Goal: Task Accomplishment & Management: Manage account settings

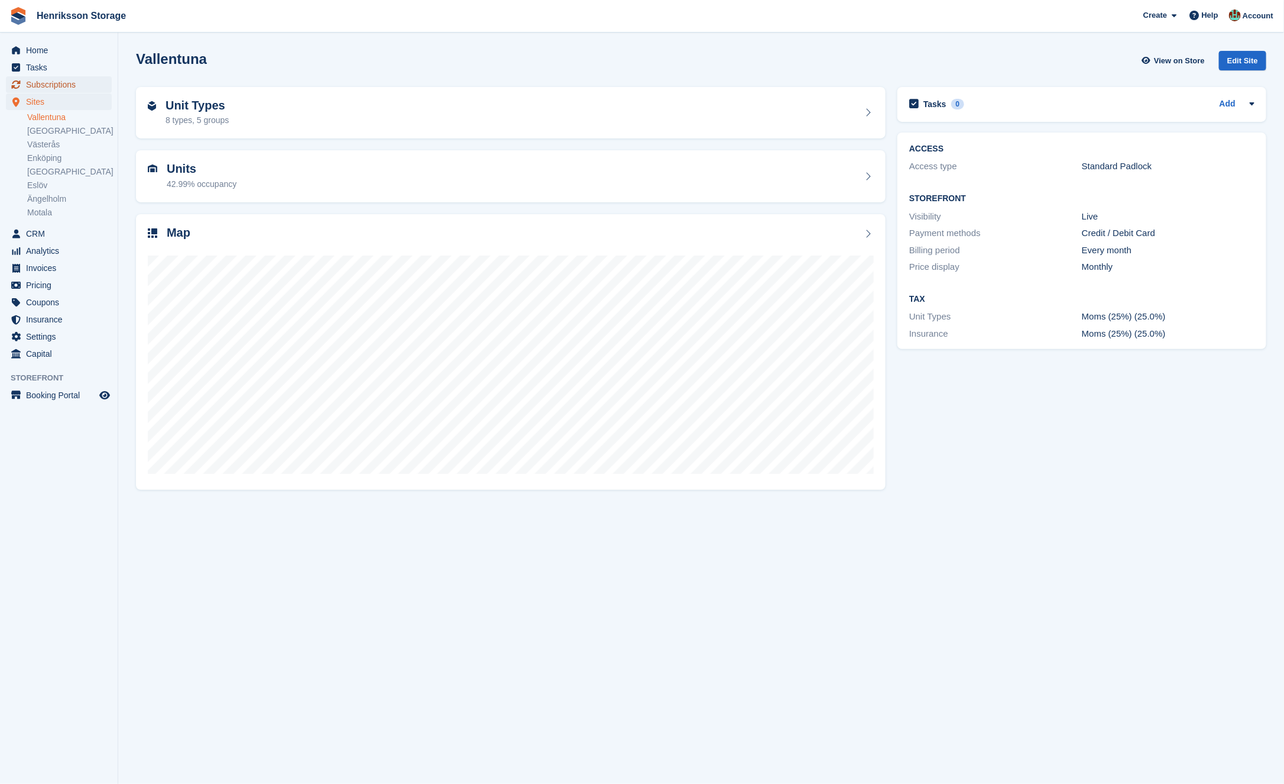
click at [69, 85] on span "Subscriptions" at bounding box center [61, 84] width 71 height 17
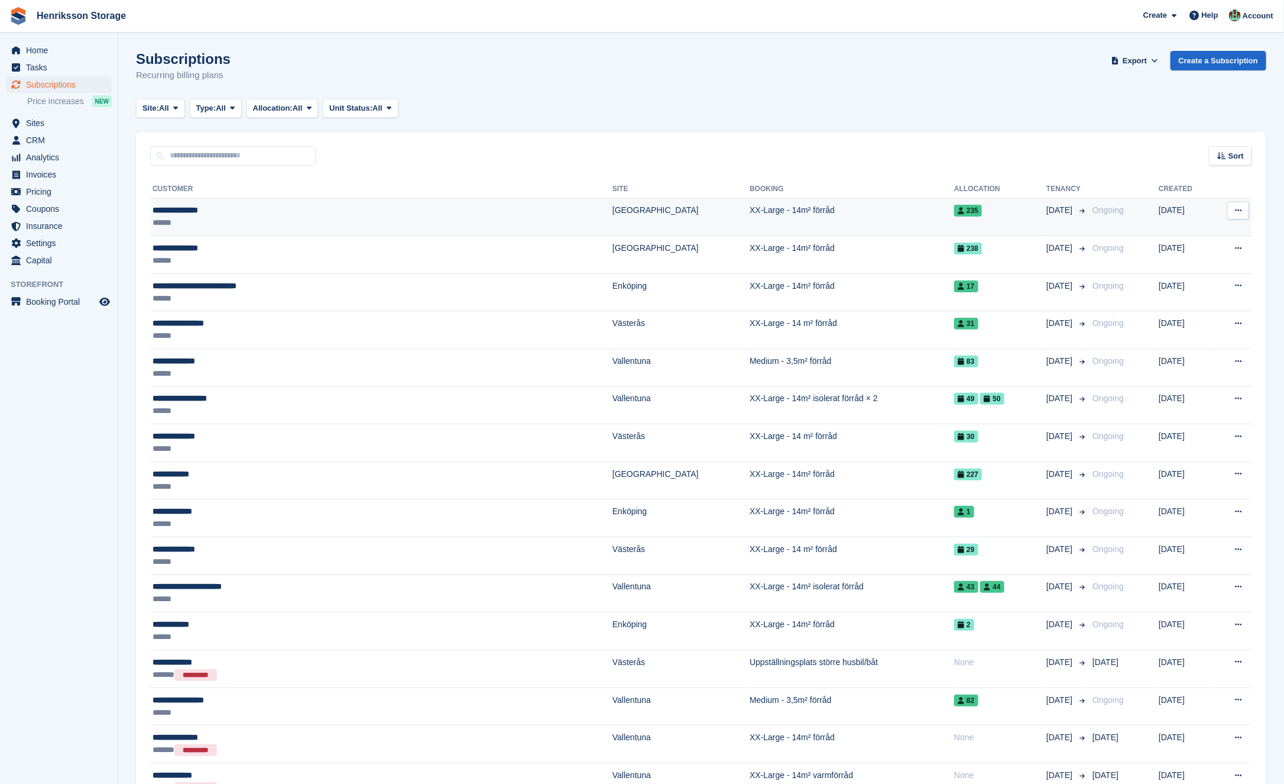
click at [357, 219] on div "******" at bounding box center [297, 222] width 288 height 12
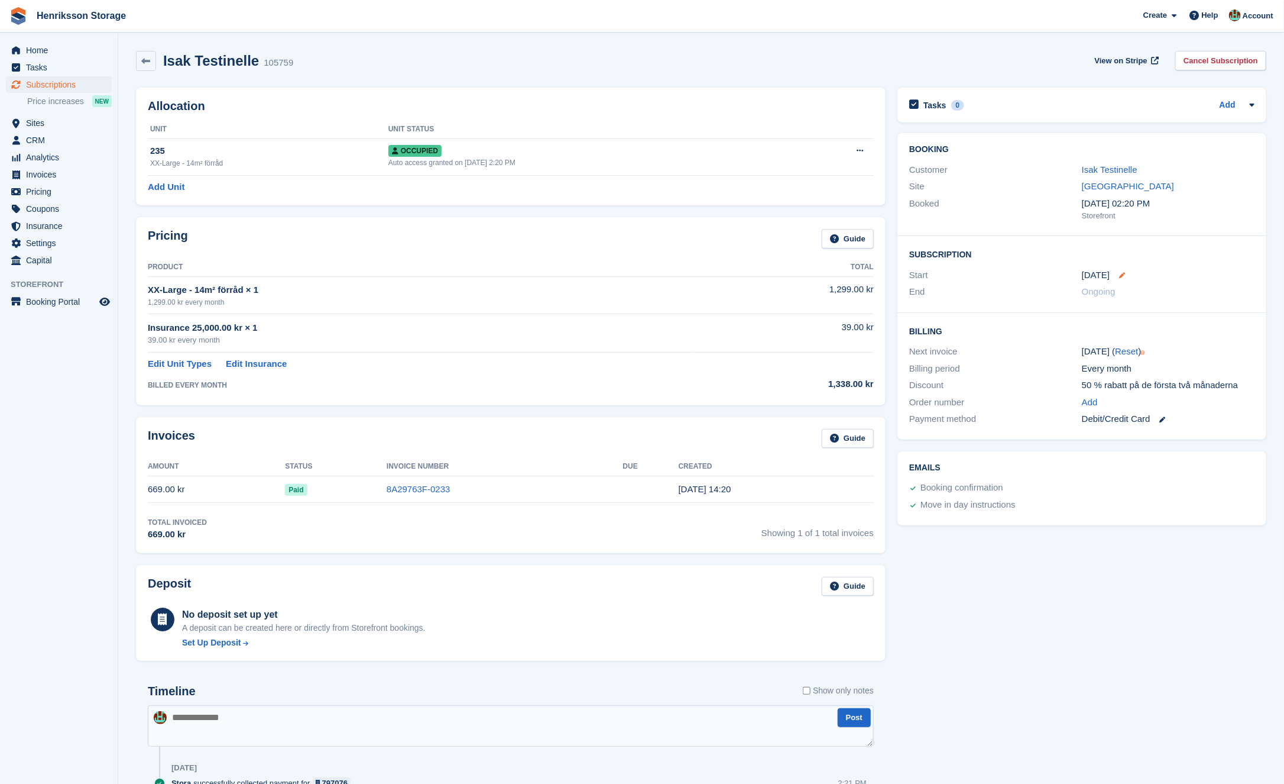
click at [1121, 273] on icon at bounding box center [1122, 275] width 6 height 6
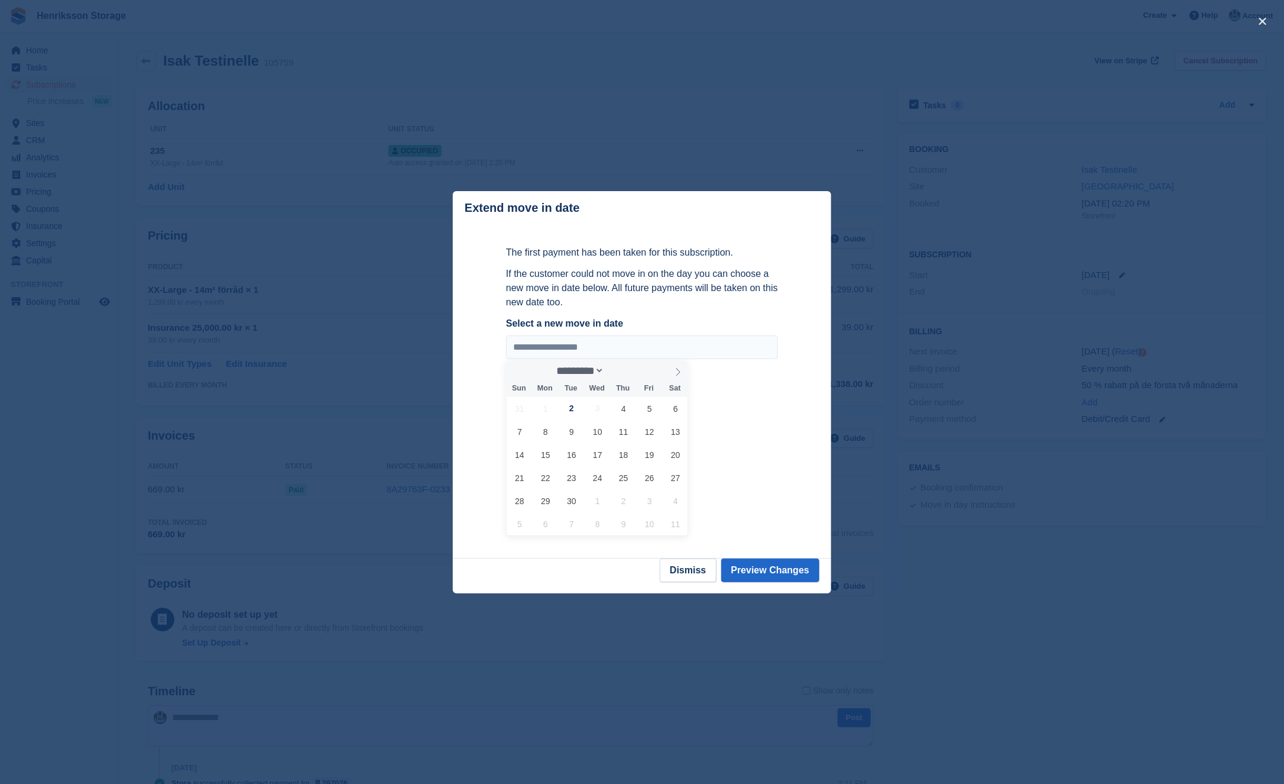
click at [905, 213] on div at bounding box center [642, 392] width 1284 height 784
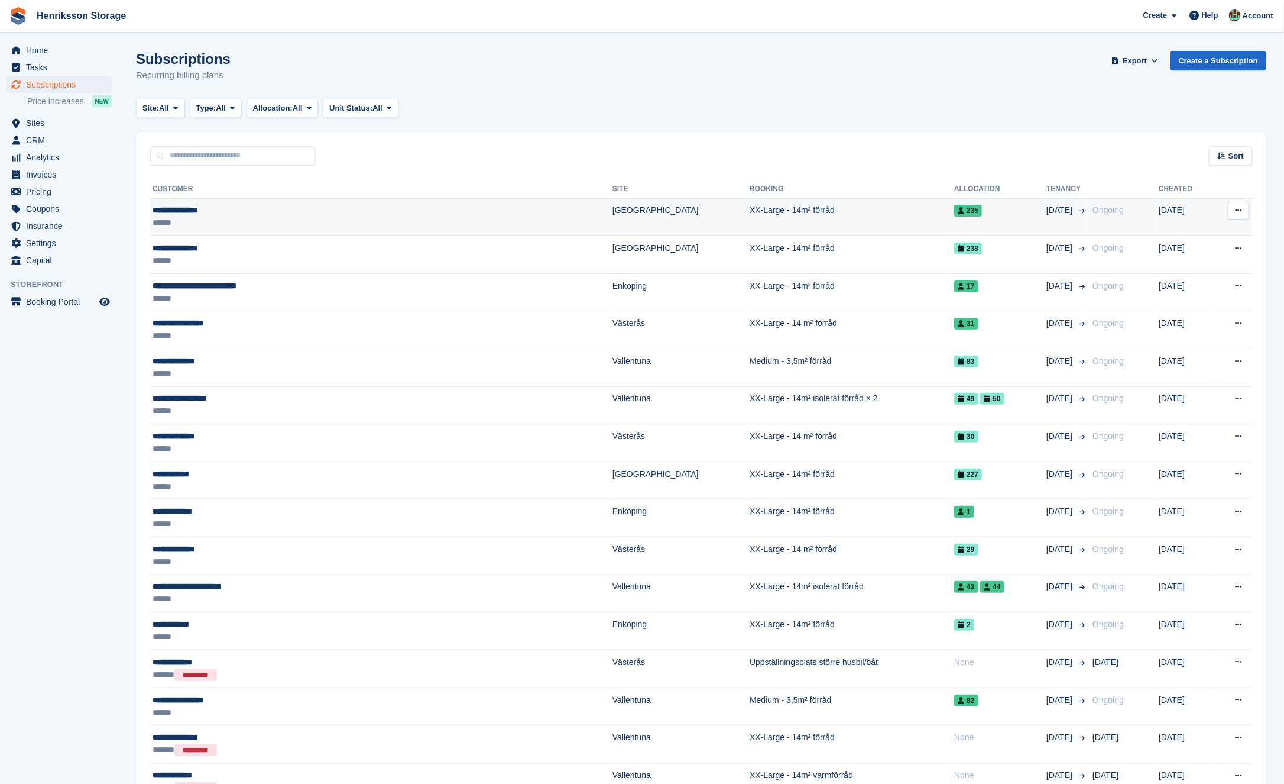
click at [750, 224] on td "XX-Large - 14m² förråd" at bounding box center [852, 217] width 205 height 38
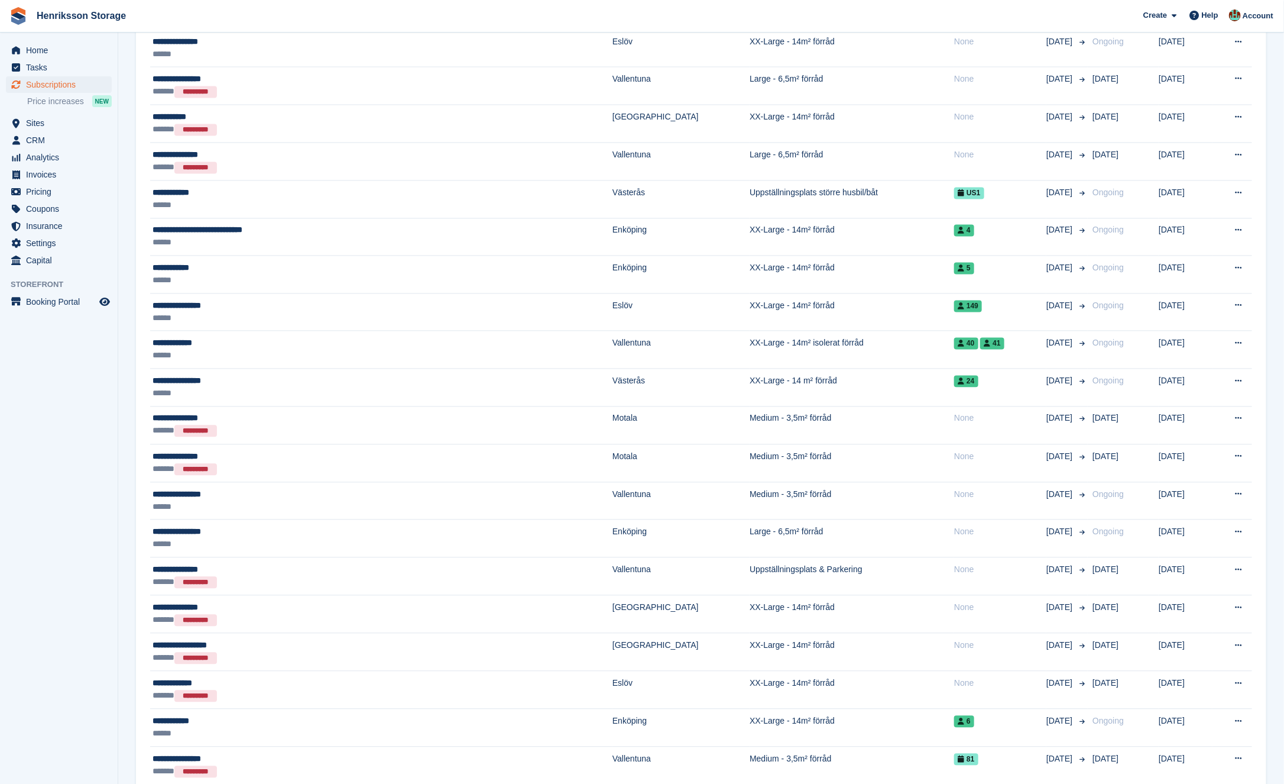
scroll to position [1347, 0]
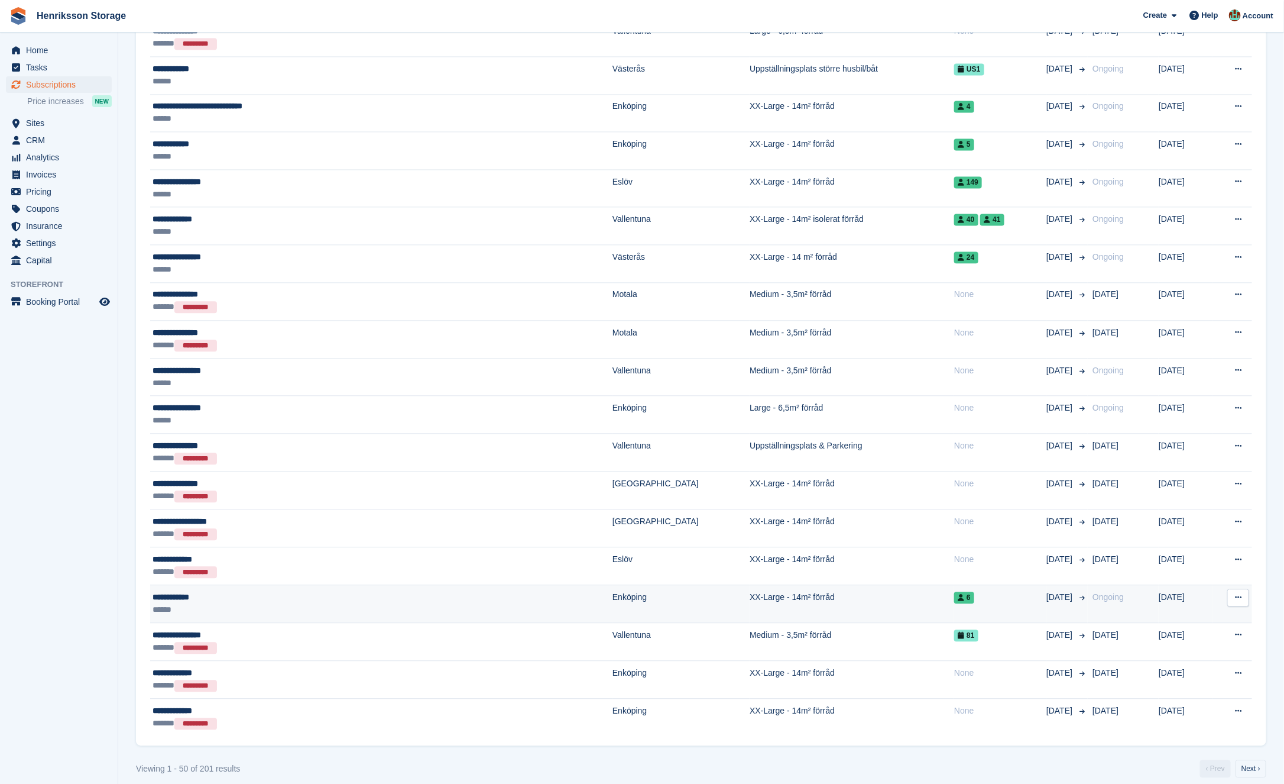
click at [967, 591] on div "6" at bounding box center [1000, 597] width 92 height 12
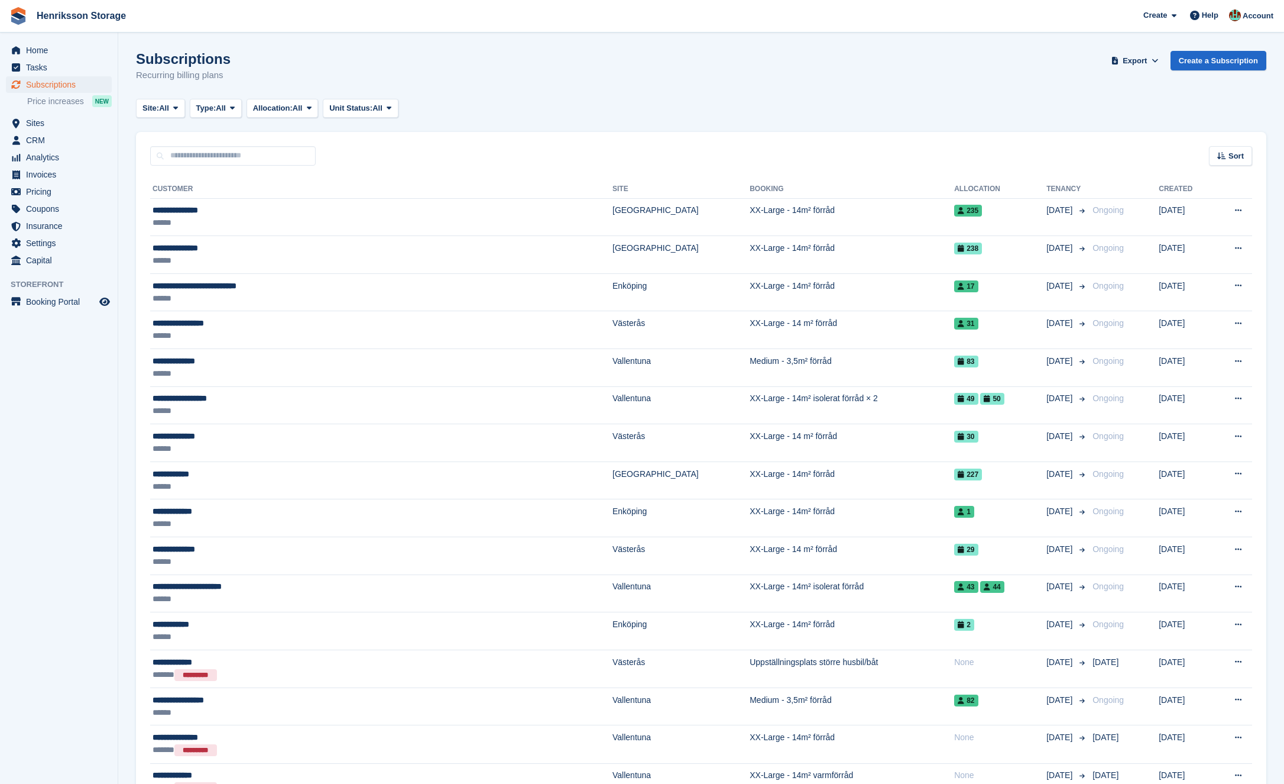
scroll to position [1346, 0]
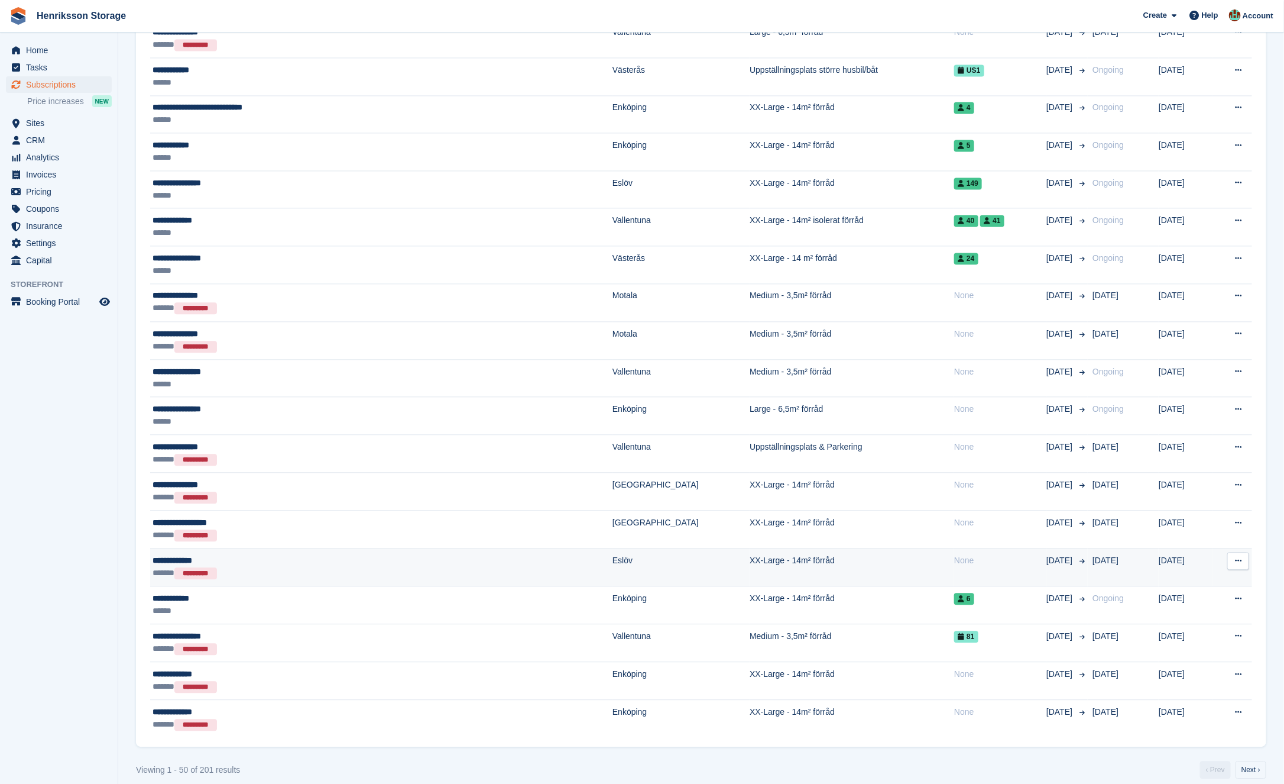
click at [816, 548] on td "XX-Large - 14m² förråd" at bounding box center [852, 567] width 205 height 38
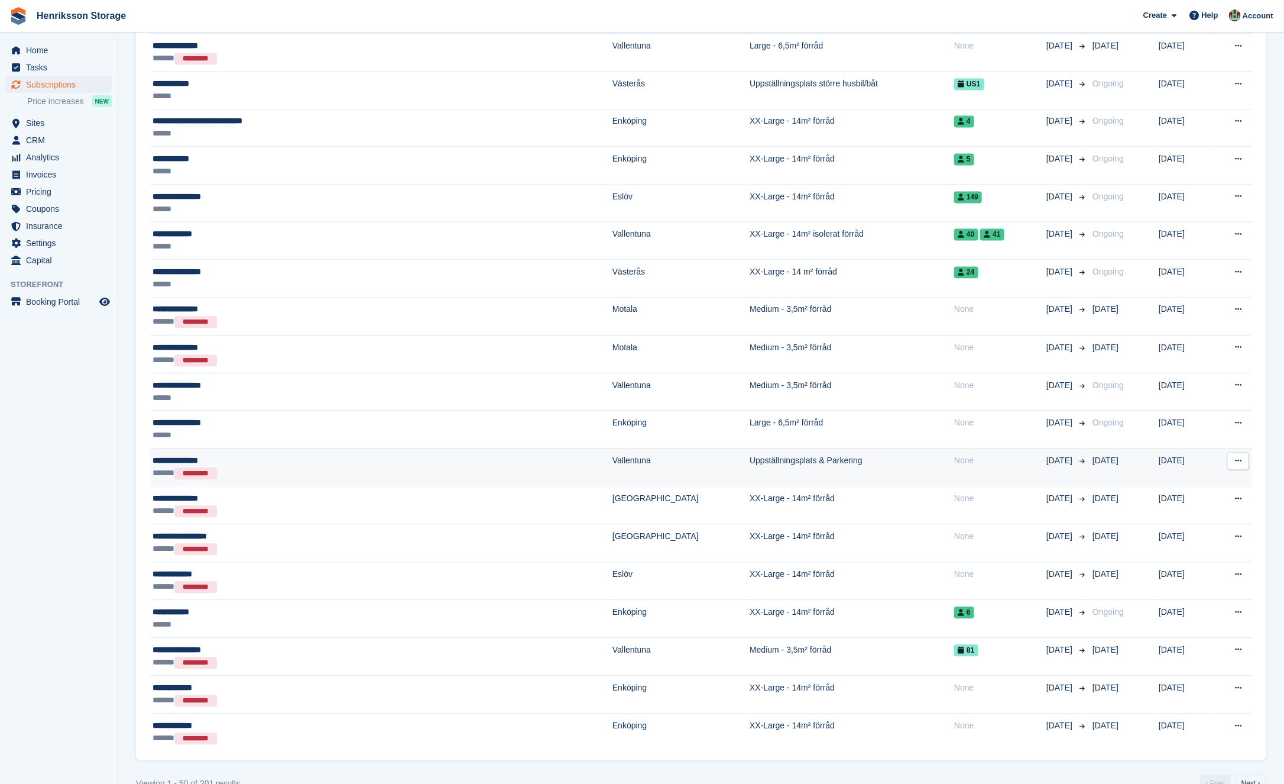
scroll to position [1331, 0]
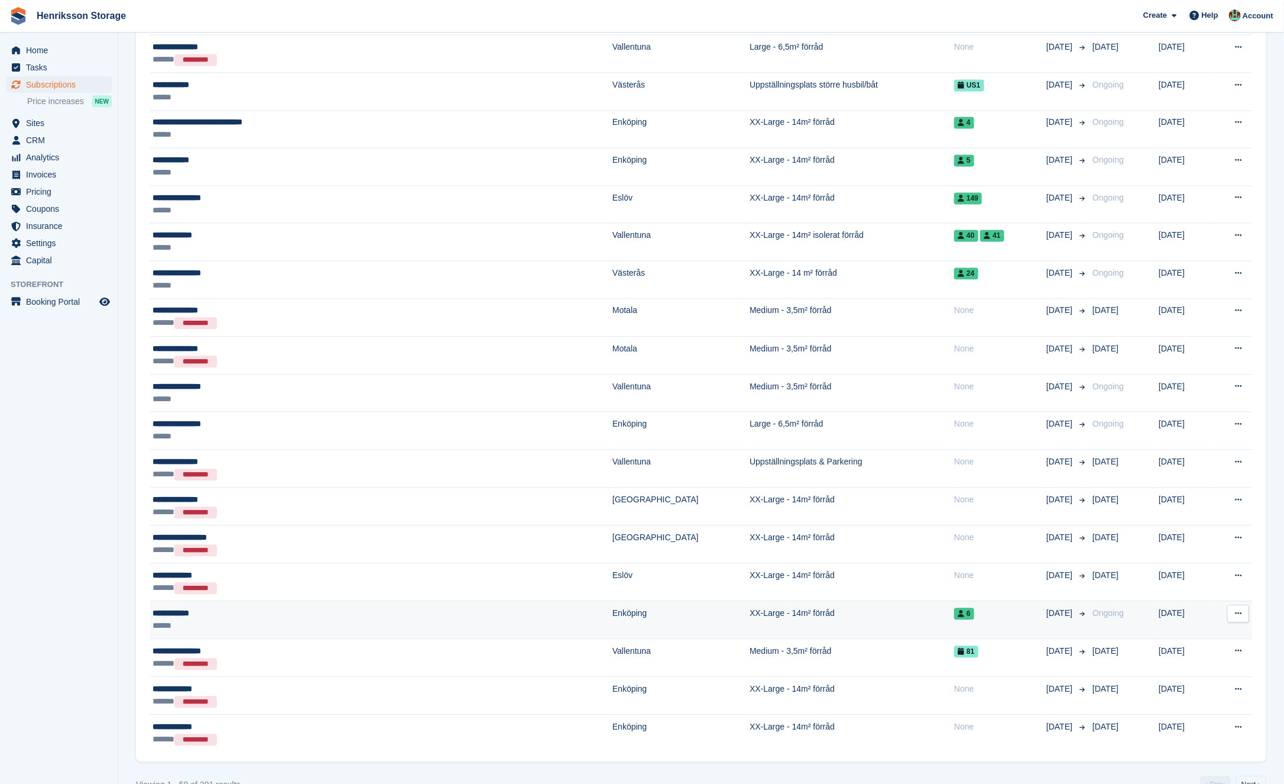
click at [774, 601] on td "XX-Large - 14m² förråd" at bounding box center [852, 620] width 205 height 38
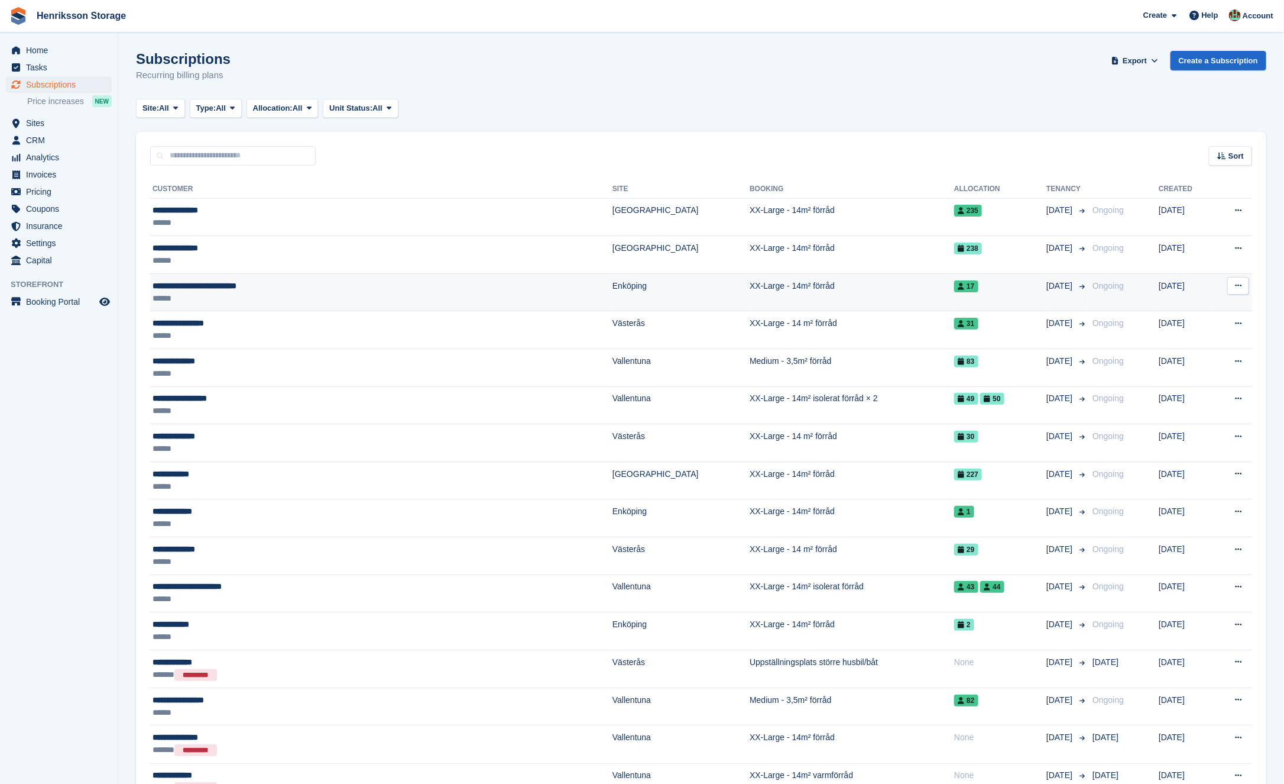
click at [803, 281] on td "XX-Large - 14m² förråd" at bounding box center [852, 292] width 205 height 38
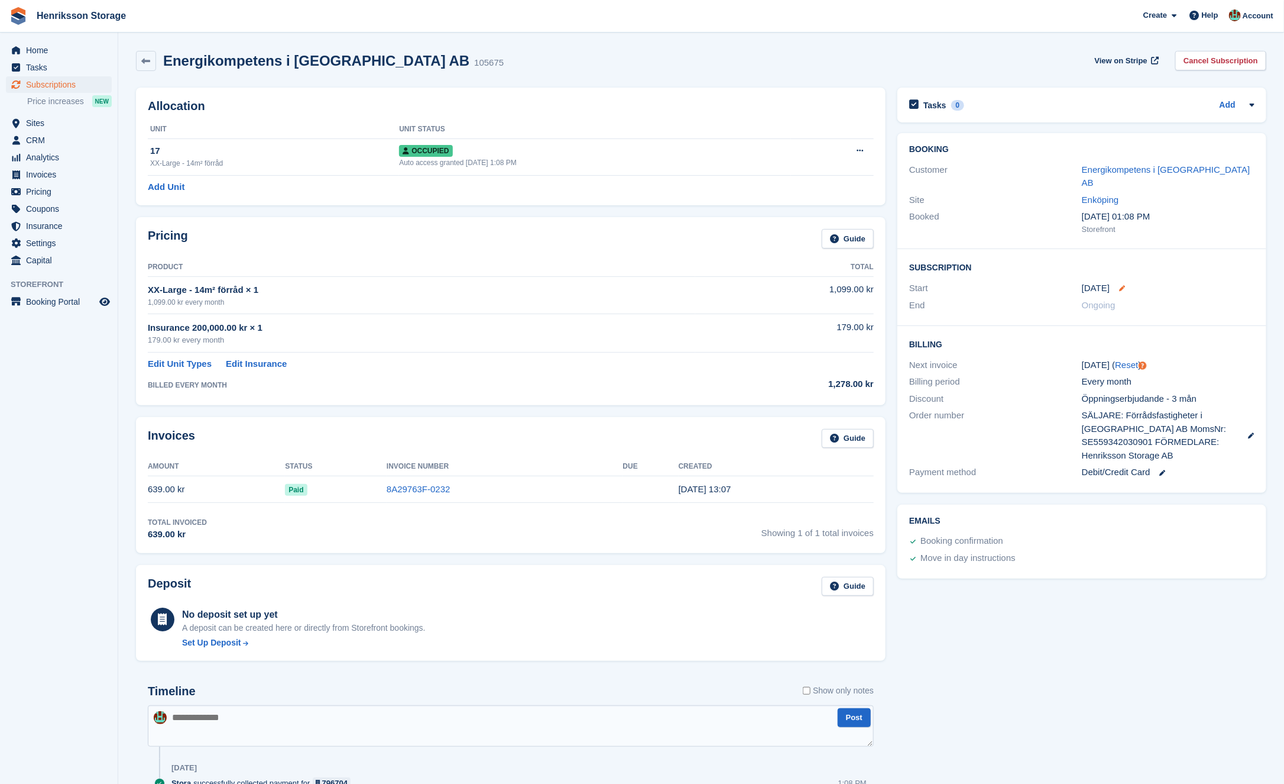
click at [1120, 285] on icon at bounding box center [1122, 288] width 6 height 6
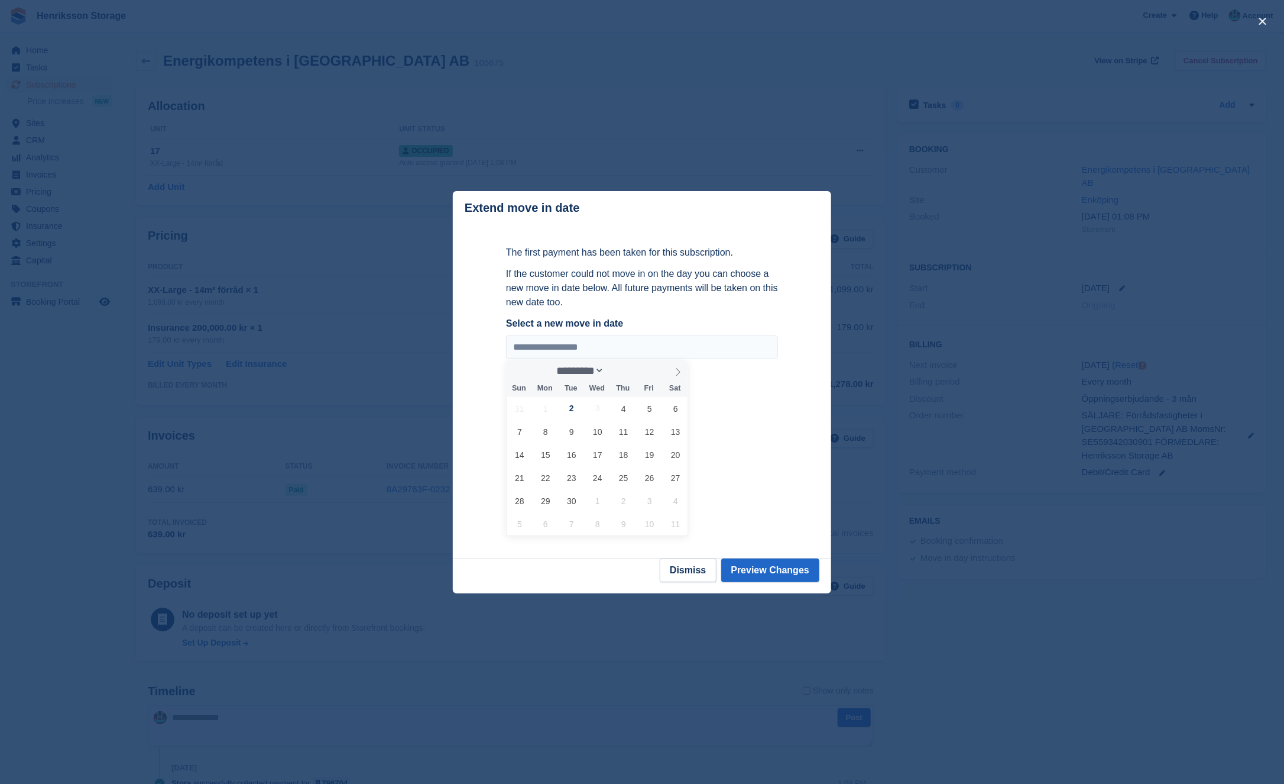
click at [800, 138] on div at bounding box center [642, 392] width 1284 height 784
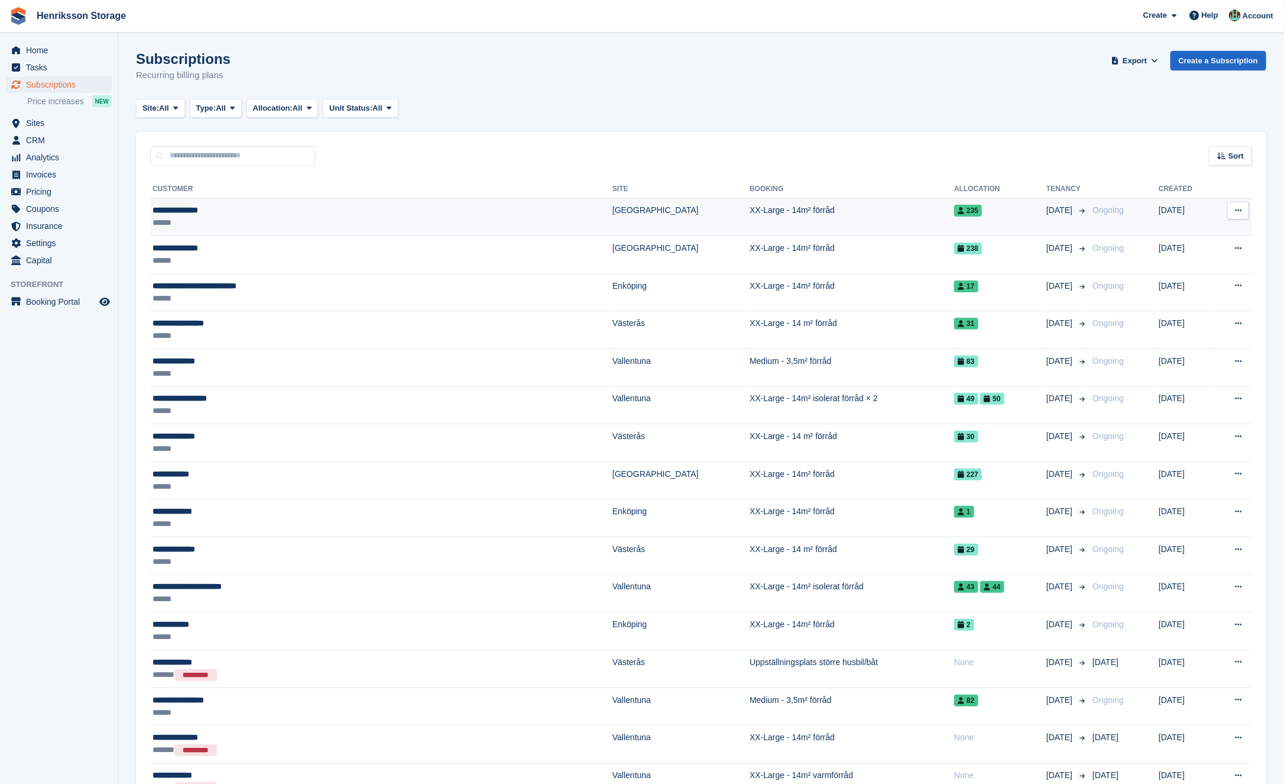
click at [773, 224] on td "XX-Large - 14m² förråd" at bounding box center [852, 217] width 205 height 38
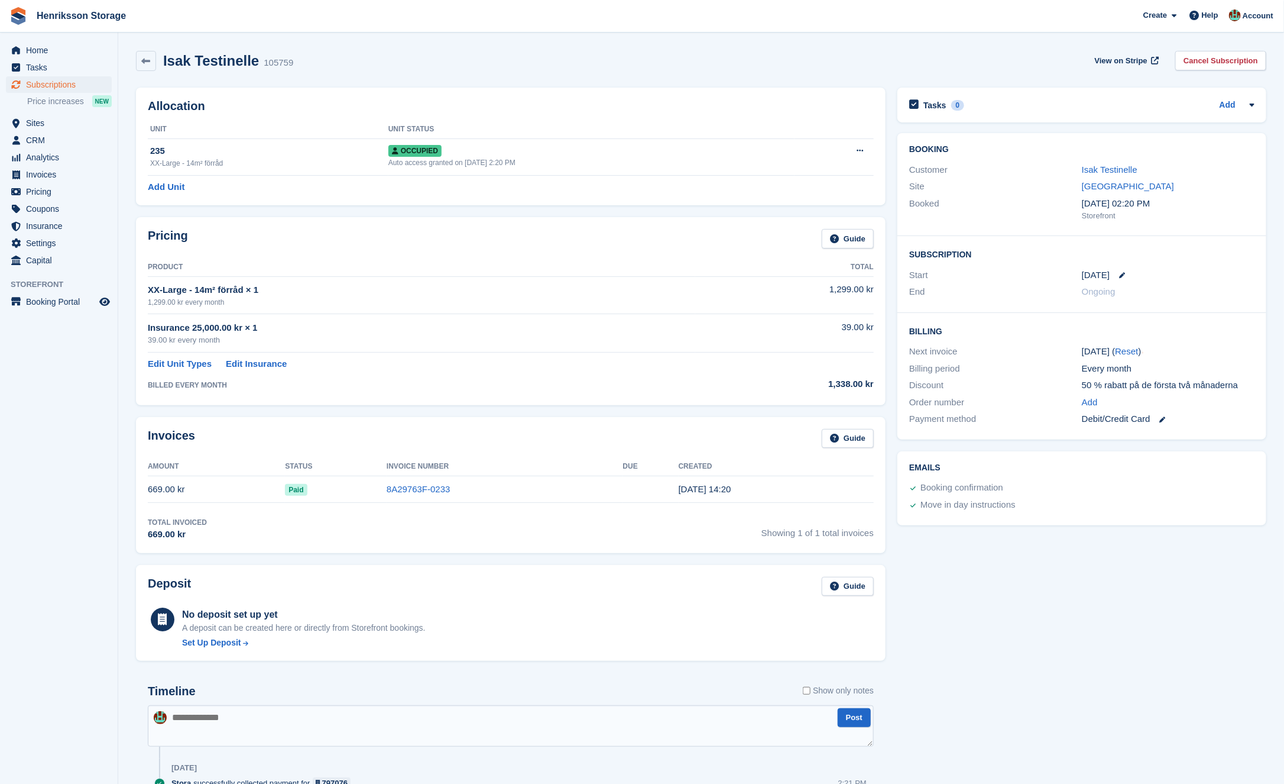
click at [1122, 277] on div "[DATE]" at bounding box center [1168, 275] width 173 height 14
click at [1119, 275] on icon at bounding box center [1122, 275] width 6 height 6
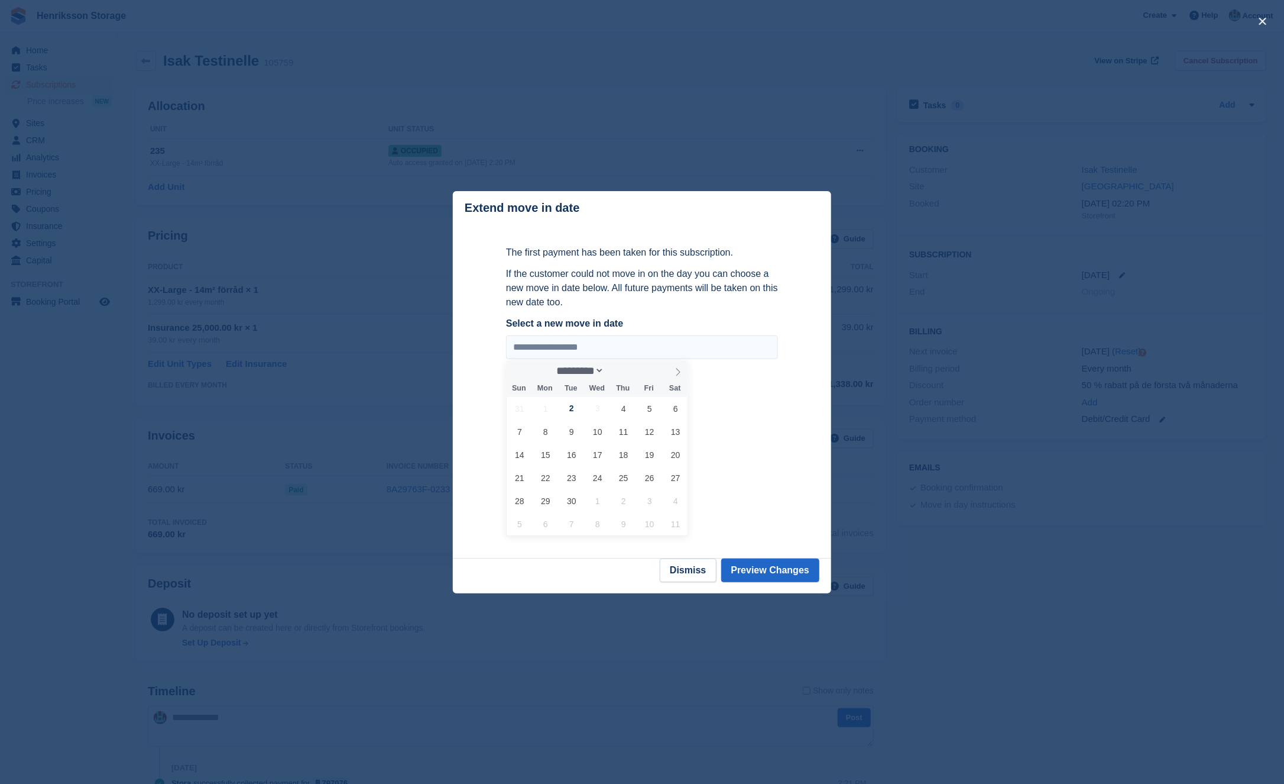
drag, startPoint x: 465, startPoint y: 206, endPoint x: 603, endPoint y: 298, distance: 165.5
click at [603, 298] on div "**********" at bounding box center [642, 392] width 378 height 402
copy div "Extend move in date The first payment has been taken for this subscription. If …"
click at [573, 457] on span "16" at bounding box center [571, 454] width 23 height 23
type input "**********"
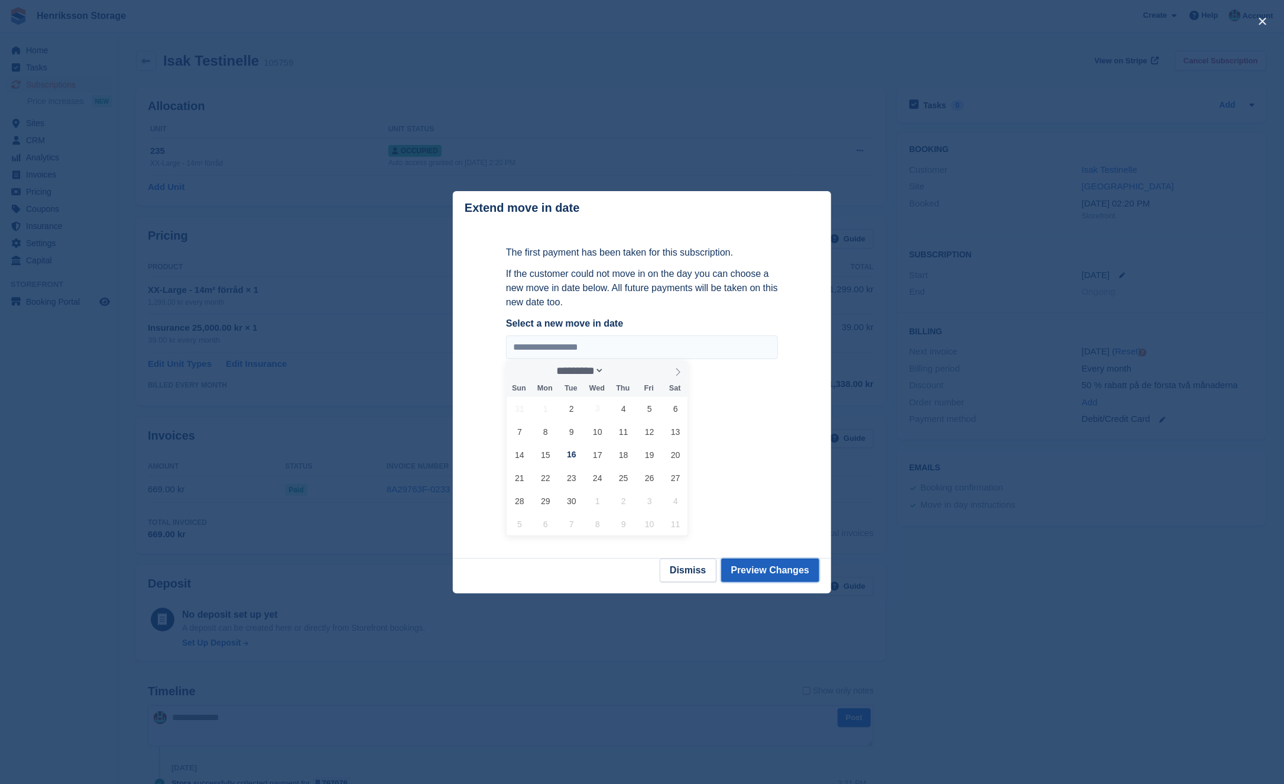
click at [768, 570] on button "Preview Changes" at bounding box center [770, 570] width 99 height 24
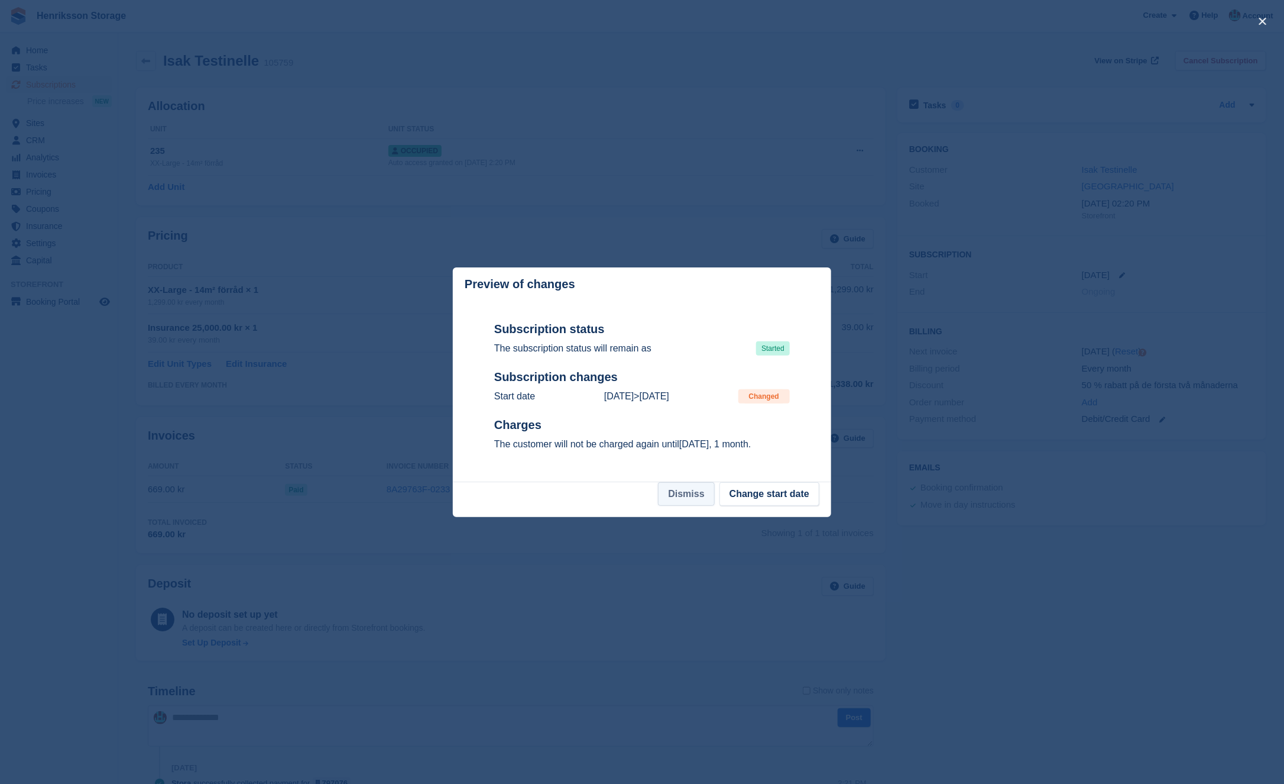
click at [682, 499] on button "Dismiss" at bounding box center [686, 494] width 56 height 24
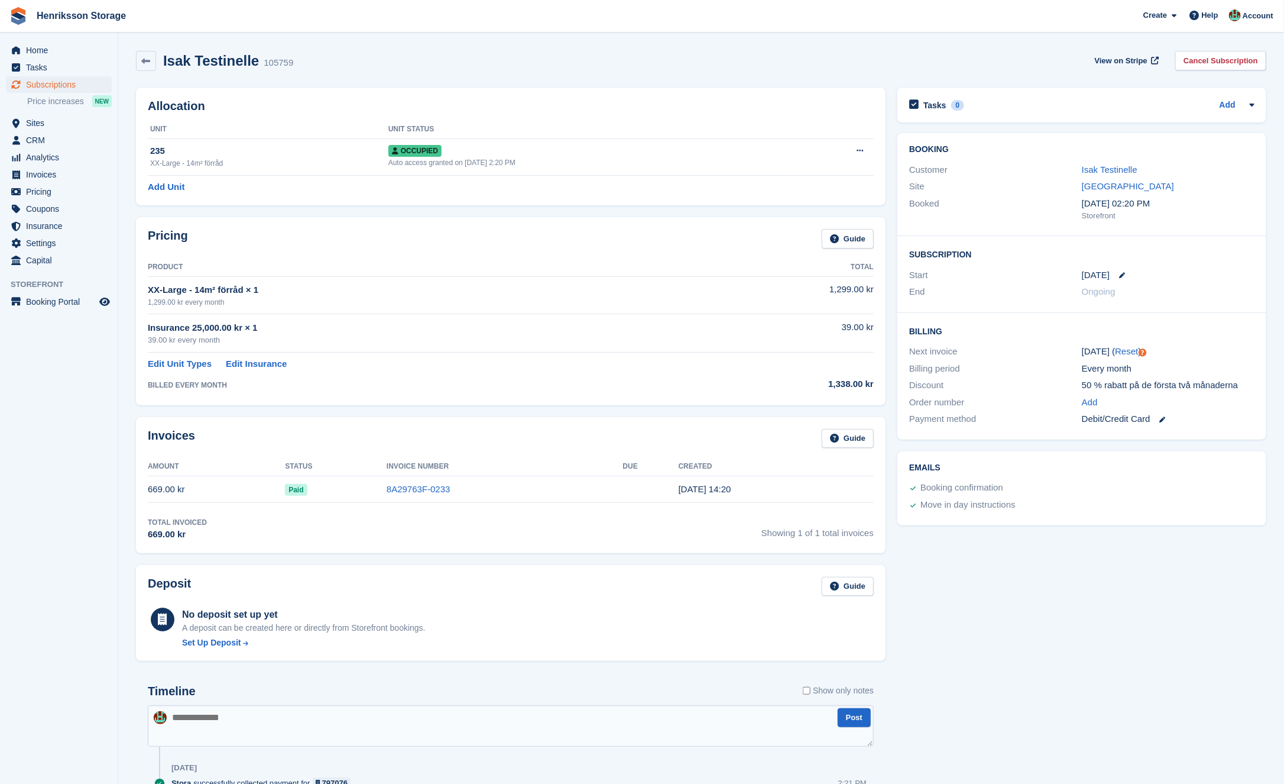
click at [1122, 275] on div "2 Sep" at bounding box center [1168, 275] width 173 height 14
click at [1120, 275] on icon at bounding box center [1122, 275] width 6 height 6
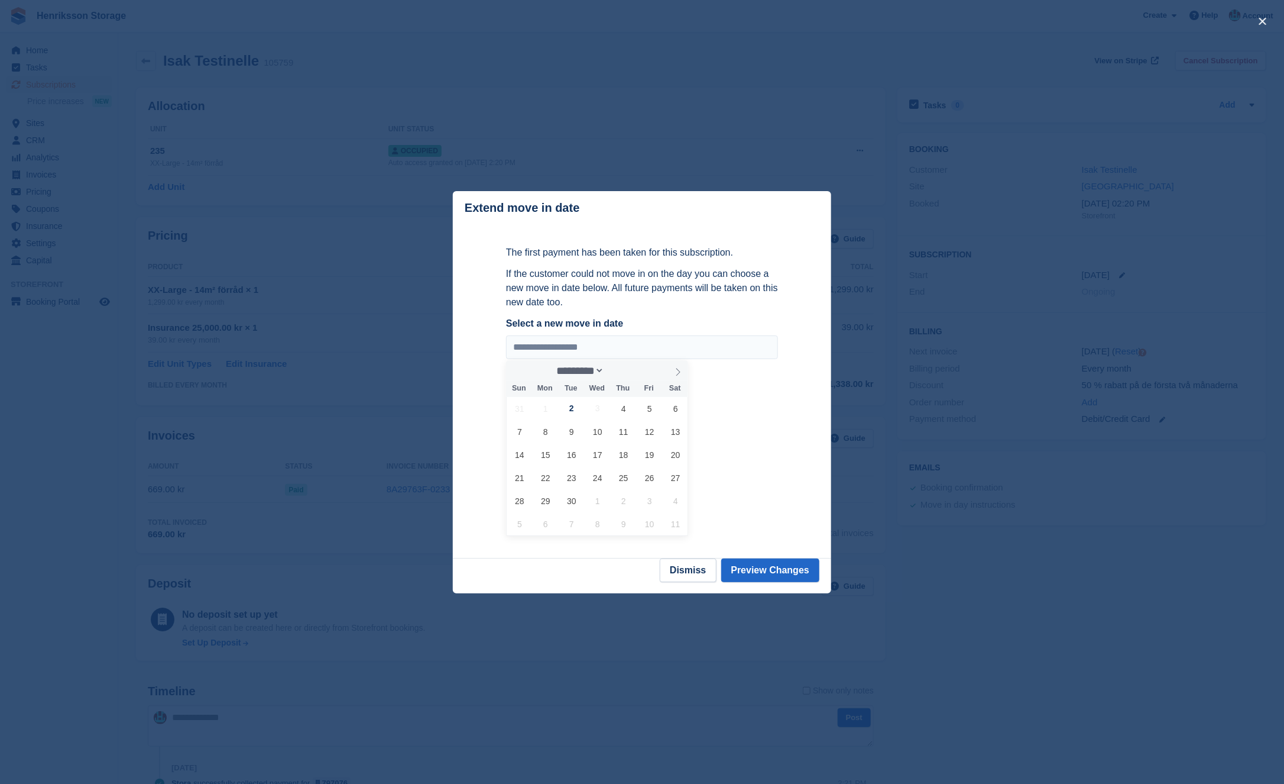
click at [1005, 213] on div at bounding box center [642, 392] width 1284 height 784
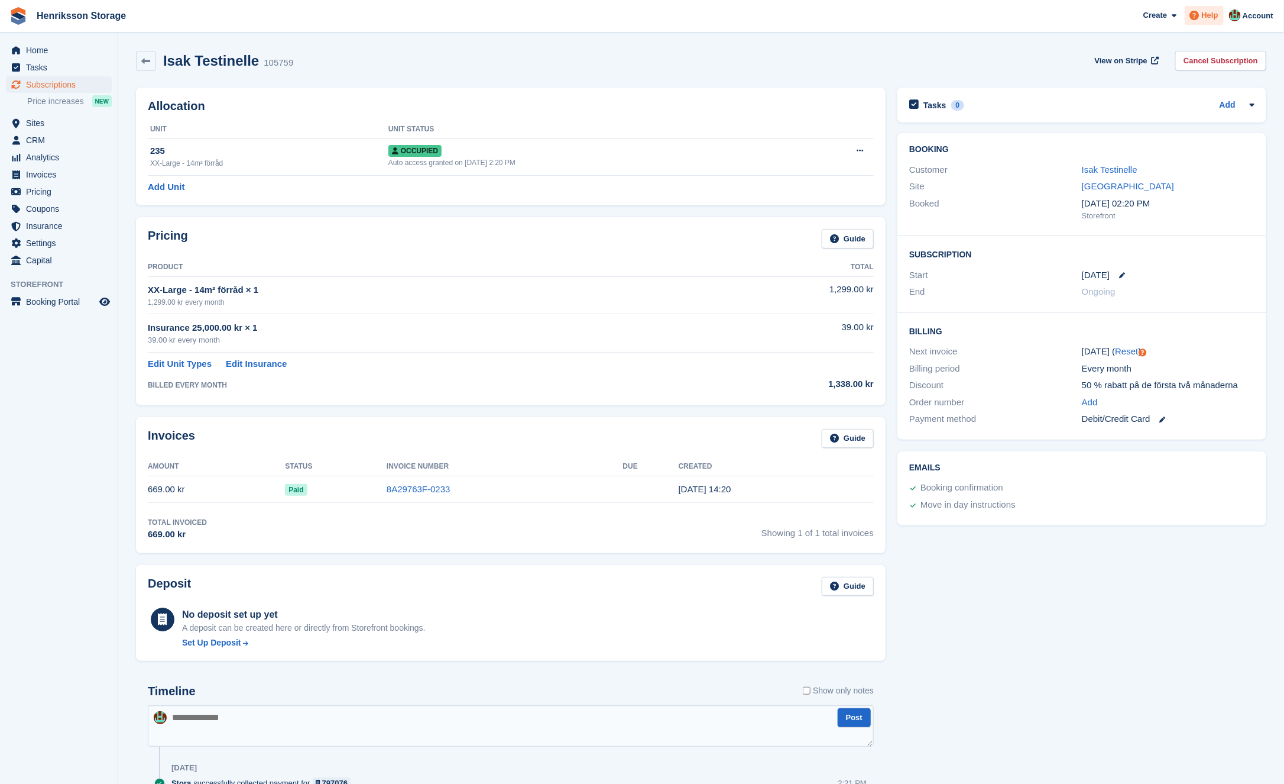
click at [1207, 14] on span "Help" at bounding box center [1210, 15] width 17 height 12
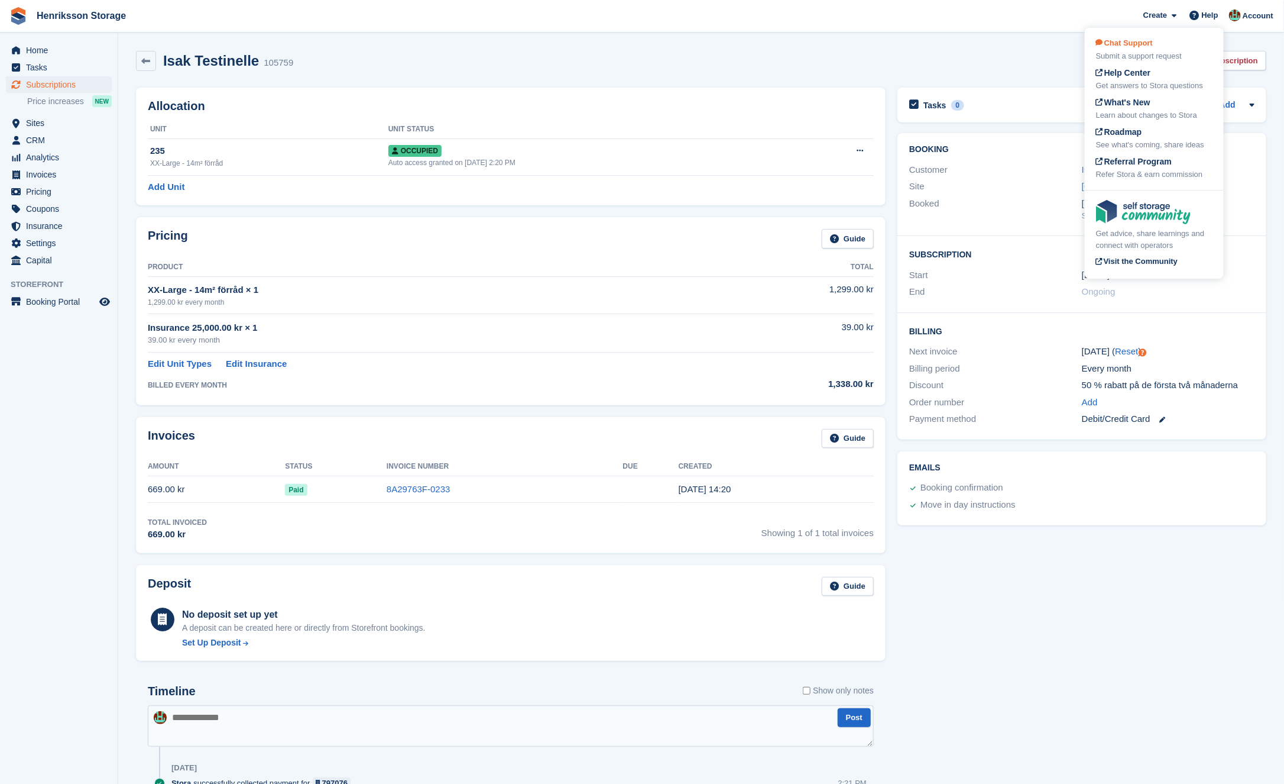
click at [1150, 55] on div "Submit a support request" at bounding box center [1154, 56] width 116 height 12
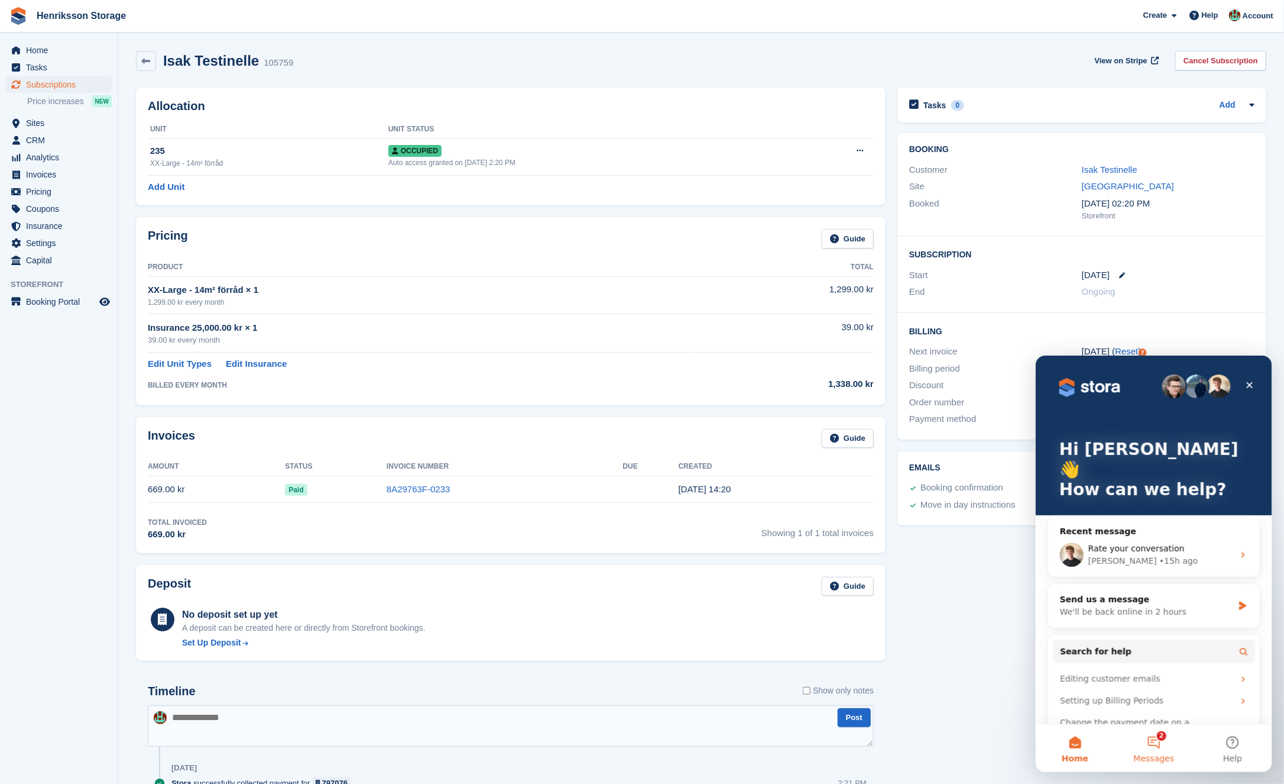
click at [1161, 762] on span "Messages" at bounding box center [1154, 757] width 41 height 8
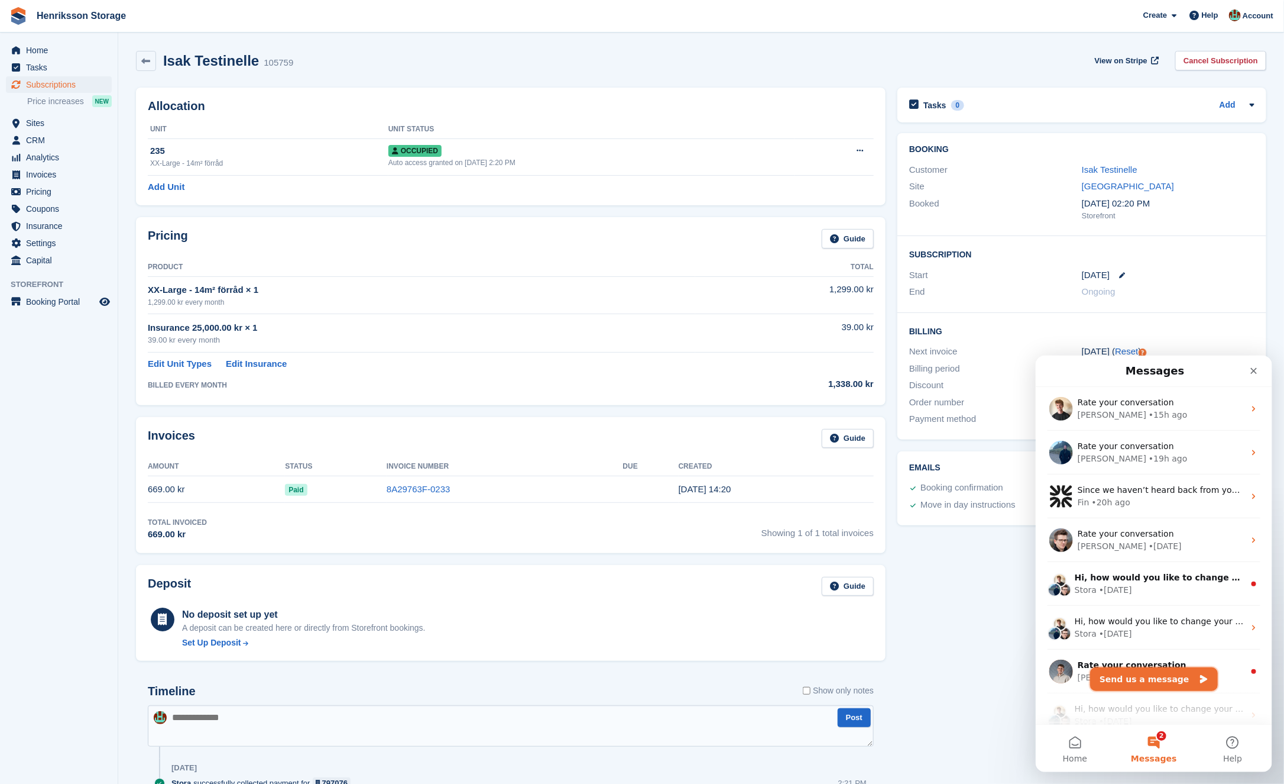
click at [1141, 669] on button "Send us a message" at bounding box center [1154, 678] width 128 height 24
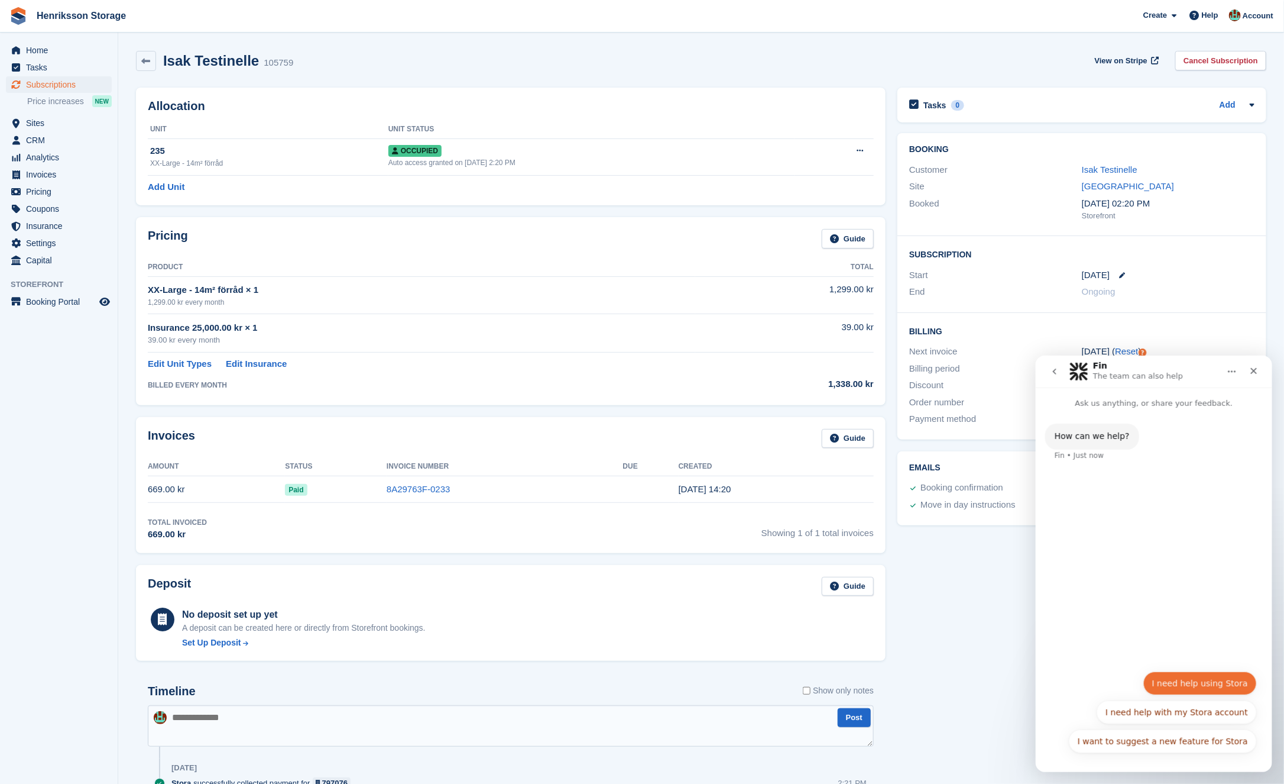
click at [1192, 677] on button "I need help using Stora" at bounding box center [1200, 683] width 114 height 24
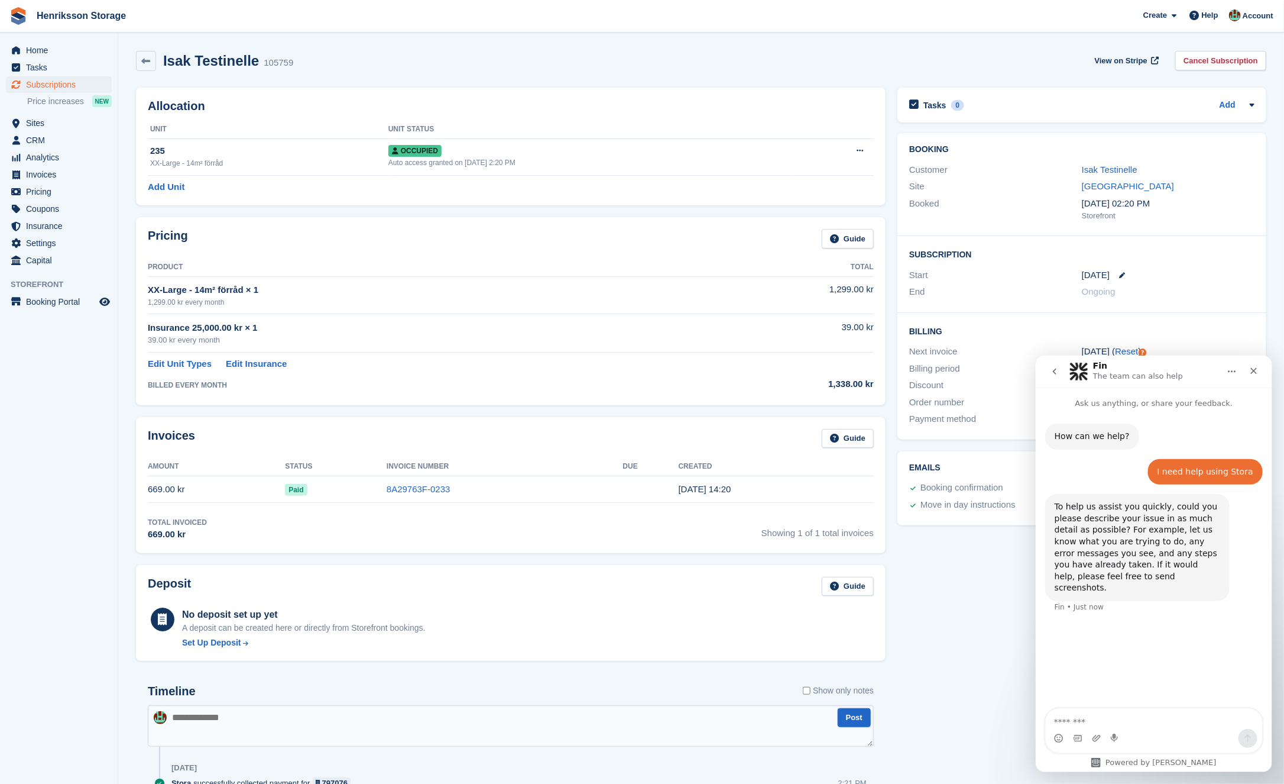
click at [1122, 724] on textarea "Message…" at bounding box center [1154, 718] width 216 height 20
type textarea "**********"
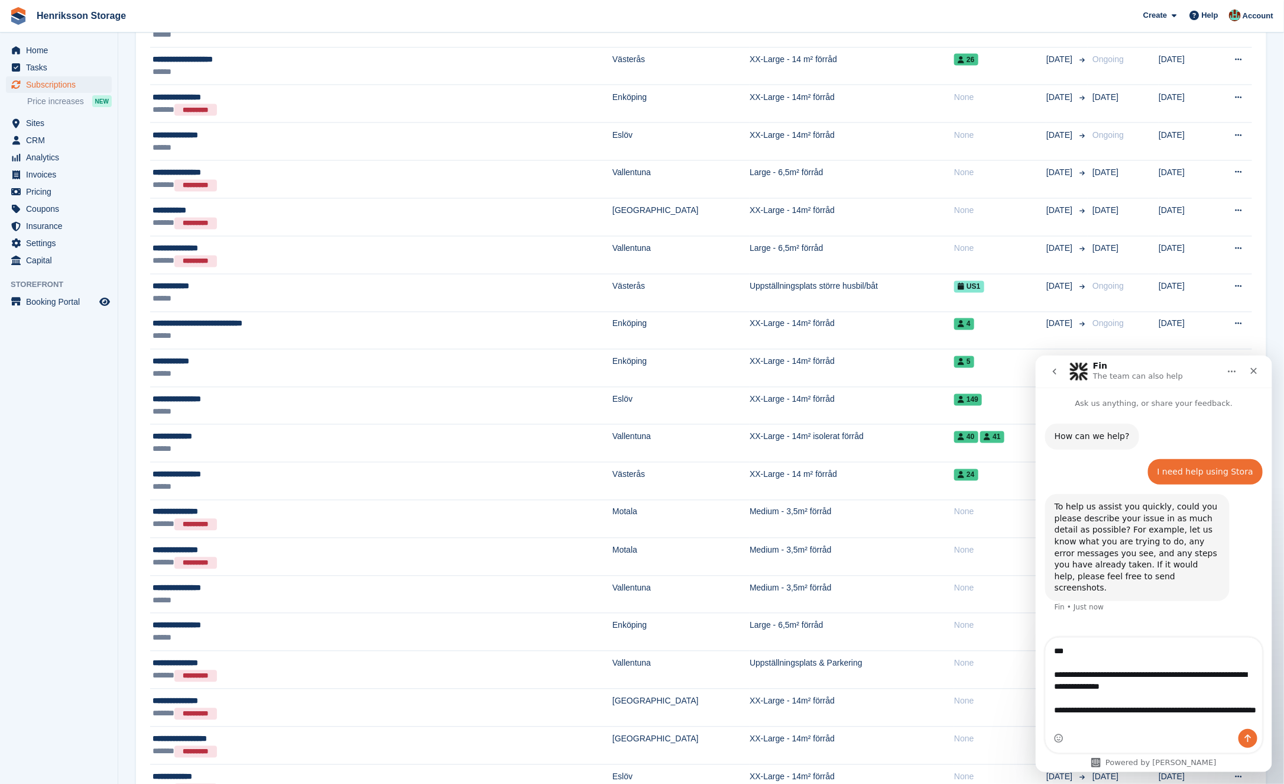
scroll to position [1347, 0]
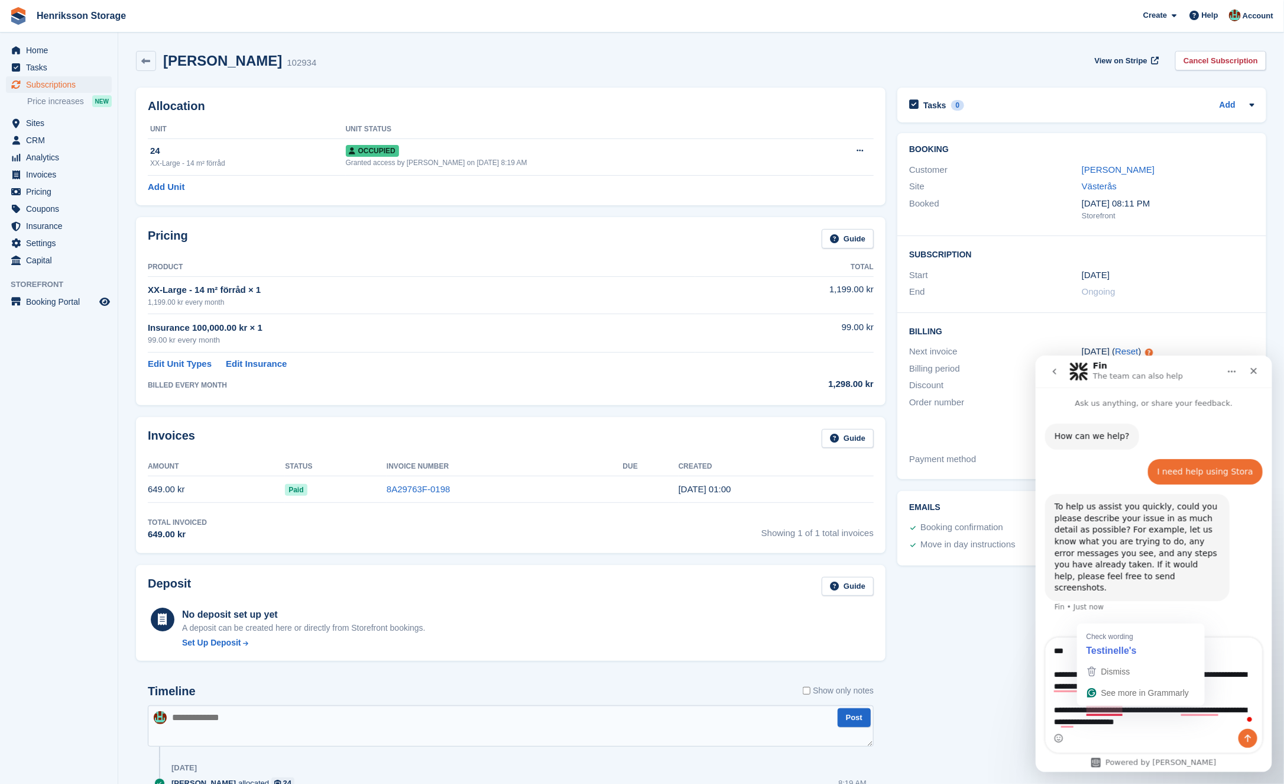
scroll to position [273, 0]
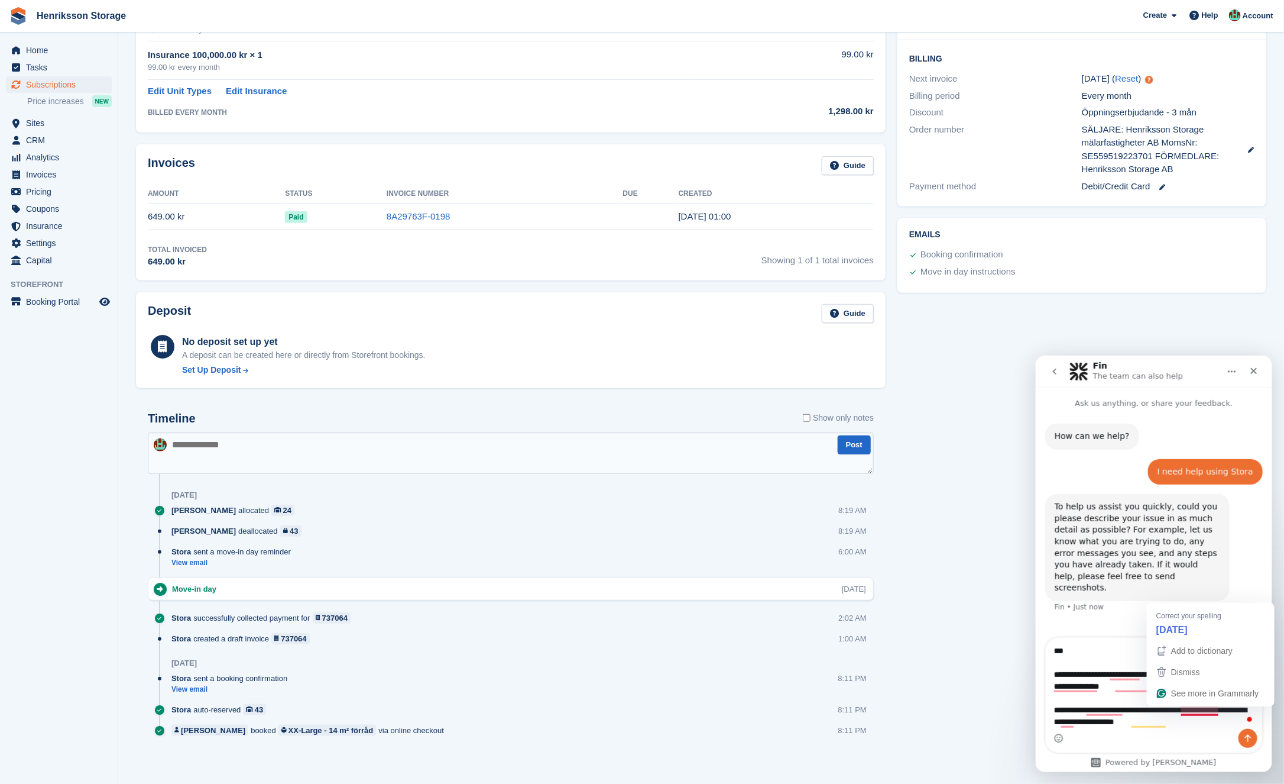
click at [1210, 736] on div "Intercom messenger" at bounding box center [1154, 737] width 216 height 19
click at [1196, 729] on div "Intercom messenger" at bounding box center [1154, 737] width 216 height 19
click at [1067, 707] on textarea "**********" at bounding box center [1154, 682] width 217 height 91
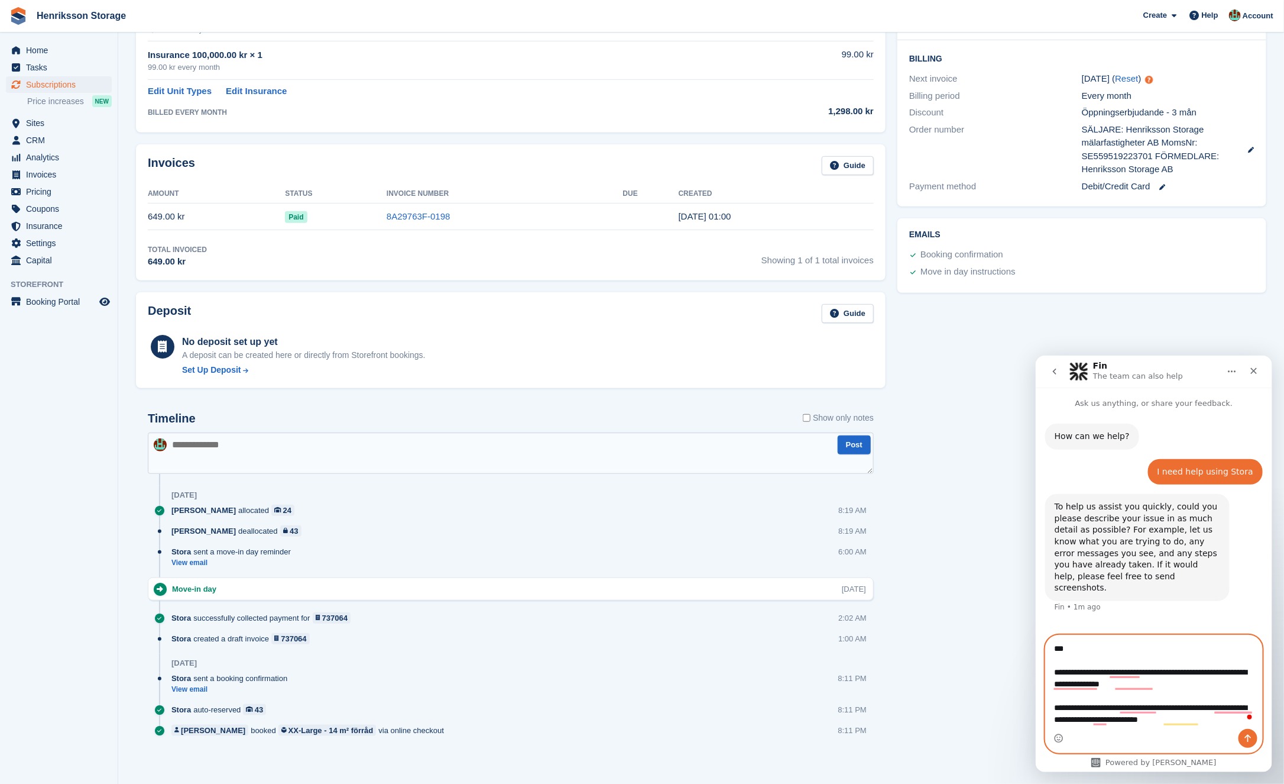
click at [1208, 726] on textarea "**********" at bounding box center [1154, 680] width 217 height 91
drag, startPoint x: 1253, startPoint y: 701, endPoint x: 1228, endPoint y: 730, distance: 38.2
click at [1253, 701] on textarea "**********" at bounding box center [1154, 681] width 217 height 93
click at [1210, 723] on textarea "**********" at bounding box center [1154, 681] width 217 height 93
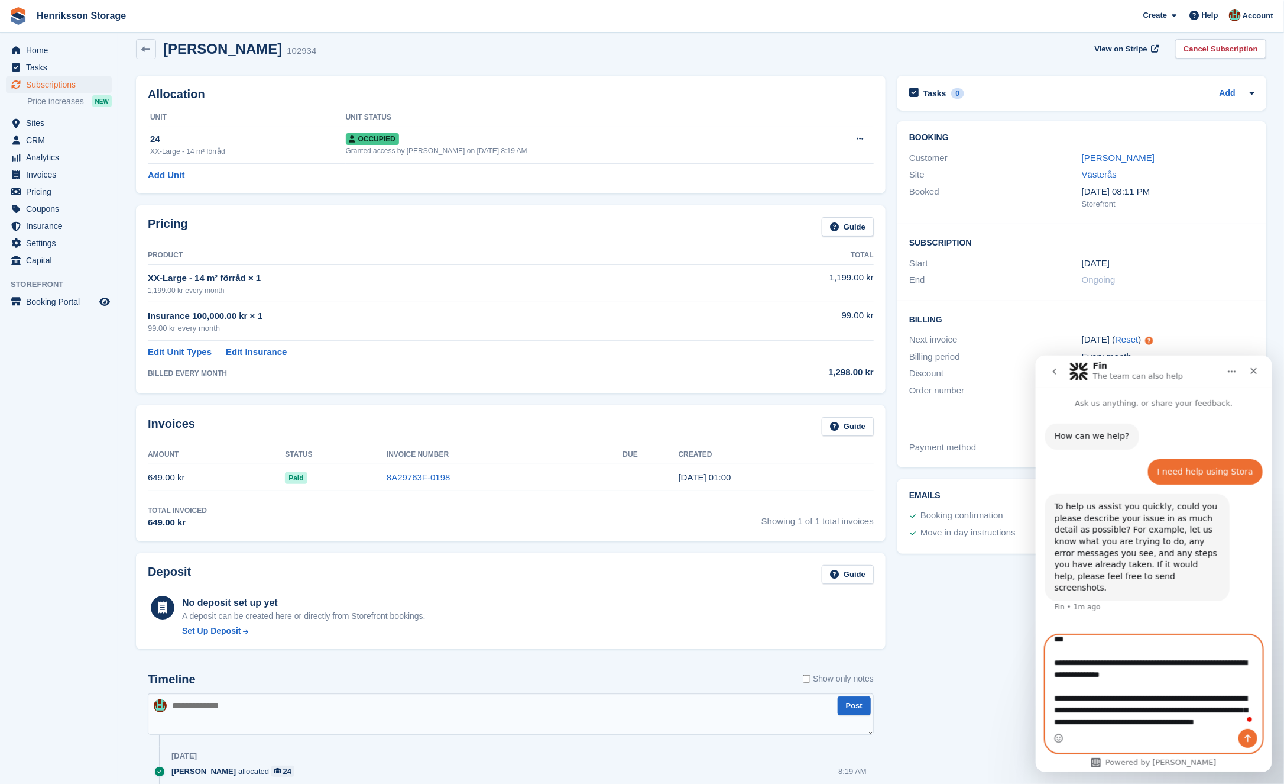
scroll to position [33, 0]
type textarea "**********"
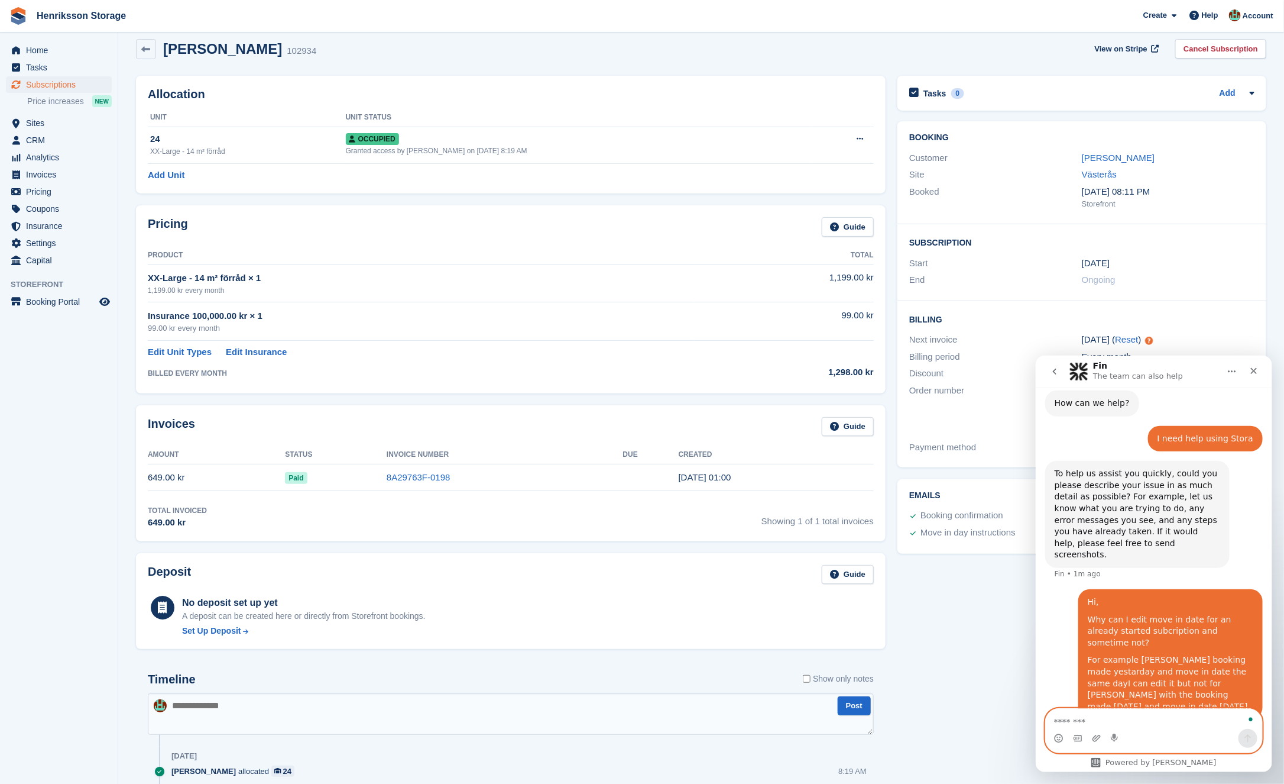
paste textarea "**********"
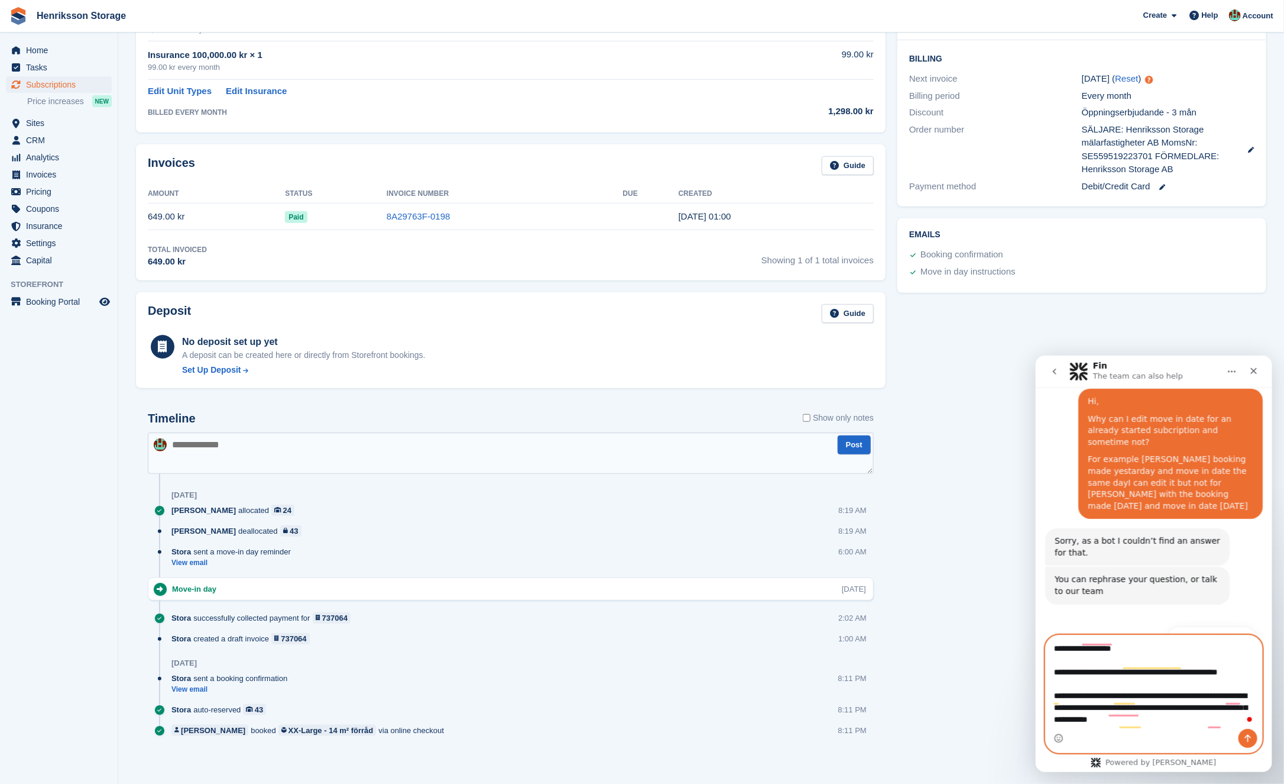
drag, startPoint x: 1224, startPoint y: 720, endPoint x: 1005, endPoint y: 558, distance: 272.3
click html "Fin The team can also help Ask us anything, or share your feedback. How can we …"
type textarea "**********"
click at [1199, 626] on button "Get more help 👤" at bounding box center [1212, 638] width 90 height 24
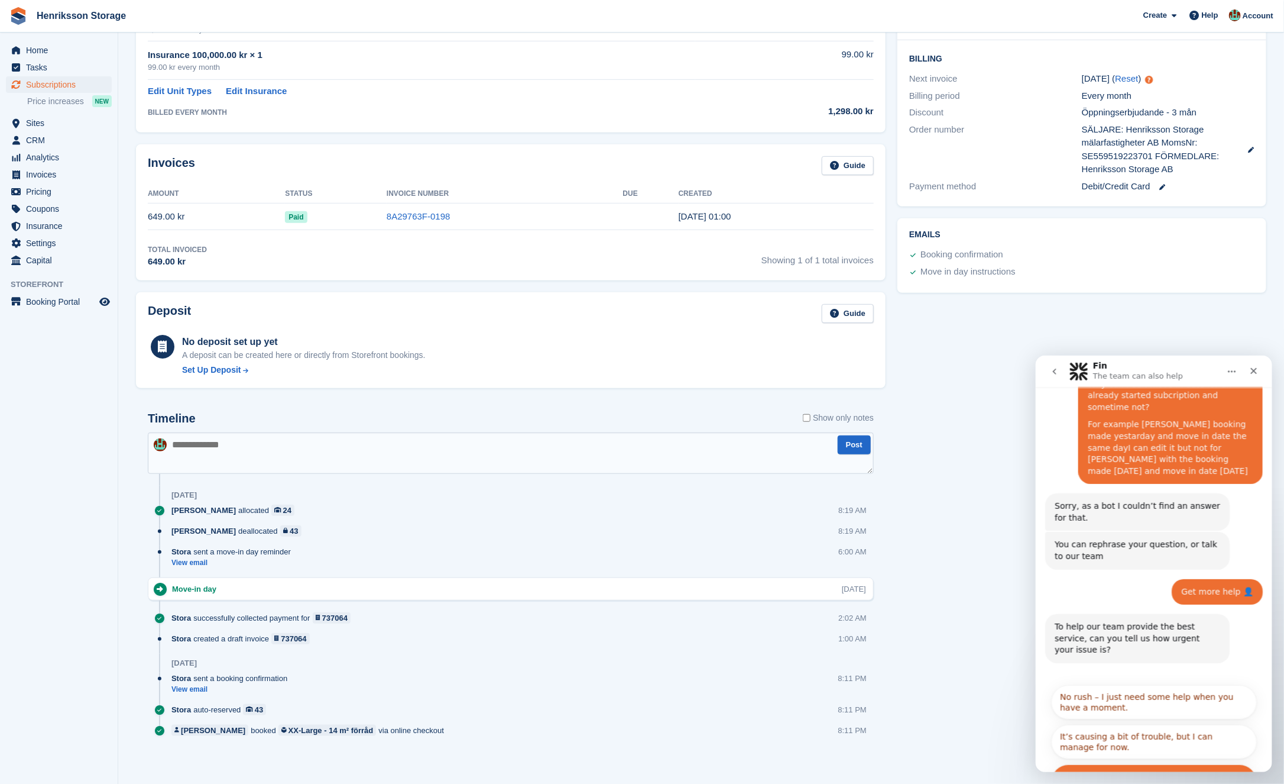
click at [1135, 763] on button "It's urgent and stopping me from doing my work." at bounding box center [1154, 780] width 206 height 34
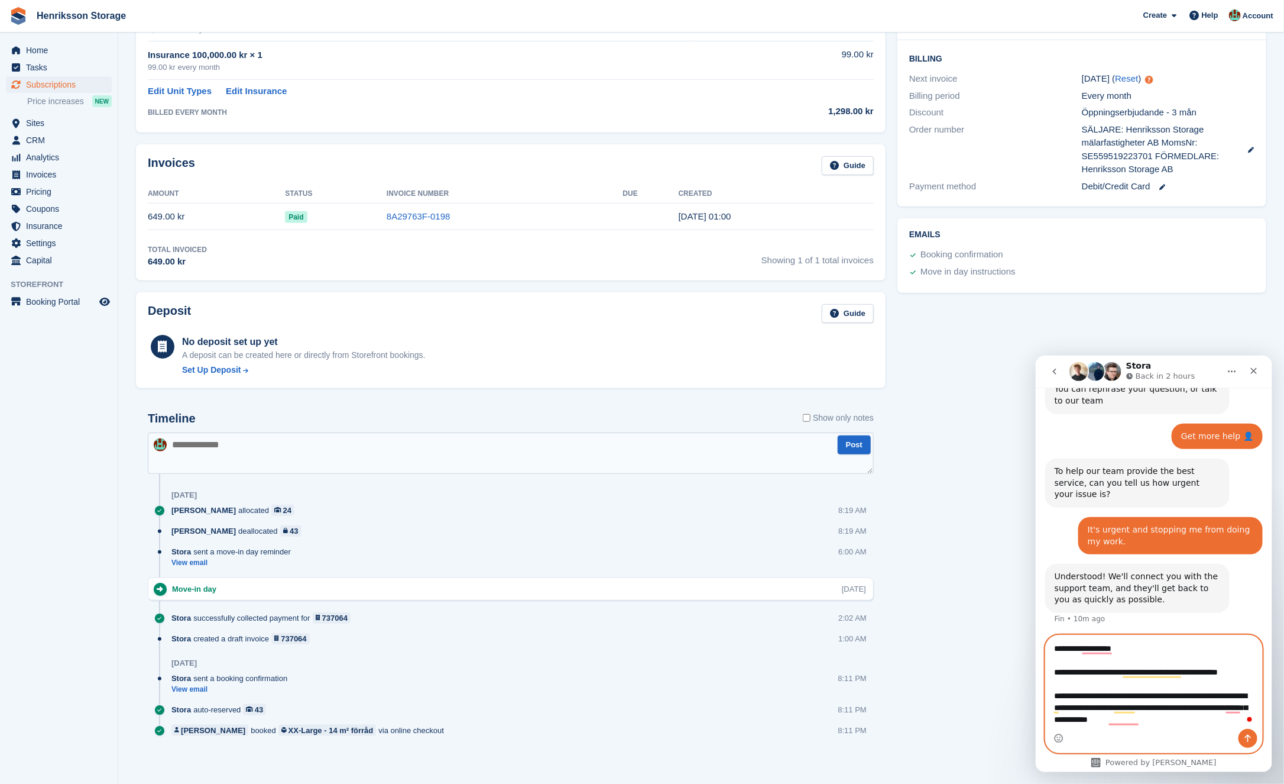
click at [1167, 704] on textarea "**********" at bounding box center [1154, 681] width 217 height 93
click at [1173, 713] on textarea "**********" at bounding box center [1154, 681] width 217 height 93
click at [1157, 685] on textarea "**********" at bounding box center [1154, 681] width 217 height 93
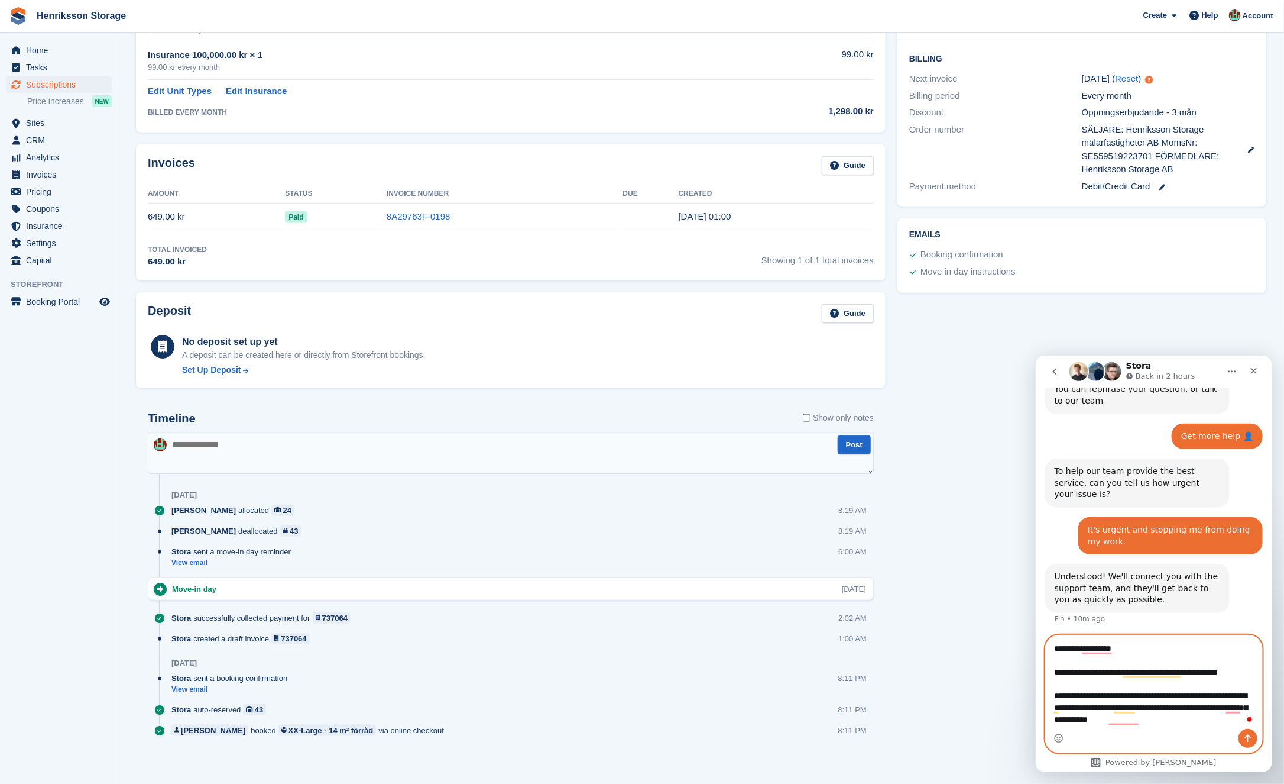
scroll to position [9, 0]
click at [1141, 697] on textarea "**********" at bounding box center [1154, 681] width 217 height 93
click at [1182, 697] on textarea "**********" at bounding box center [1154, 681] width 217 height 93
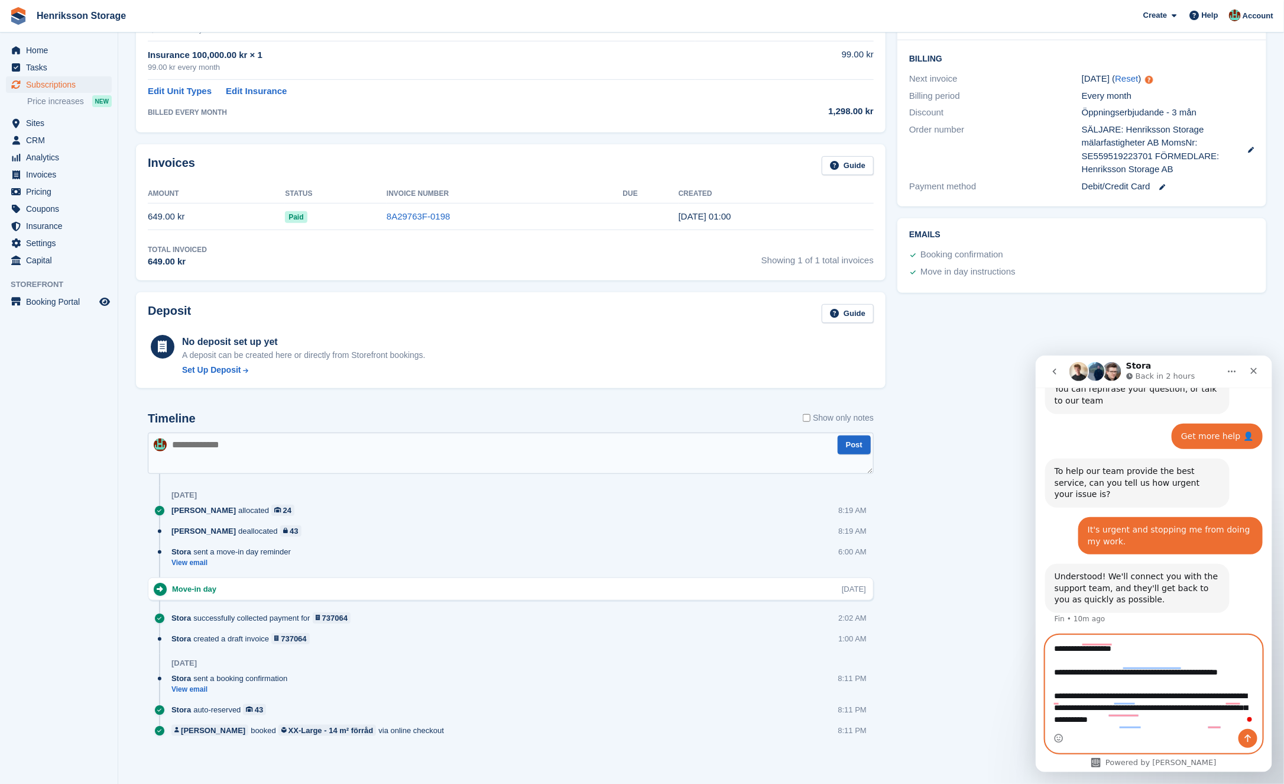
click at [1220, 699] on textarea "**********" at bounding box center [1154, 681] width 217 height 93
click at [1123, 706] on textarea "**********" at bounding box center [1154, 681] width 217 height 93
drag, startPoint x: 1080, startPoint y: 706, endPoint x: 1200, endPoint y: 706, distance: 119.5
click at [1199, 706] on textarea "**********" at bounding box center [1154, 681] width 217 height 93
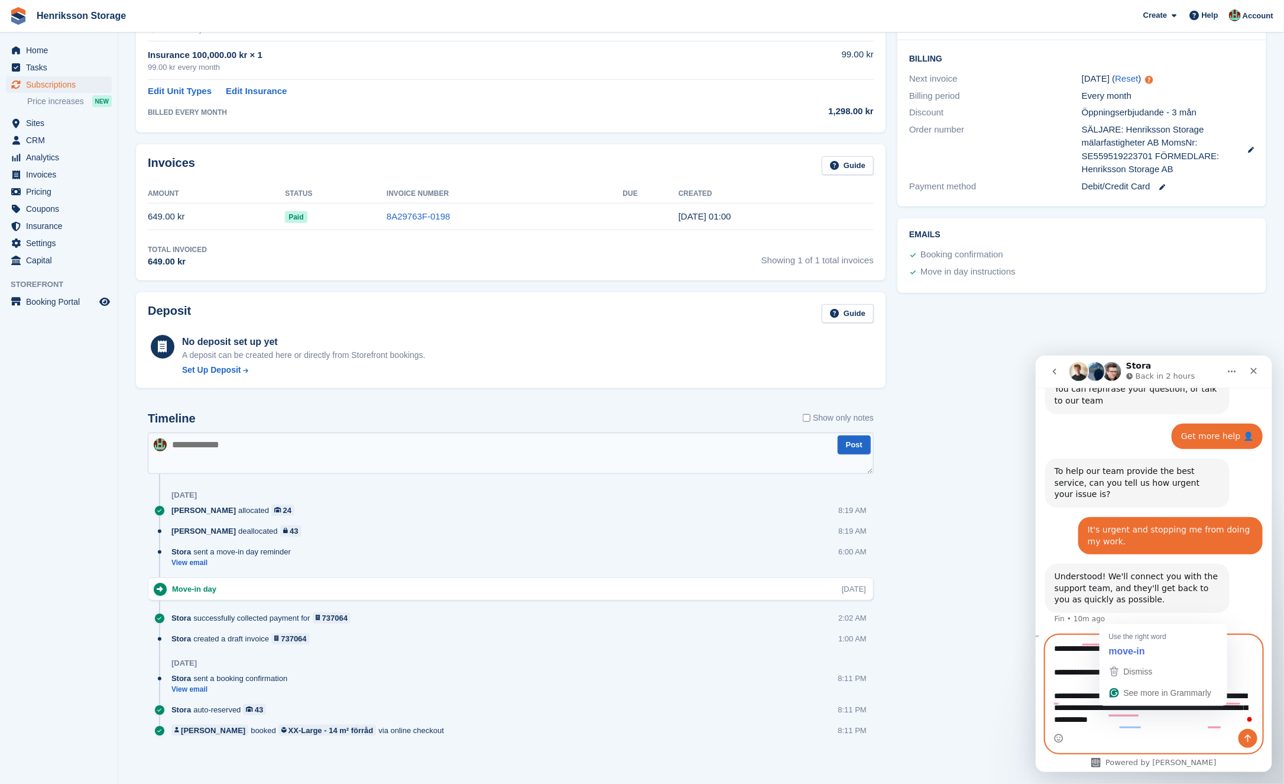
click at [1200, 706] on textarea "**********" at bounding box center [1154, 681] width 217 height 93
drag, startPoint x: 1180, startPoint y: 705, endPoint x: 1203, endPoint y: 705, distance: 23.1
click at [1184, 705] on textarea "**********" at bounding box center [1154, 681] width 217 height 93
click at [1225, 717] on textarea "**********" at bounding box center [1154, 681] width 217 height 93
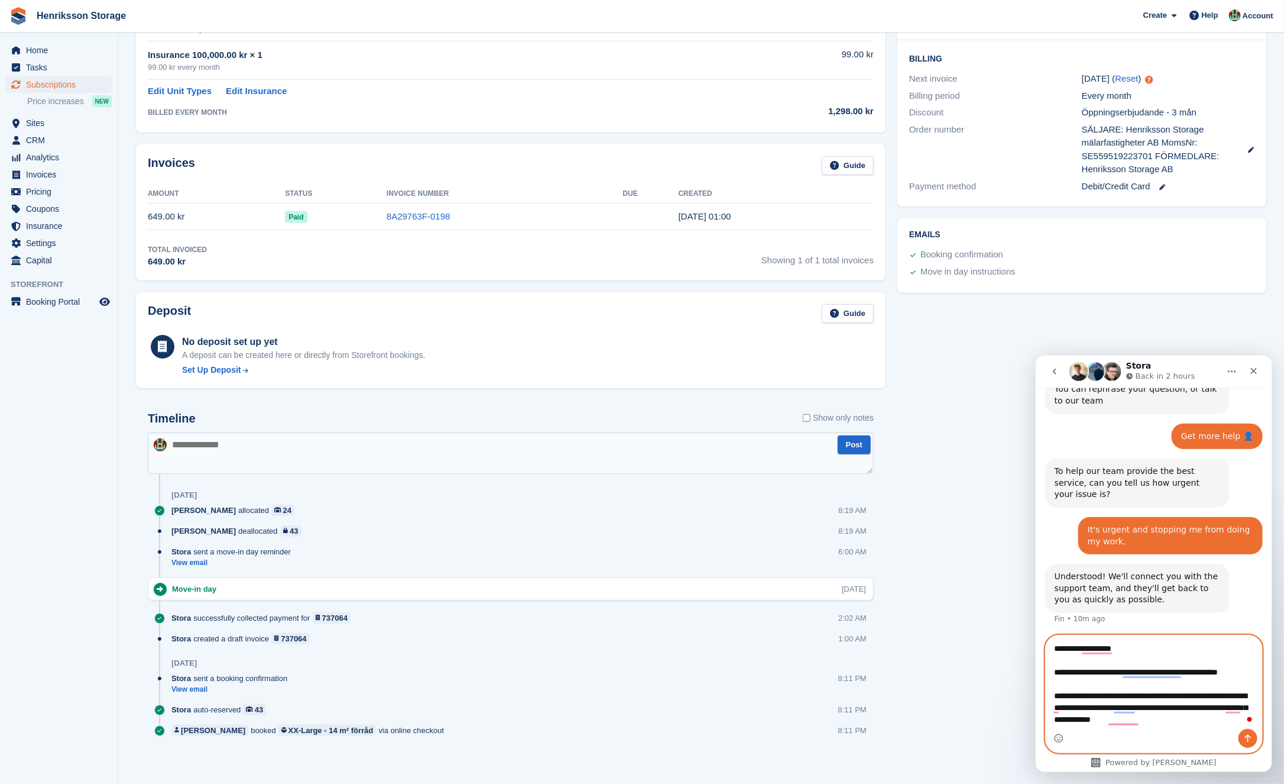
click at [1051, 644] on textarea "**********" at bounding box center [1154, 681] width 217 height 93
click at [1067, 645] on textarea "**********" at bounding box center [1154, 681] width 217 height 93
click at [1060, 644] on textarea "**********" at bounding box center [1154, 681] width 217 height 93
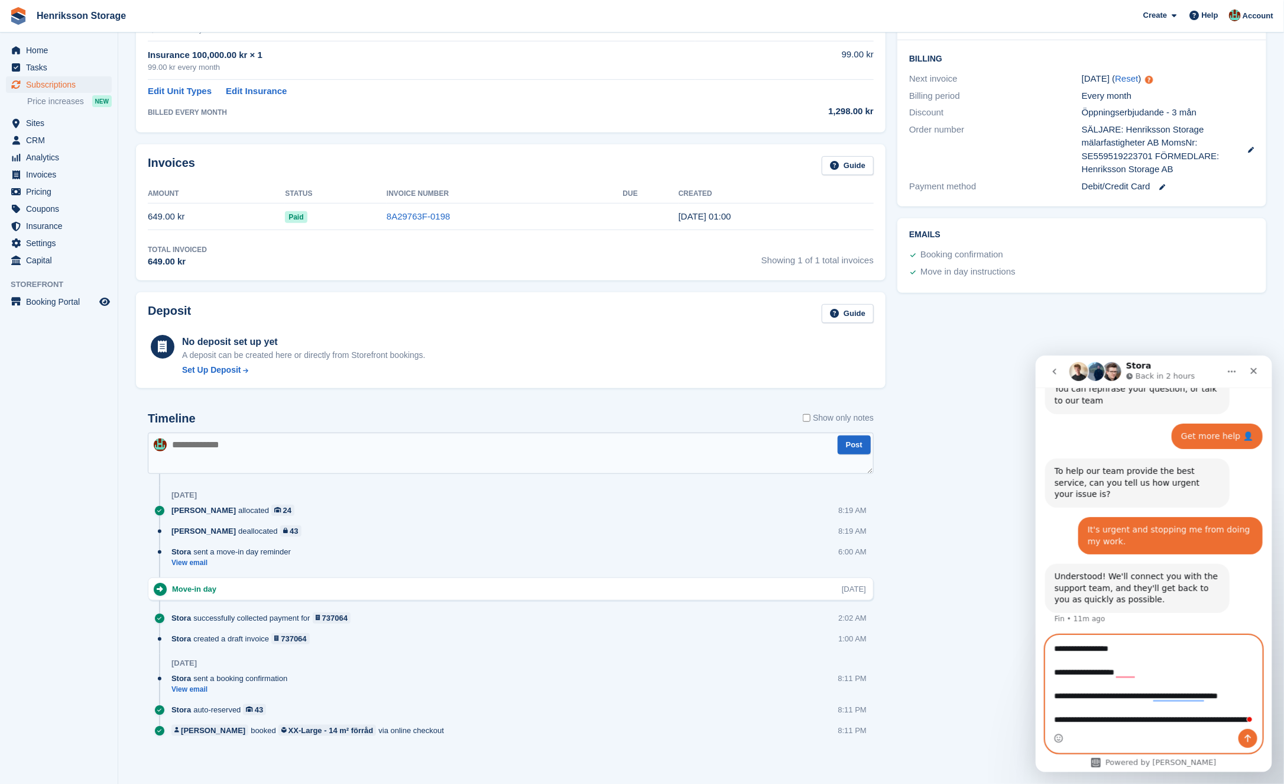
click at [1127, 646] on textarea "**********" at bounding box center [1154, 681] width 217 height 93
click at [1239, 719] on textarea "**********" at bounding box center [1154, 681] width 217 height 93
type textarea "**********"
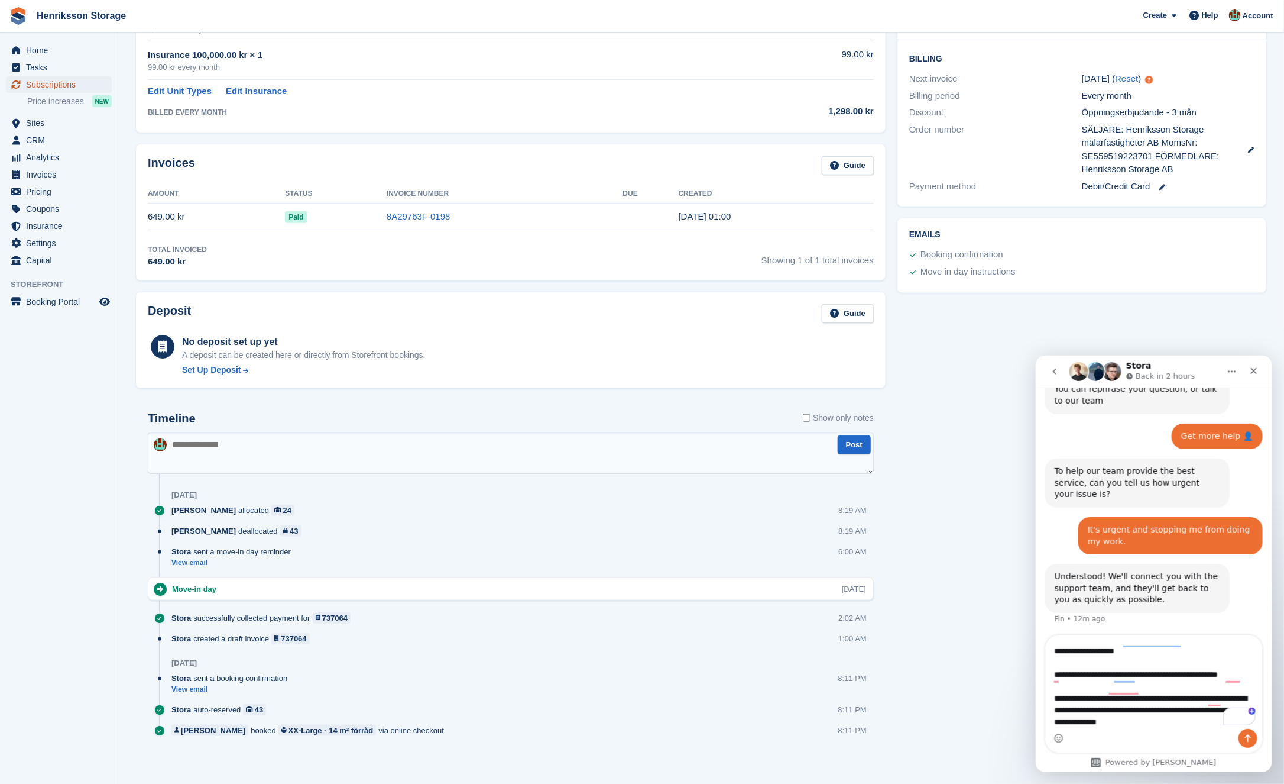
click at [63, 81] on span "Subscriptions" at bounding box center [61, 84] width 71 height 17
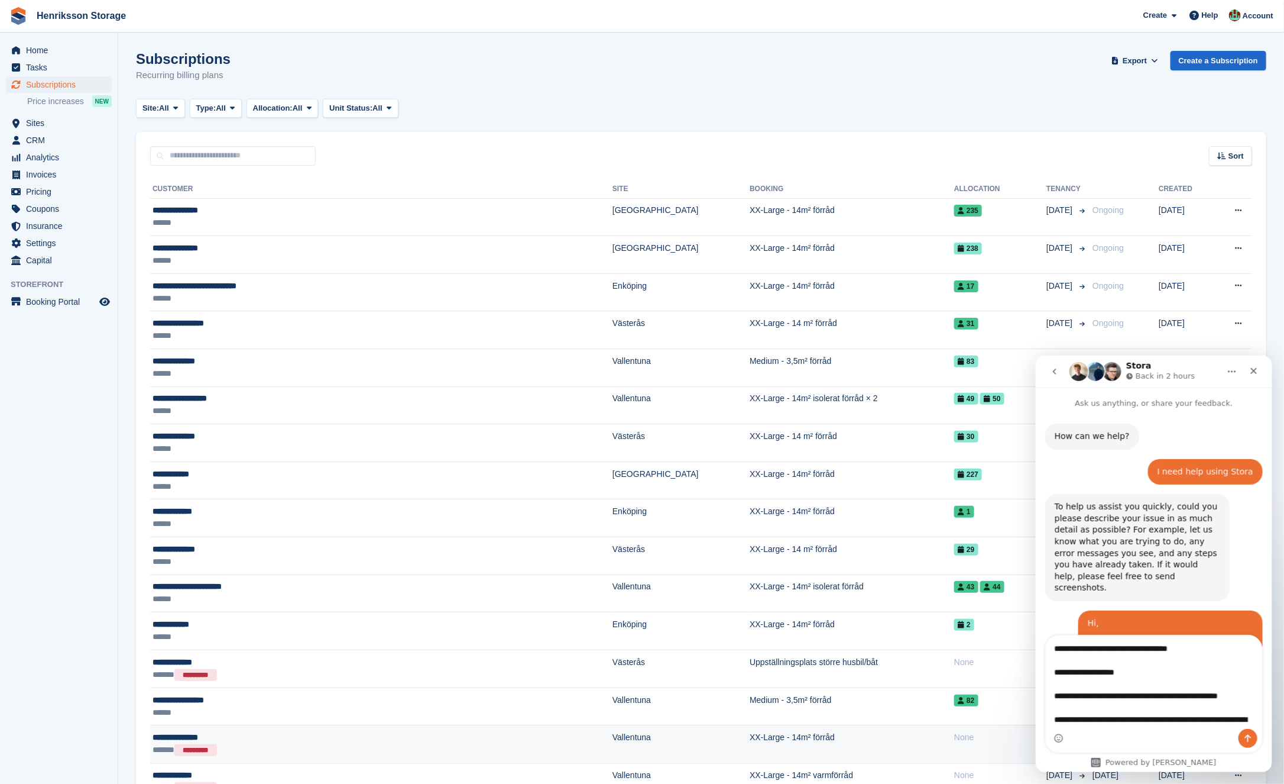
scroll to position [412, 0]
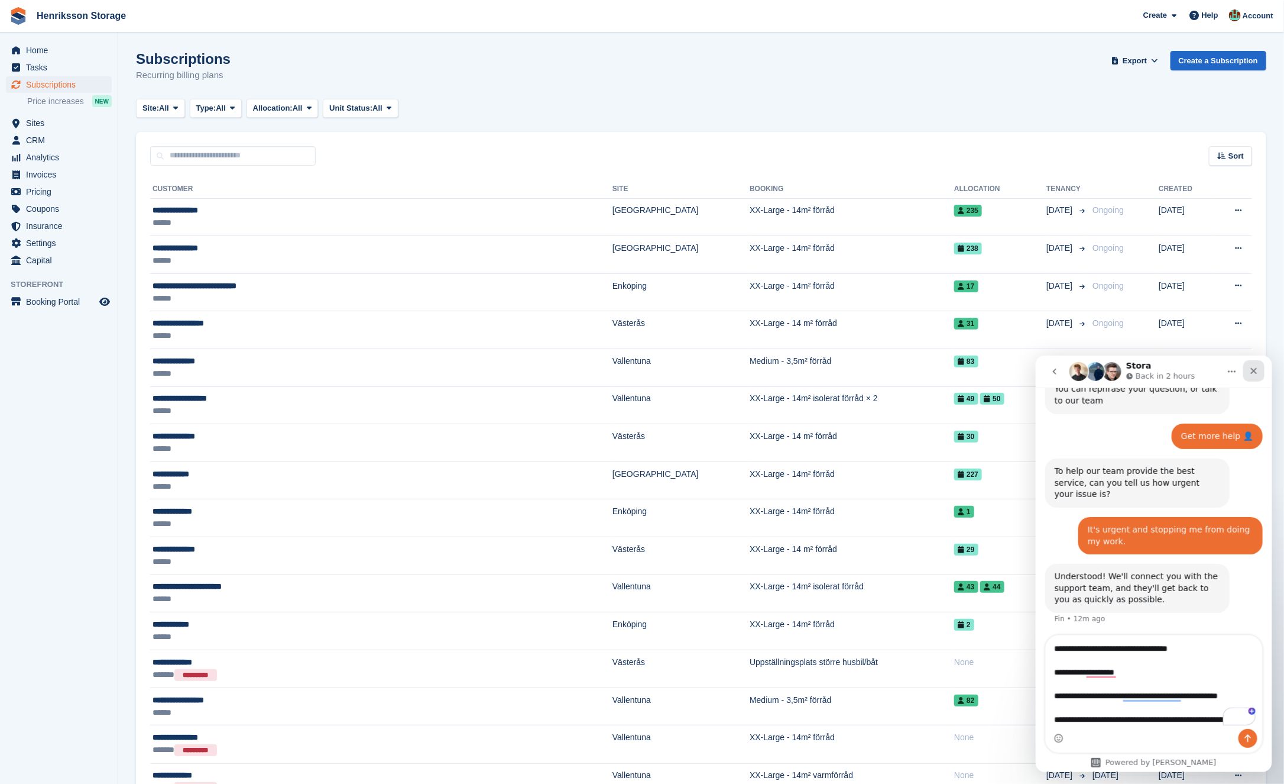
click at [1254, 371] on icon "Close" at bounding box center [1254, 370] width 7 height 7
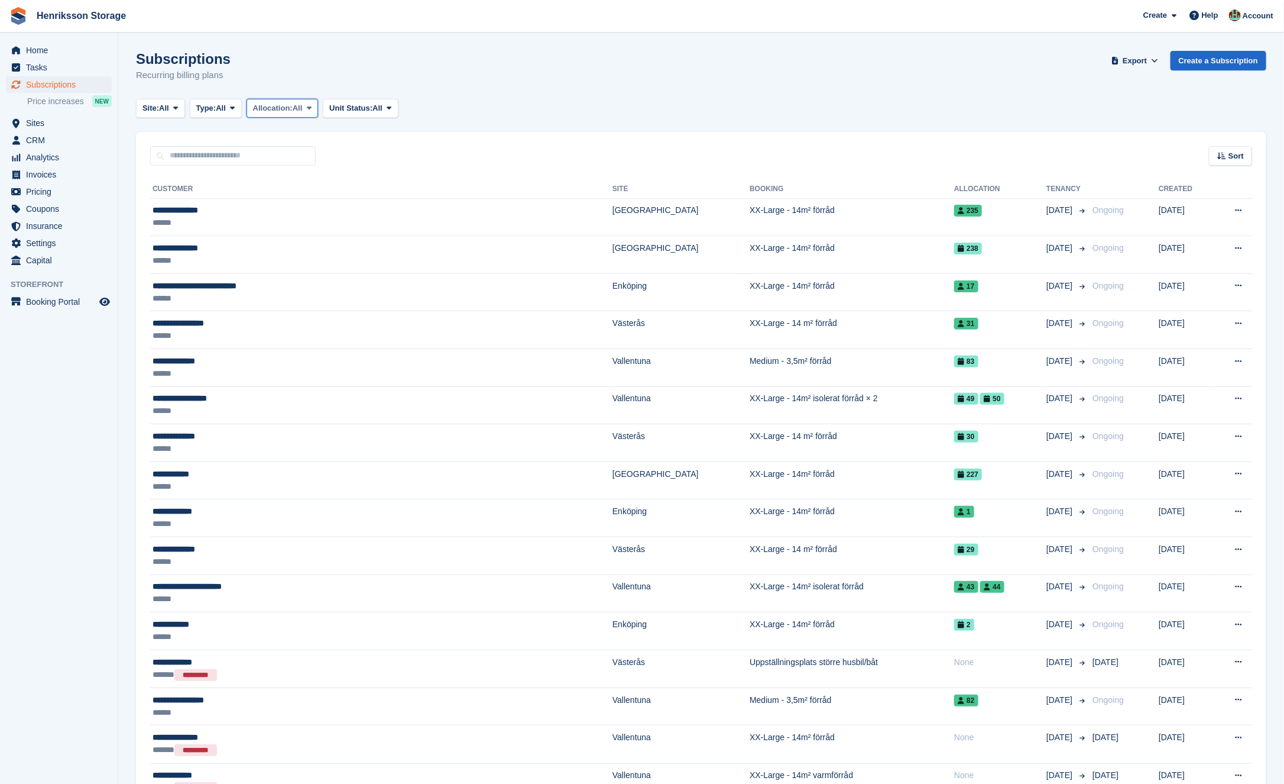
click at [312, 107] on icon at bounding box center [309, 108] width 5 height 8
click at [242, 111] on button "Type: All" at bounding box center [216, 109] width 52 height 20
click at [265, 211] on link "Ending" at bounding box center [246, 221] width 103 height 21
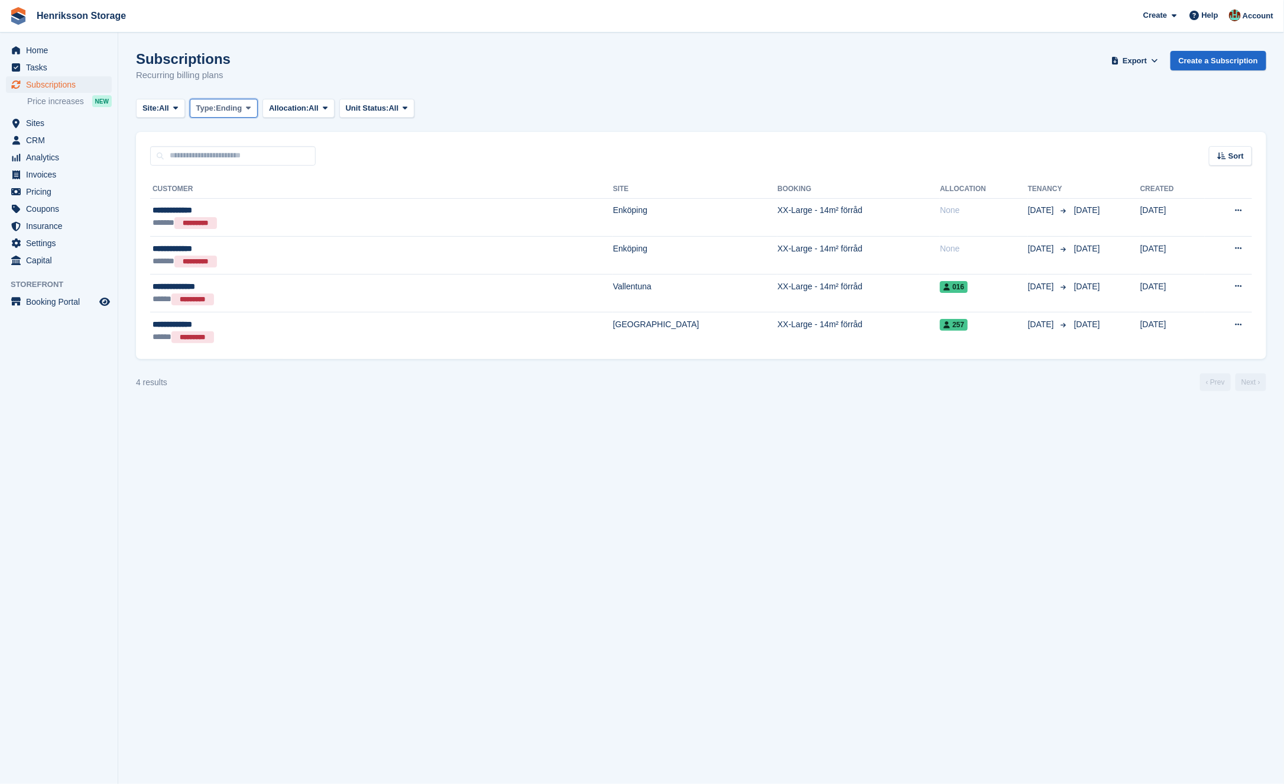
click at [251, 108] on icon at bounding box center [249, 108] width 5 height 8
click at [248, 135] on link "All" at bounding box center [246, 135] width 103 height 21
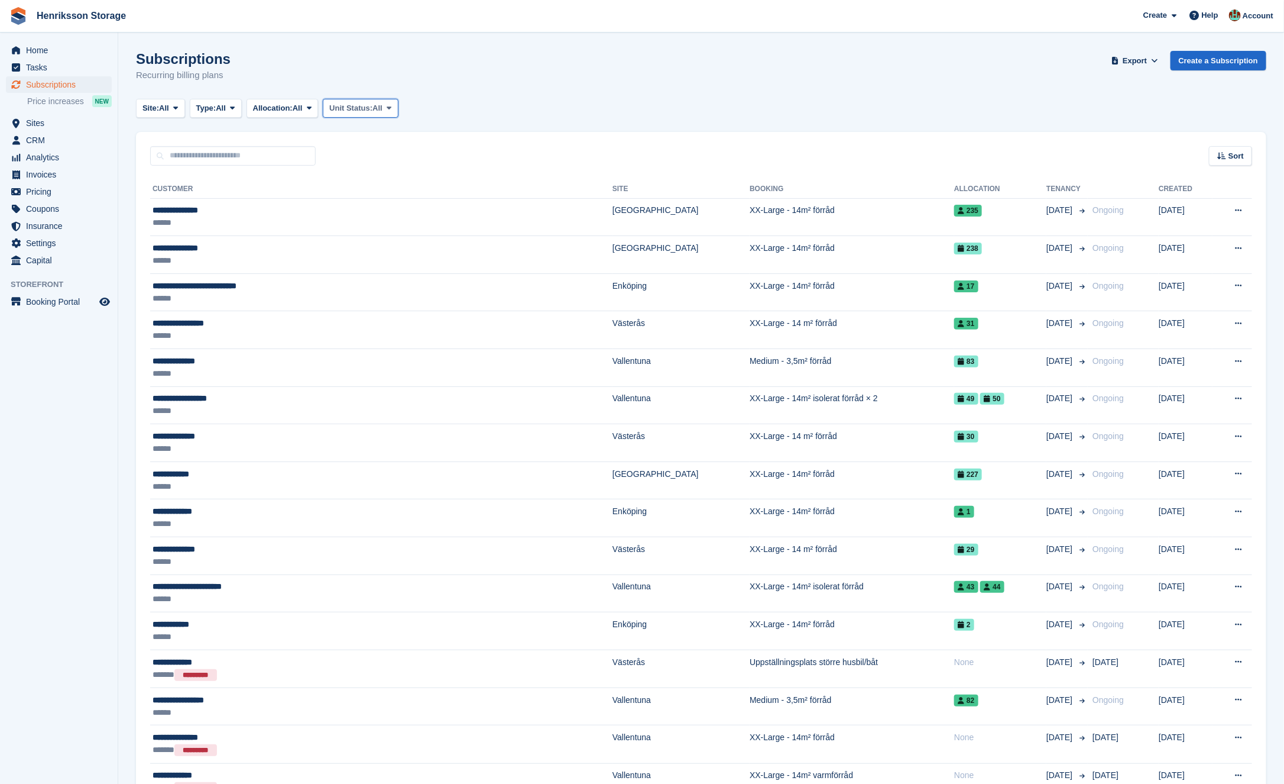
click at [373, 106] on span "Unit Status:" at bounding box center [350, 108] width 43 height 12
click at [454, 103] on div "Site: All All Vallentuna Halmstad Västerås Enköping Kristianstad Eslöv Ängelhol…" at bounding box center [701, 109] width 1131 height 20
click at [303, 108] on span "All" at bounding box center [298, 108] width 10 height 12
click at [216, 105] on span "Type:" at bounding box center [206, 108] width 20 height 12
click at [165, 108] on span "All" at bounding box center [164, 108] width 10 height 12
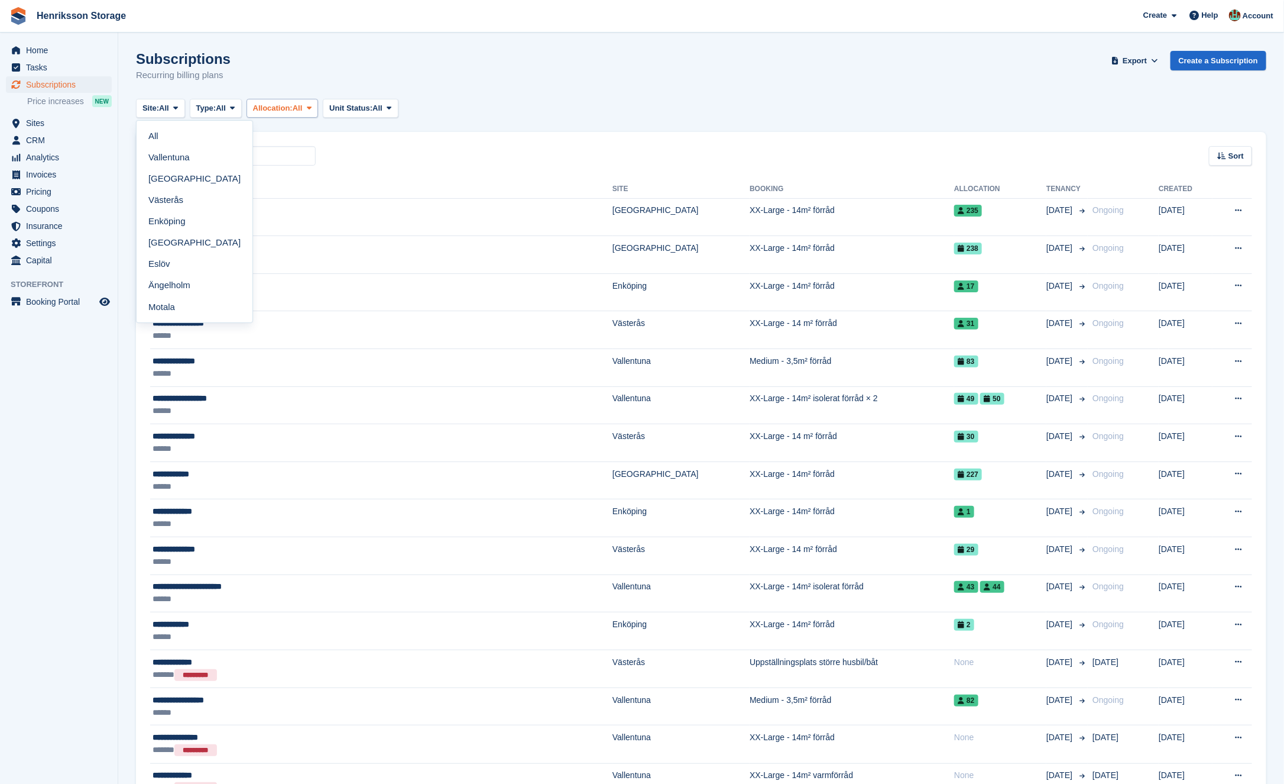
click at [251, 107] on div "Site: All All Vallentuna Halmstad Västerås Enköping Kristianstad Eslöv Ängelhol…" at bounding box center [269, 109] width 267 height 20
click at [235, 107] on icon at bounding box center [232, 108] width 5 height 8
click at [245, 170] on link "Previous" at bounding box center [246, 178] width 103 height 21
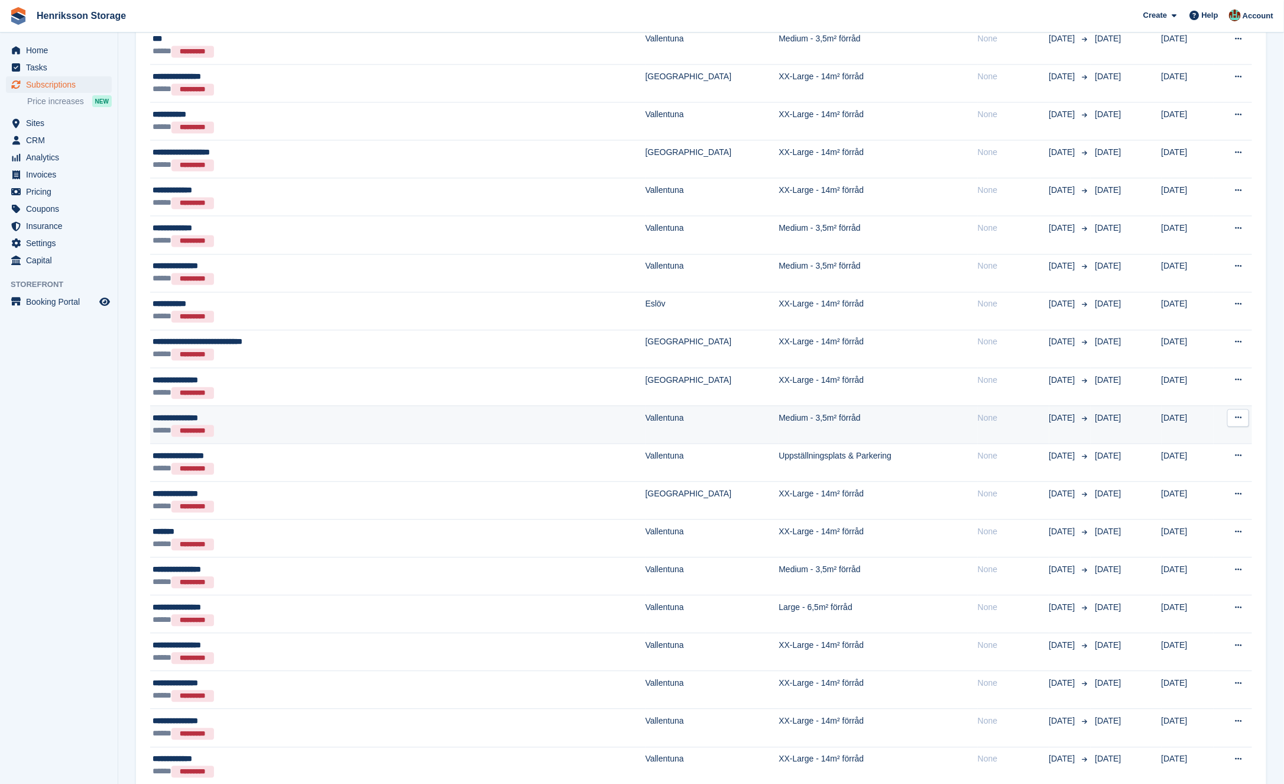
scroll to position [1357, 0]
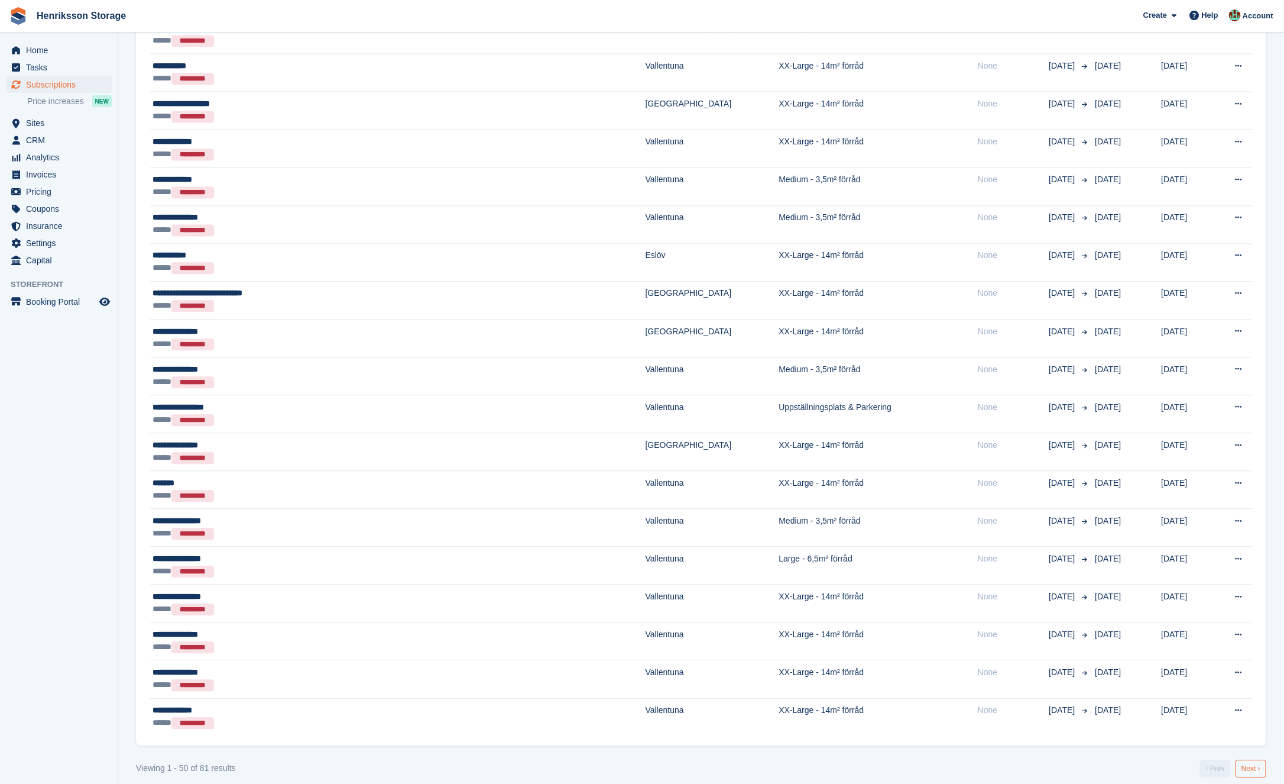
click at [1241, 759] on link "Next ›" at bounding box center [1251, 768] width 31 height 18
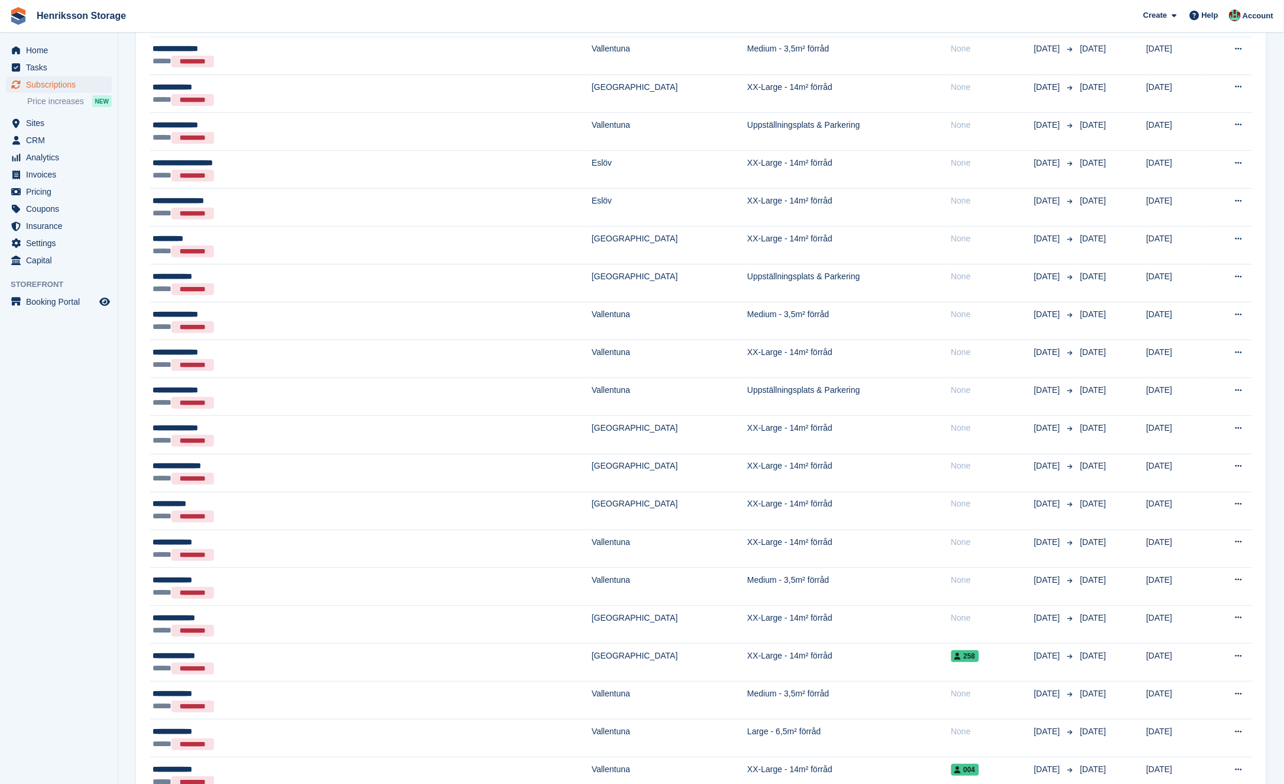
scroll to position [155, 0]
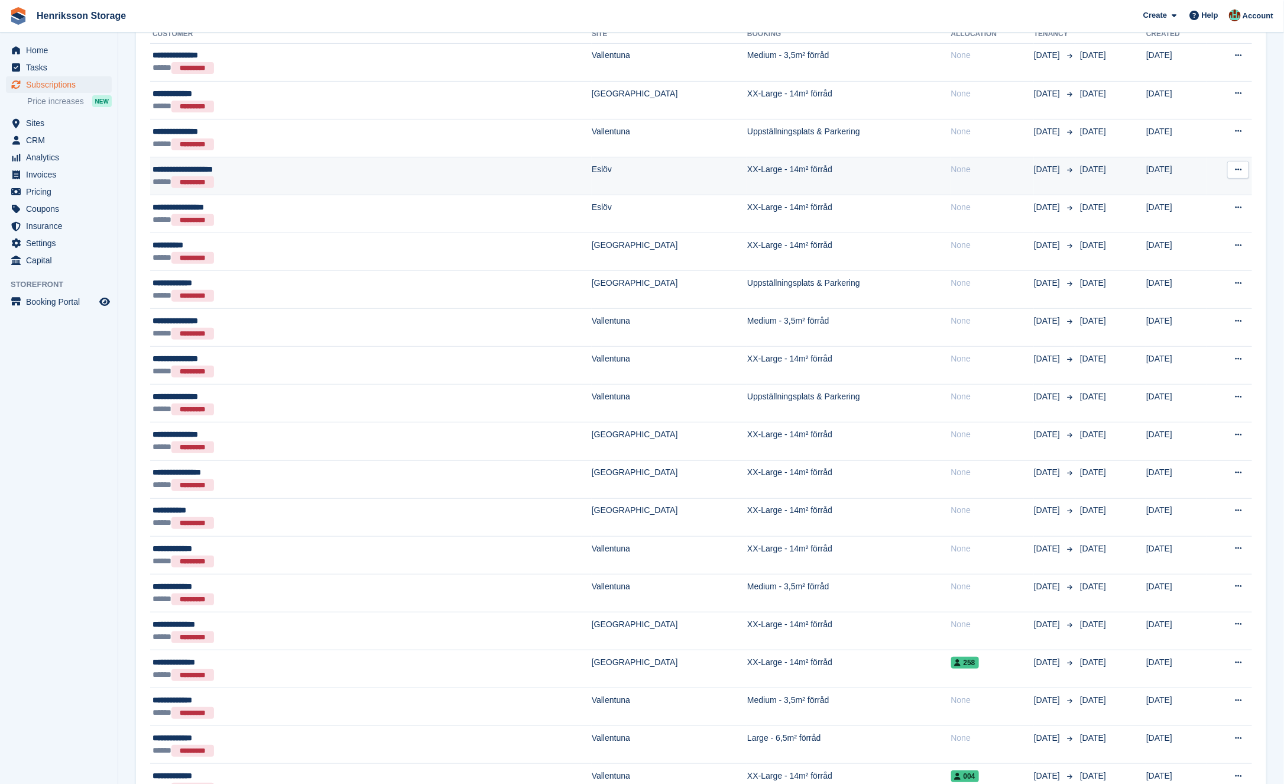
click at [1241, 167] on icon at bounding box center [1238, 170] width 7 height 8
click at [1186, 187] on p "View customer" at bounding box center [1192, 192] width 103 height 15
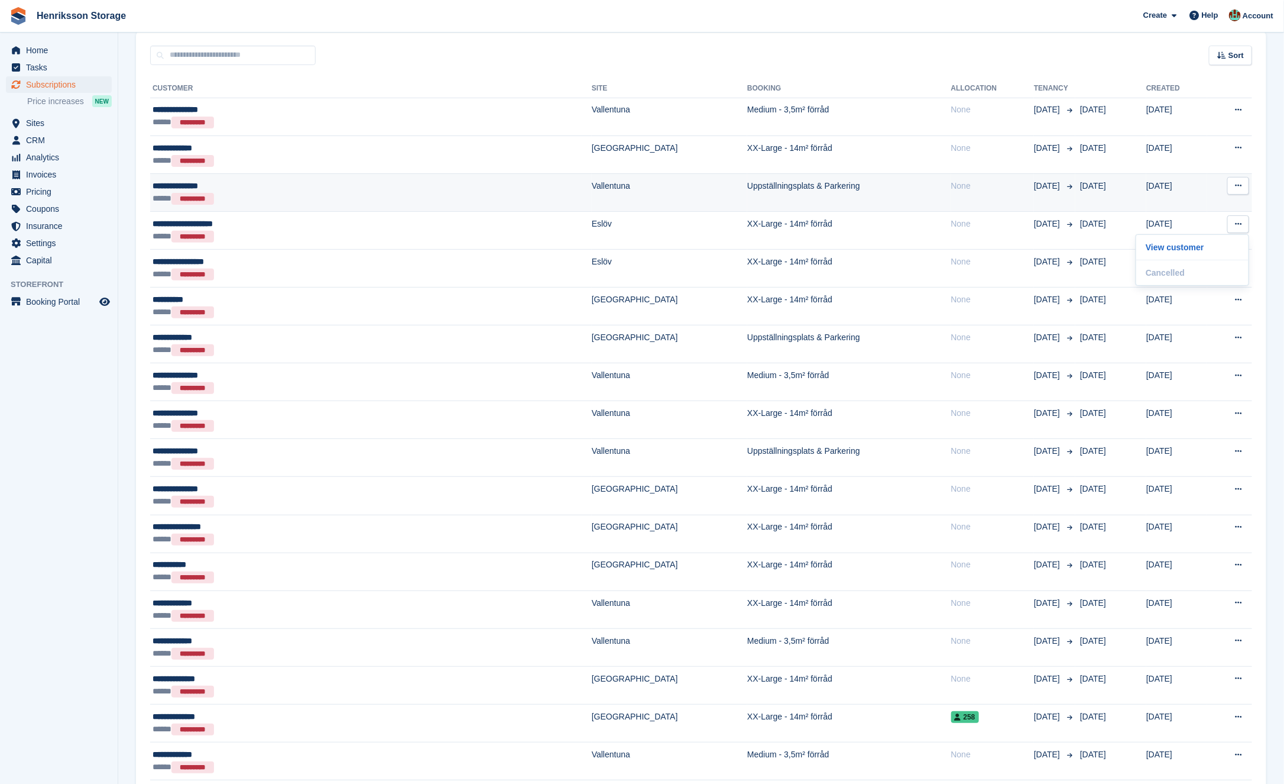
scroll to position [98, 0]
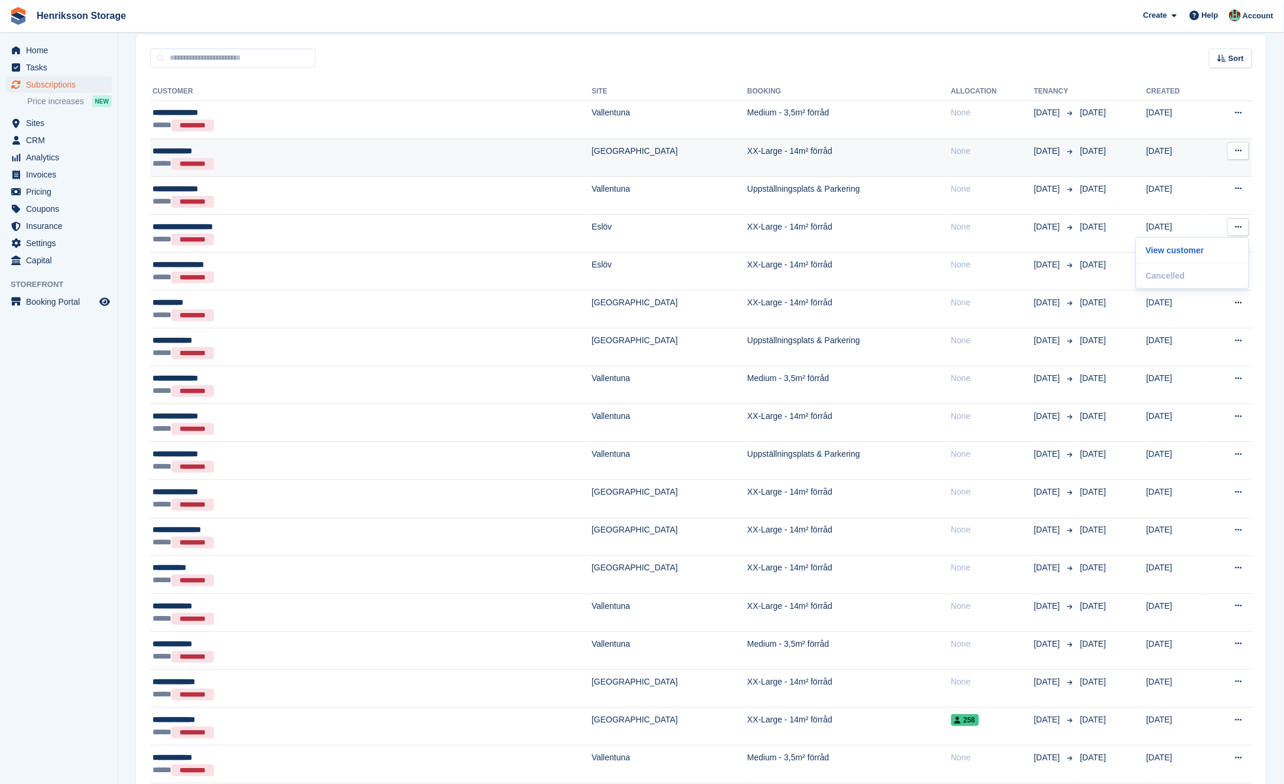
click at [1241, 152] on icon at bounding box center [1238, 151] width 7 height 8
click at [1172, 169] on p "View customer" at bounding box center [1192, 173] width 103 height 15
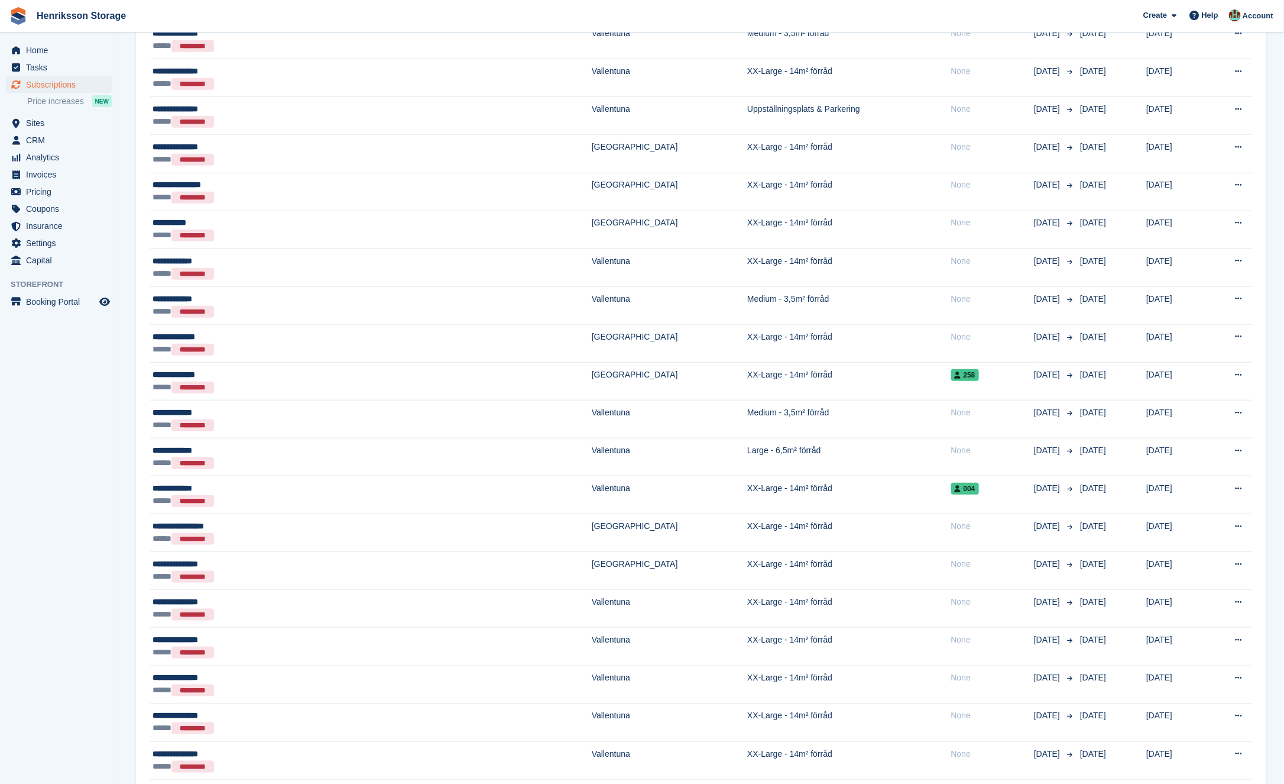
scroll to position [642, 0]
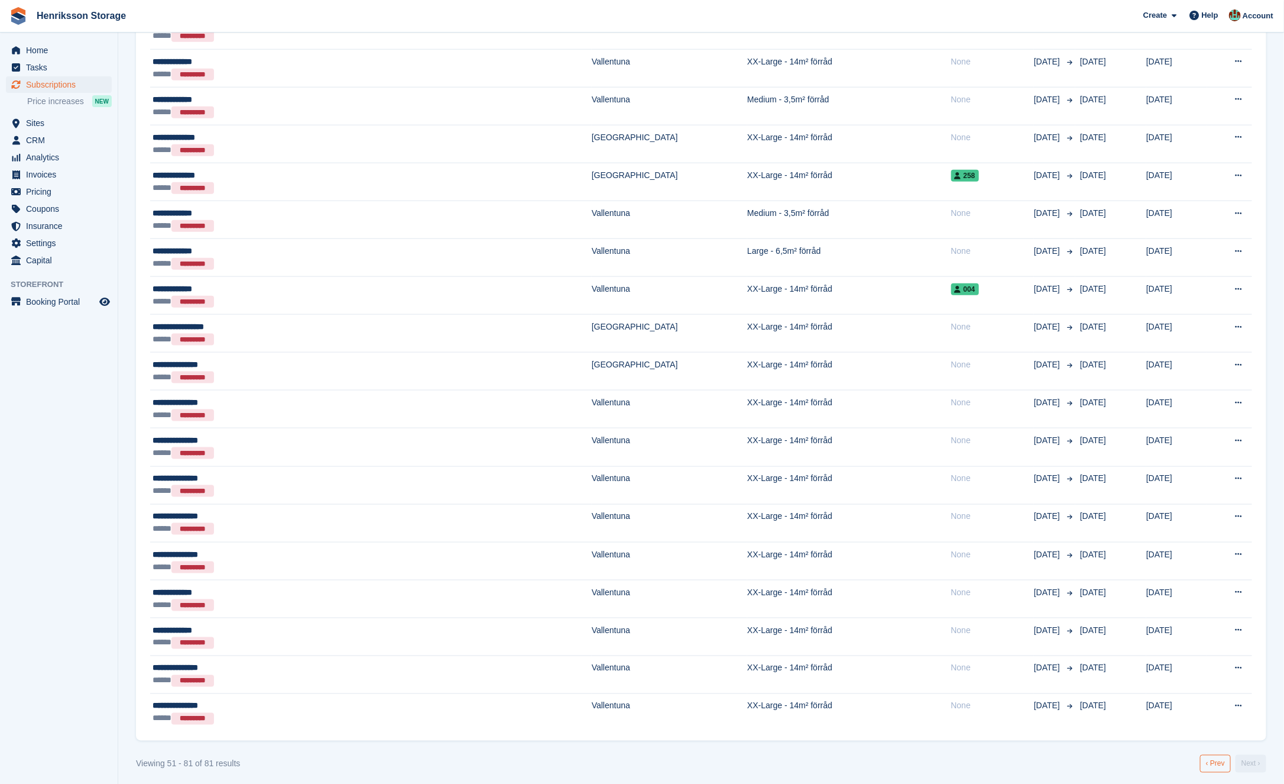
click at [1215, 755] on link "‹ Prev" at bounding box center [1215, 764] width 31 height 18
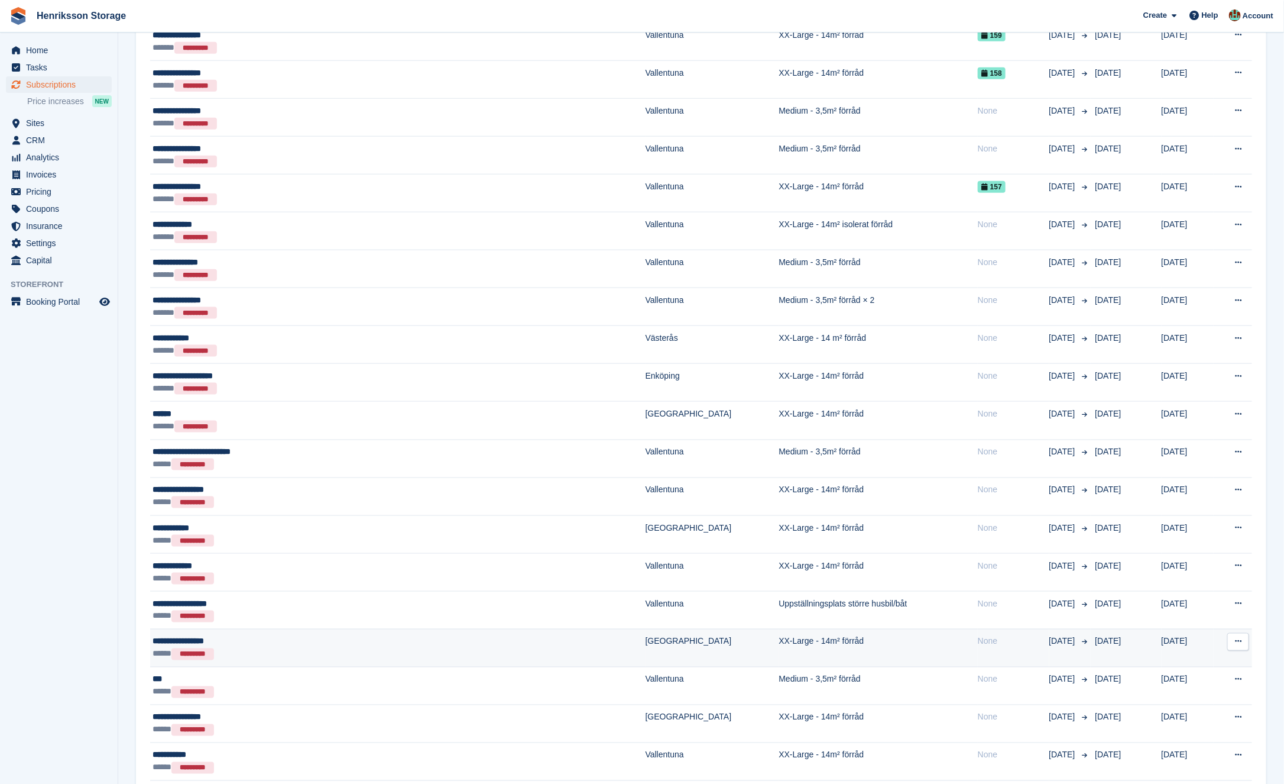
scroll to position [1357, 0]
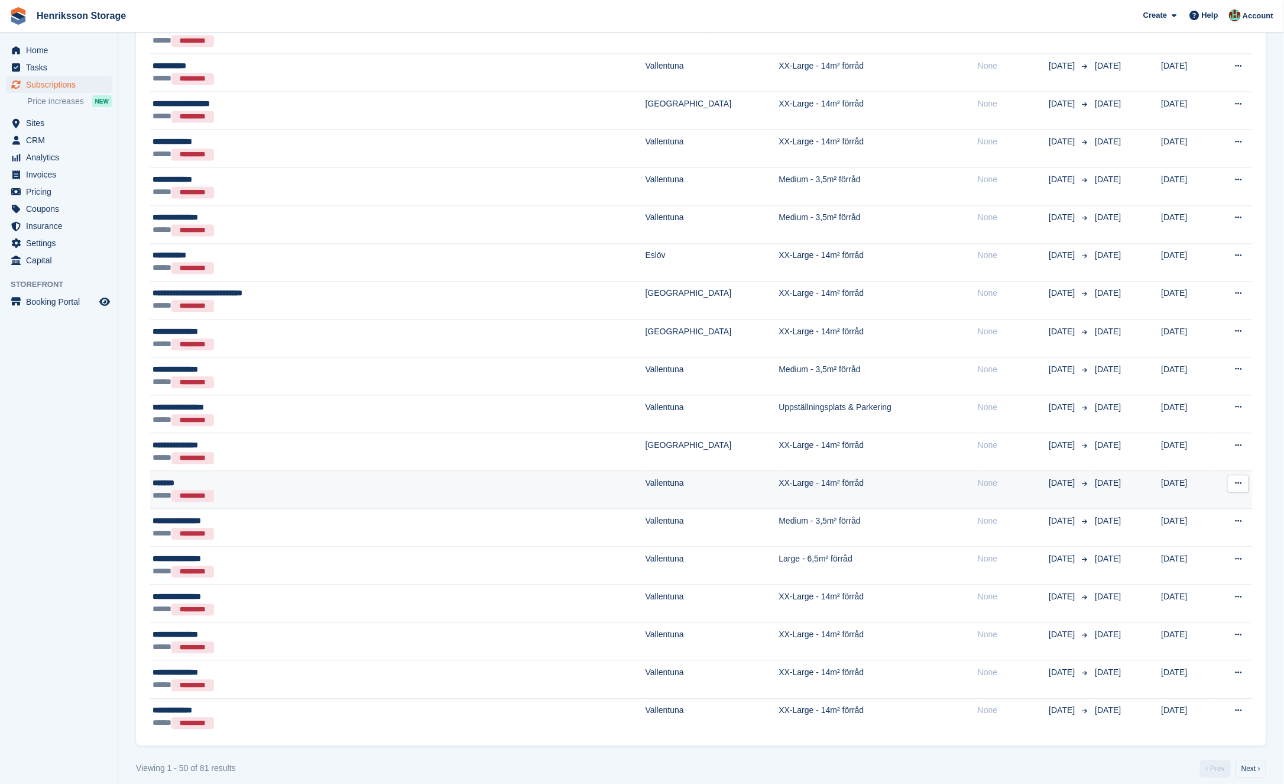
click at [1242, 475] on button at bounding box center [1239, 483] width 22 height 18
click at [1179, 499] on p "View customer" at bounding box center [1192, 506] width 103 height 15
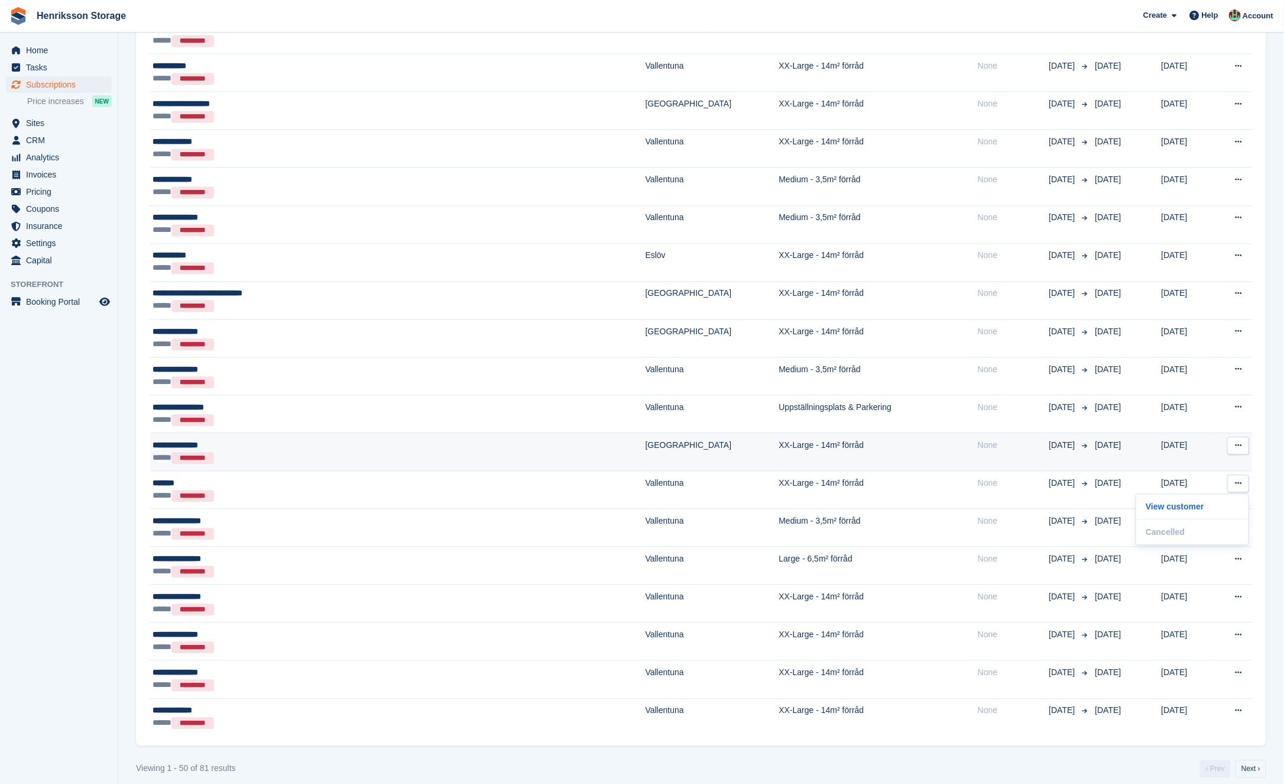
scroll to position [1351, 0]
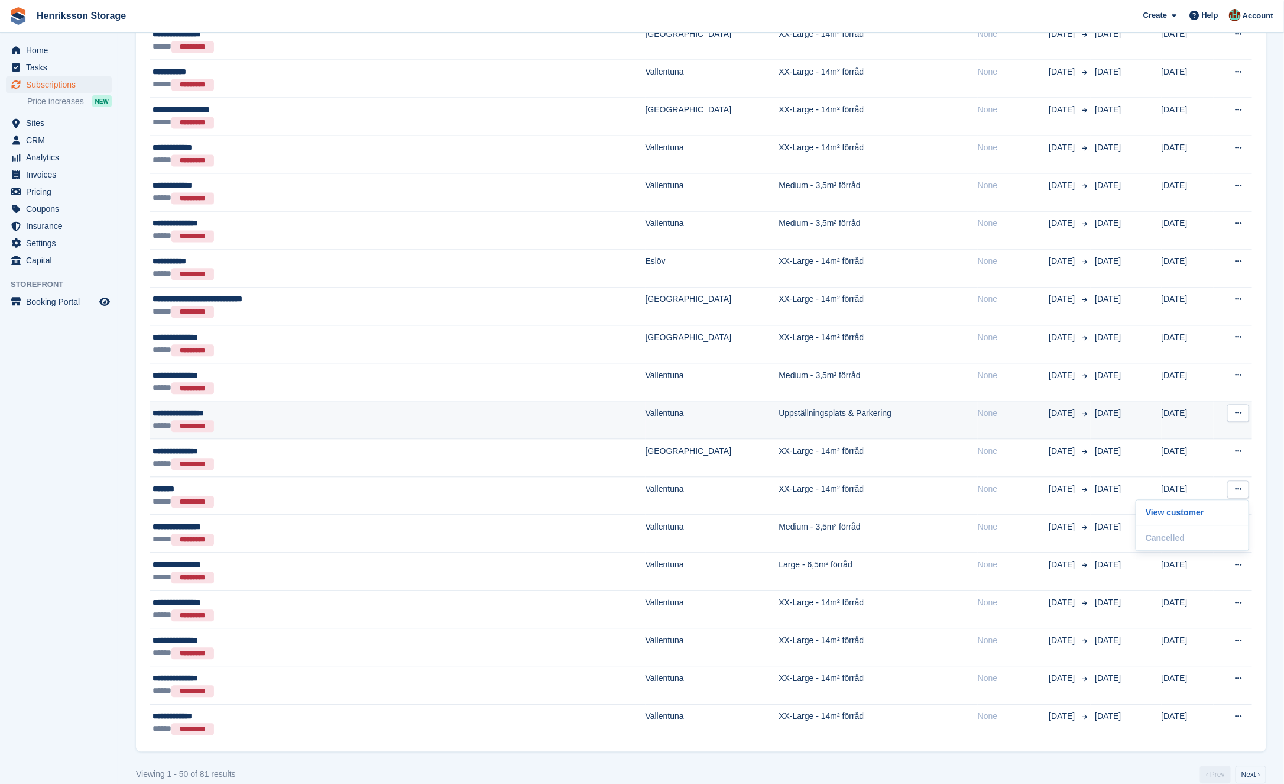
click at [1242, 409] on button at bounding box center [1239, 413] width 22 height 18
click at [1190, 428] on p "View customer" at bounding box center [1192, 435] width 103 height 15
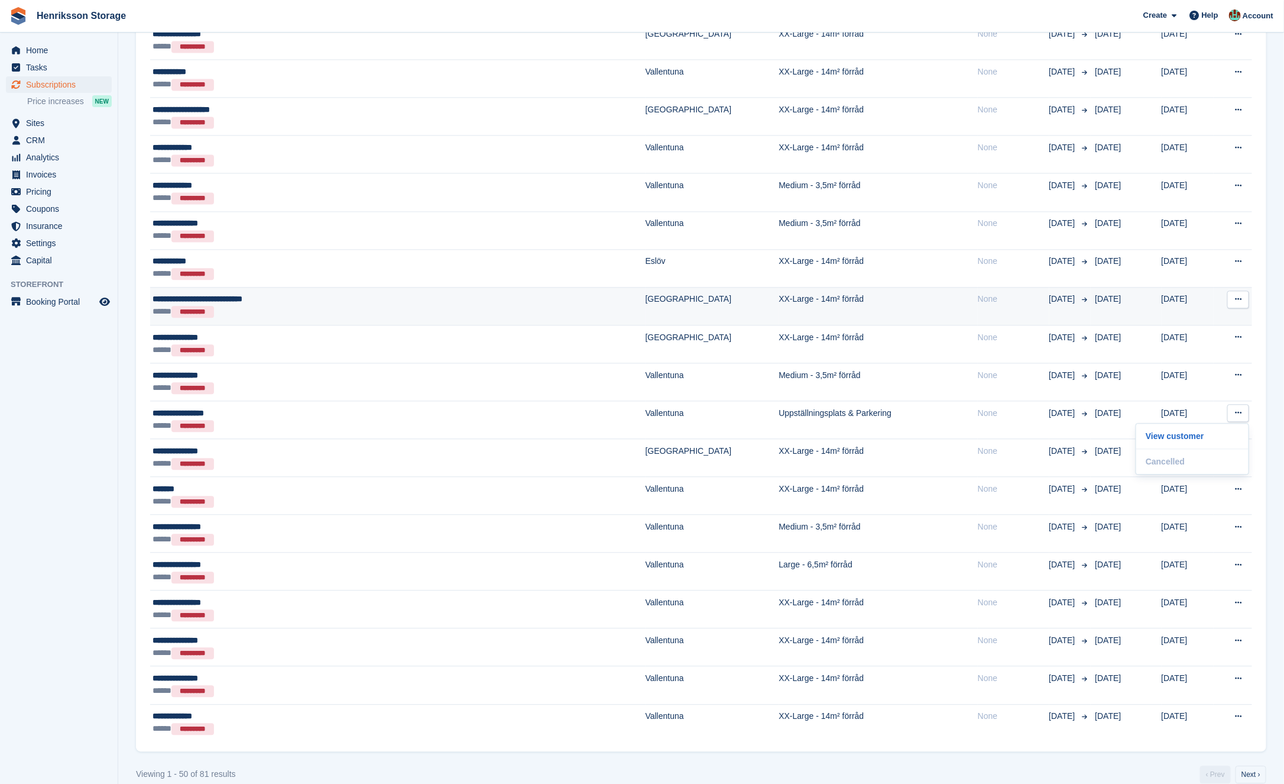
click at [1236, 297] on button at bounding box center [1239, 299] width 22 height 18
click at [1153, 315] on p "View customer" at bounding box center [1192, 322] width 103 height 15
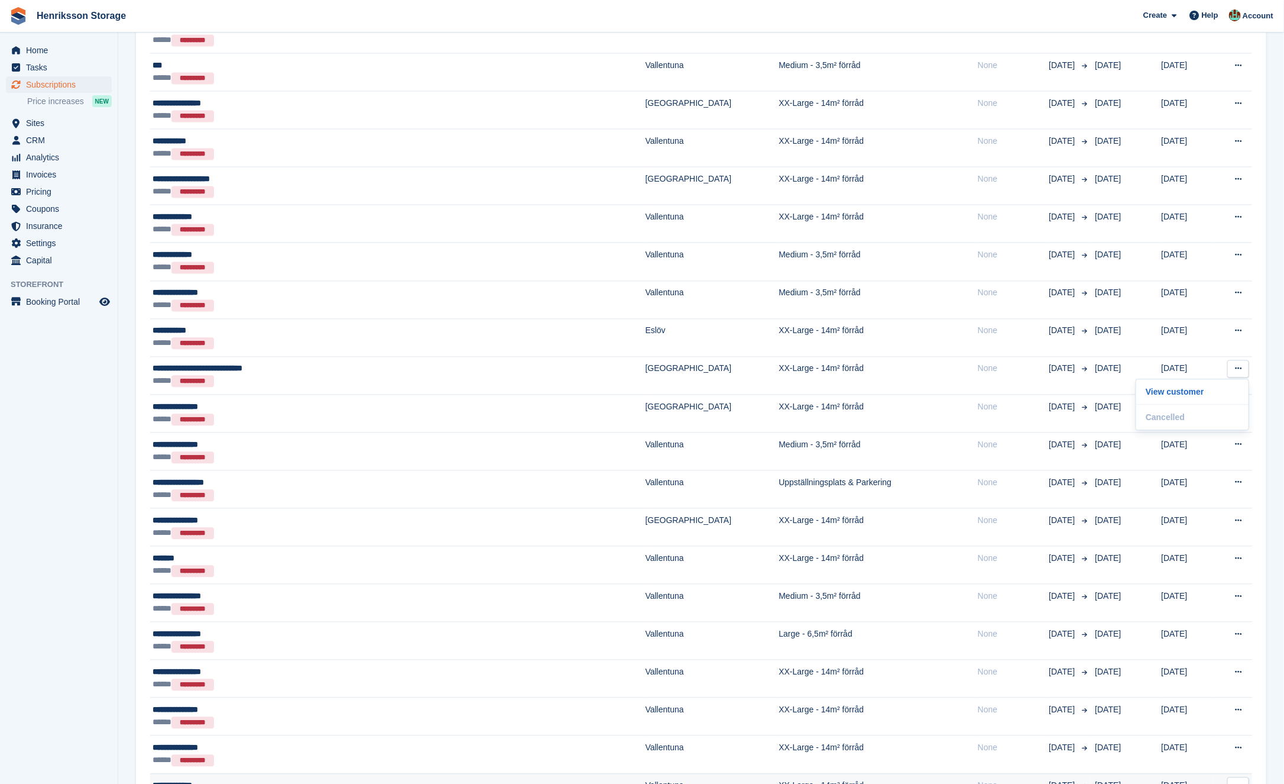
scroll to position [1243, 0]
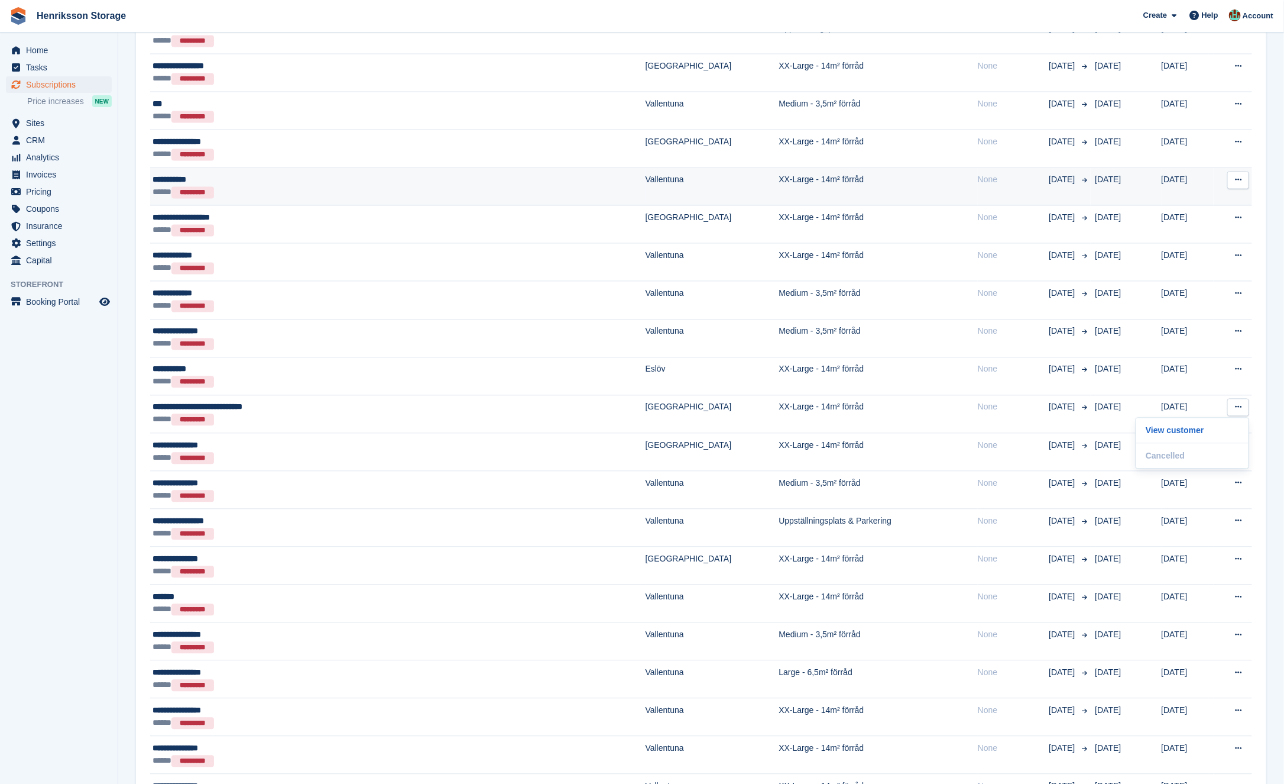
click at [1240, 176] on icon at bounding box center [1238, 180] width 7 height 8
click at [1187, 196] on p "View customer" at bounding box center [1192, 203] width 103 height 15
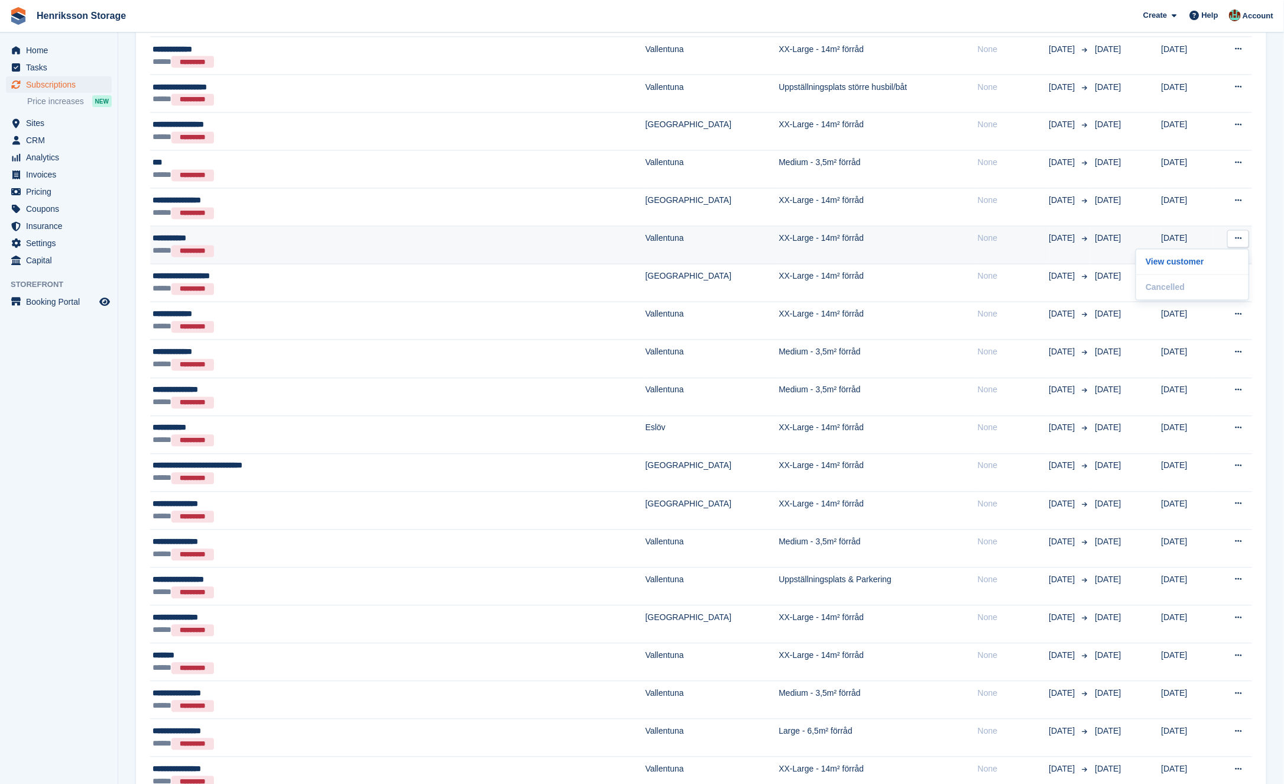
scroll to position [1180, 0]
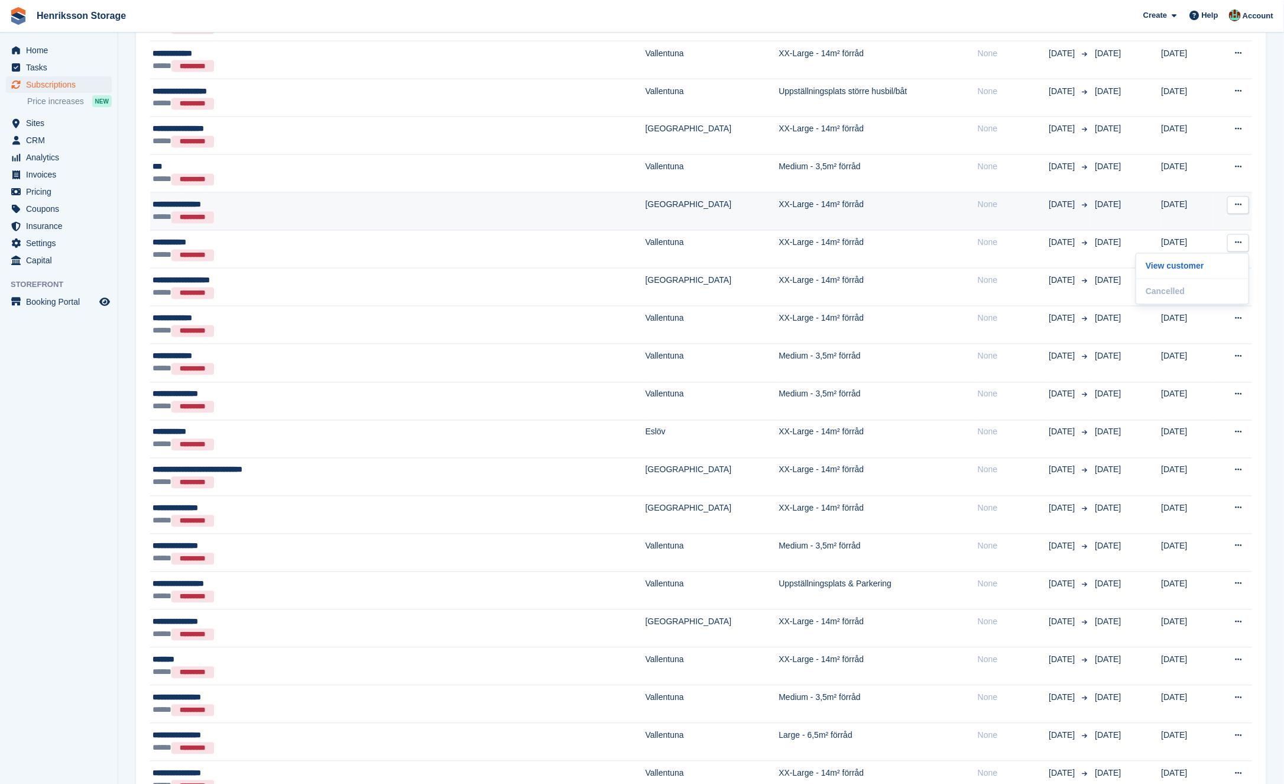
click at [1239, 196] on button at bounding box center [1239, 205] width 22 height 18
click at [1171, 223] on p "View customer" at bounding box center [1192, 228] width 103 height 15
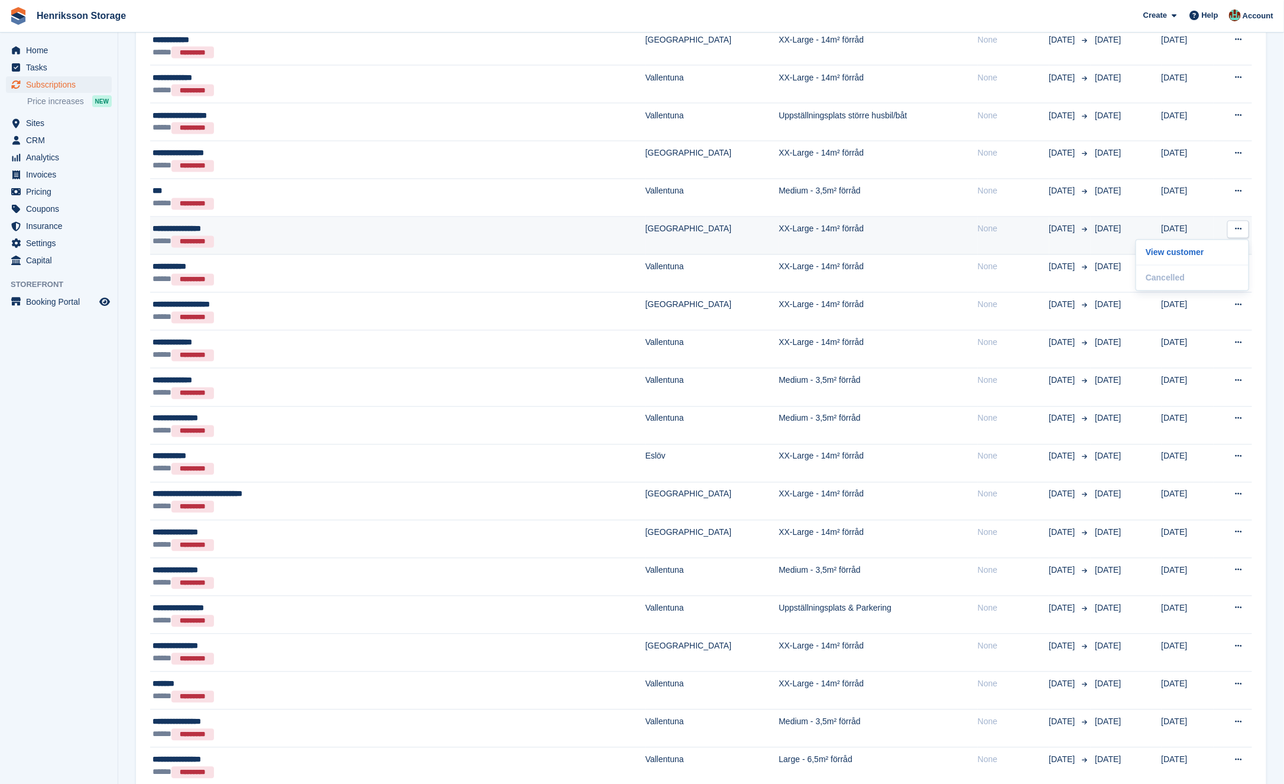
scroll to position [1150, 0]
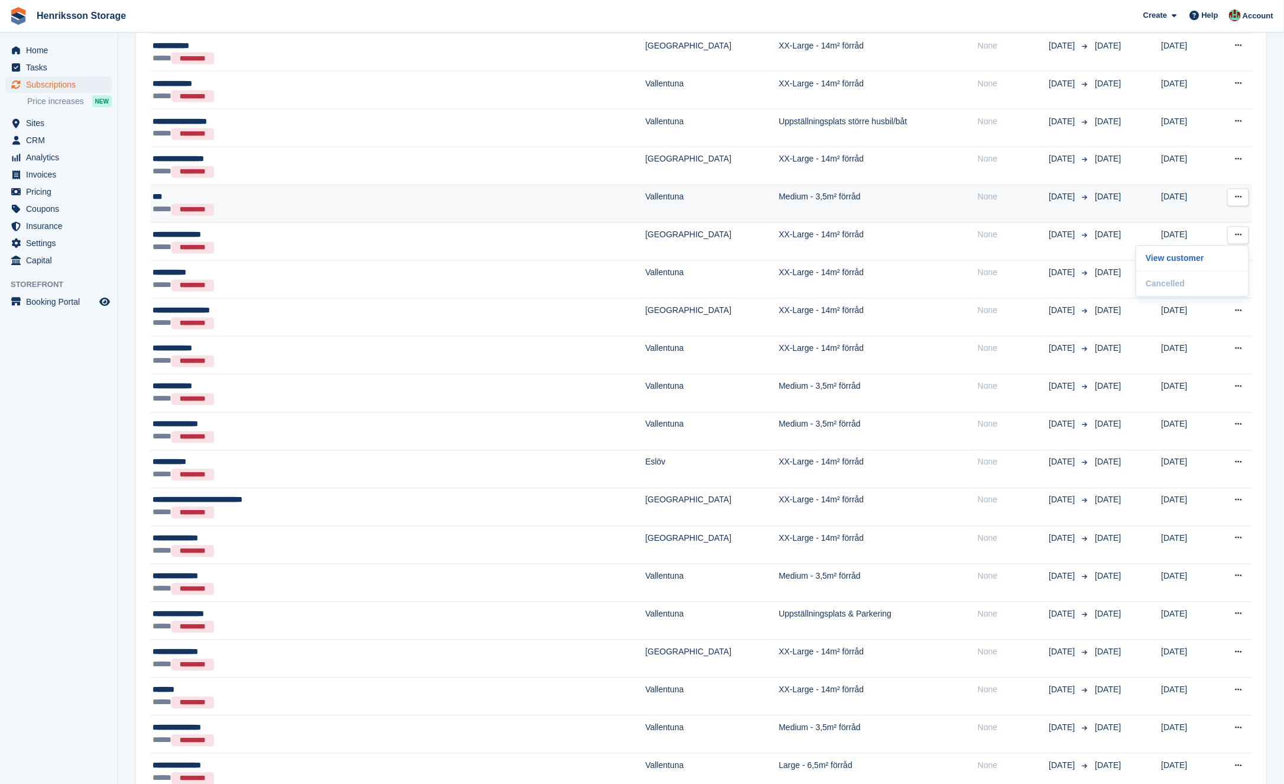
click at [1238, 193] on icon at bounding box center [1238, 197] width 7 height 8
click at [1178, 218] on p "View customer" at bounding box center [1192, 220] width 103 height 15
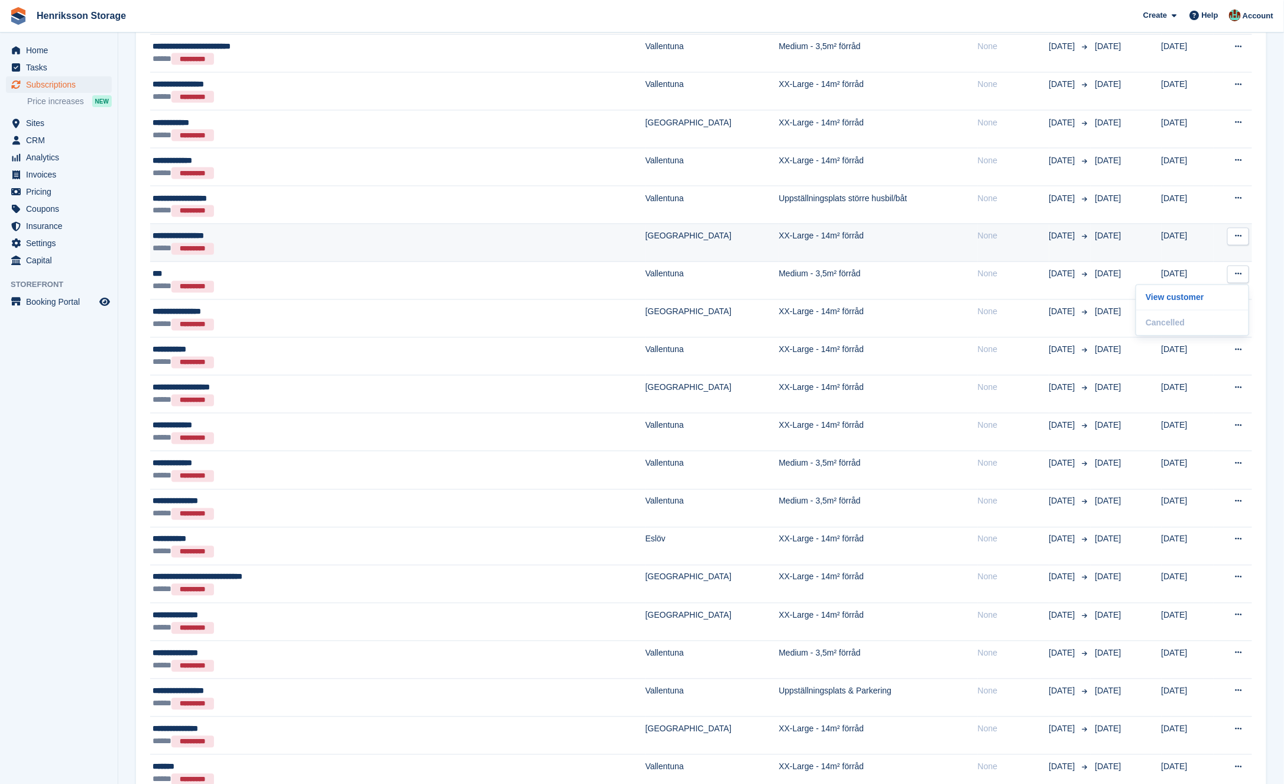
scroll to position [1072, 0]
click at [1240, 234] on icon at bounding box center [1238, 238] width 7 height 8
click at [1177, 253] on p "View customer" at bounding box center [1192, 260] width 103 height 15
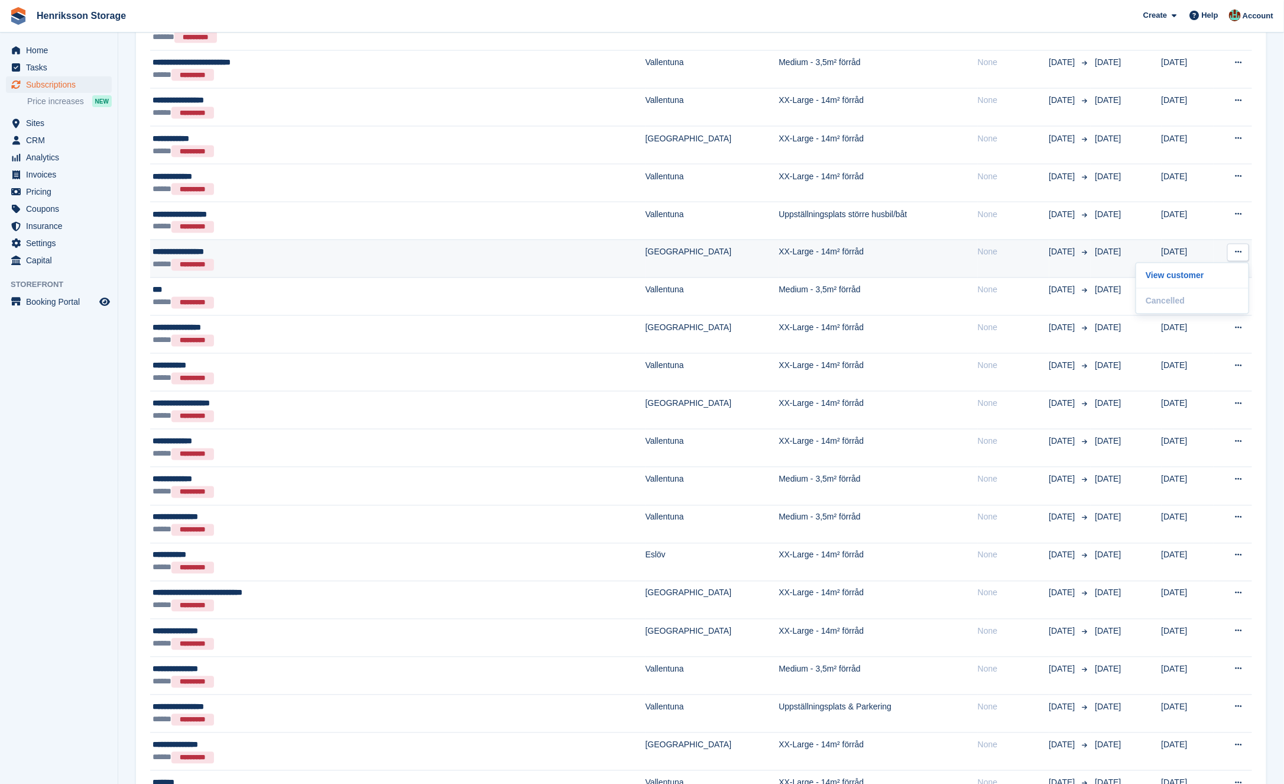
scroll to position [1056, 0]
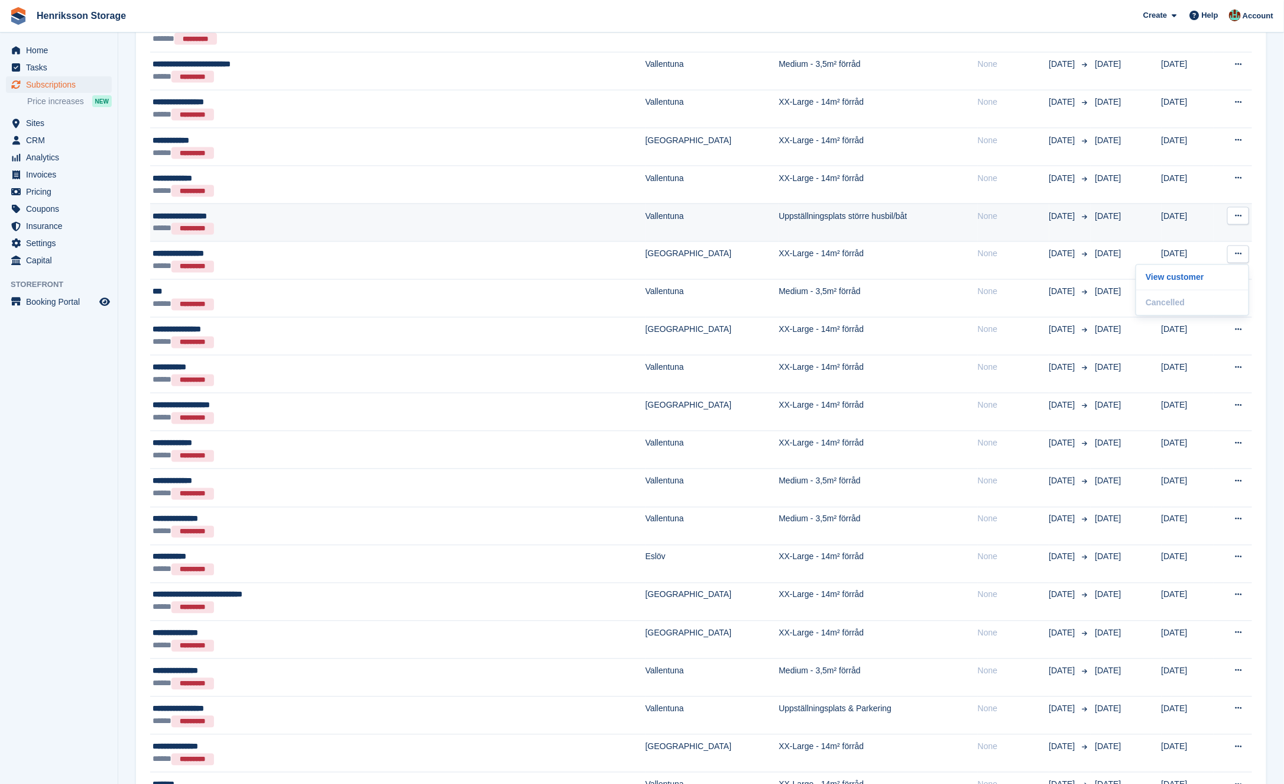
click at [1235, 207] on button at bounding box center [1239, 216] width 22 height 18
click at [1187, 231] on p "View customer" at bounding box center [1192, 238] width 103 height 15
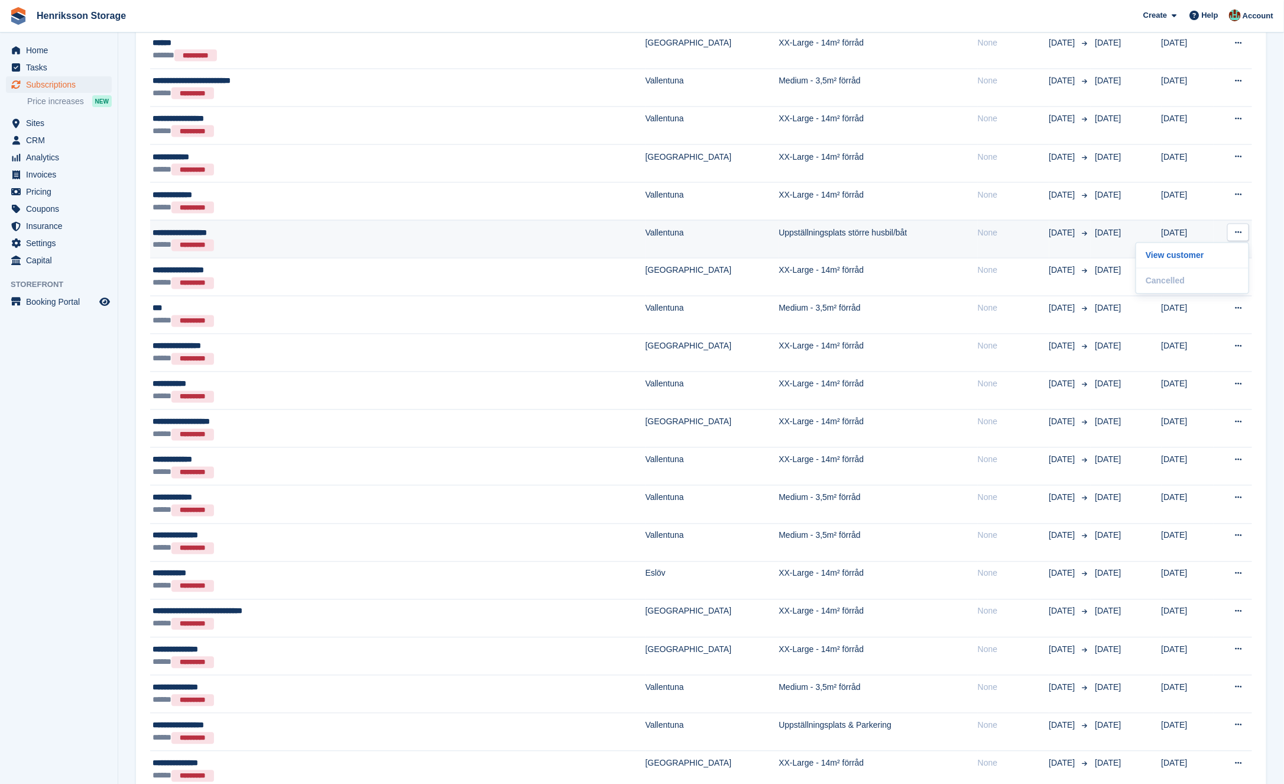
scroll to position [1031, 0]
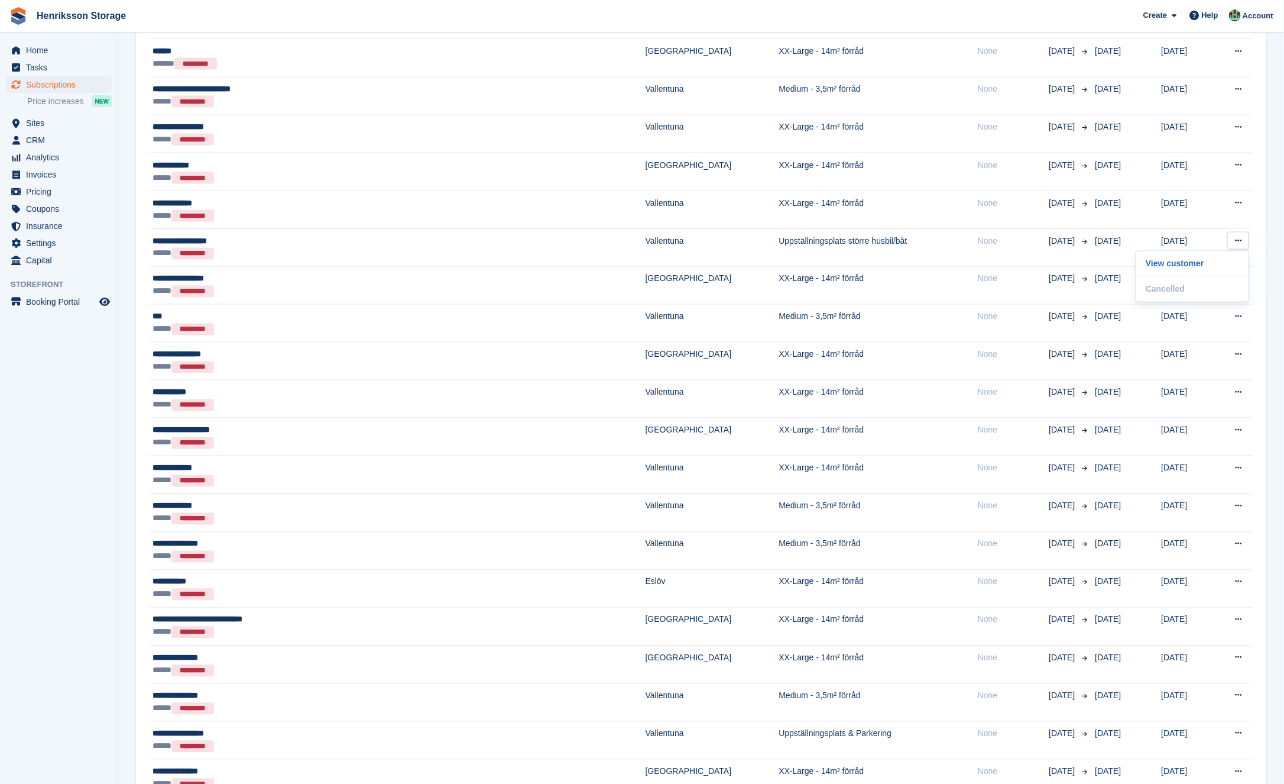
click at [1276, 192] on section "Subscriptions Recurring billing plans Export Export Subscriptions Export a CSV …" at bounding box center [701, 45] width 1166 height 2152
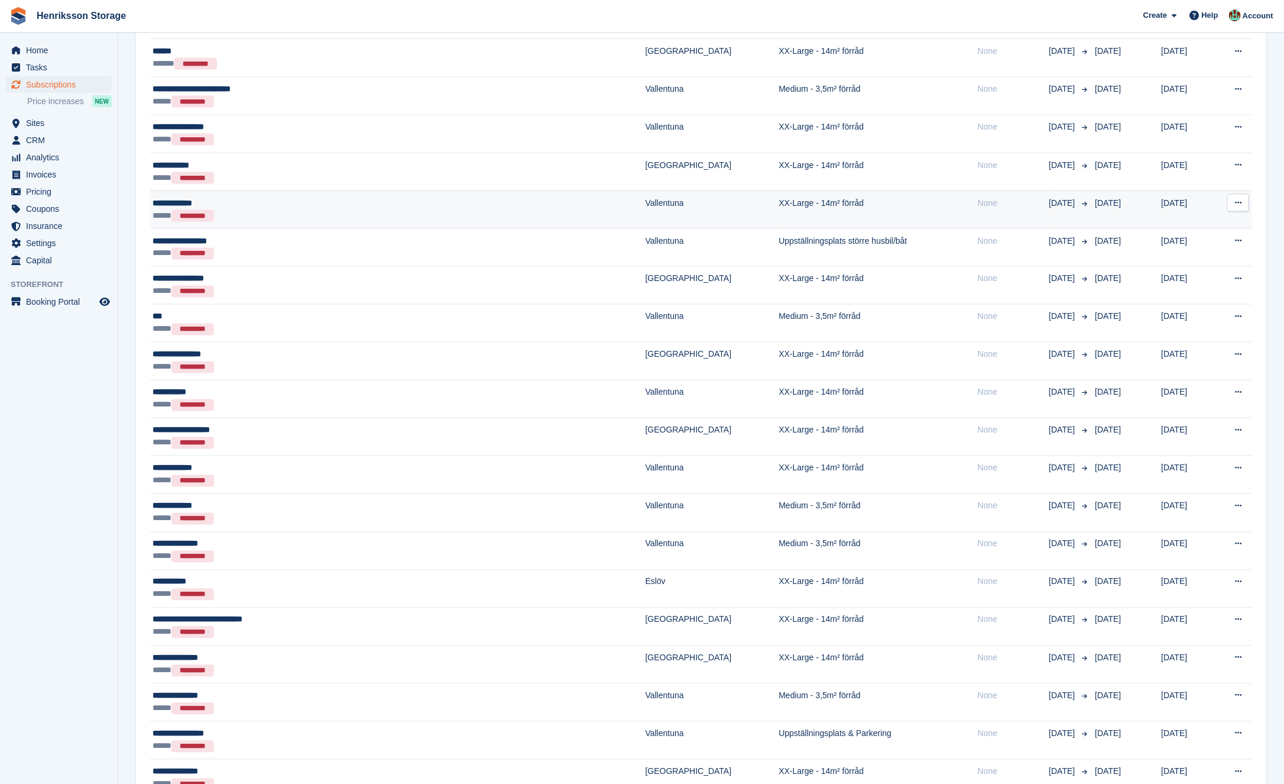
click at [1242, 195] on button at bounding box center [1239, 203] width 22 height 18
click at [1196, 213] on div "View customer Cancelled This subscription has already been cancelled." at bounding box center [1193, 238] width 114 height 51
click at [1192, 218] on p "View customer" at bounding box center [1192, 225] width 103 height 15
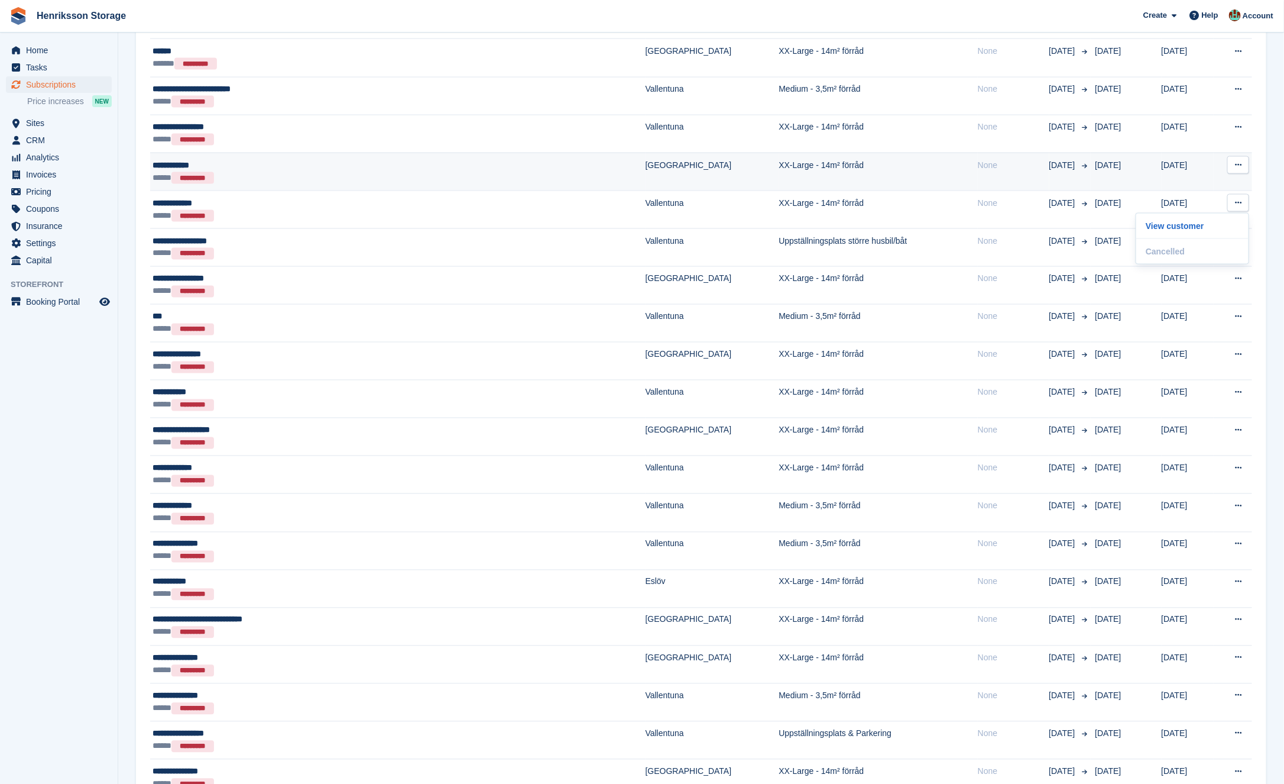
click at [1242, 163] on button at bounding box center [1239, 165] width 22 height 18
click at [1205, 182] on p "View customer" at bounding box center [1192, 187] width 103 height 15
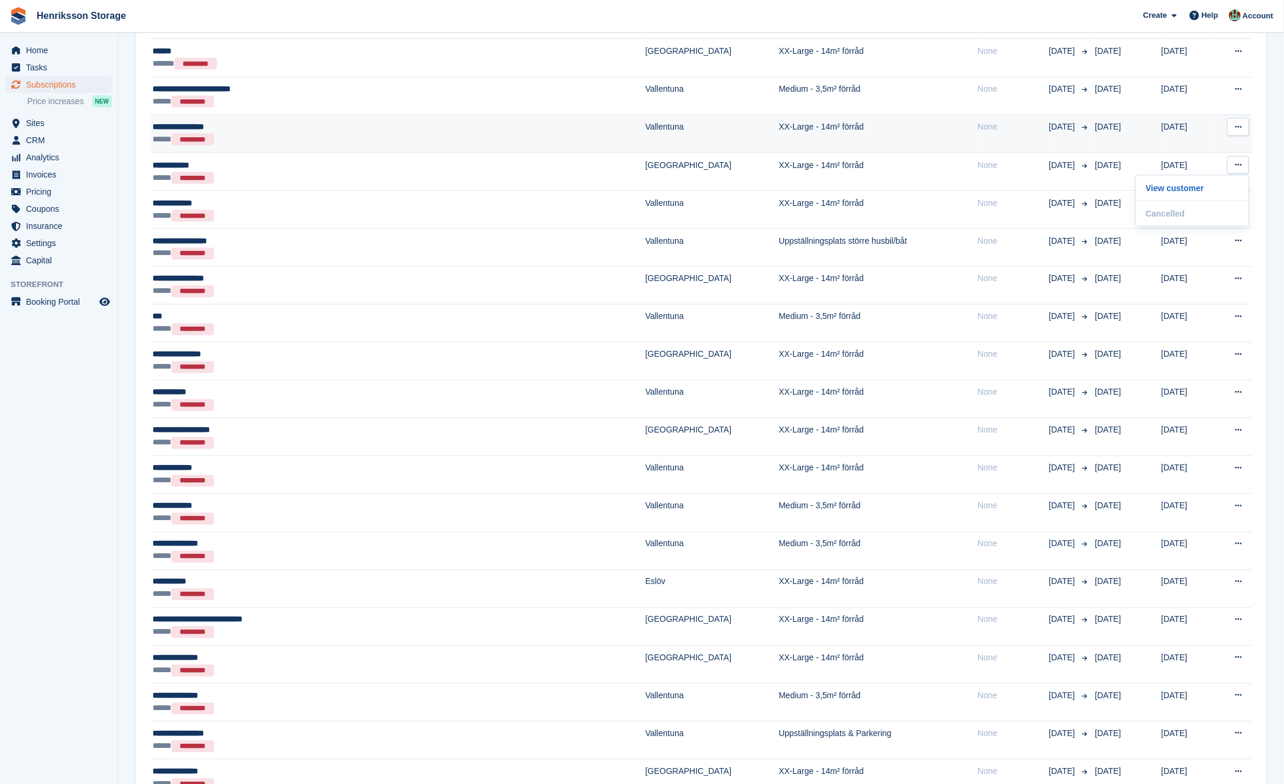
click at [1243, 125] on button at bounding box center [1239, 127] width 22 height 18
click at [1211, 143] on p "View customer" at bounding box center [1192, 150] width 103 height 15
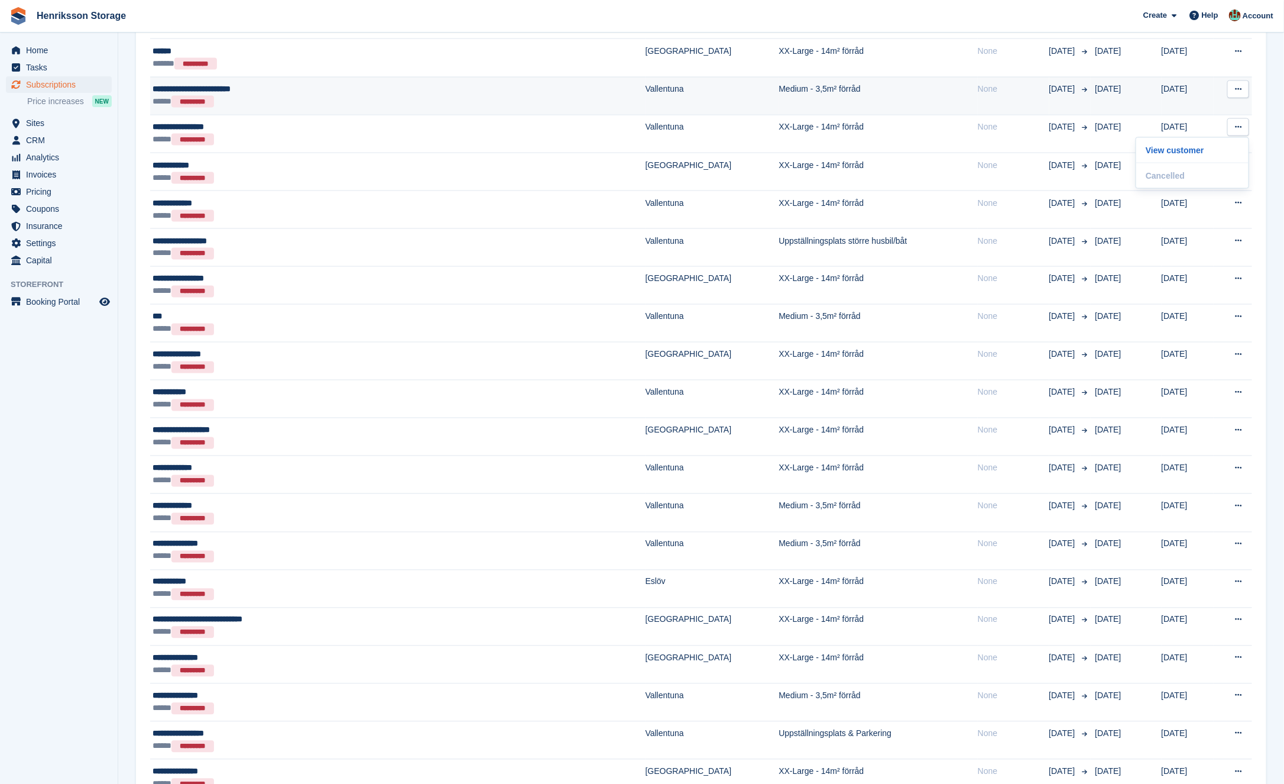
click at [1242, 85] on button at bounding box center [1239, 89] width 22 height 18
click at [1226, 105] on p "View customer" at bounding box center [1192, 112] width 103 height 15
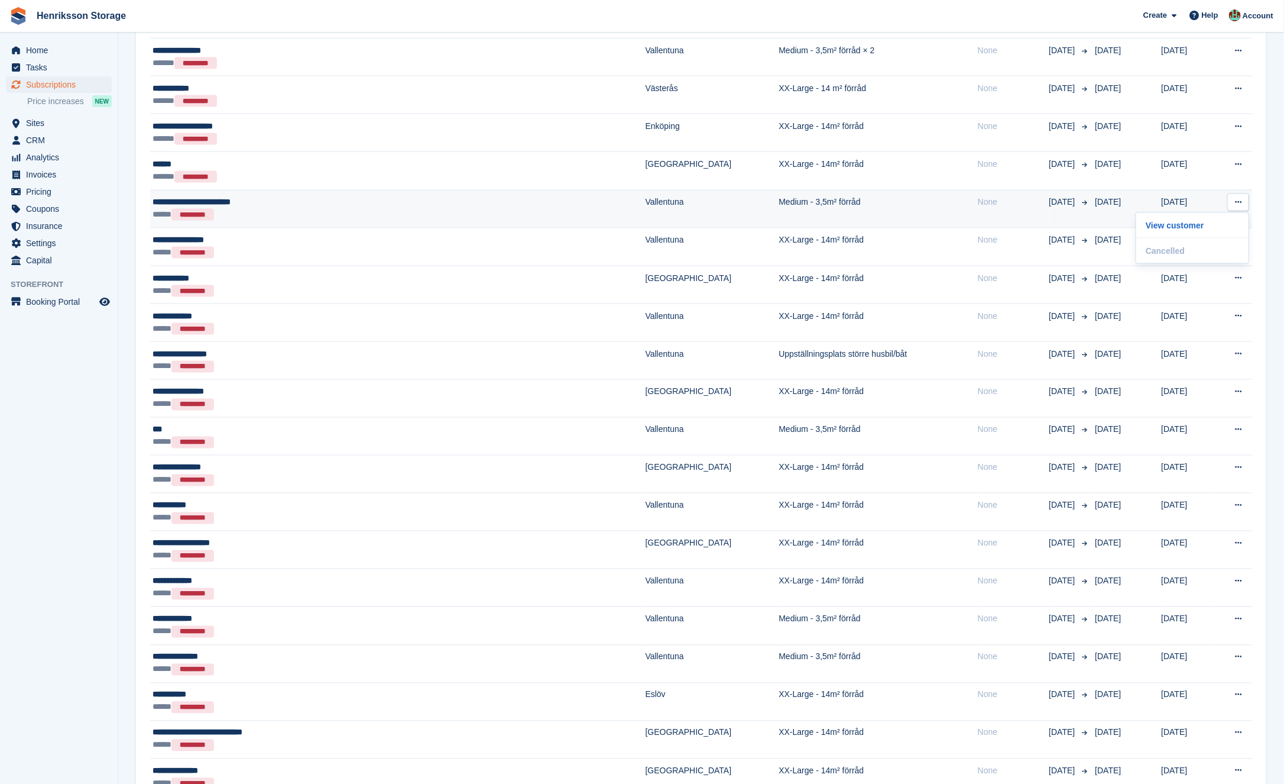
scroll to position [914, 0]
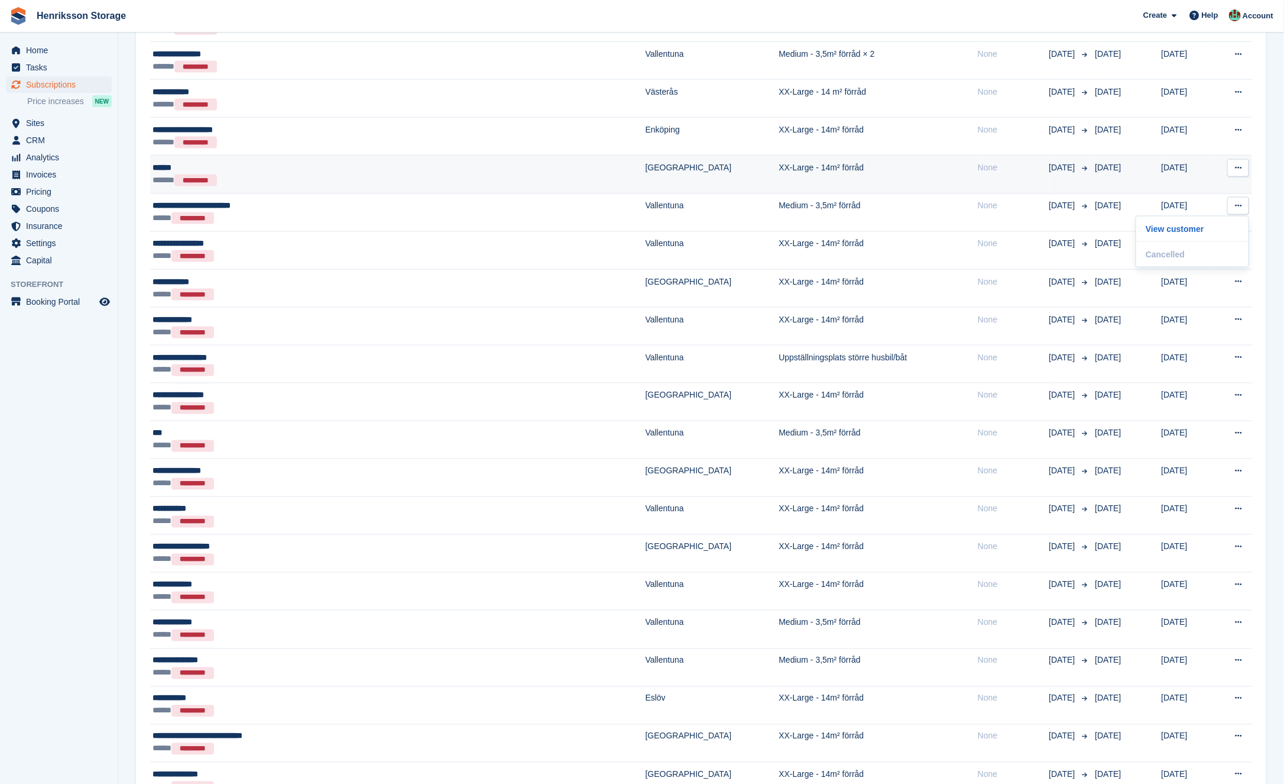
click at [1238, 164] on icon at bounding box center [1238, 168] width 7 height 8
click at [1173, 183] on p "View customer" at bounding box center [1192, 190] width 103 height 15
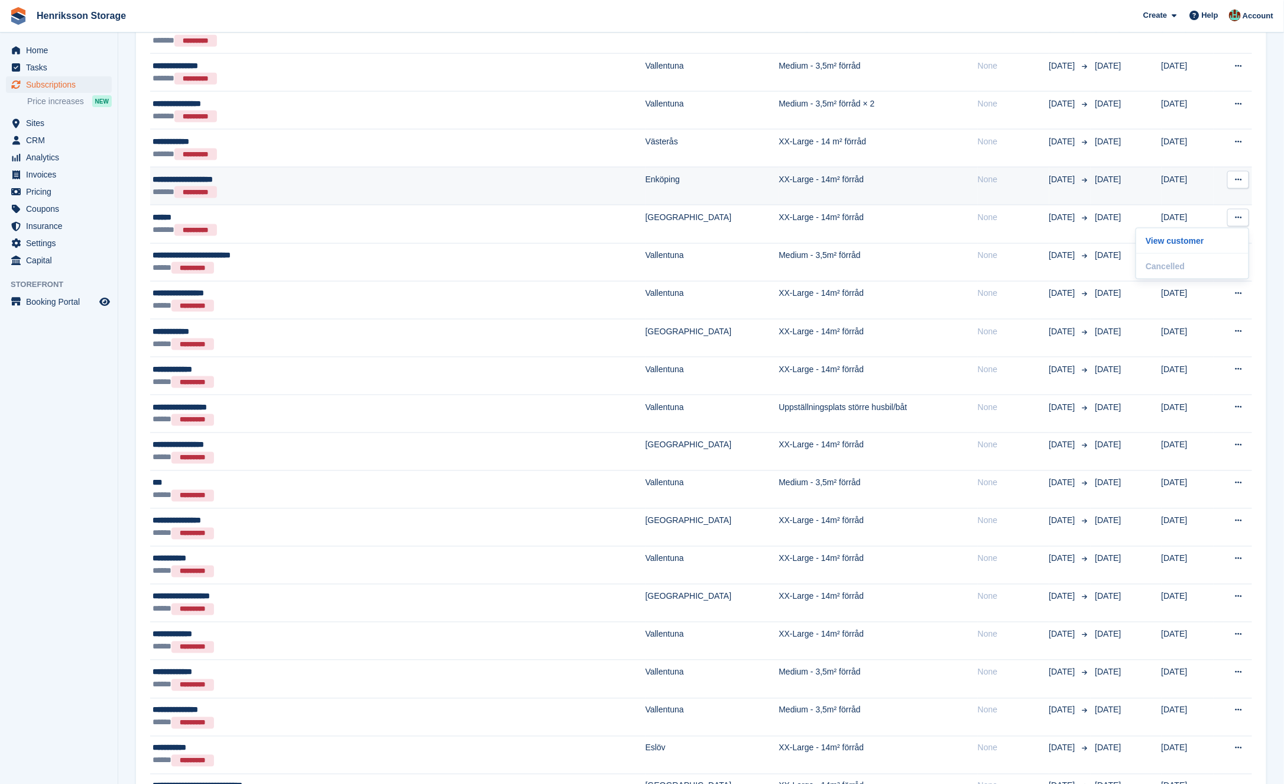
scroll to position [855, 0]
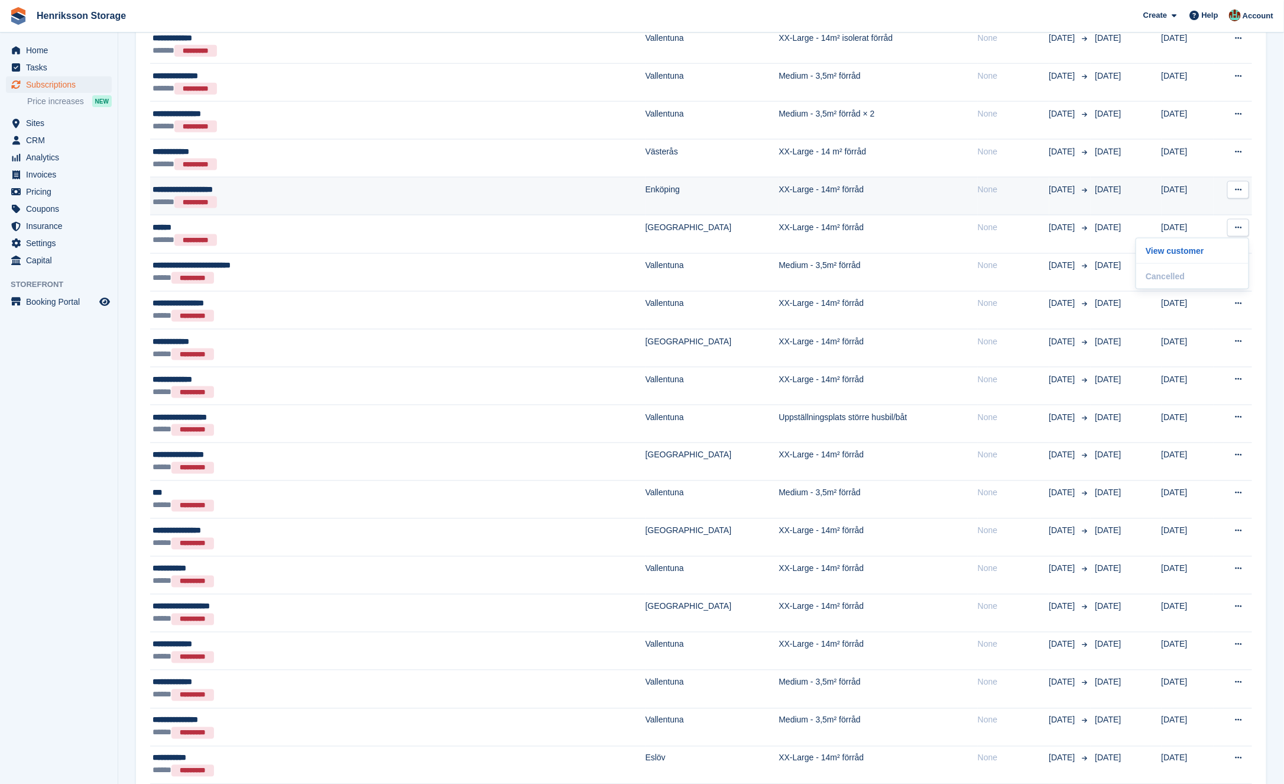
click at [1239, 186] on icon at bounding box center [1238, 190] width 7 height 8
click at [1193, 205] on p "View customer" at bounding box center [1192, 212] width 103 height 15
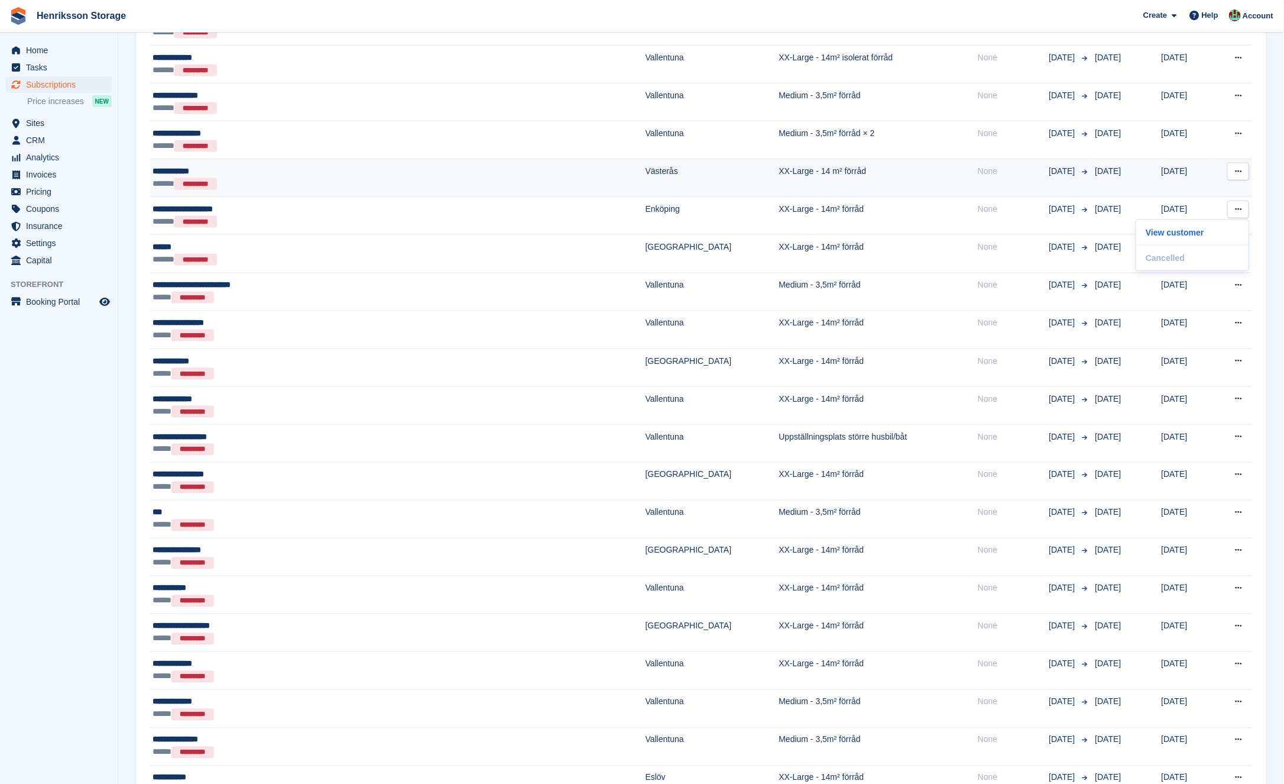
scroll to position [833, 0]
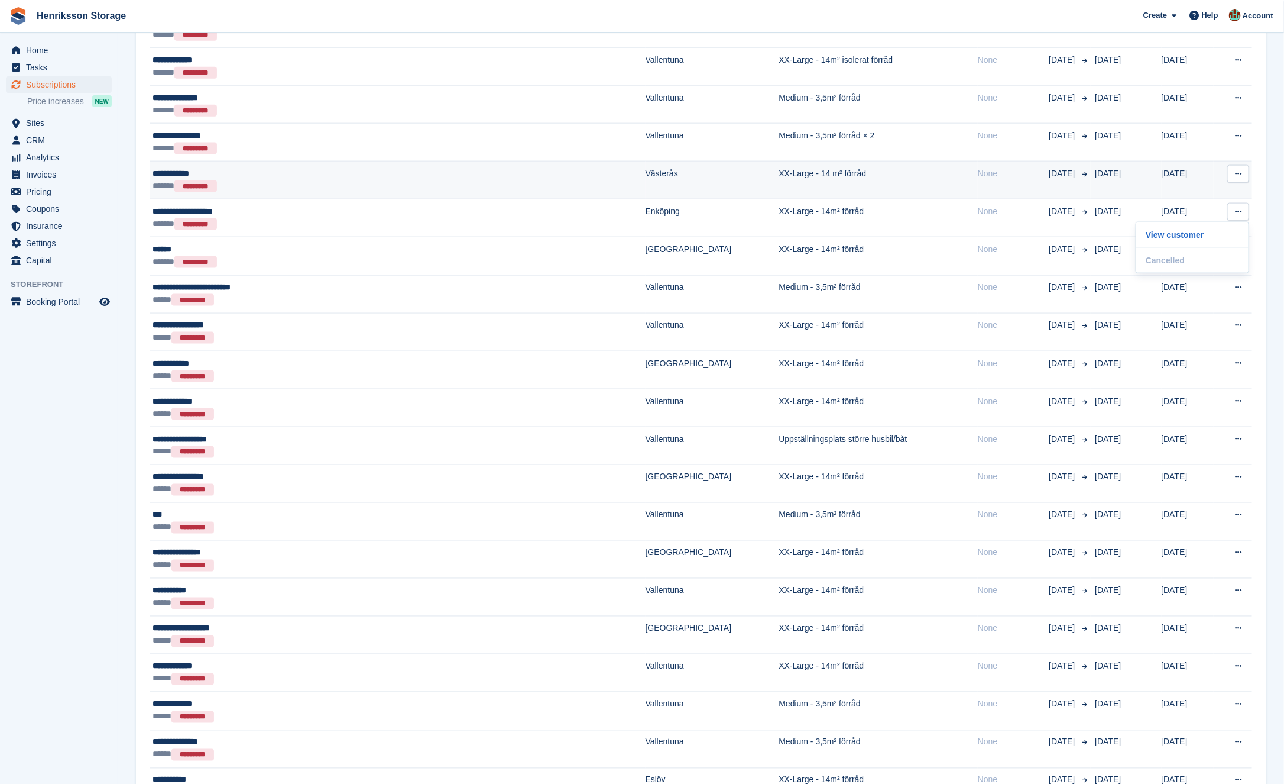
click at [1235, 173] on button at bounding box center [1239, 174] width 22 height 18
click at [1218, 189] on p "View customer" at bounding box center [1192, 196] width 103 height 15
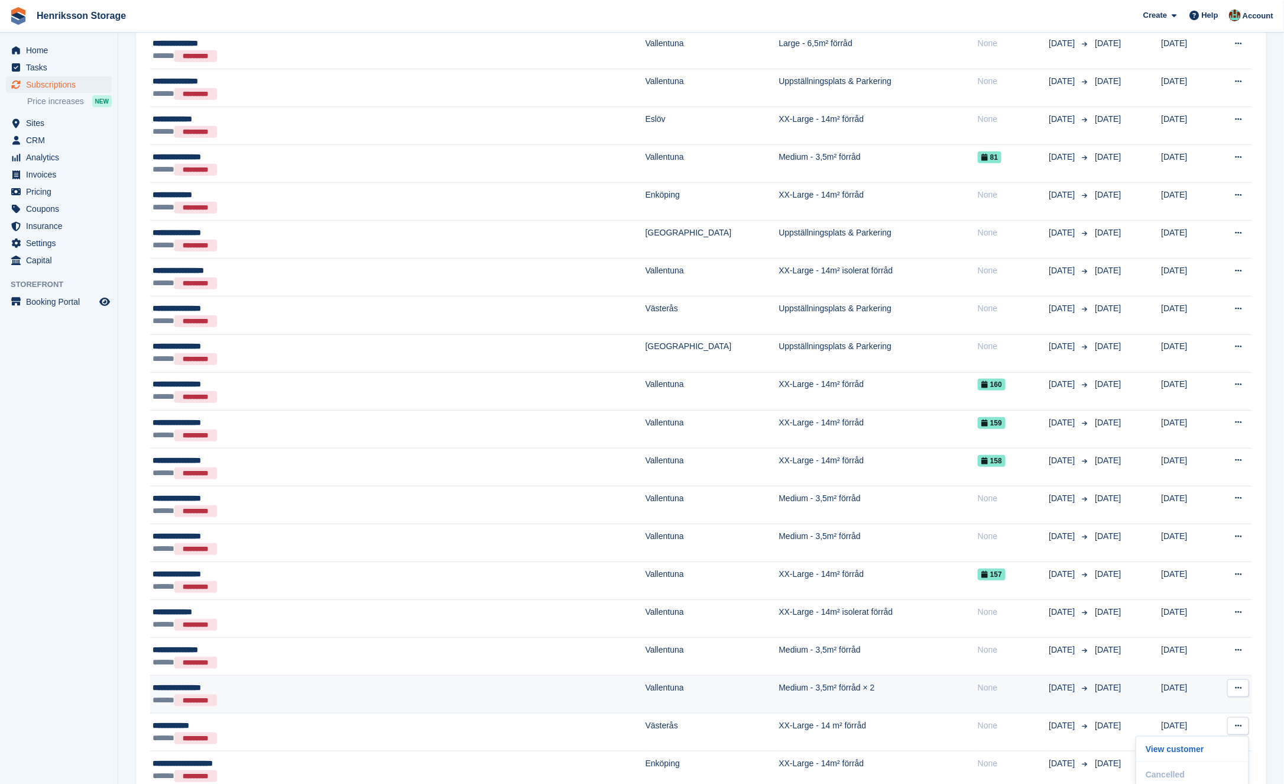
scroll to position [260, 0]
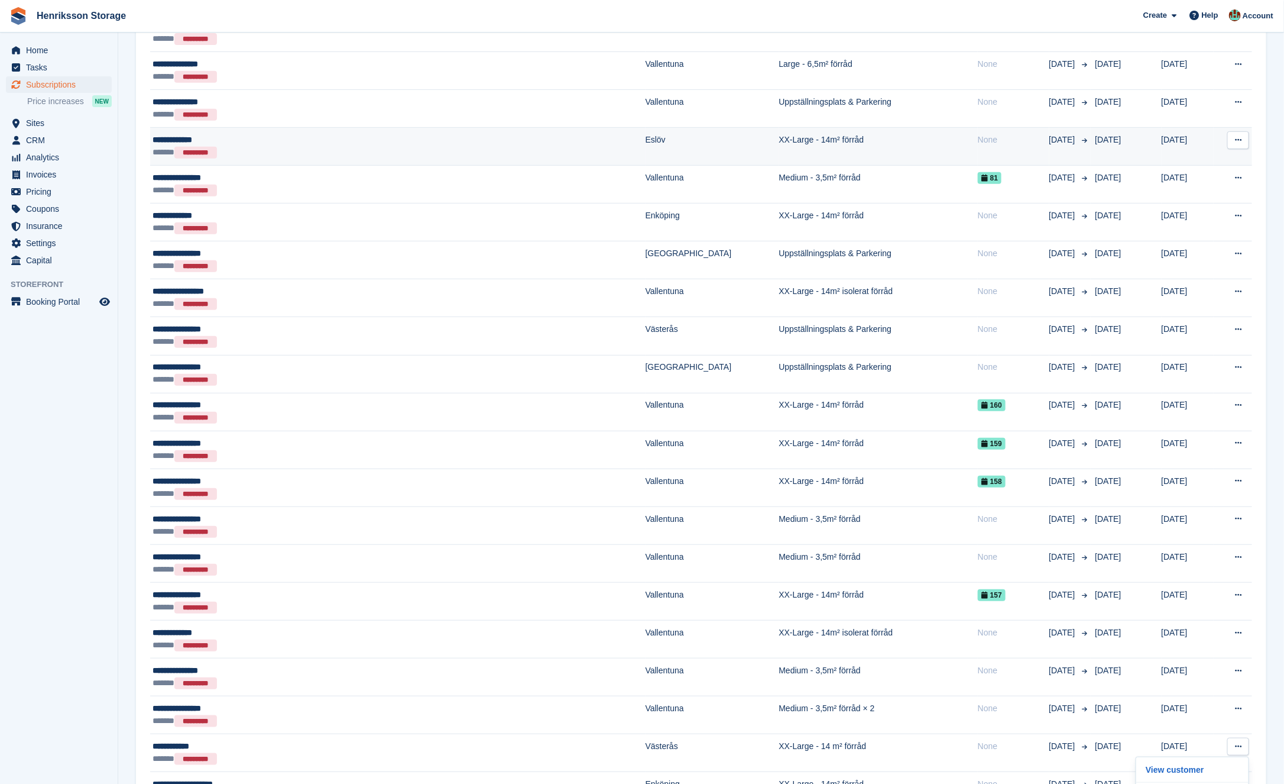
click at [1245, 134] on button at bounding box center [1239, 140] width 22 height 18
click at [1195, 157] on p "View customer" at bounding box center [1192, 163] width 103 height 15
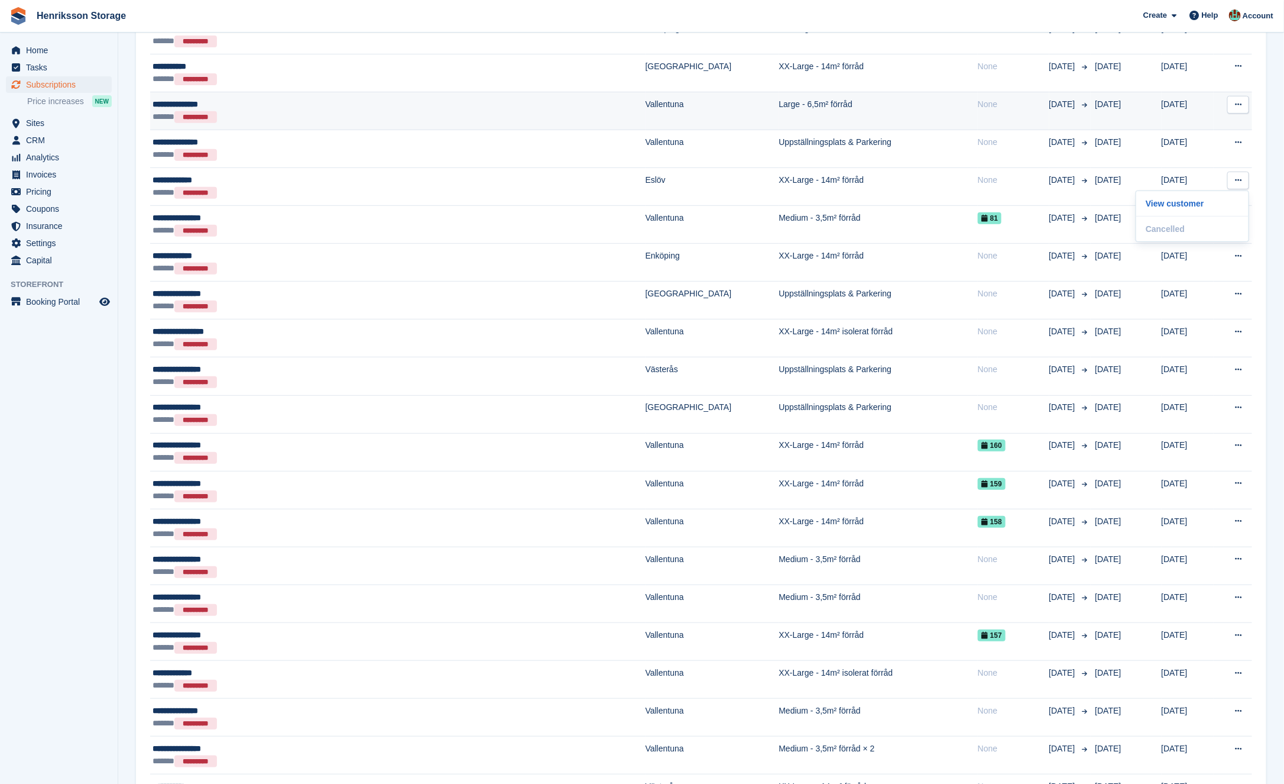
scroll to position [213, 0]
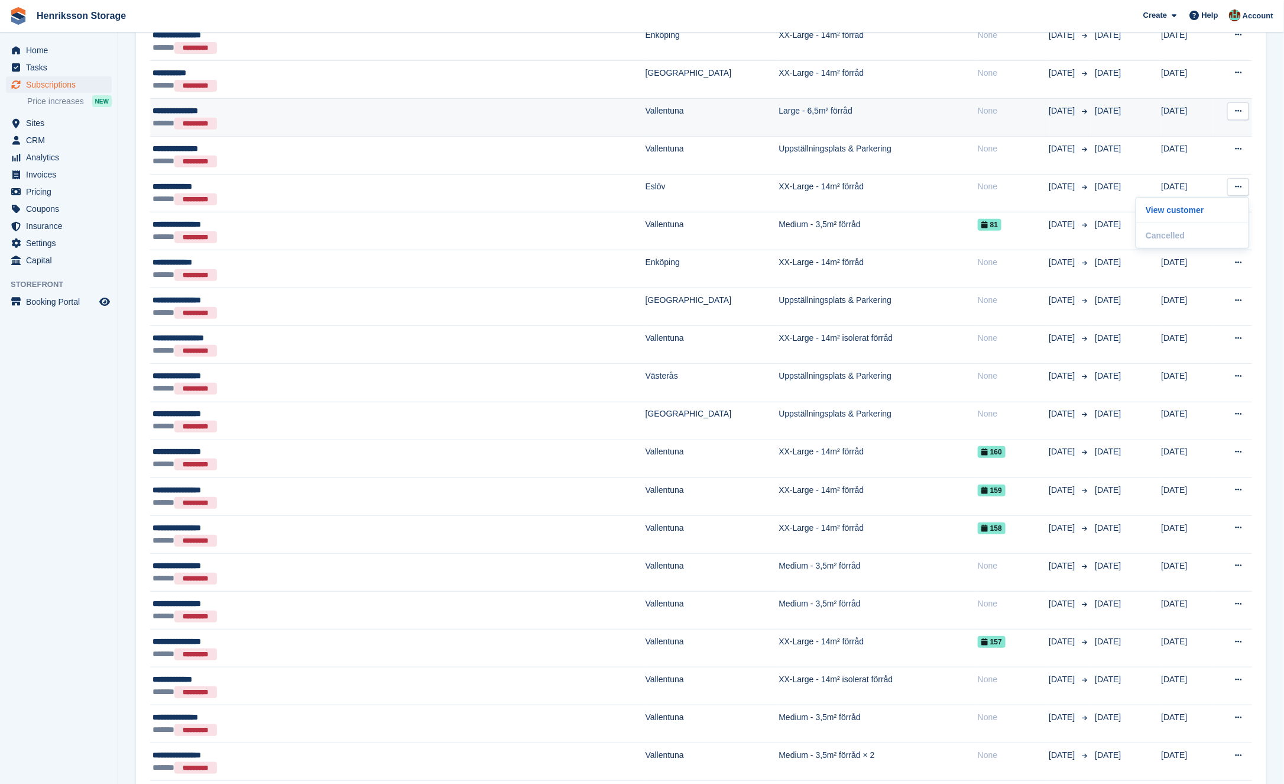
click at [1239, 107] on icon at bounding box center [1238, 111] width 7 height 8
click at [1208, 128] on p "View customer" at bounding box center [1192, 134] width 103 height 15
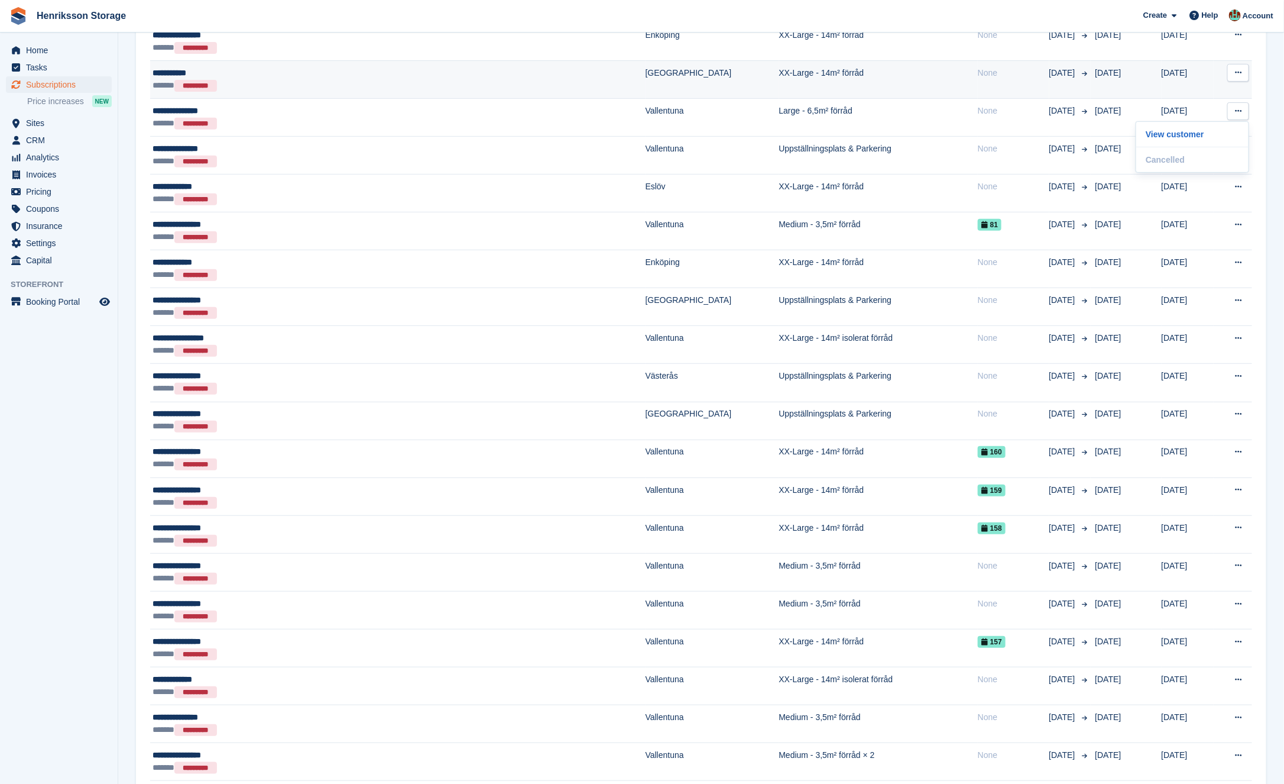
scroll to position [182, 0]
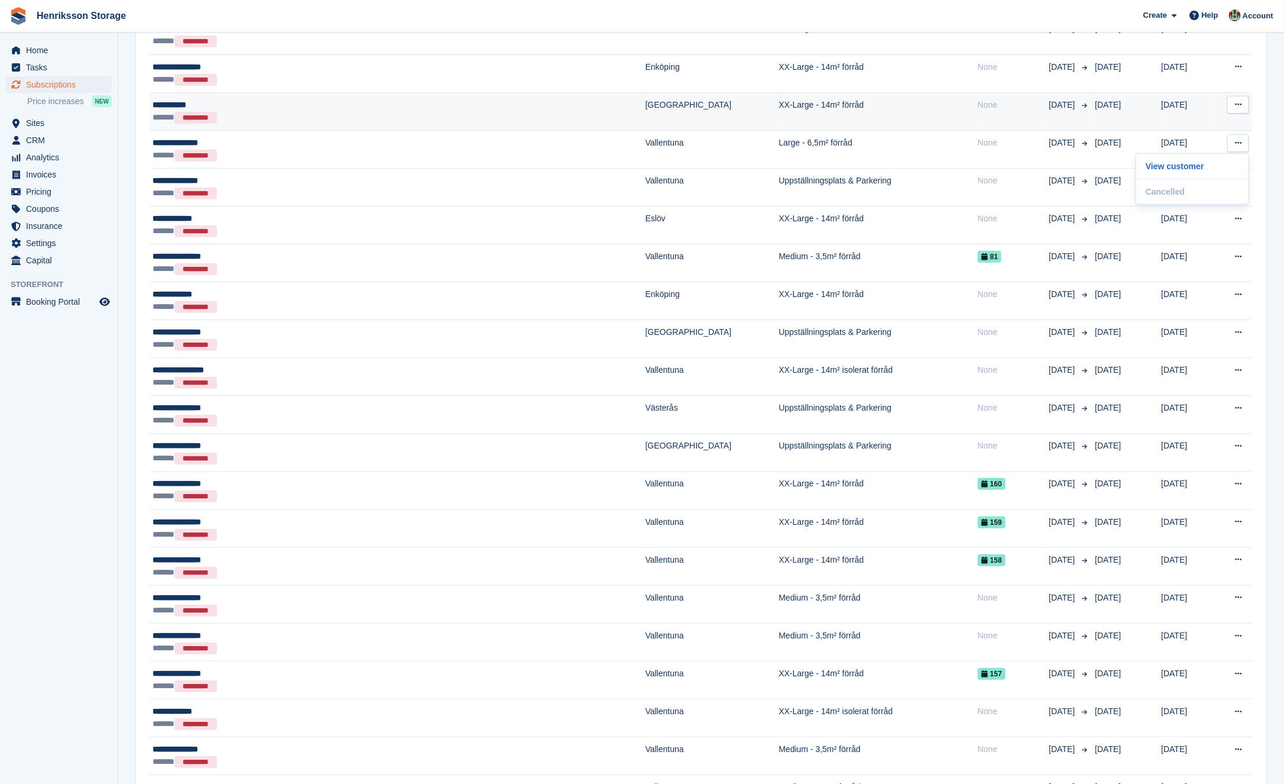
click at [1238, 103] on icon at bounding box center [1238, 105] width 7 height 8
click at [1196, 123] on p "View customer" at bounding box center [1192, 127] width 103 height 15
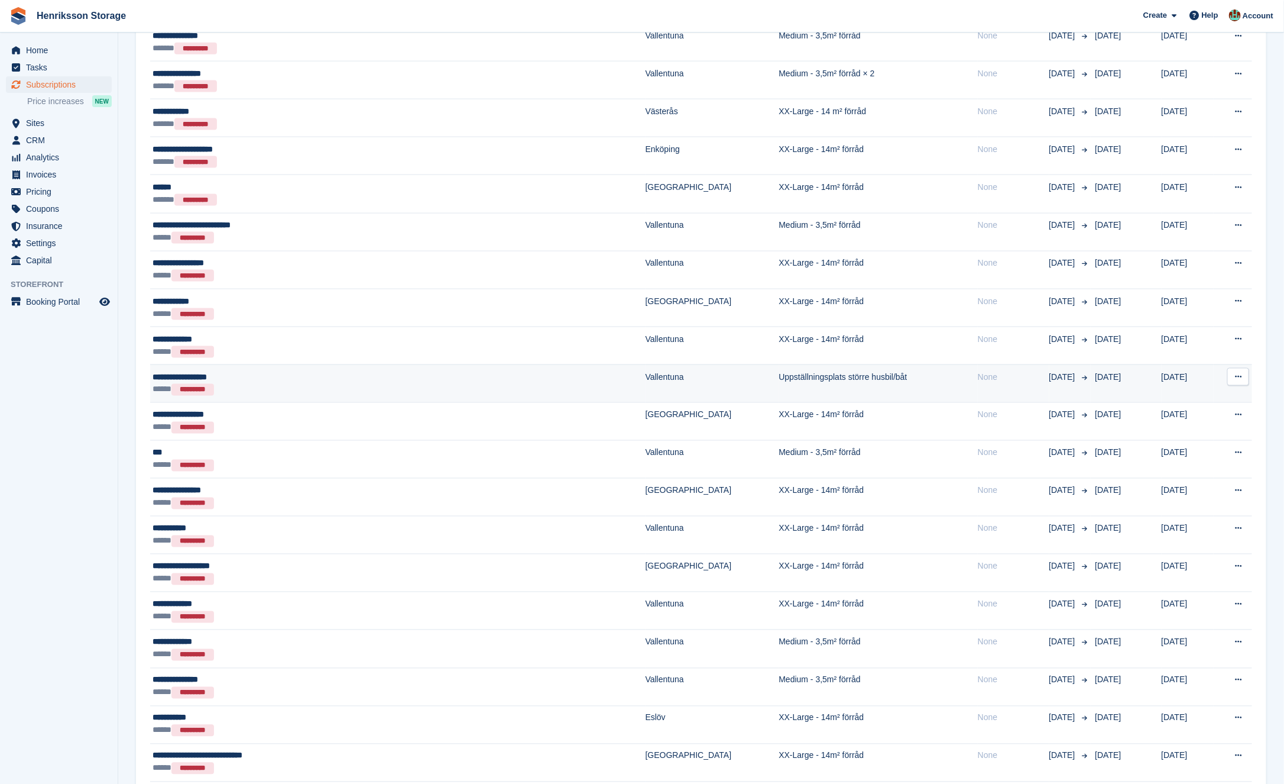
scroll to position [1357, 0]
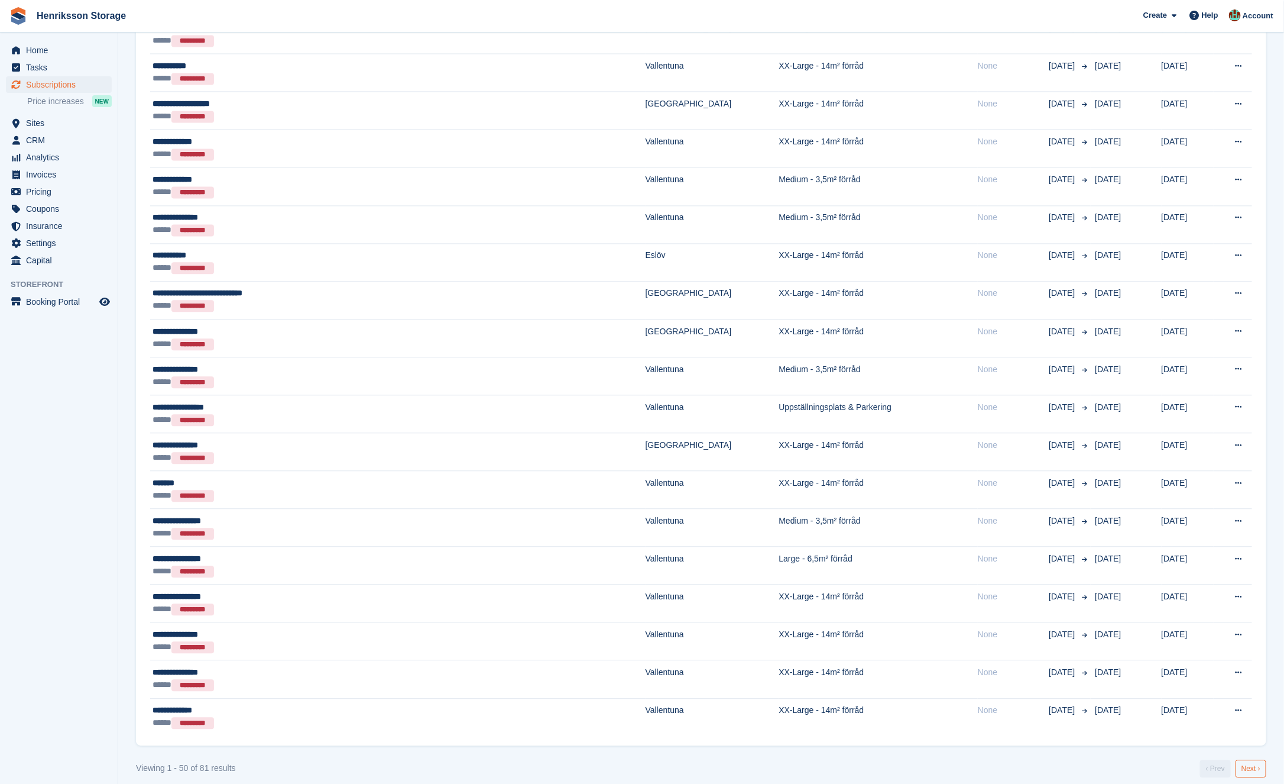
click at [1251, 759] on link "Next ›" at bounding box center [1251, 768] width 31 height 18
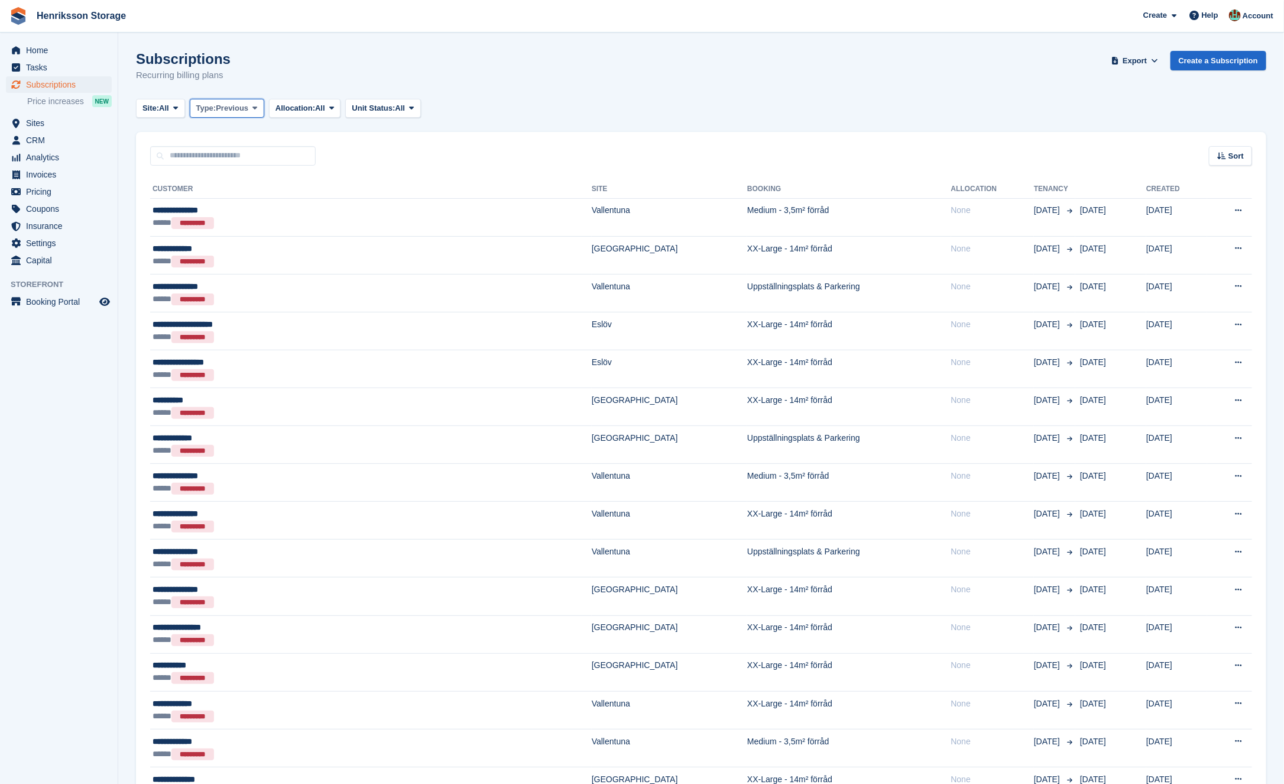
click at [248, 100] on button "Type: Previous" at bounding box center [227, 109] width 75 height 20
click at [240, 136] on link "All" at bounding box center [246, 135] width 103 height 21
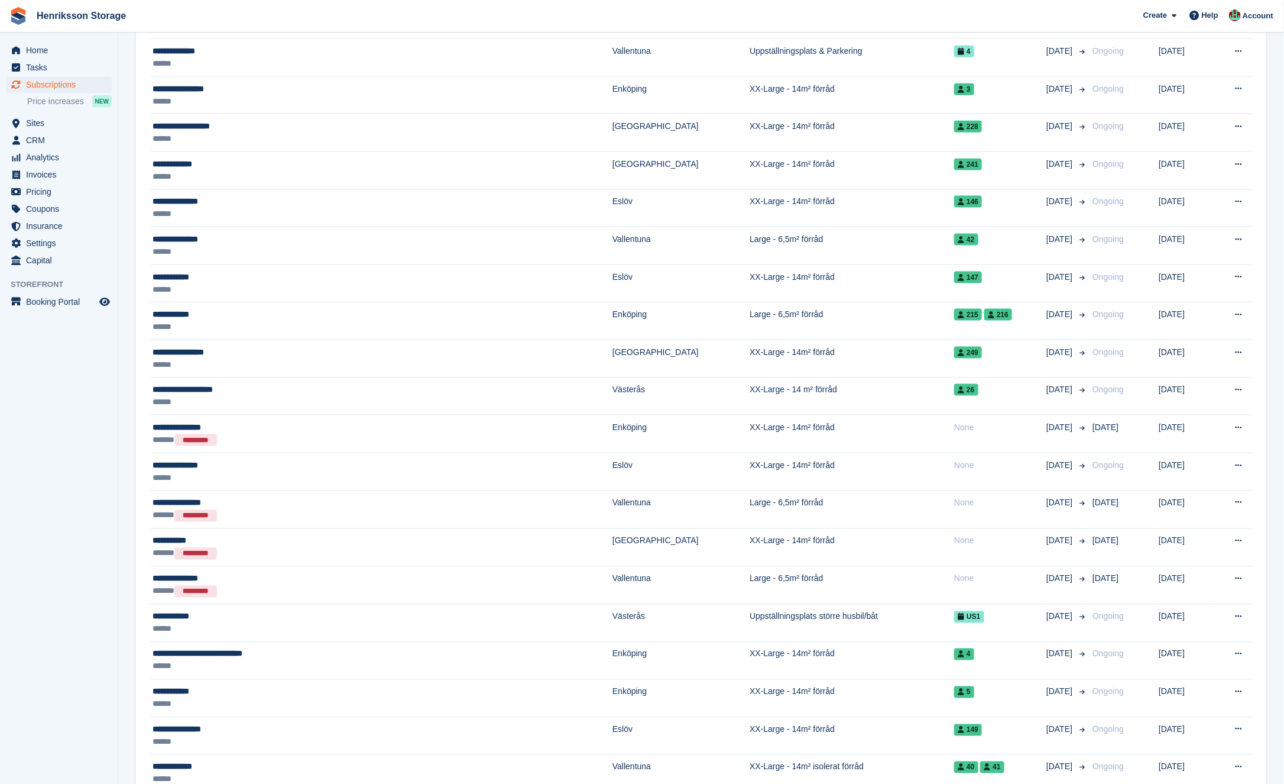
scroll to position [1347, 0]
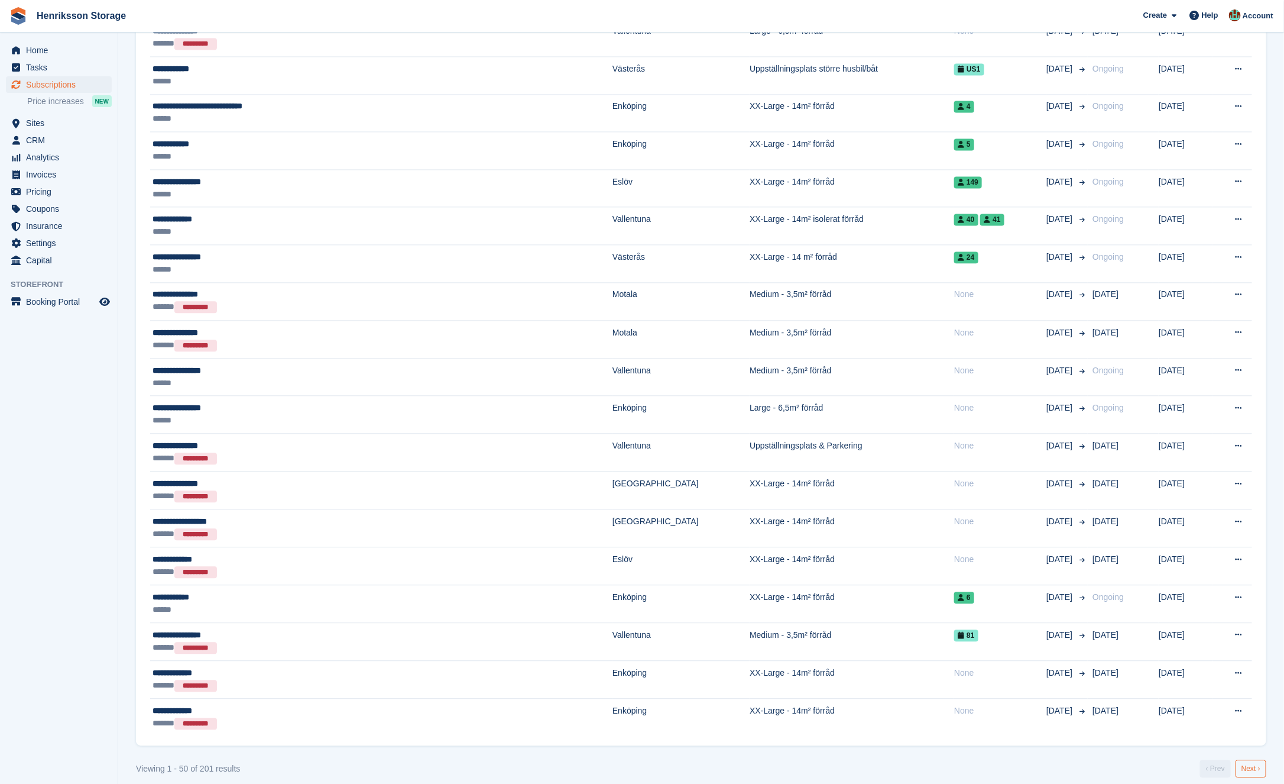
click at [1249, 759] on link "Next ›" at bounding box center [1251, 768] width 31 height 18
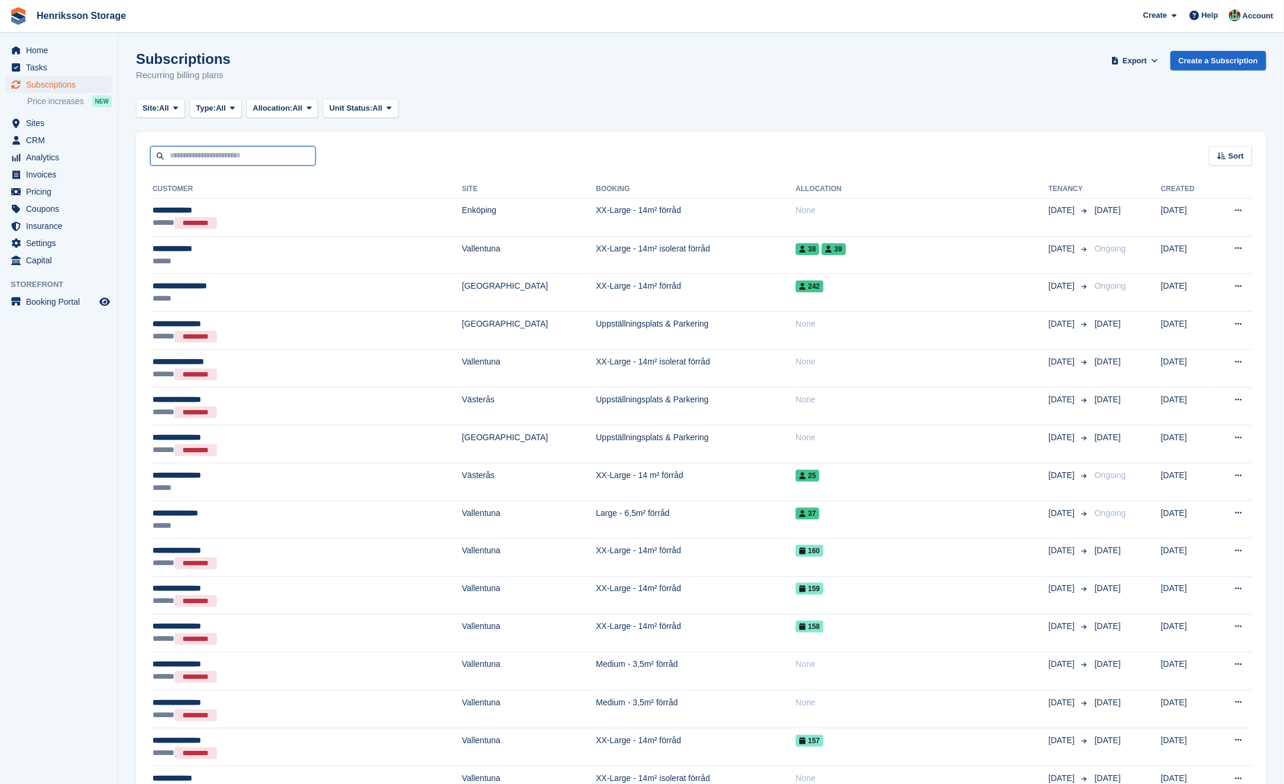
click at [292, 158] on input "text" at bounding box center [233, 156] width 166 height 20
type input "*****"
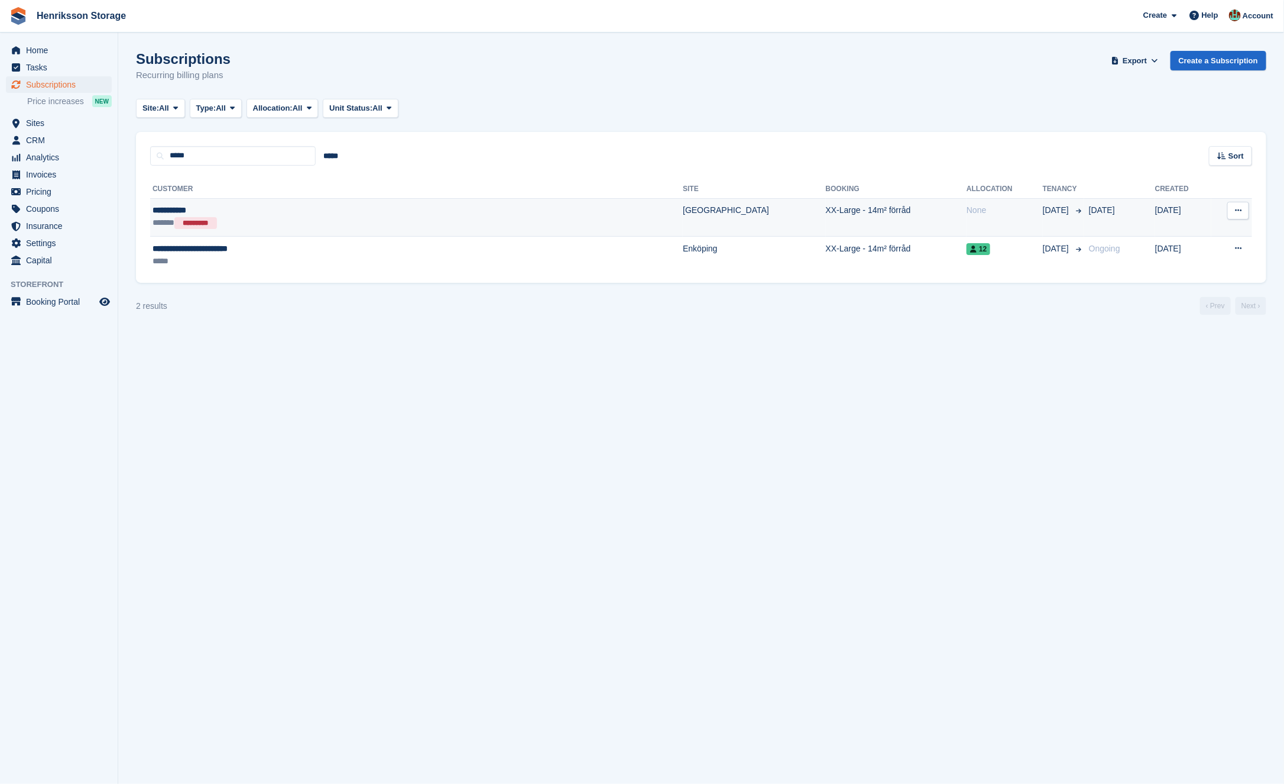
click at [357, 208] on div "**********" at bounding box center [312, 210] width 319 height 12
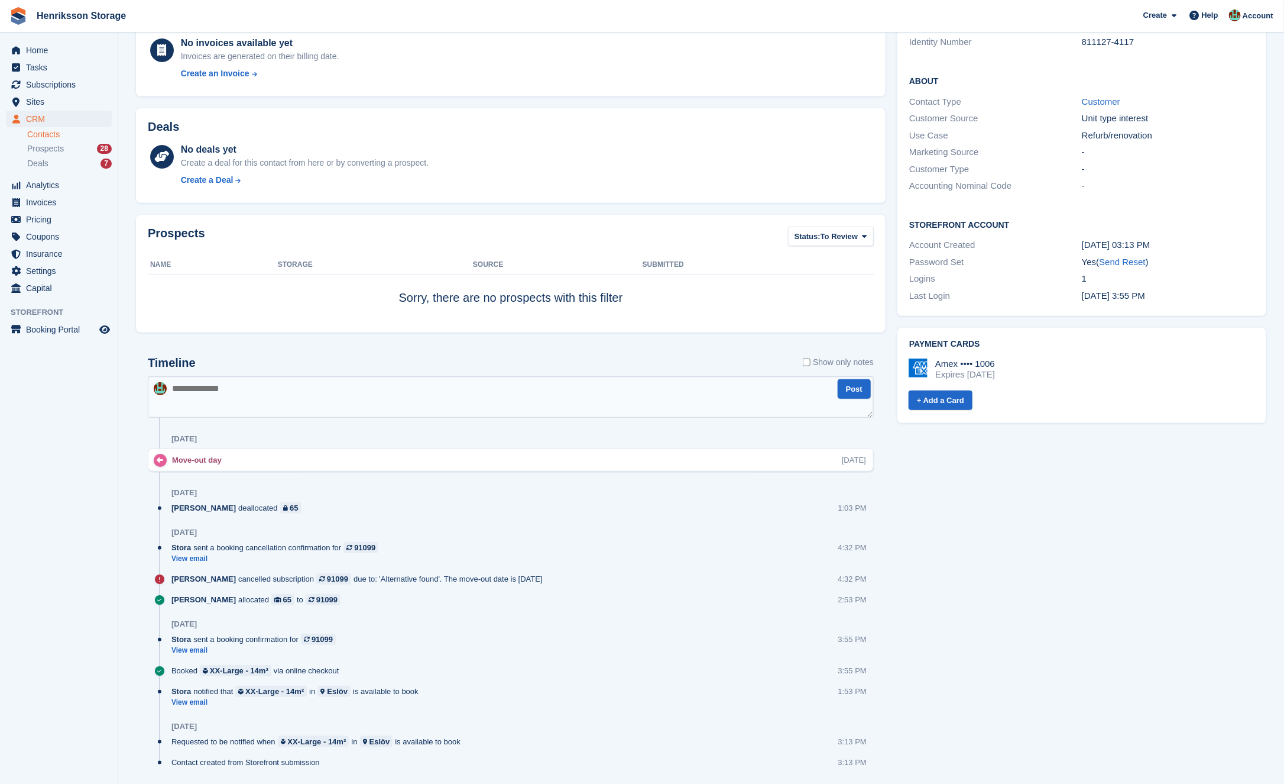
click at [345, 495] on div "2 Aug" at bounding box center [522, 492] width 703 height 19
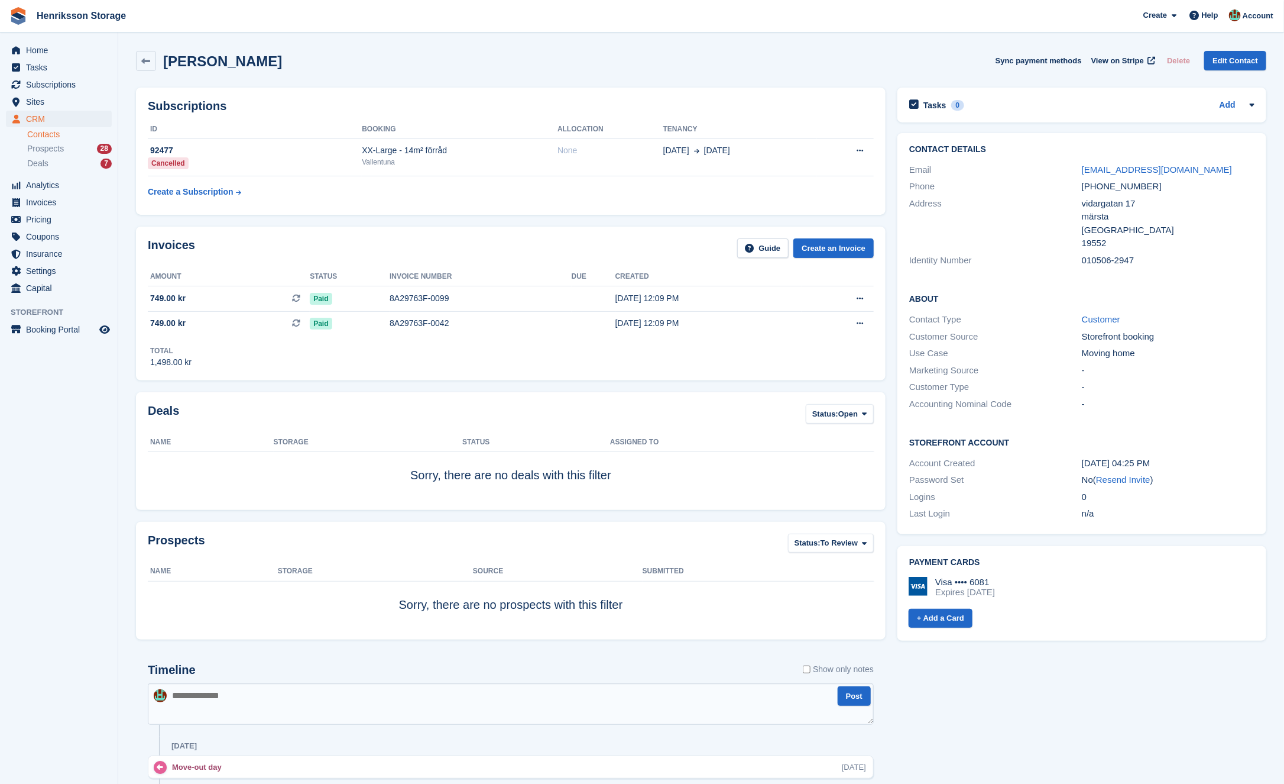
click at [190, 57] on h2 "fatemeh" at bounding box center [222, 61] width 119 height 16
copy h2 "fatemeh"
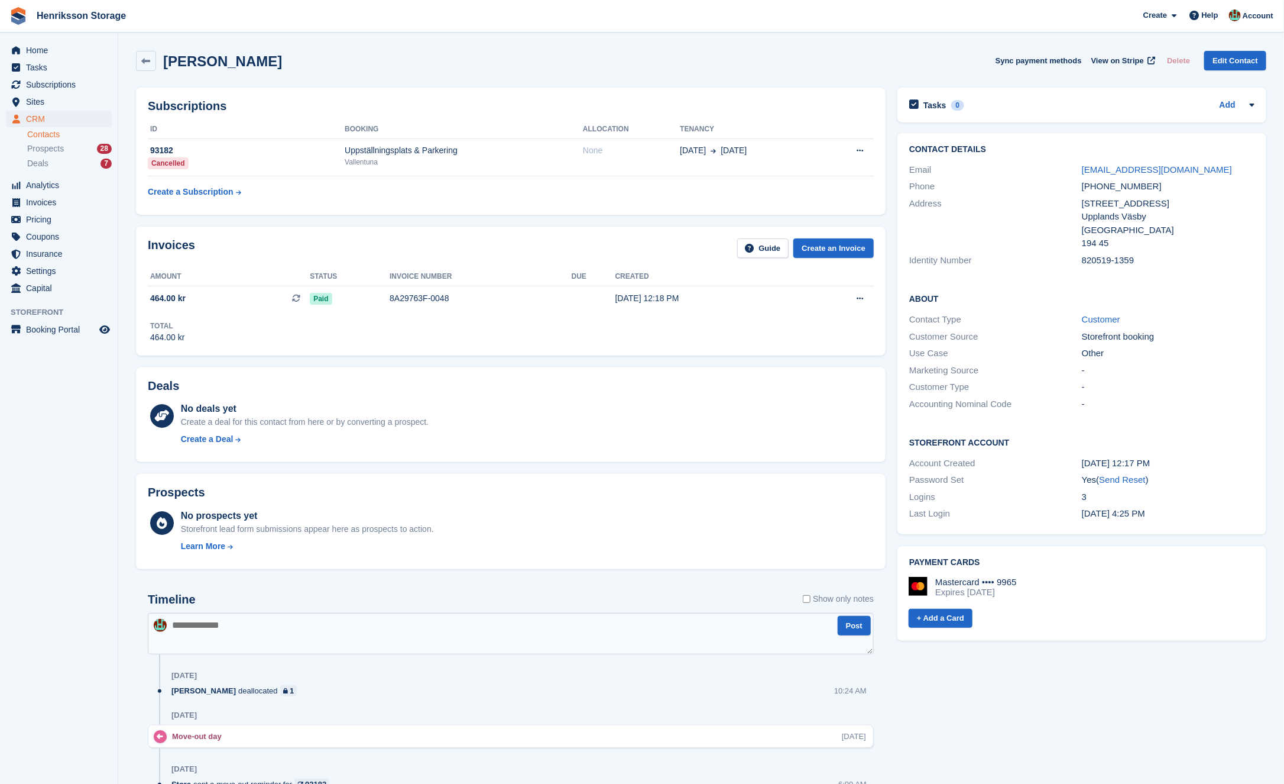
drag, startPoint x: 285, startPoint y: 60, endPoint x: 175, endPoint y: 47, distance: 110.8
click at [175, 47] on div "[PERSON_NAME] Sync payment methods View on Stripe Delete Edit Contact" at bounding box center [701, 63] width 1143 height 37
copy h2 "[PERSON_NAME]"
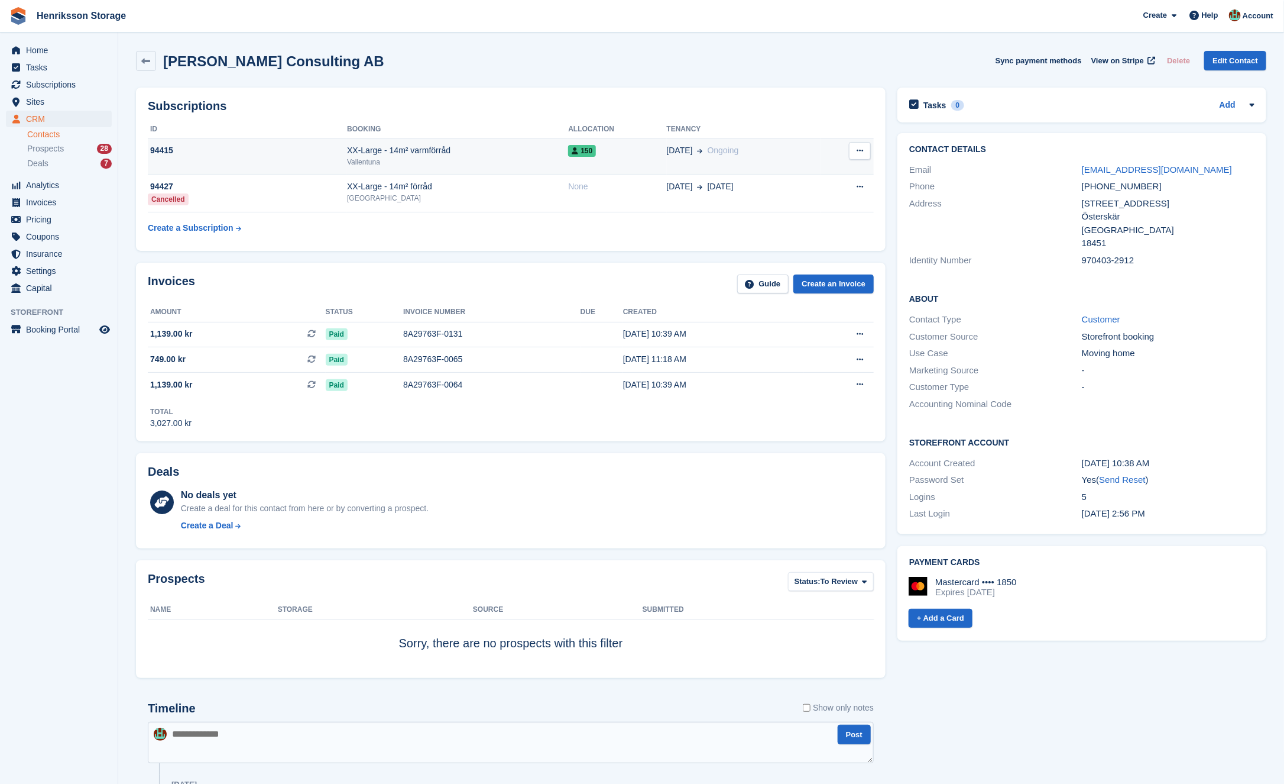
click at [868, 150] on button at bounding box center [860, 151] width 22 height 18
click at [823, 147] on td "Cancel subscription" at bounding box center [847, 156] width 53 height 36
drag, startPoint x: 166, startPoint y: 65, endPoint x: 414, endPoint y: 73, distance: 248.5
click at [414, 73] on div "Urban Lambertson Consulting AB Sync payment methods View on Stripe Delete Edit …" at bounding box center [701, 63] width 1143 height 37
copy h2 "Urban Lambertson Consulting AB"
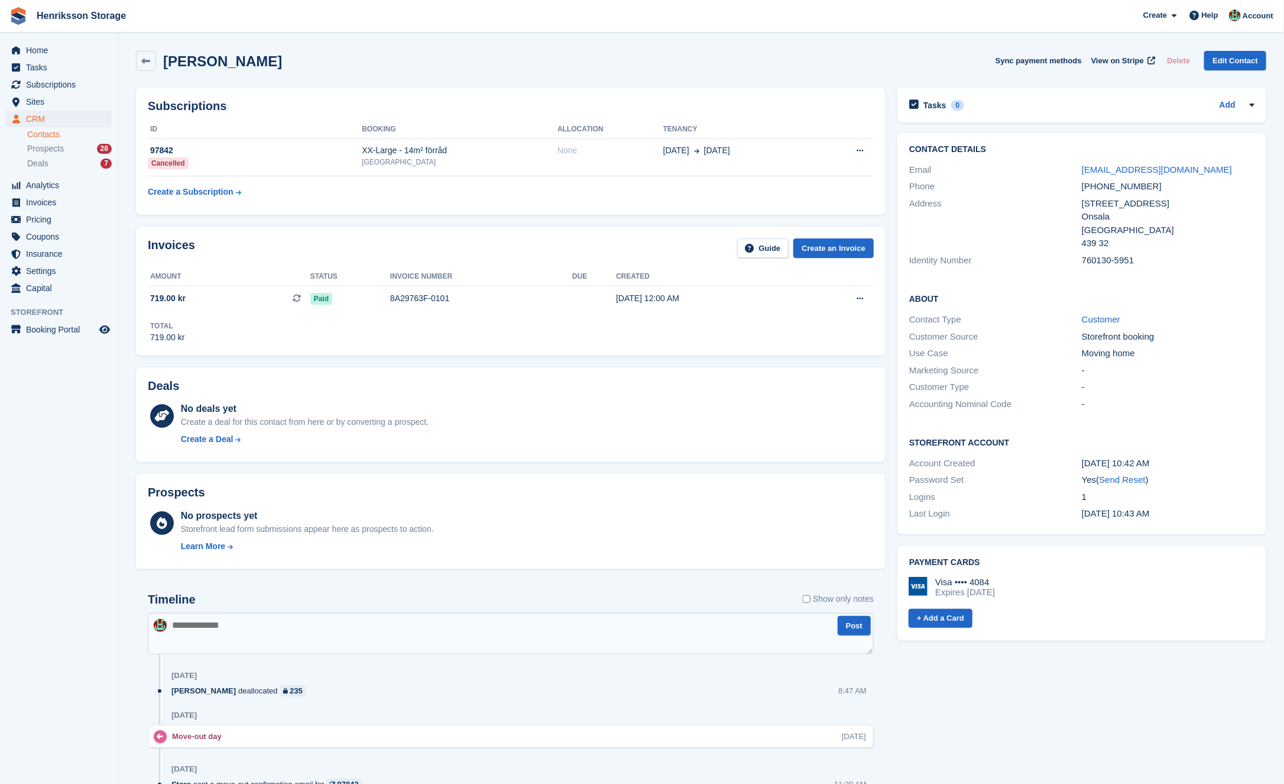
click at [300, 39] on section "Tobias Gustavsson Sync payment methods View on Stripe Delete Edit Contact Subsc…" at bounding box center [701, 556] width 1166 height 1112
drag, startPoint x: 300, startPoint y: 52, endPoint x: 313, endPoint y: 61, distance: 15.7
click at [313, 61] on div "Tobias Gustavsson Sync payment methods View on Stripe Delete Edit Contact" at bounding box center [701, 61] width 1131 height 20
copy h2 "Tobias Gustavsson"
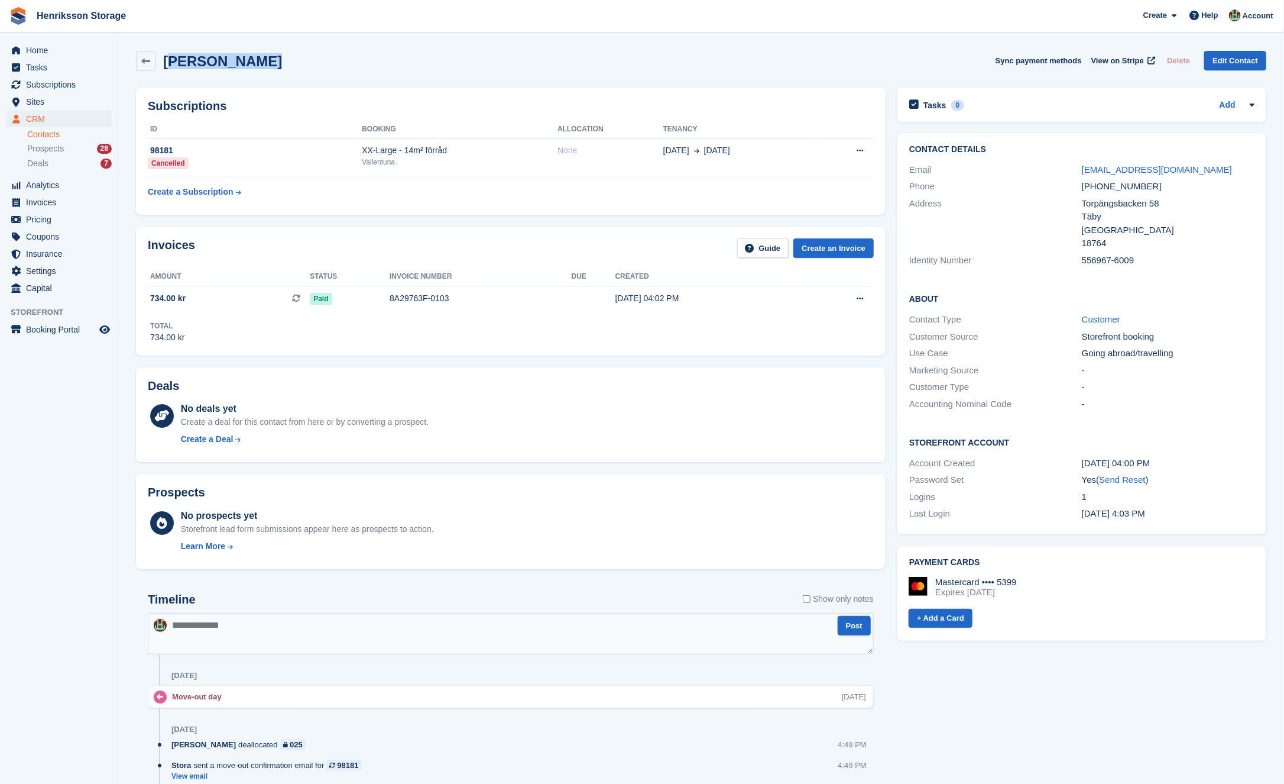
drag, startPoint x: 267, startPoint y: 56, endPoint x: 169, endPoint y: 56, distance: 98.2
click at [169, 56] on div "Daniel Jontén Sync payment methods View on Stripe Delete Edit Contact" at bounding box center [701, 61] width 1131 height 20
click at [166, 62] on h2 "Daniel Jontén" at bounding box center [222, 61] width 119 height 16
copy h2 "Daniel Jontén"
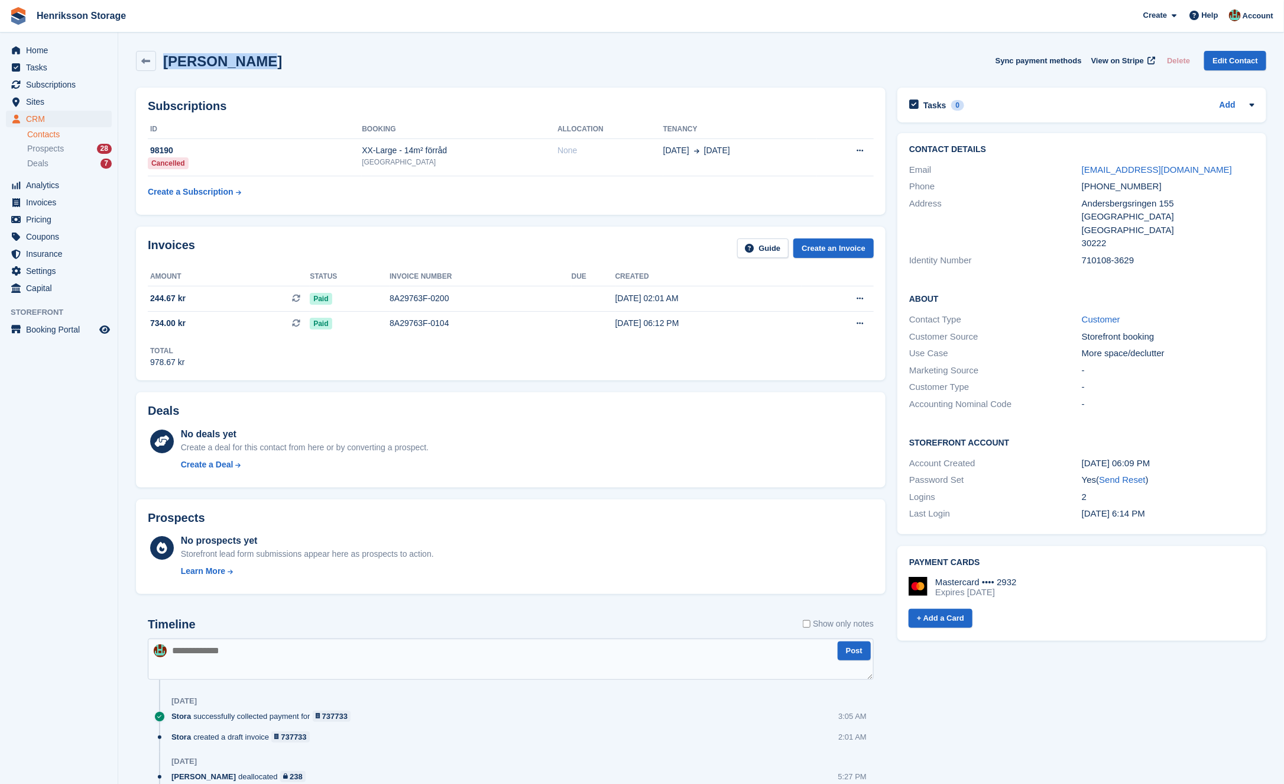
drag, startPoint x: 252, startPoint y: 64, endPoint x: 159, endPoint y: 50, distance: 93.9
click at [159, 50] on div "Zakia Gibrel Sync payment methods View on Stripe Delete Edit Contact" at bounding box center [701, 63] width 1143 height 37
copy h2 "Zakia Gibrel"
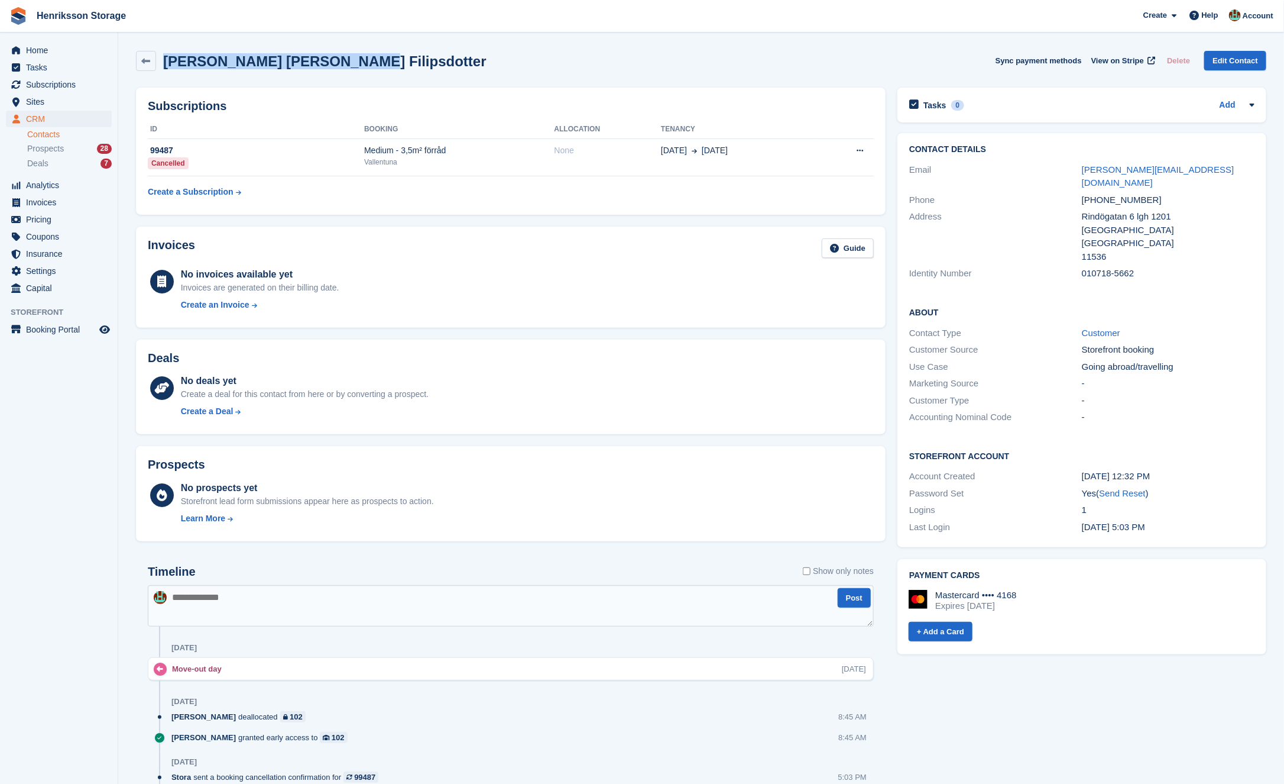
drag, startPoint x: 334, startPoint y: 56, endPoint x: 163, endPoint y: 57, distance: 170.3
click at [163, 57] on div "Lisa Fredrika Filipsdotter Sync payment methods View on Stripe Delete Edit Cont…" at bounding box center [701, 61] width 1131 height 20
copy h2 "Lisa Fredrika Filipsdotter"
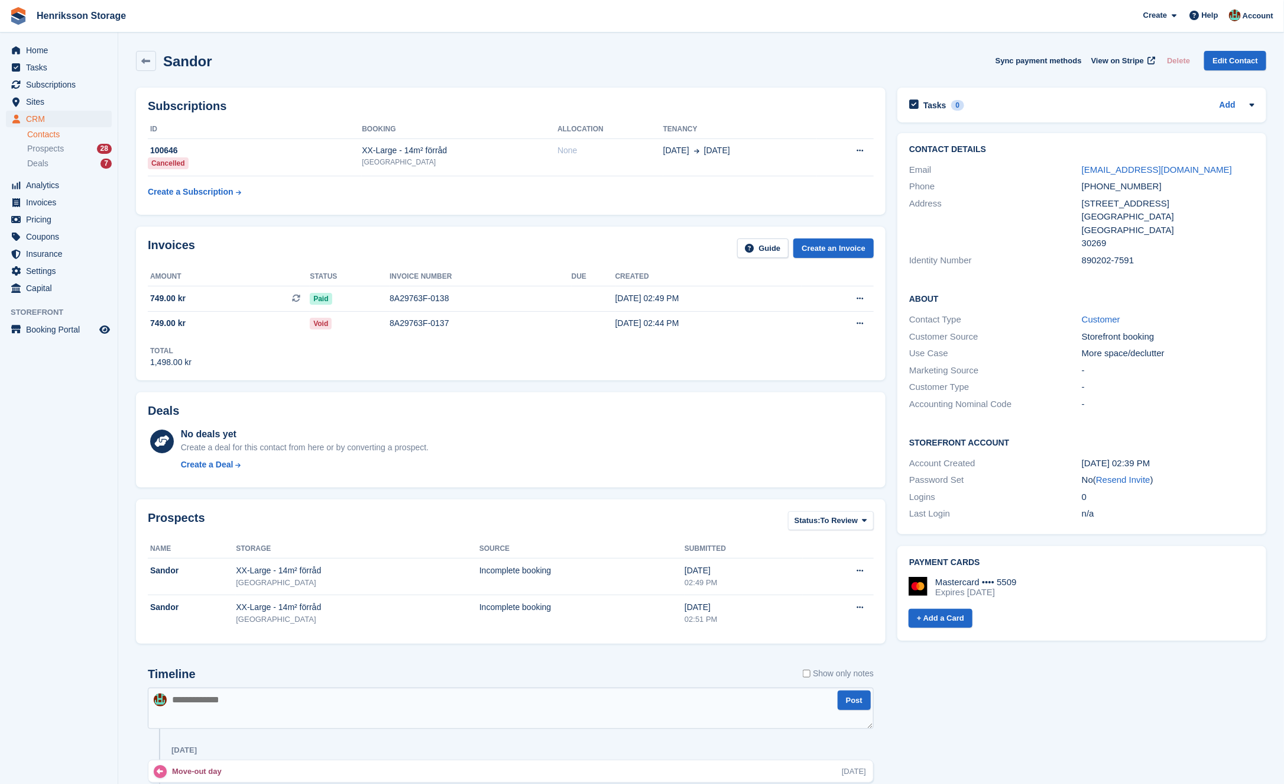
click at [193, 57] on h2 "Sandor" at bounding box center [187, 61] width 49 height 16
copy h2 "Sandor"
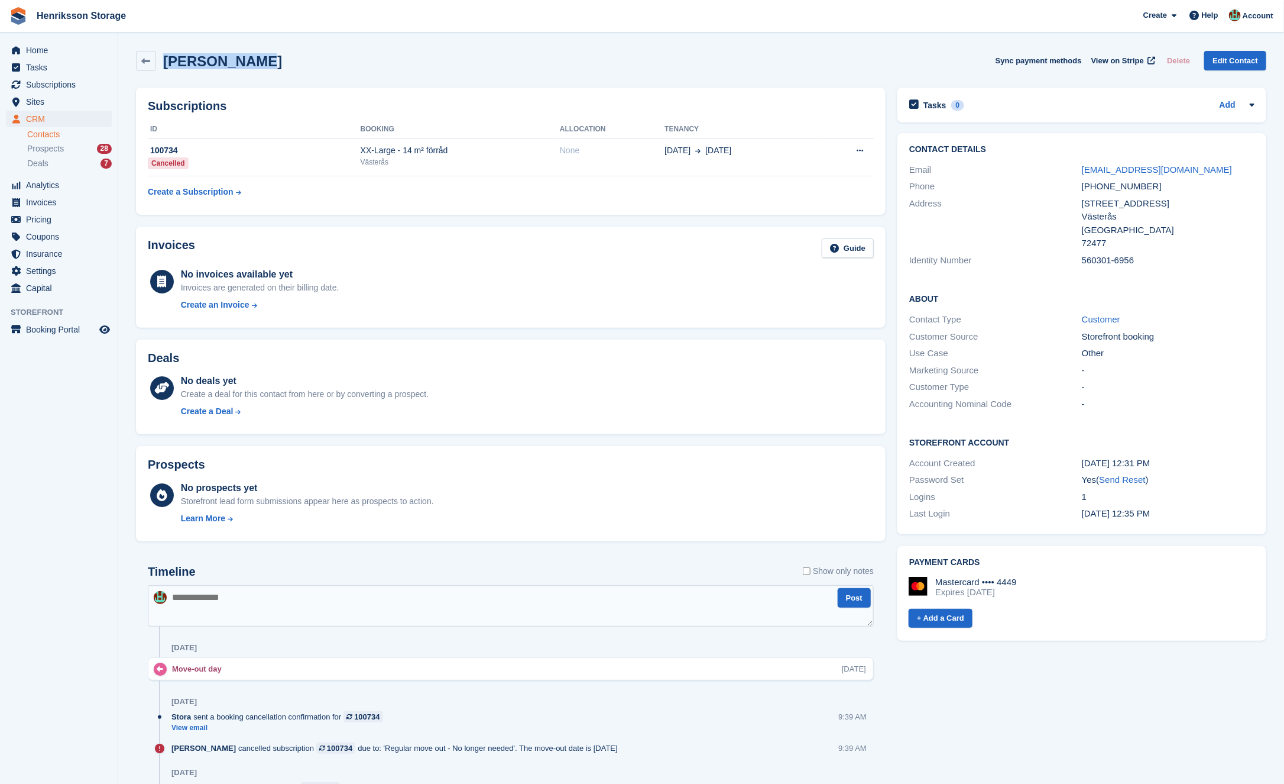
drag, startPoint x: 250, startPoint y: 66, endPoint x: 164, endPoint y: 66, distance: 85.2
click at [164, 66] on div "Otto Bråtnäs Sync payment methods View on Stripe Delete Edit Contact" at bounding box center [701, 61] width 1131 height 20
copy h2 "Otto Bråtnäs"
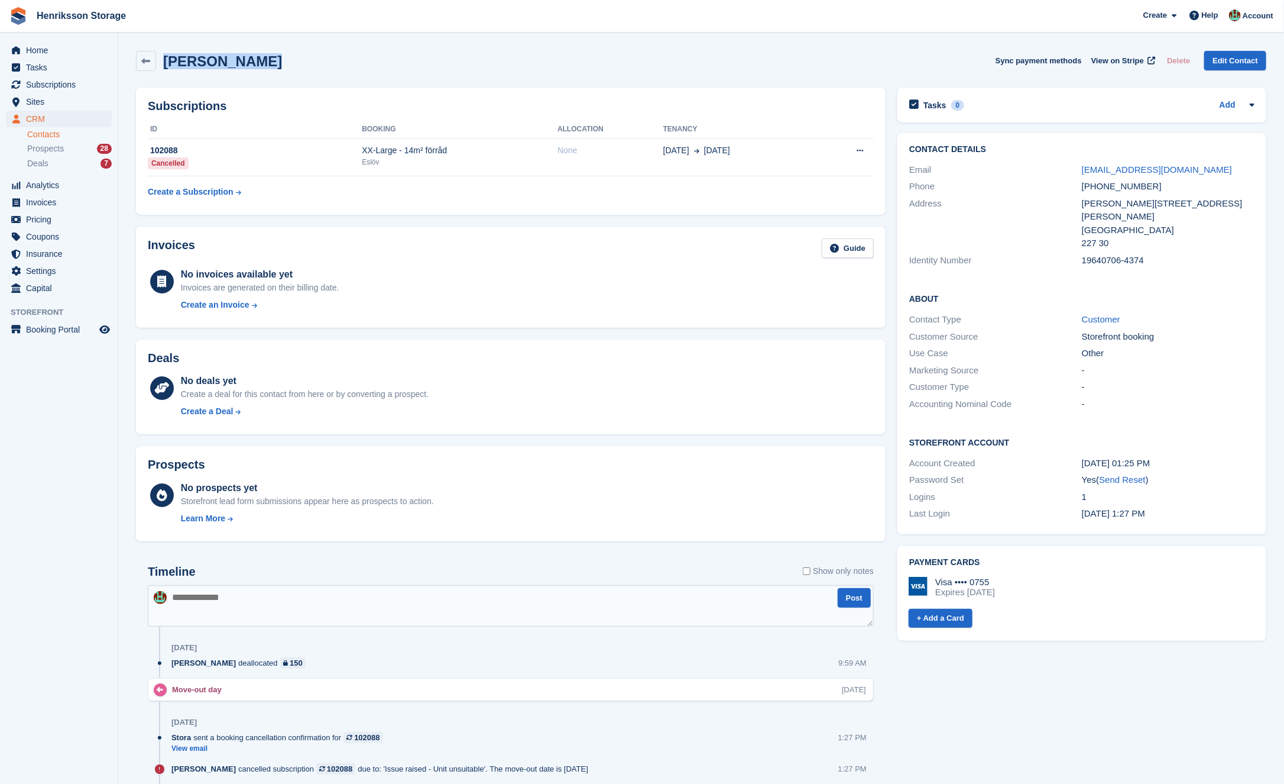
drag, startPoint x: 268, startPoint y: 62, endPoint x: 163, endPoint y: 58, distance: 105.3
click at [163, 58] on div "Mats Eriksson Sync payment methods View on Stripe Delete Edit Contact" at bounding box center [701, 61] width 1131 height 20
copy h2 "Mats Eriksson"
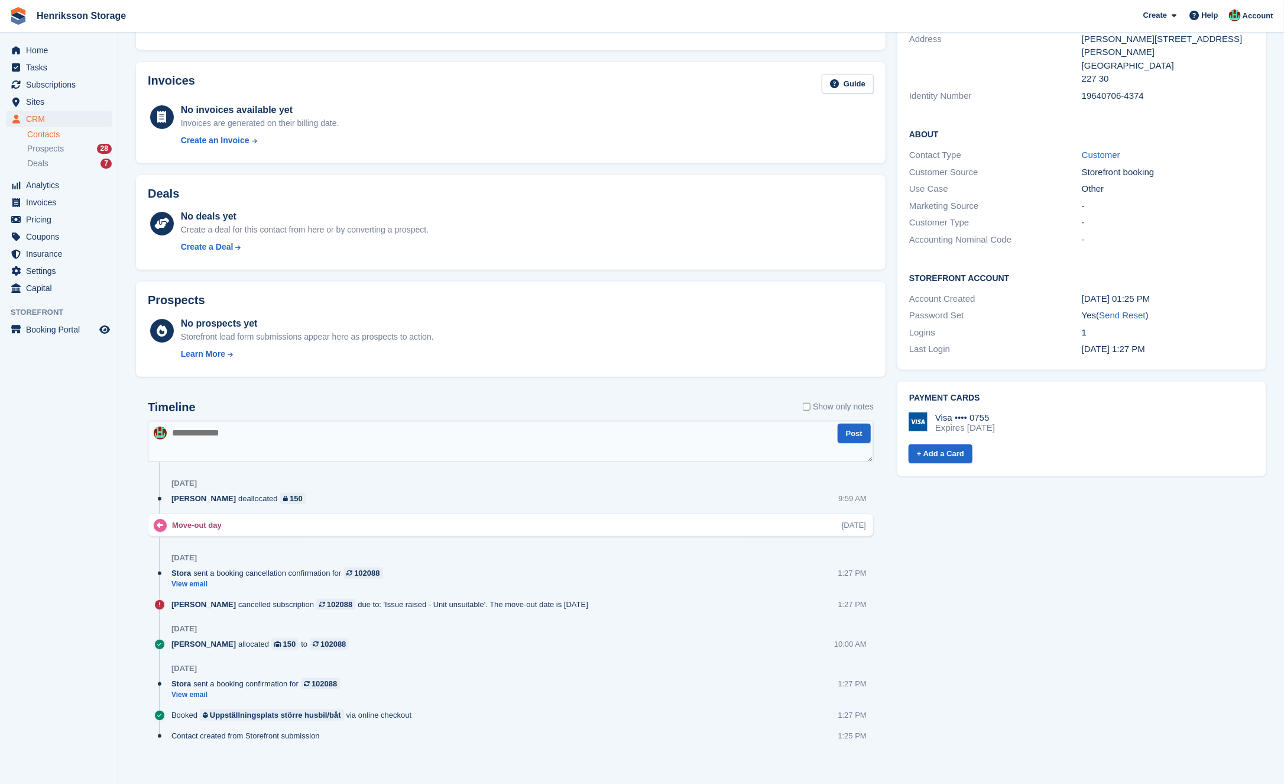
scroll to position [173, 0]
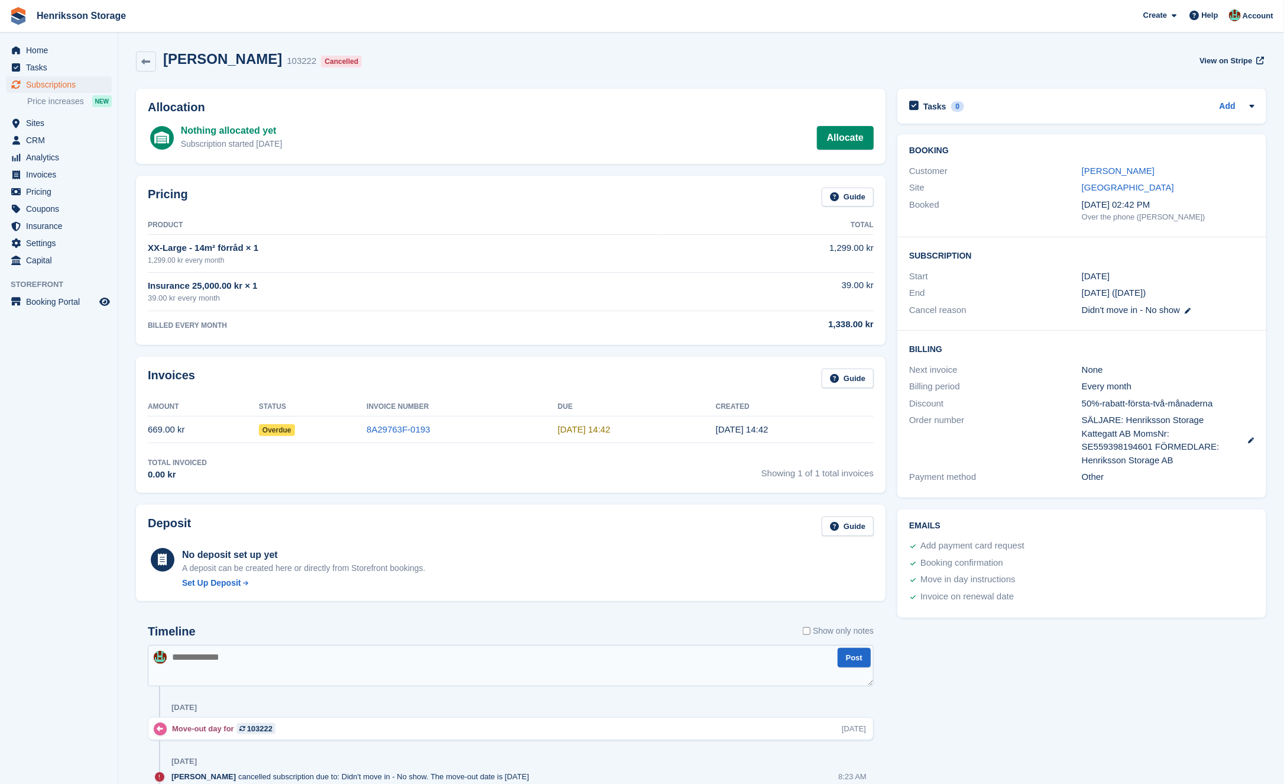
click at [345, 422] on td "Overdue" at bounding box center [313, 429] width 108 height 27
click at [1110, 152] on h2 "Booking" at bounding box center [1082, 150] width 345 height 9
click at [1108, 174] on link "Ronja Bubly" at bounding box center [1118, 171] width 73 height 10
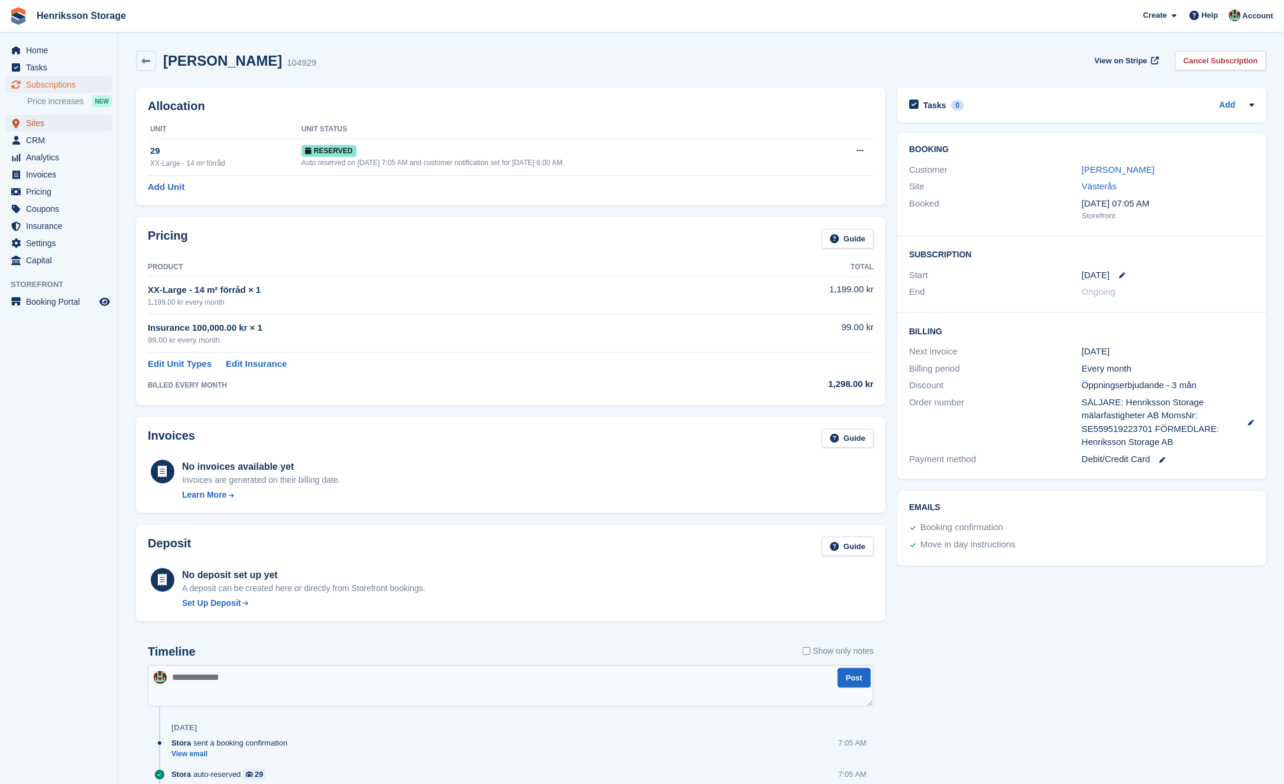
click at [69, 124] on span "Sites" at bounding box center [61, 123] width 71 height 17
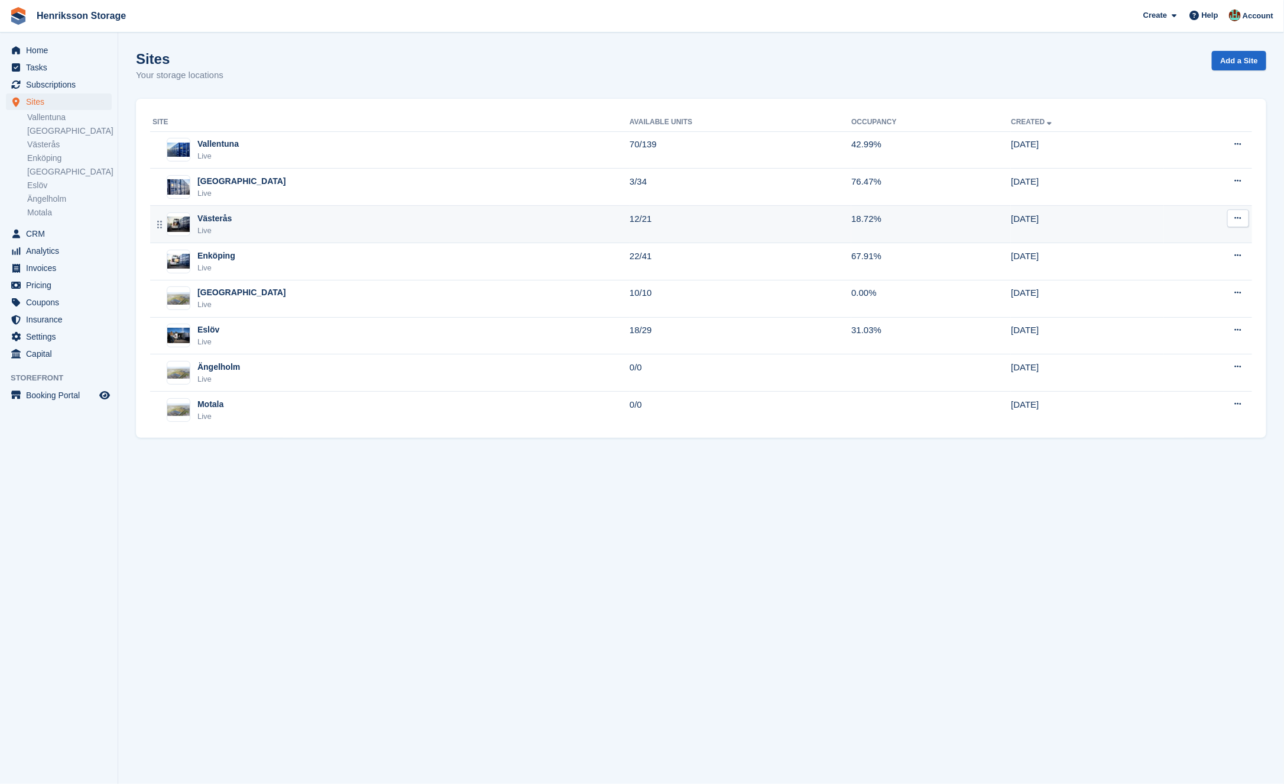
click at [332, 224] on div "Västerås Live" at bounding box center [391, 224] width 477 height 24
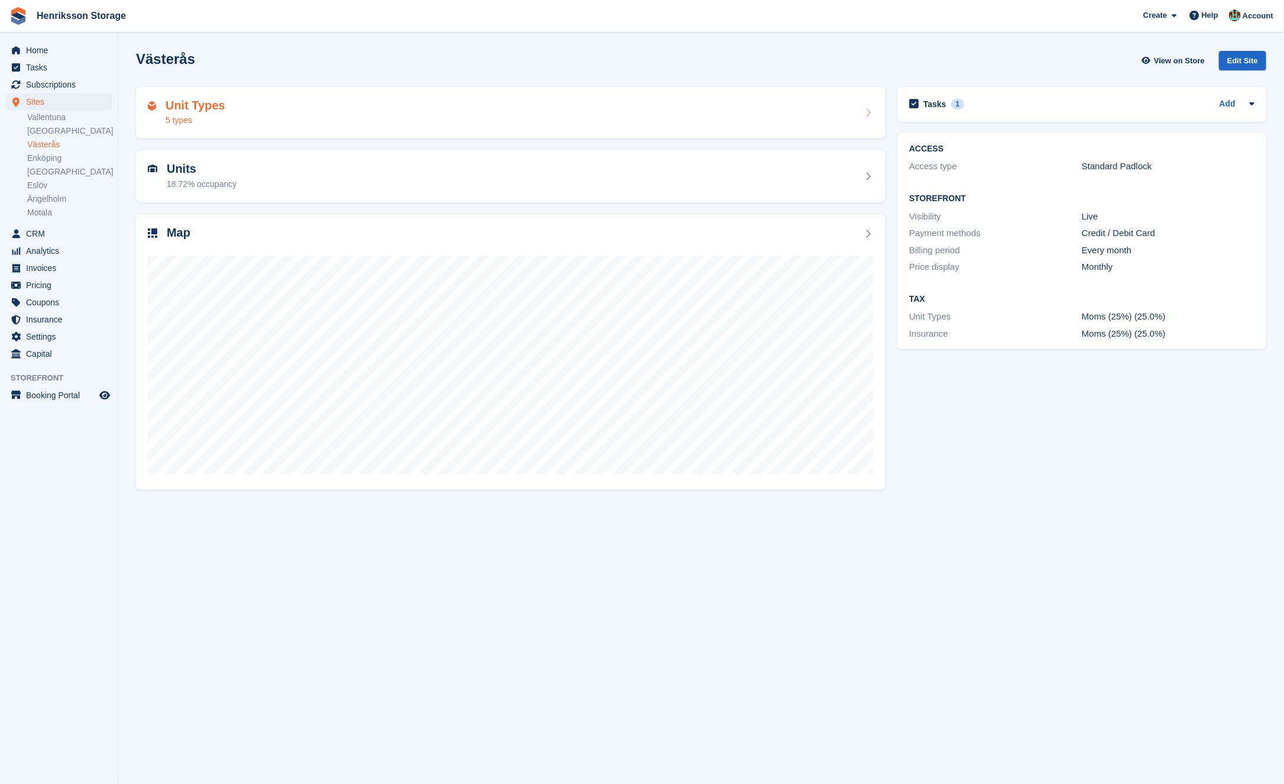
click at [530, 118] on div "Unit Types 5 types" at bounding box center [511, 113] width 726 height 28
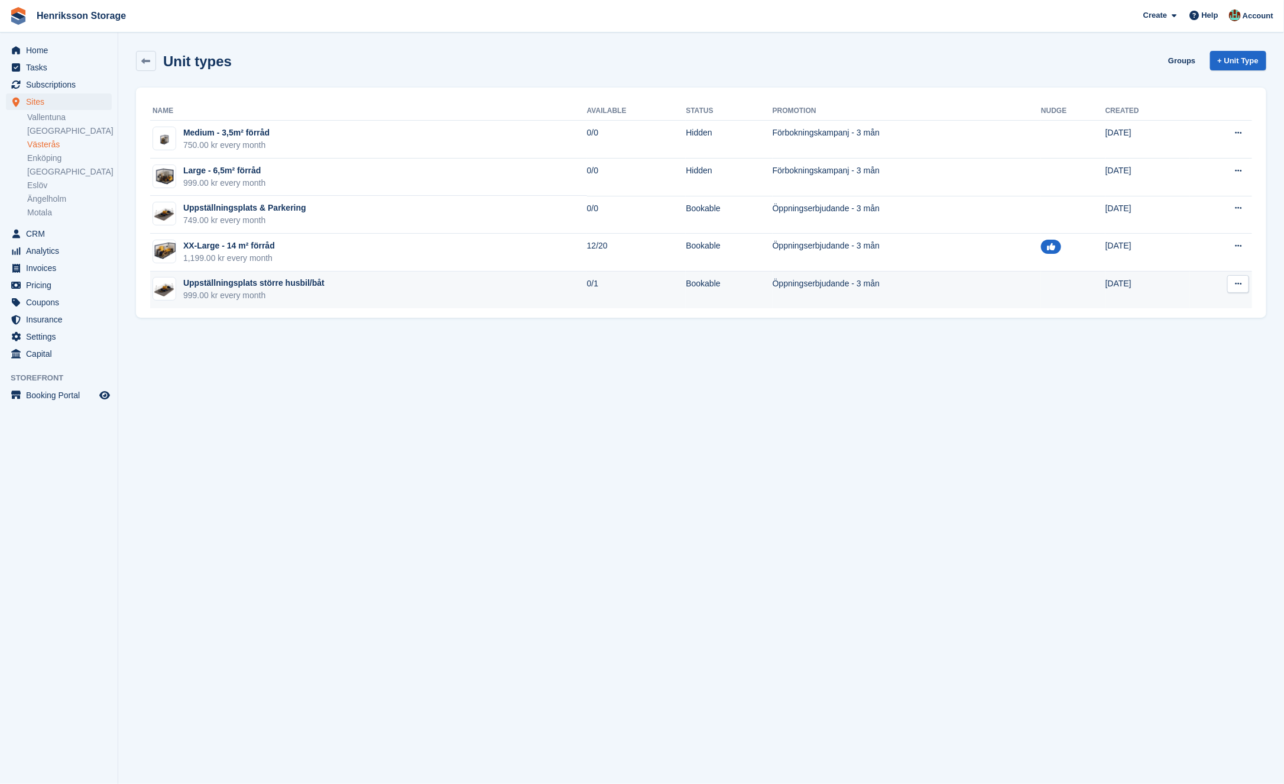
click at [1234, 283] on button at bounding box center [1239, 284] width 22 height 18
click at [1176, 303] on p "Edit unit type" at bounding box center [1192, 306] width 103 height 15
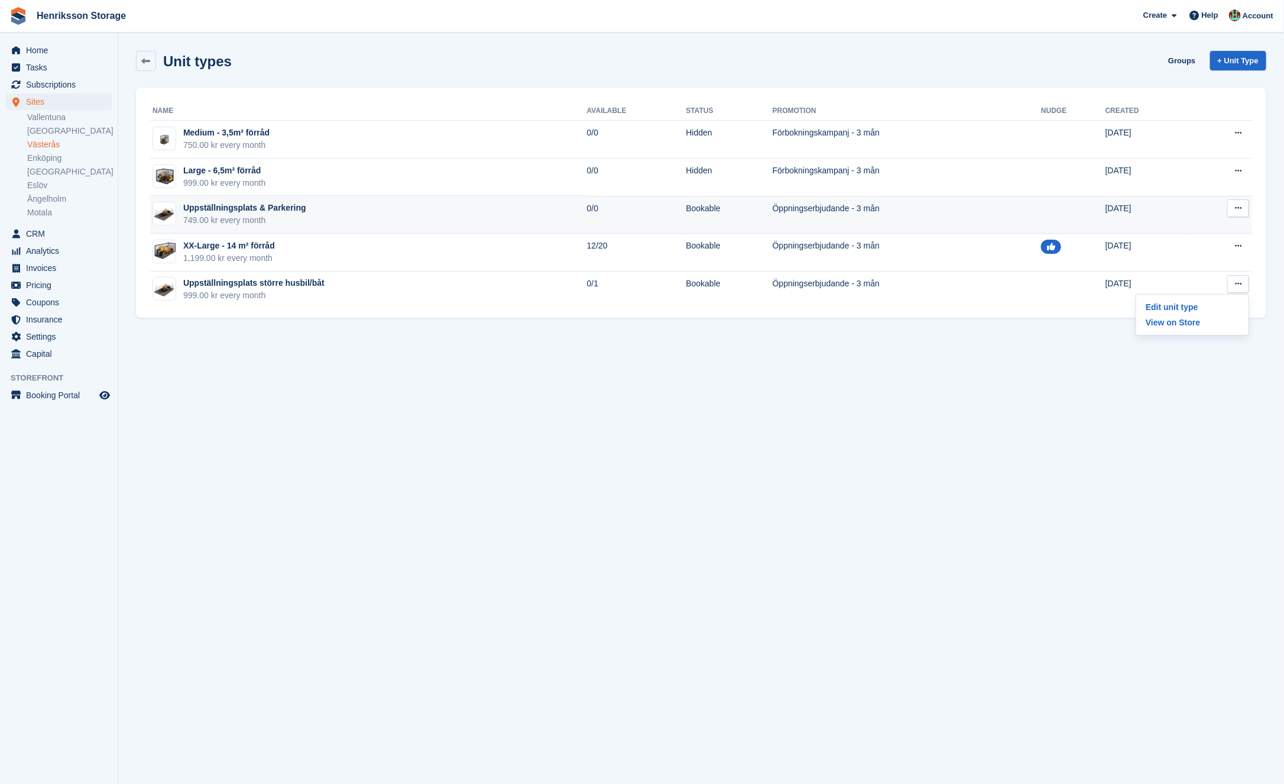
click at [1244, 210] on button at bounding box center [1239, 208] width 22 height 18
click at [1203, 225] on p "Edit unit type" at bounding box center [1192, 231] width 103 height 15
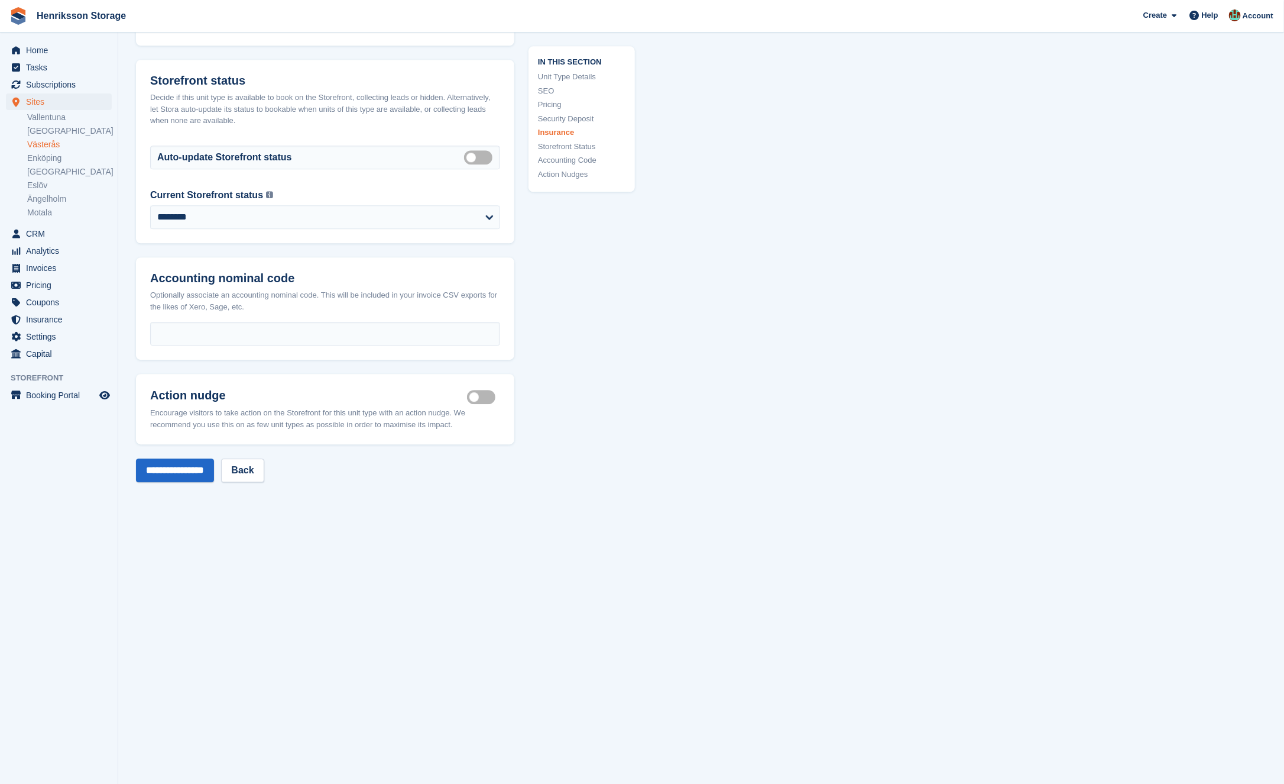
scroll to position [1585, 0]
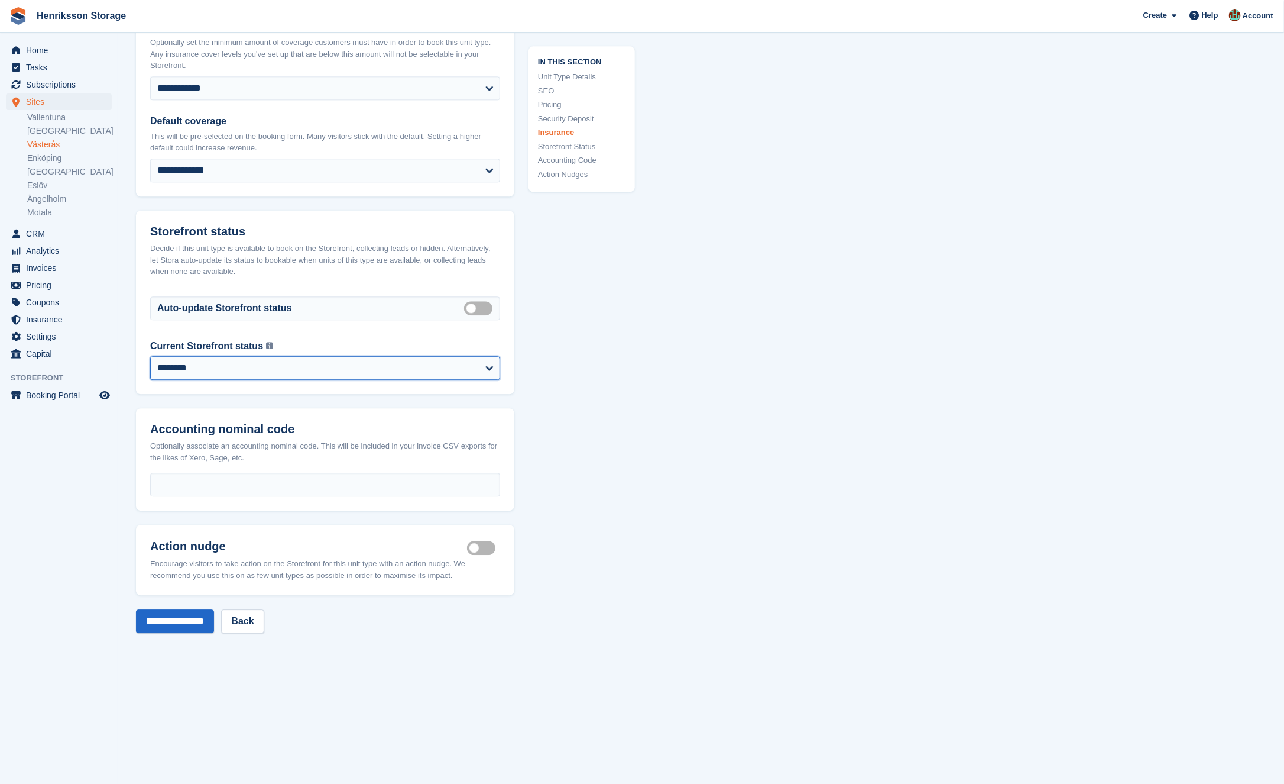
click at [389, 380] on select "**********" at bounding box center [325, 368] width 350 height 24
select select "**********"
click at [150, 364] on select "**********" at bounding box center [325, 368] width 350 height 24
click at [202, 627] on input "**********" at bounding box center [175, 621] width 78 height 24
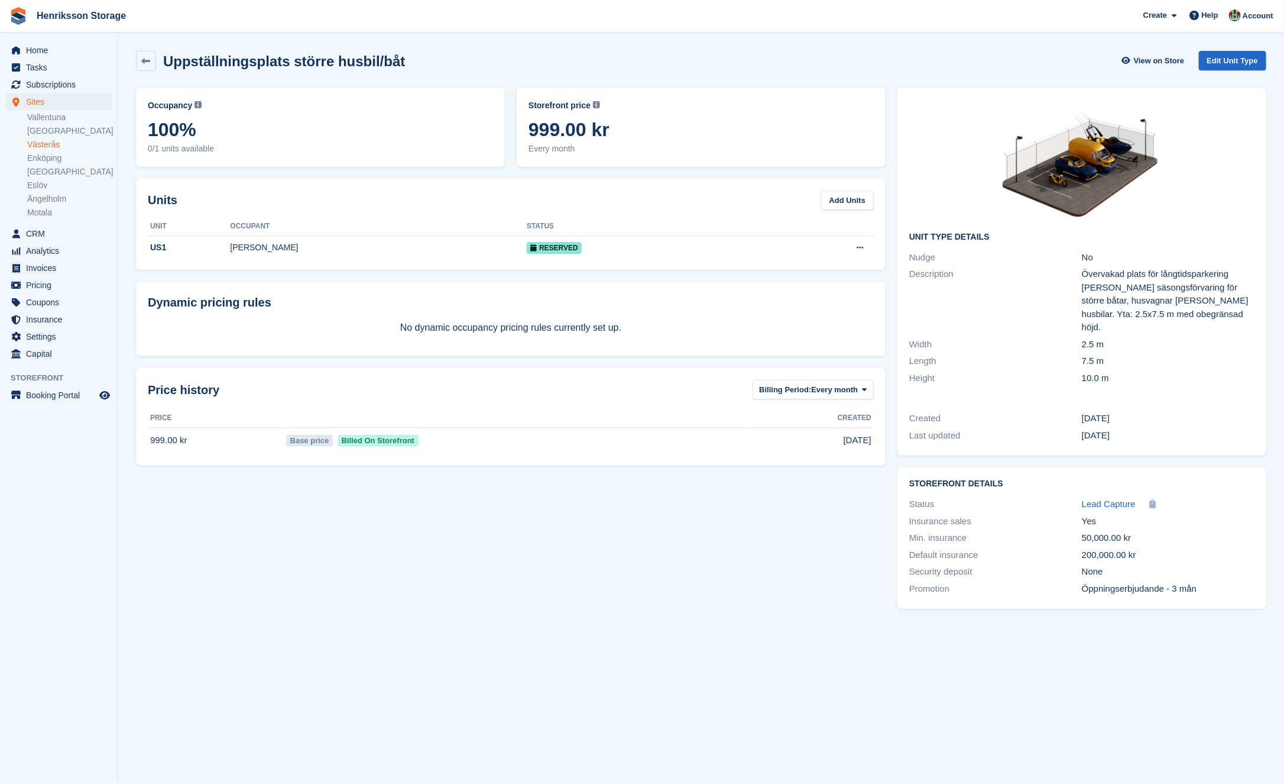
click at [378, 524] on div "Occupancy Current percentage of all currently allocated units of this unit type…" at bounding box center [511, 348] width 762 height 532
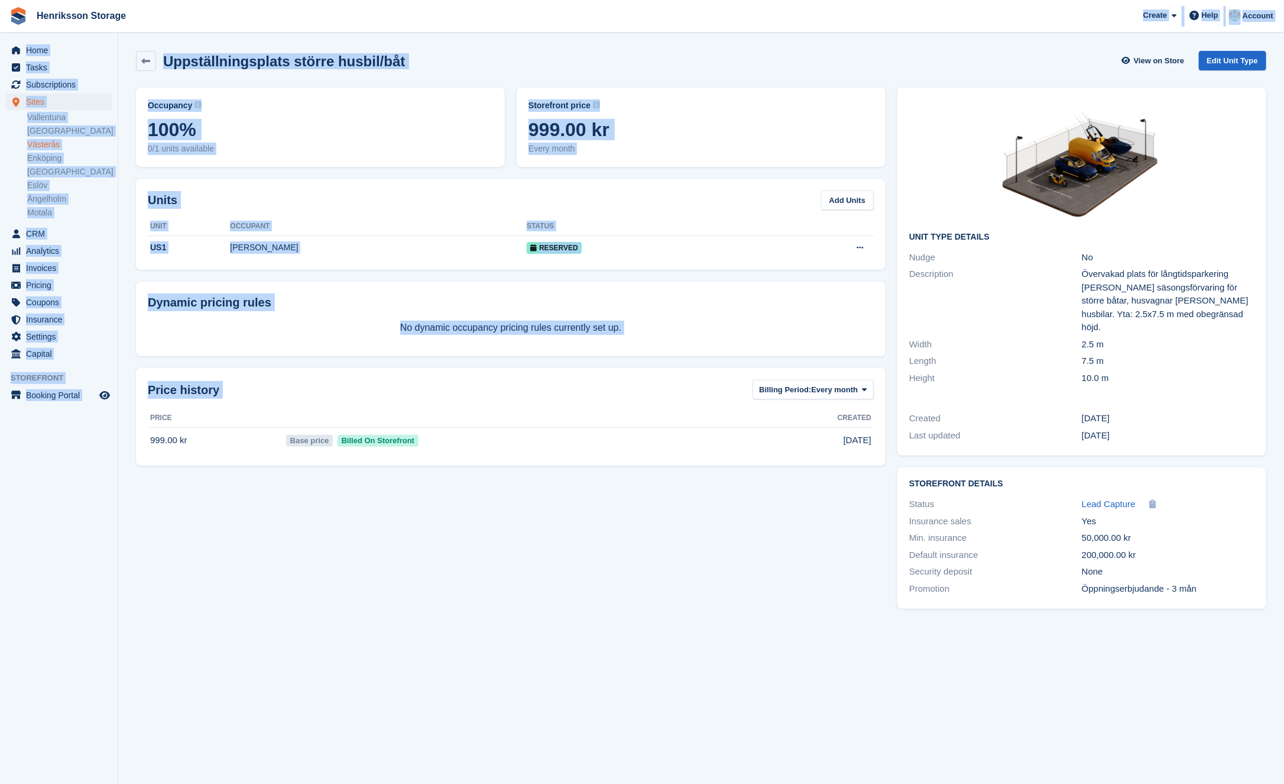
drag, startPoint x: 1211, startPoint y: 0, endPoint x: 842, endPoint y: 737, distance: 824.1
click at [1211, 0] on div "Create Subscription Invoice Contact Deal Discount Page Help Chat Support Submit…" at bounding box center [1208, 16] width 141 height 32
drag, startPoint x: 1211, startPoint y: 4, endPoint x: 842, endPoint y: 741, distance: 824.1
click at [1211, 4] on div "Create Subscription Invoice Contact Deal Discount Page Help Chat Support Submit…" at bounding box center [1208, 16] width 141 height 32
click at [1209, 21] on span "Help" at bounding box center [1210, 15] width 17 height 12
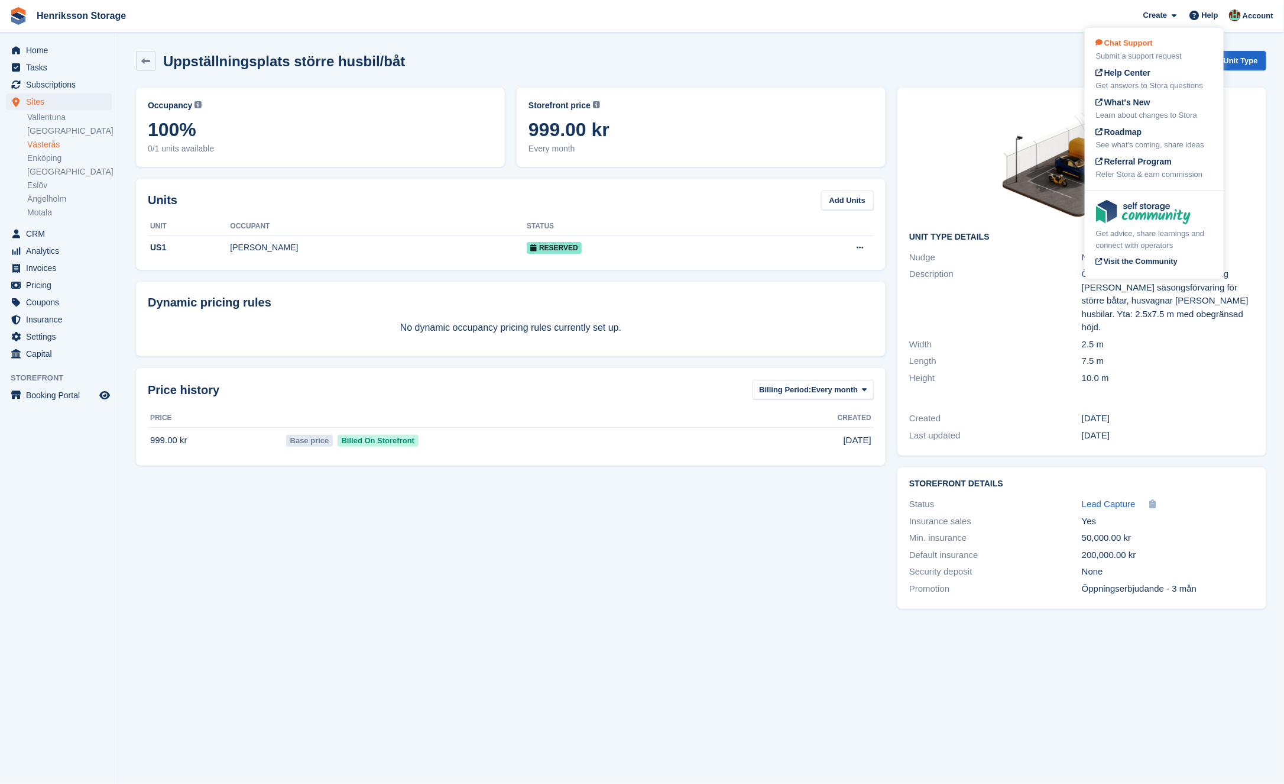
click at [1150, 50] on div "Chat Support Submit a support request" at bounding box center [1154, 49] width 116 height 25
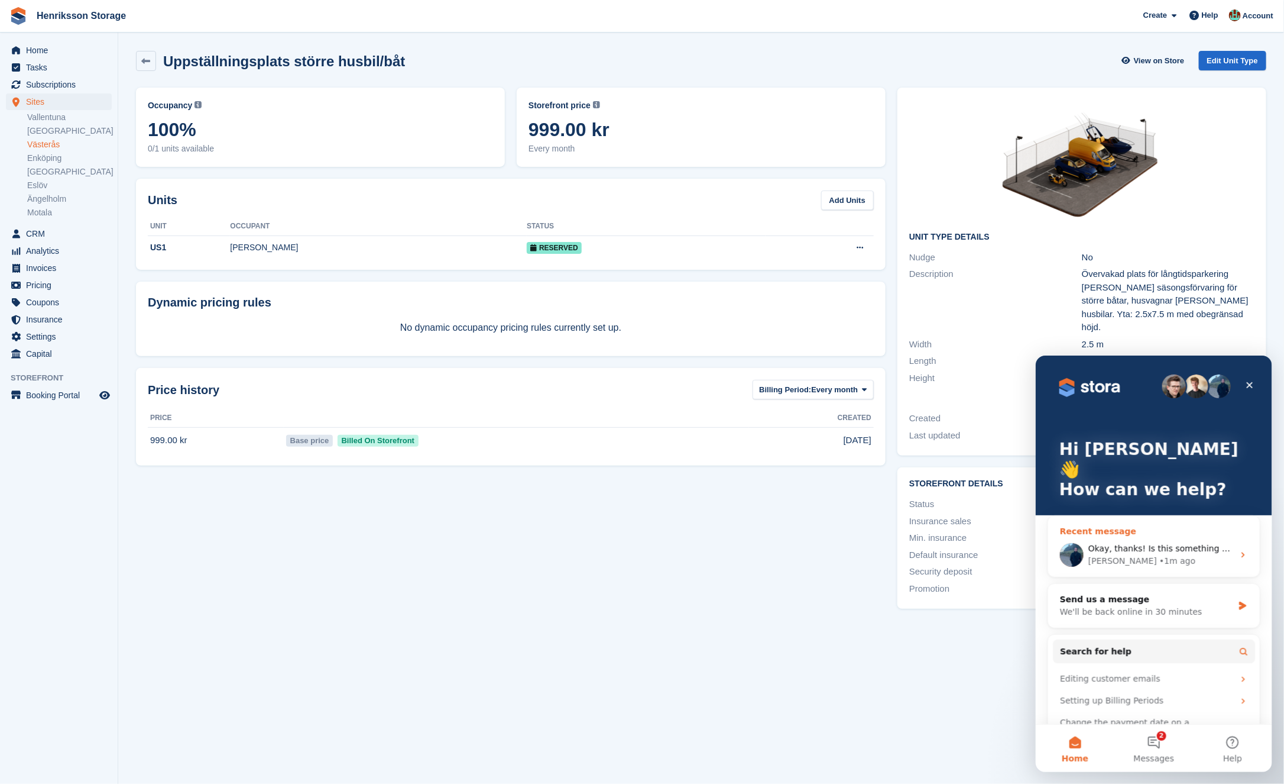
click at [1202, 548] on div "Okay, thanks! Is this something new? As before we could not make changes to a a…" at bounding box center [1154, 554] width 212 height 44
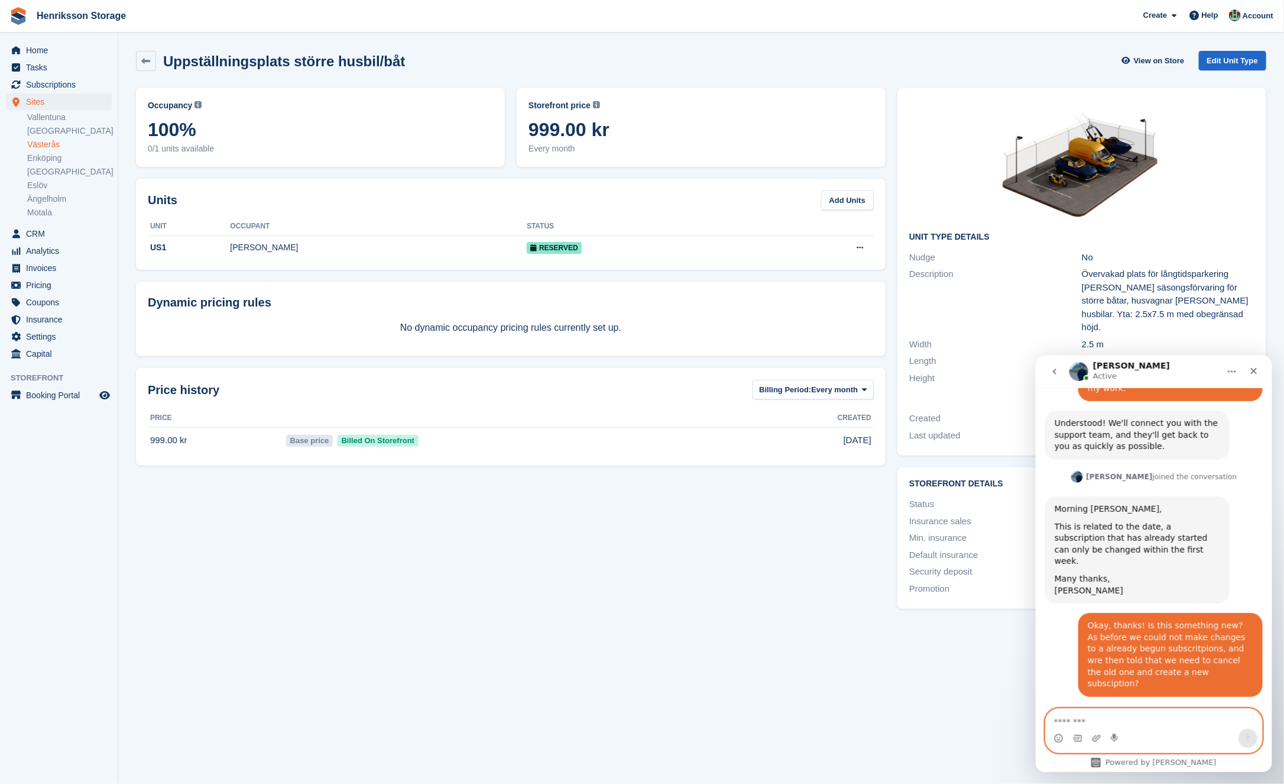
scroll to position [578, 0]
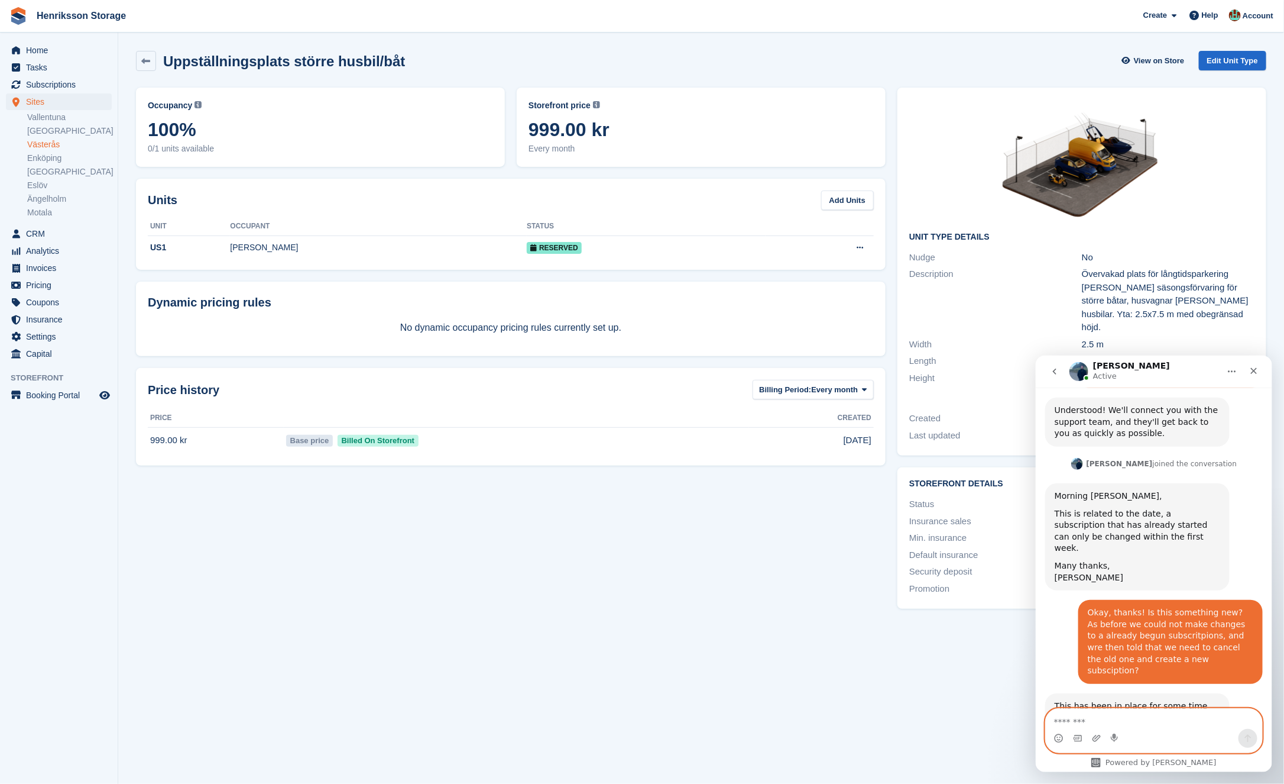
click at [1110, 723] on textarea "Message…" at bounding box center [1154, 718] width 216 height 20
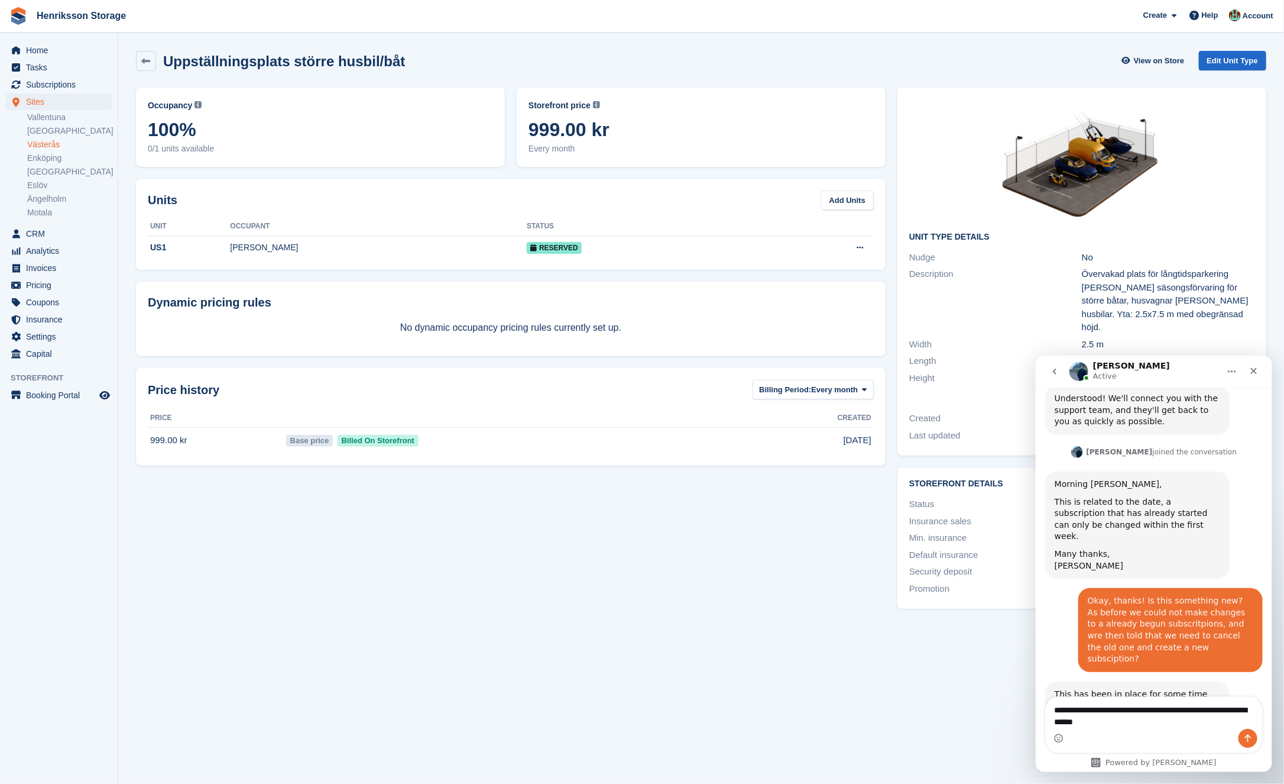
click at [1078, 688] on div "This has been in place for some time now. Depending on the scenario, cancelling…" at bounding box center [1137, 711] width 166 height 46
copy div "recreating"
click at [1141, 721] on textarea "**********" at bounding box center [1154, 712] width 217 height 32
paste textarea "**********"
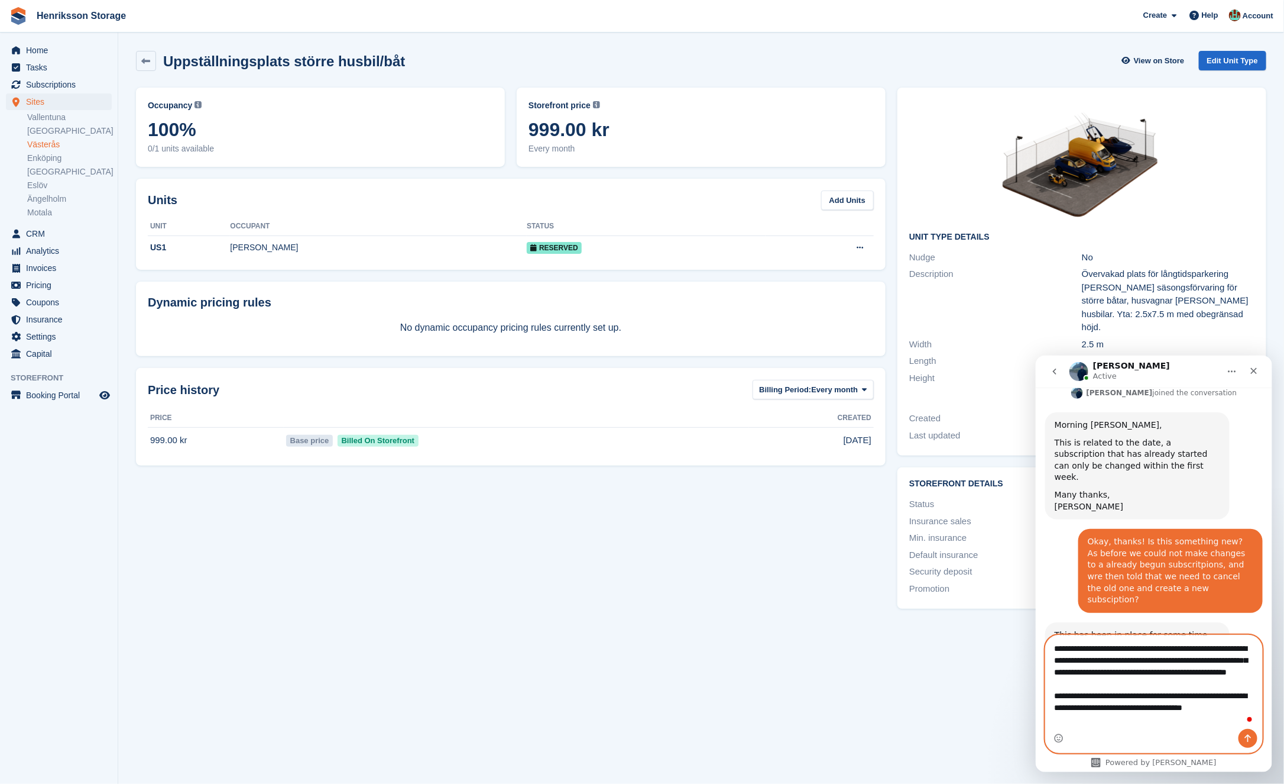
scroll to position [651, 0]
type textarea "**********"
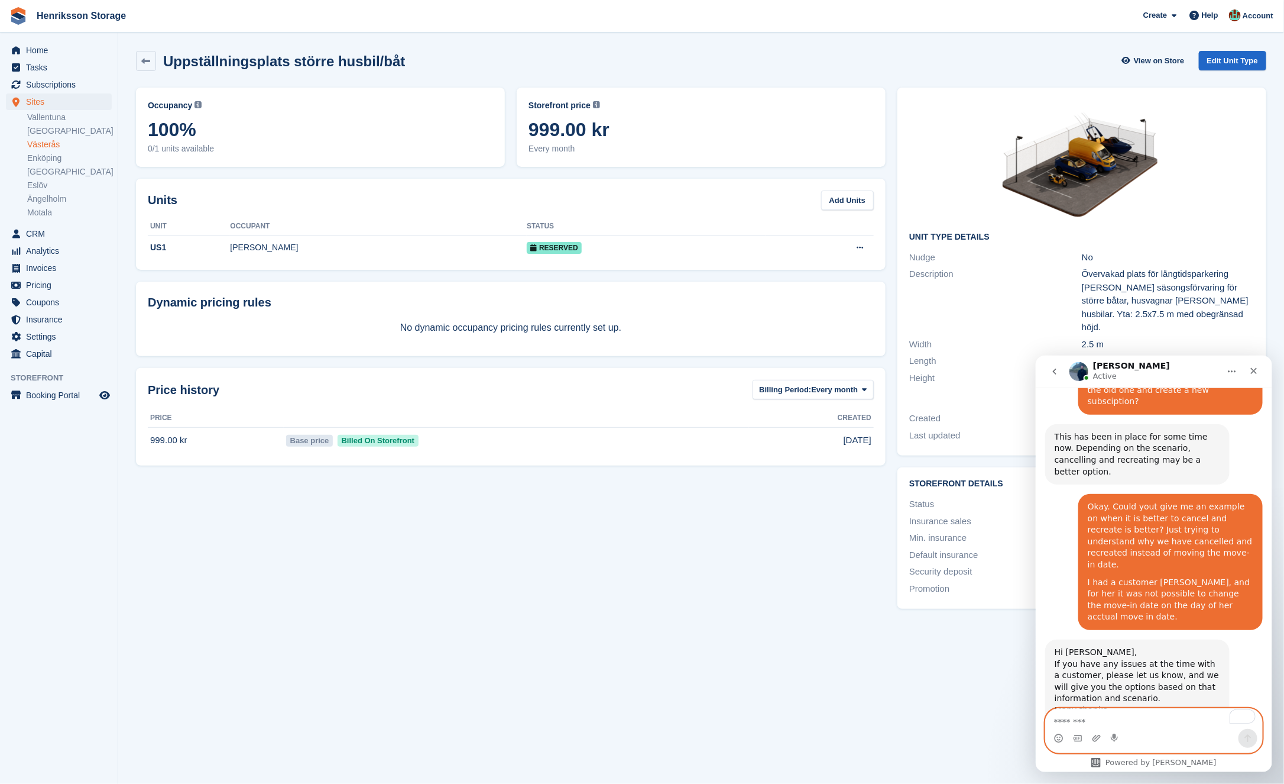
scroll to position [817, 0]
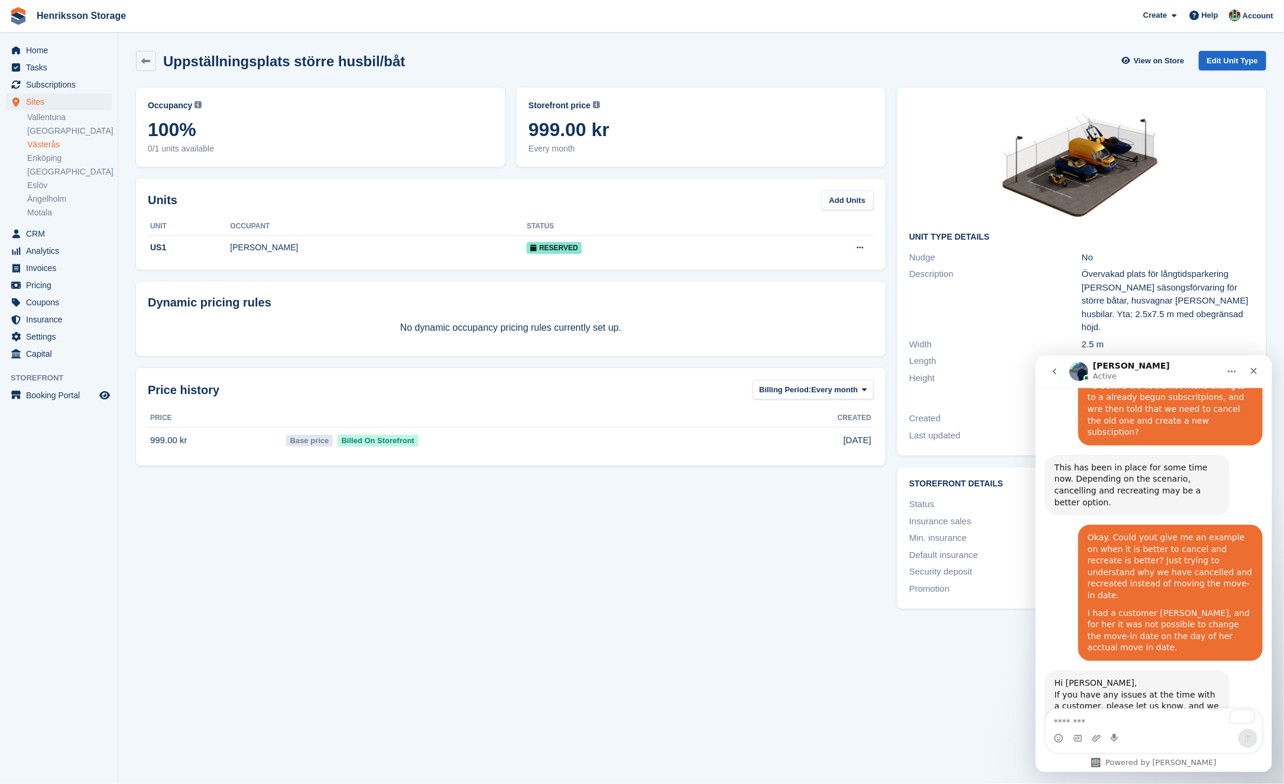
click at [1139, 688] on div "If you have any issues at the time with a customer, please let us know, and we …" at bounding box center [1137, 711] width 166 height 46
click at [1160, 688] on div "If you have any issues at the time with a customer, please let us know, and we …" at bounding box center [1137, 711] width 166 height 46
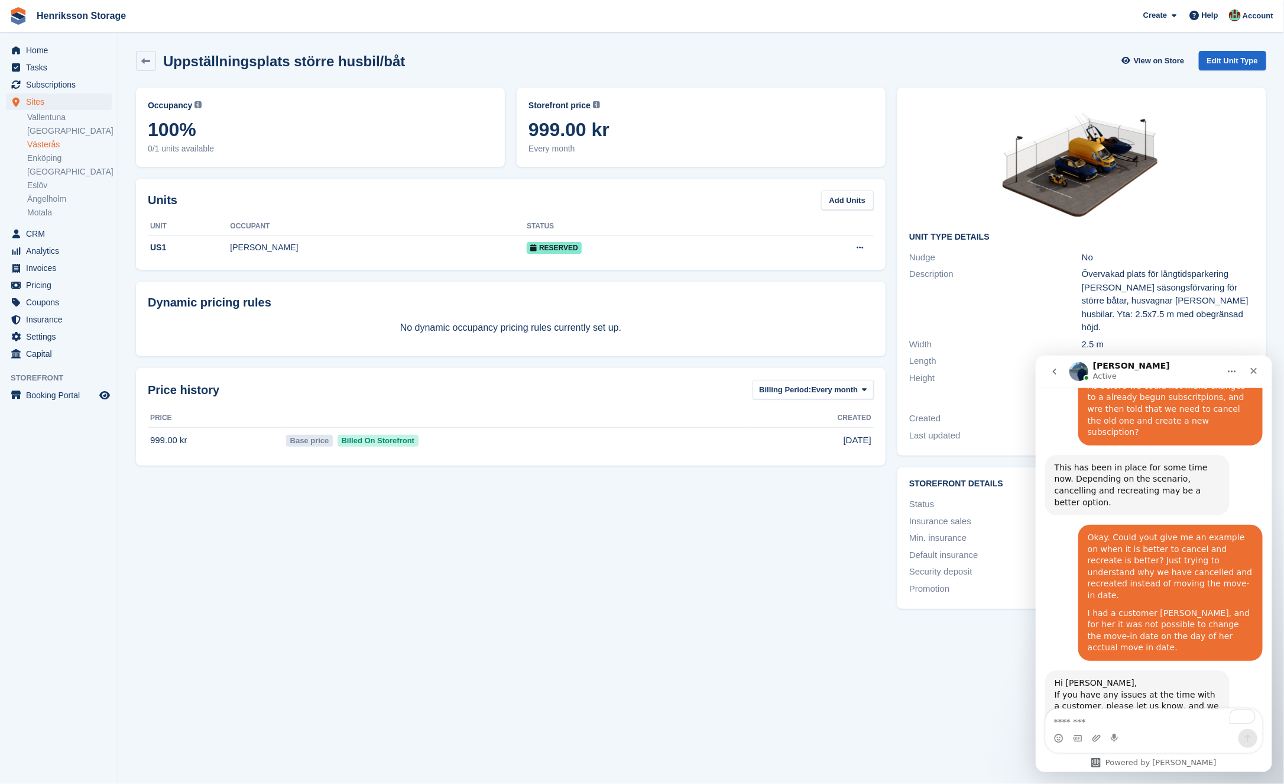
click at [1160, 688] on div "If you have any issues at the time with a customer, please let us know, and we …" at bounding box center [1137, 711] width 166 height 46
click at [1170, 688] on div "If you have any issues at the time with a customer, please let us know, and we …" at bounding box center [1137, 711] width 166 height 46
click at [1093, 720] on textarea "To enrich screen reader interactions, please activate Accessibility in Grammarl…" at bounding box center [1154, 718] width 217 height 20
type textarea "**********"
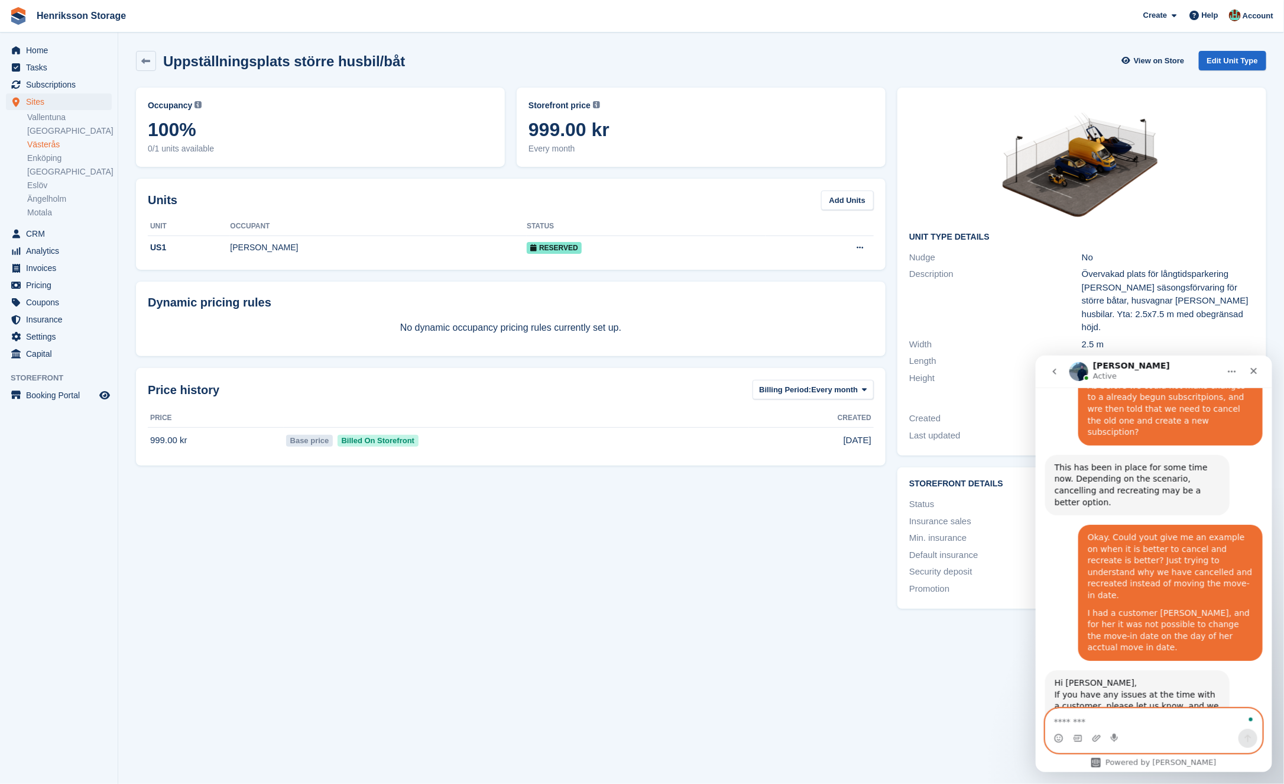
scroll to position [863, 0]
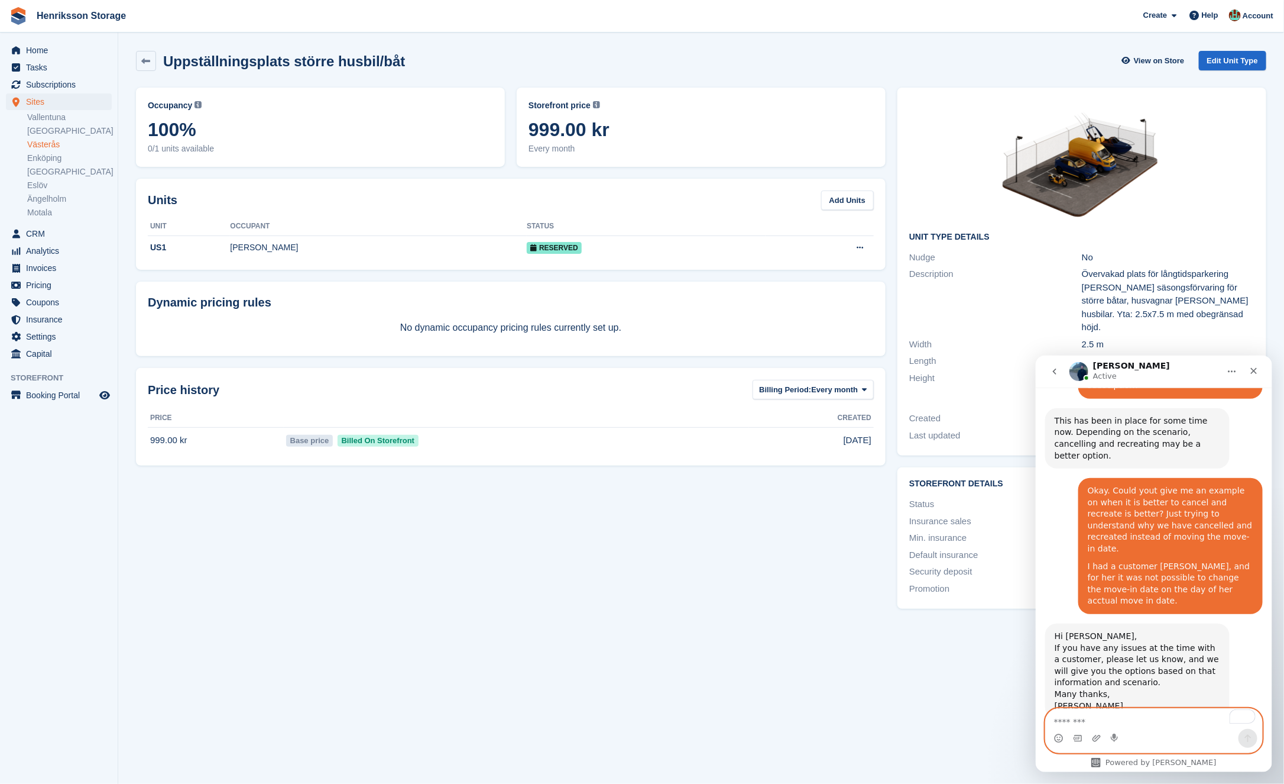
click at [1103, 722] on textarea "To enrich screen reader interactions, please activate Accessibility in Grammarl…" at bounding box center [1154, 718] width 217 height 20
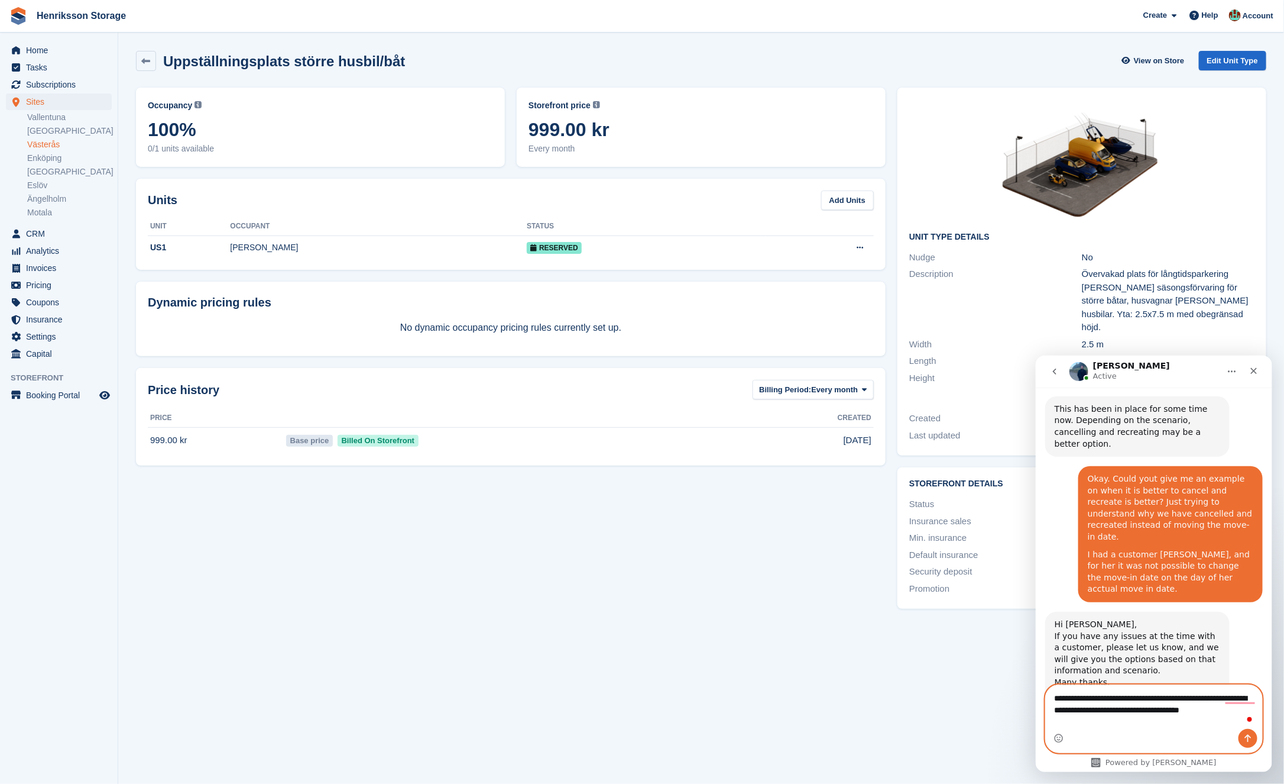
scroll to position [887, 0]
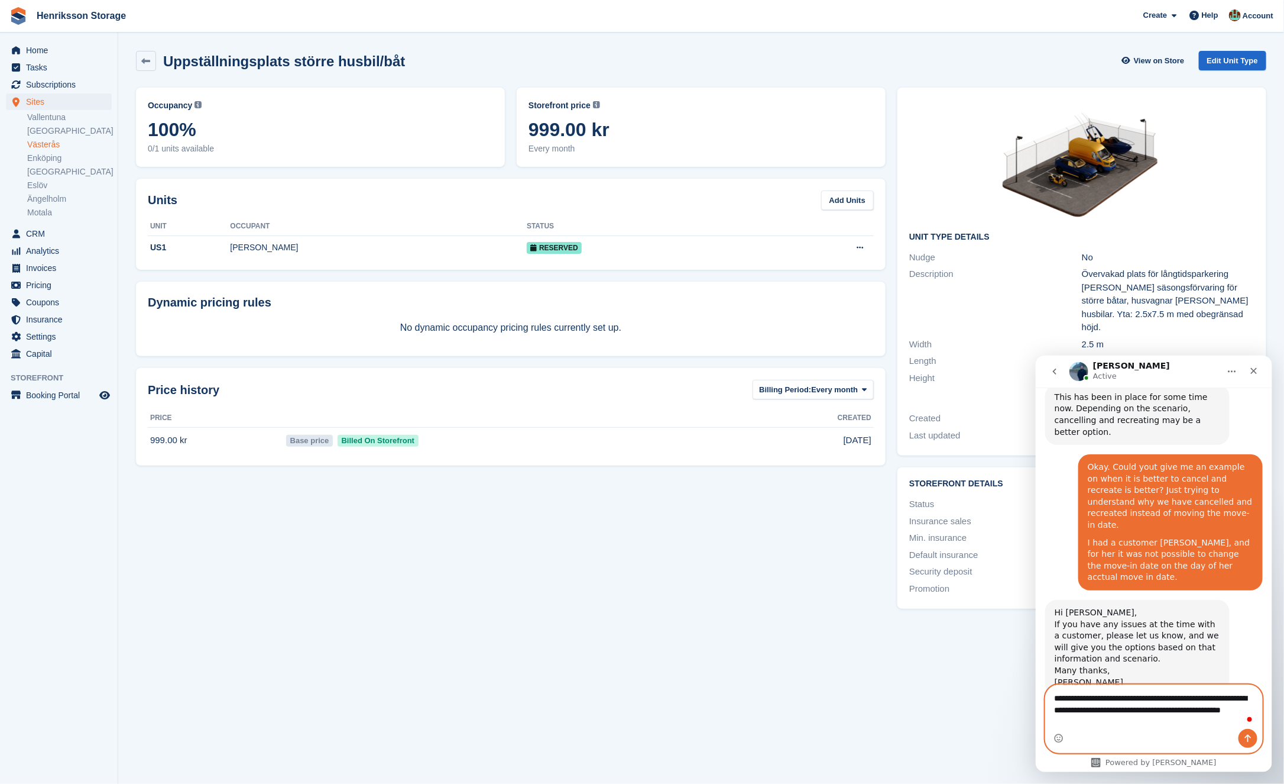
type textarea "**********"
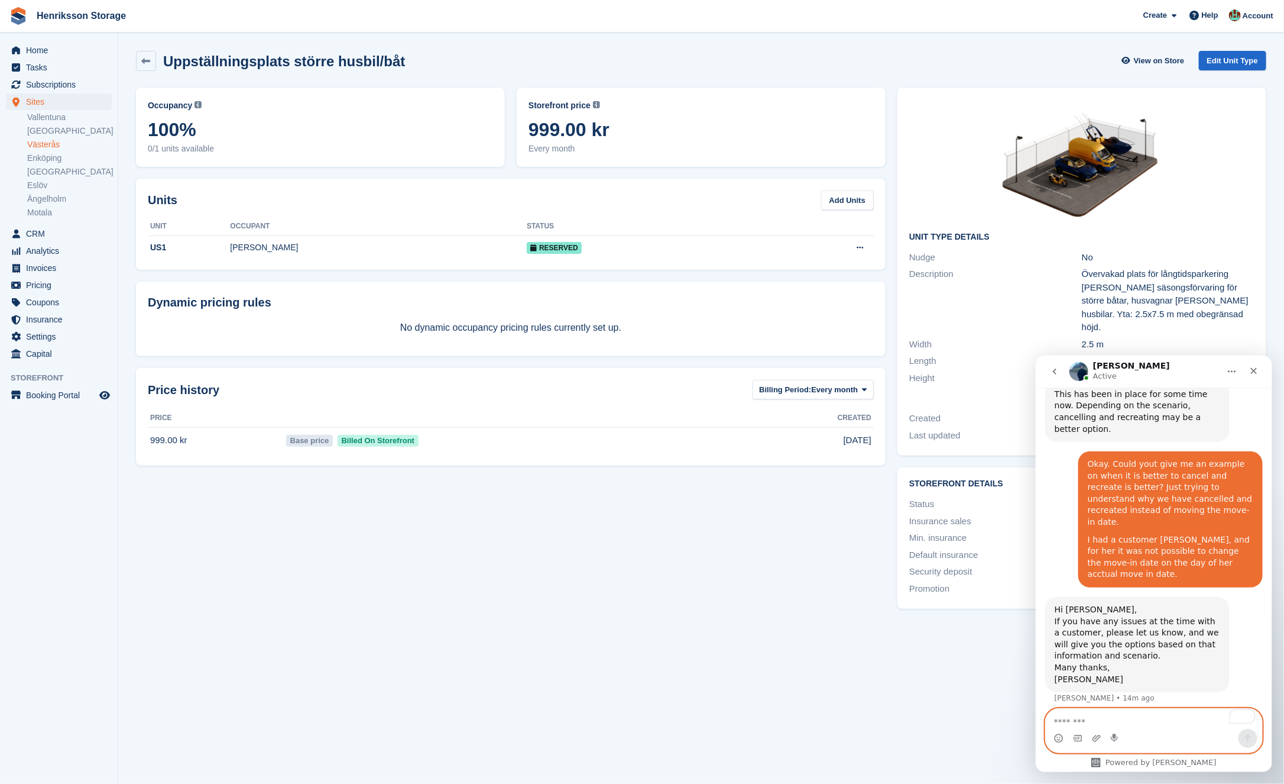
scroll to position [914, 0]
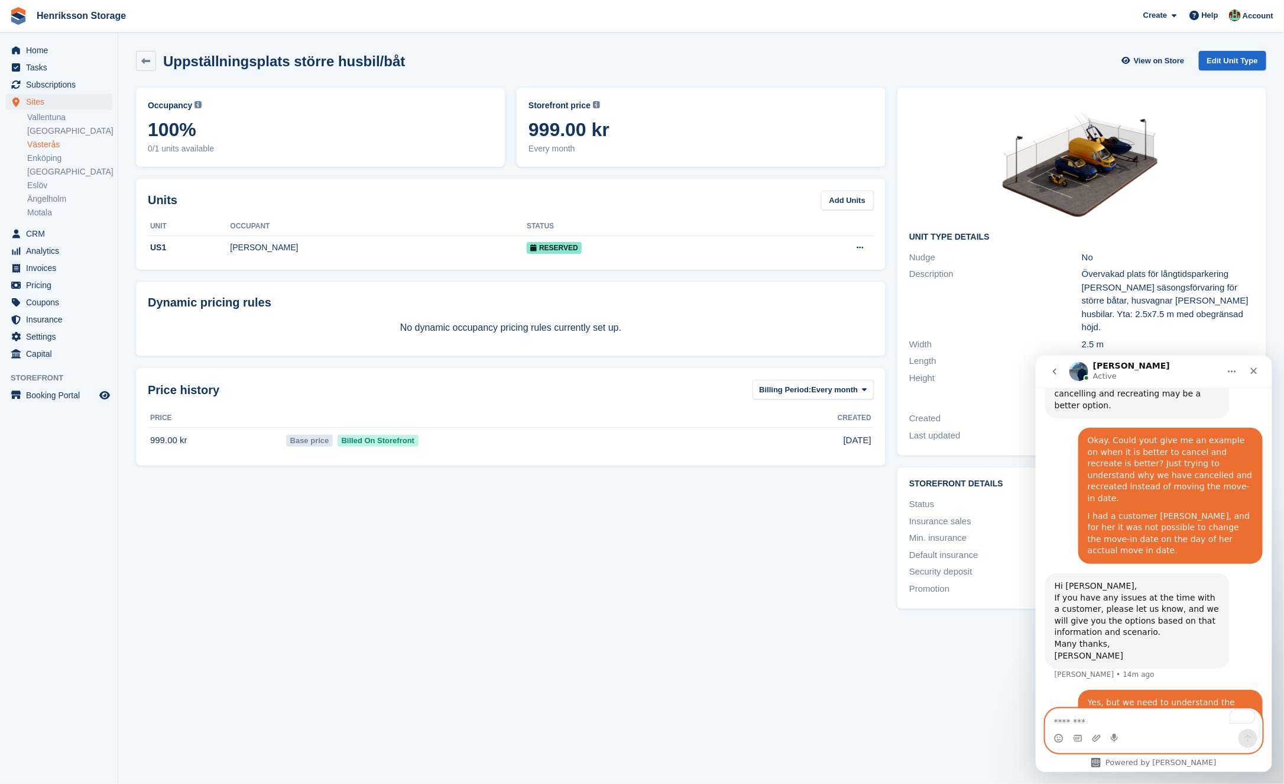
click at [1138, 714] on textarea "To enrich screen reader interactions, please activate Accessibility in Grammarl…" at bounding box center [1154, 718] width 217 height 20
click at [1059, 371] on button "go back" at bounding box center [1054, 371] width 22 height 22
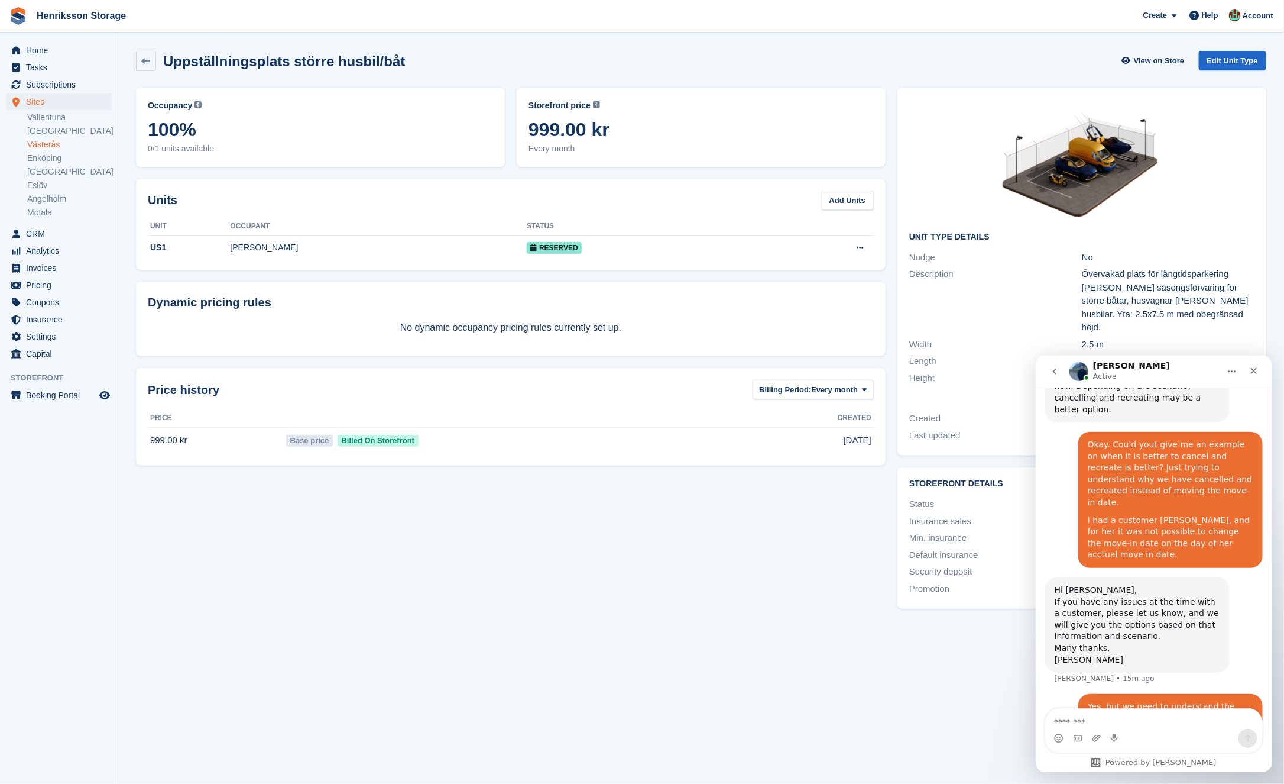
scroll to position [914, 0]
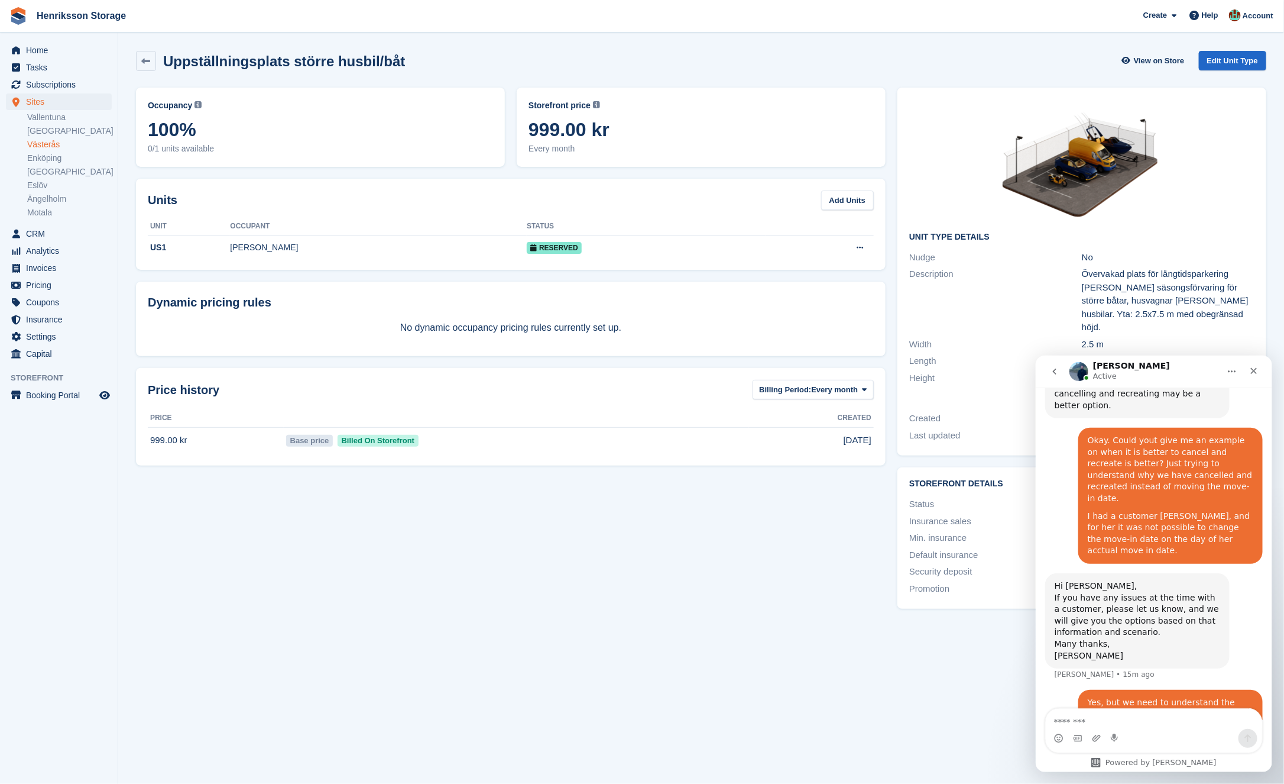
click at [1115, 722] on textarea "Message…" at bounding box center [1154, 718] width 216 height 20
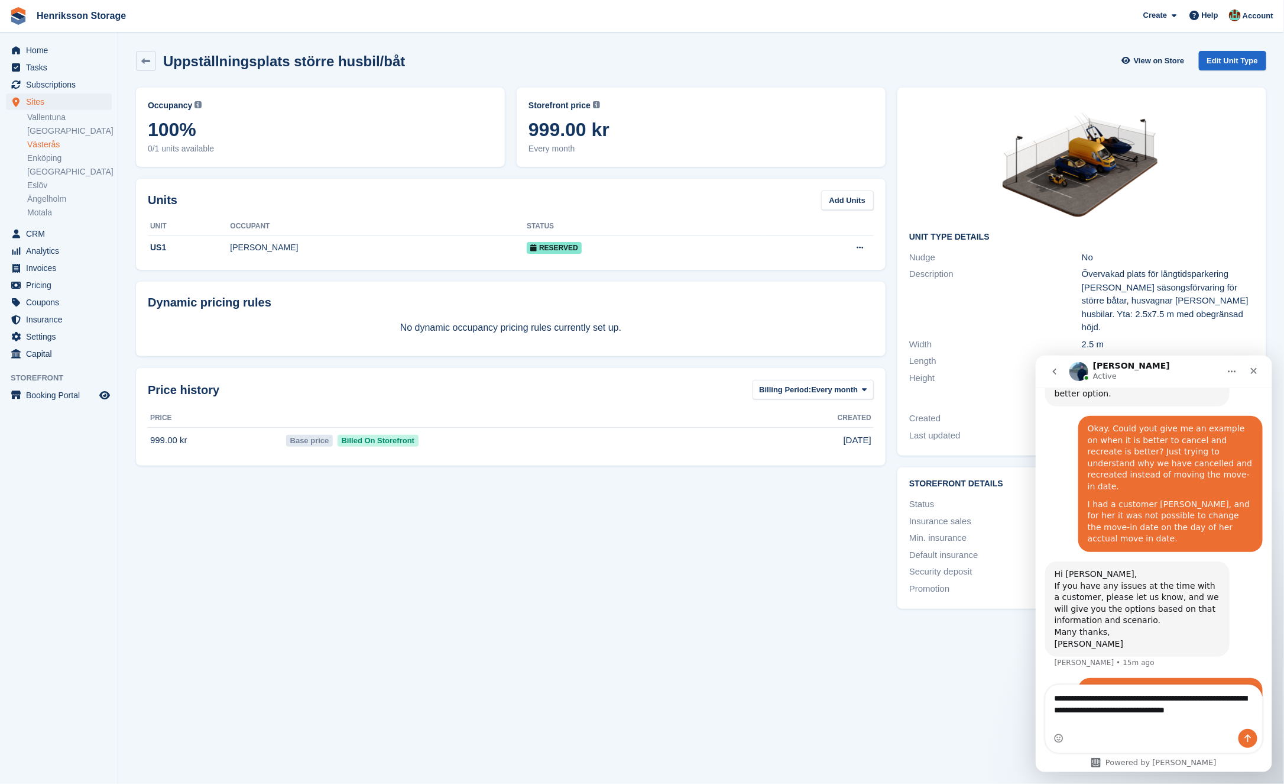
scroll to position [937, 0]
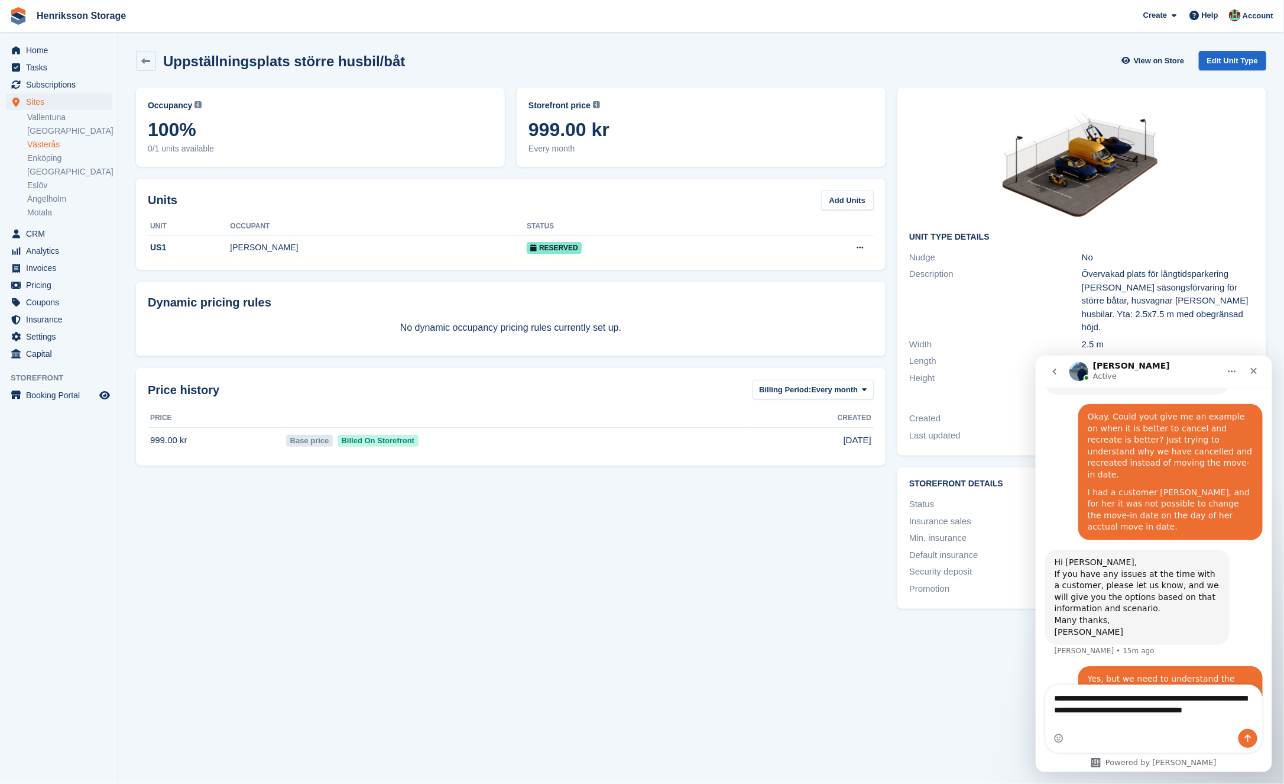
click at [1173, 701] on textarea "**********" at bounding box center [1154, 706] width 217 height 44
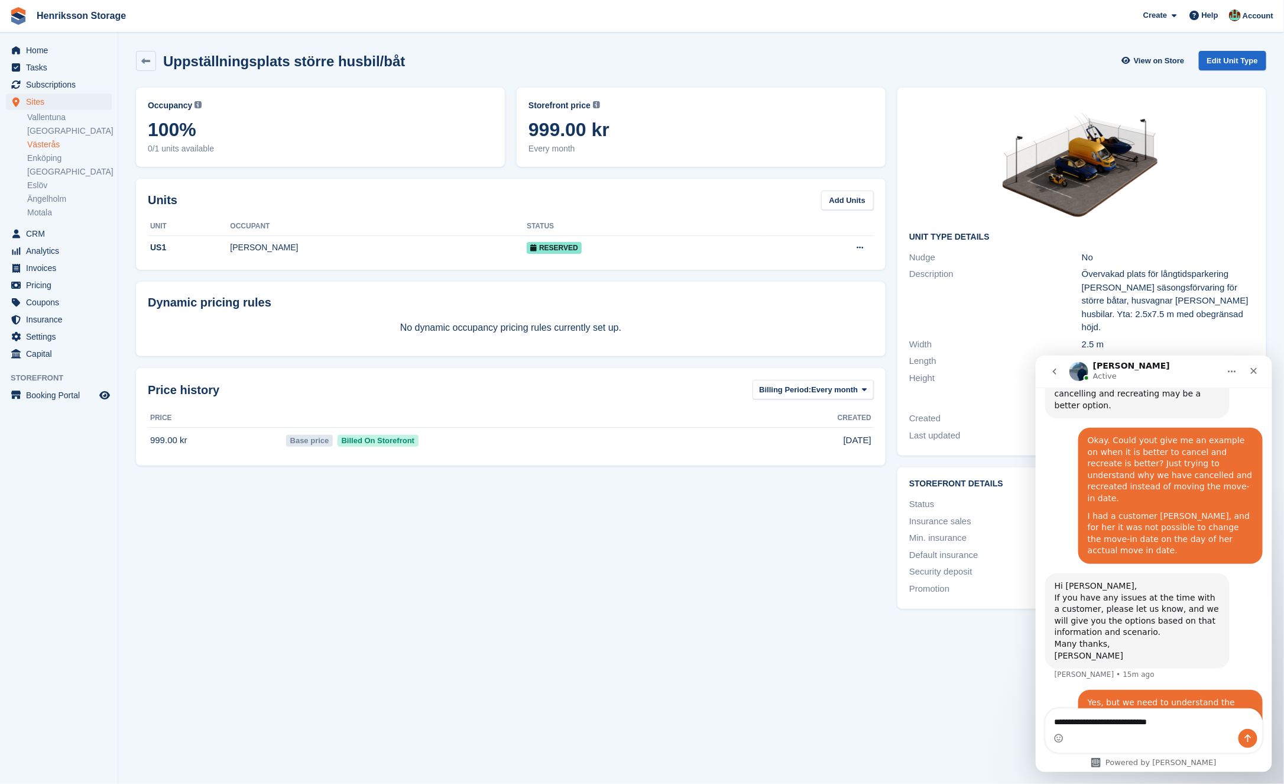
click at [1112, 718] on textarea "**********" at bounding box center [1154, 718] width 217 height 20
click at [1117, 721] on textarea "**********" at bounding box center [1154, 718] width 217 height 20
type textarea "**********"
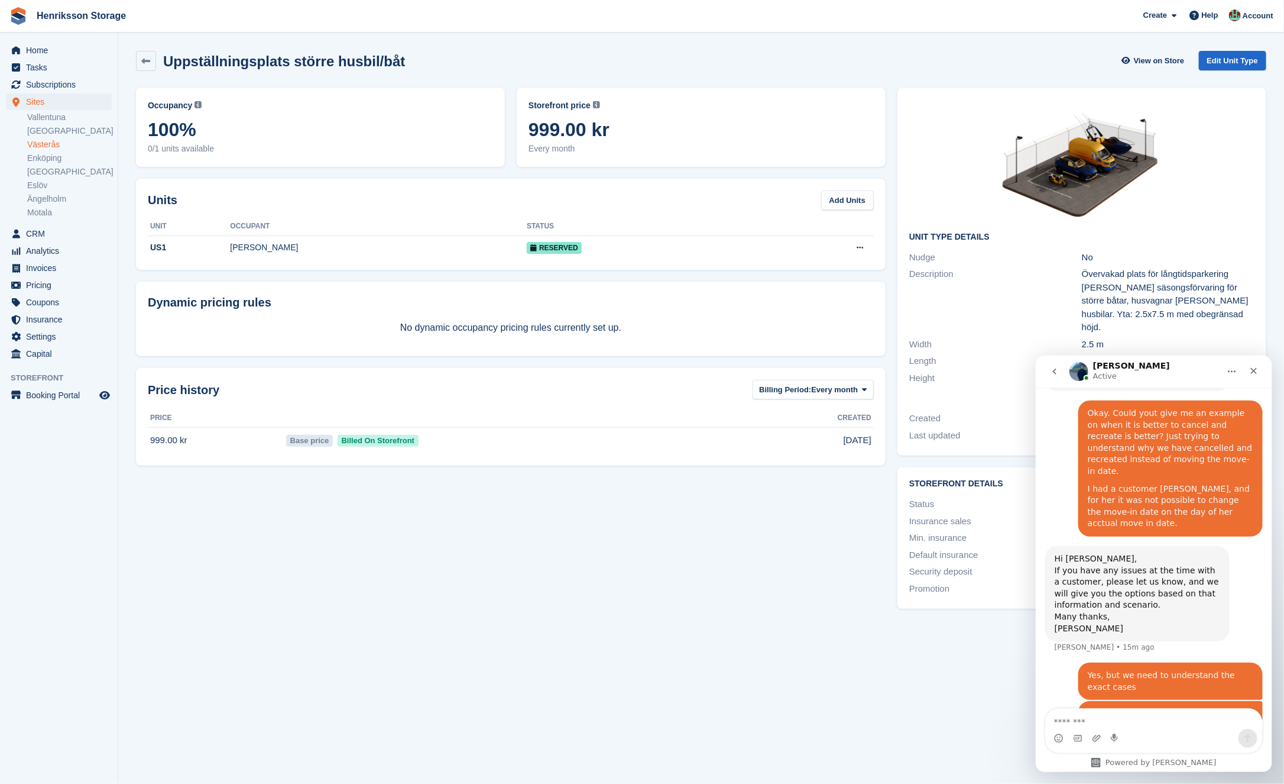
drag, startPoint x: 156, startPoint y: 519, endPoint x: 156, endPoint y: 493, distance: 26.0
click at [156, 519] on div "Occupancy Current percentage of all currently allocated units of this unit type…" at bounding box center [511, 348] width 762 height 532
click at [78, 88] on span "Subscriptions" at bounding box center [61, 84] width 71 height 17
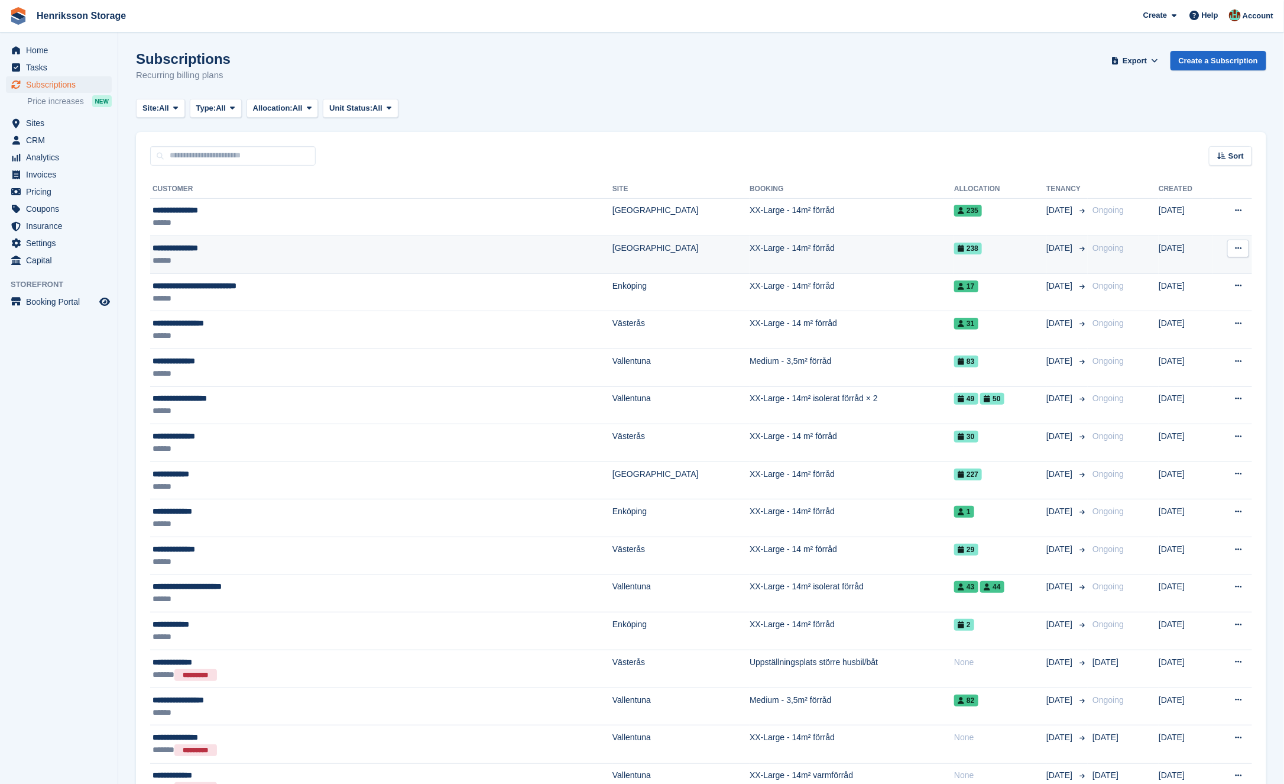
click at [393, 248] on div "**********" at bounding box center [297, 248] width 288 height 12
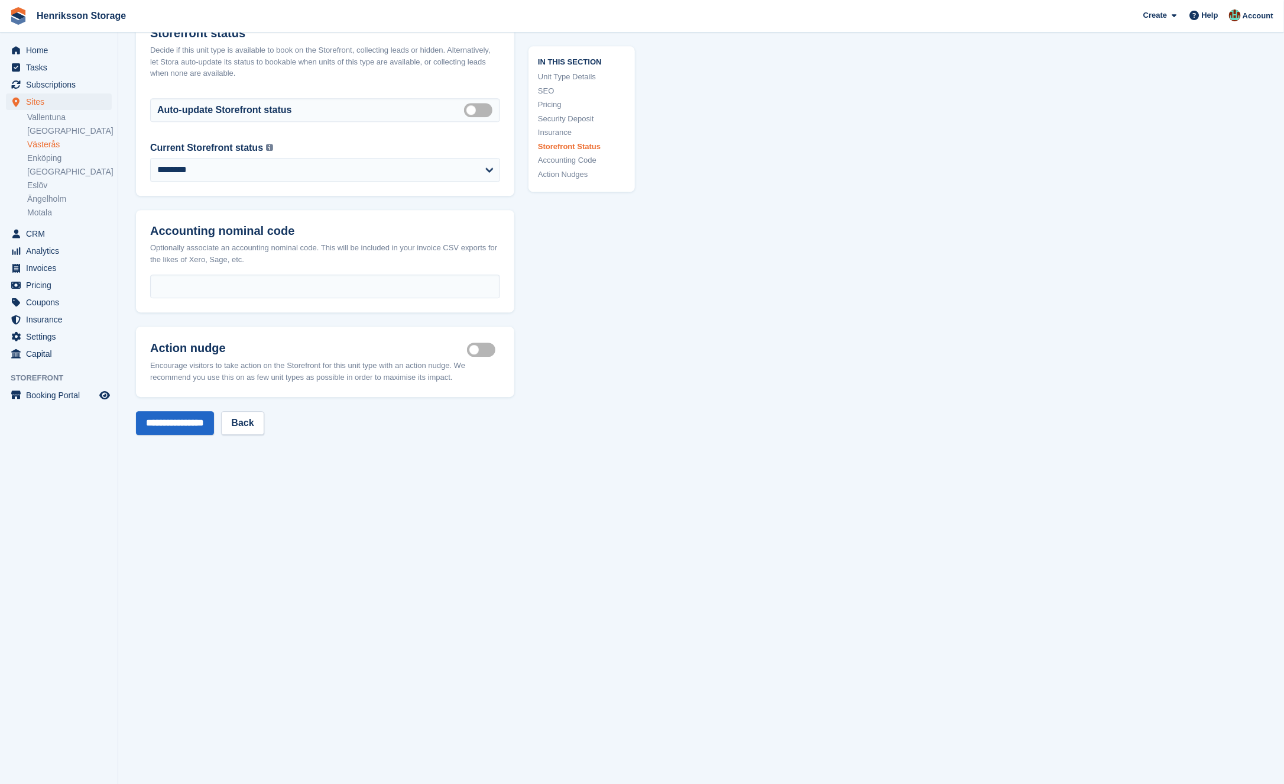
scroll to position [1752, 0]
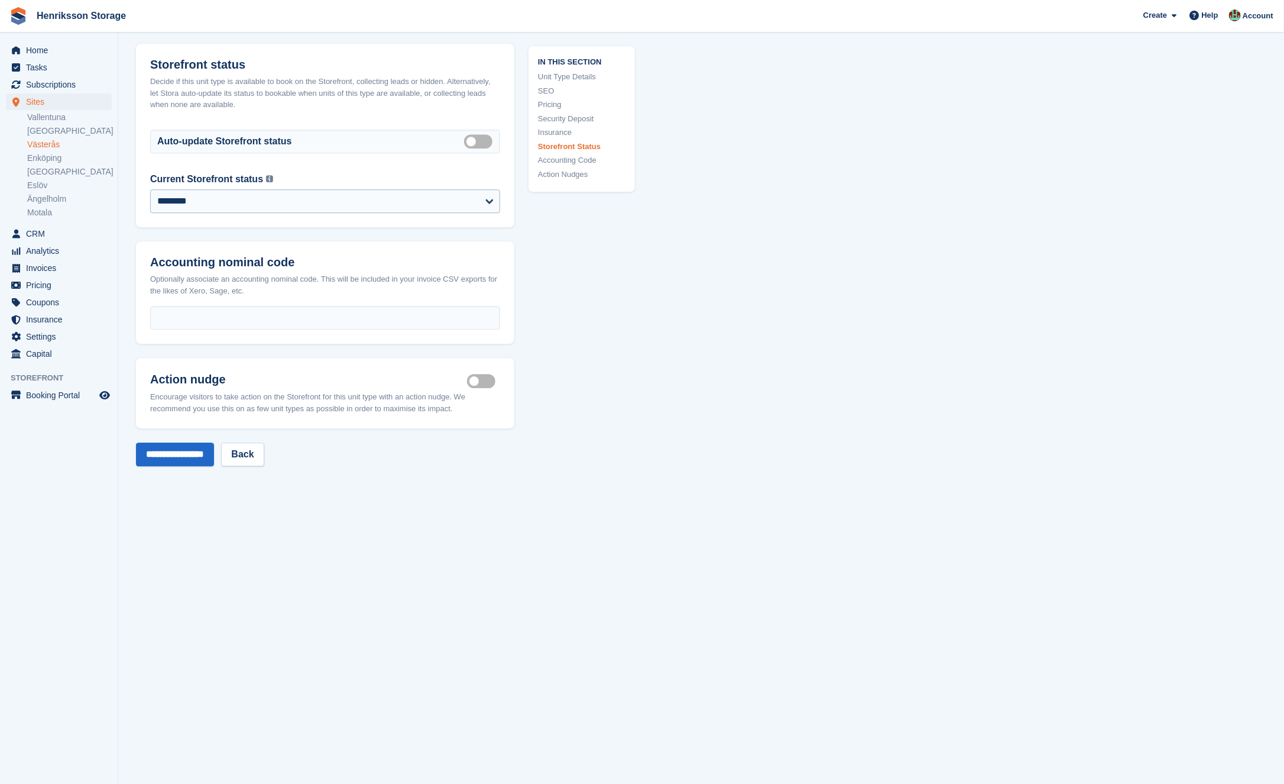
click at [251, 219] on div "**********" at bounding box center [325, 199] width 378 height 55
click at [251, 204] on select "**********" at bounding box center [325, 201] width 350 height 24
select select "**********"
click at [150, 189] on select "**********" at bounding box center [325, 201] width 350 height 24
click at [189, 449] on input "**********" at bounding box center [175, 454] width 78 height 24
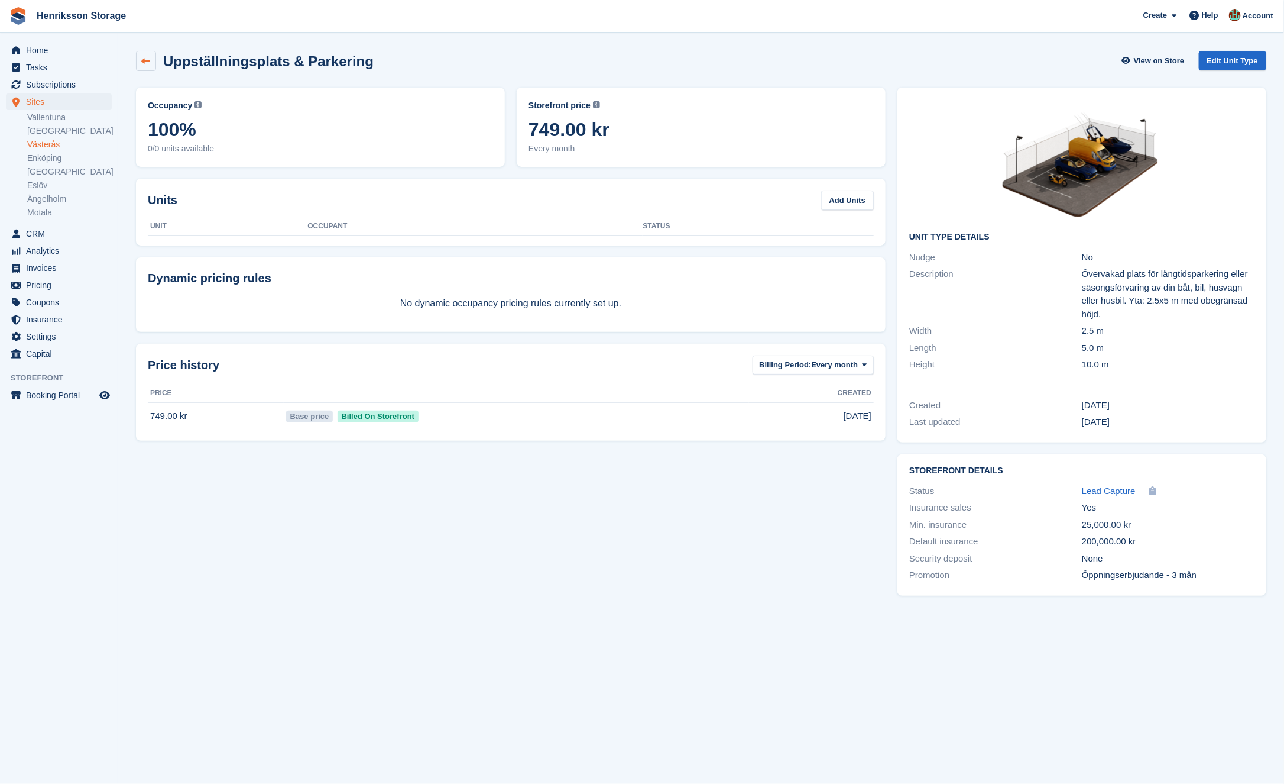
click at [147, 62] on icon at bounding box center [146, 61] width 9 height 9
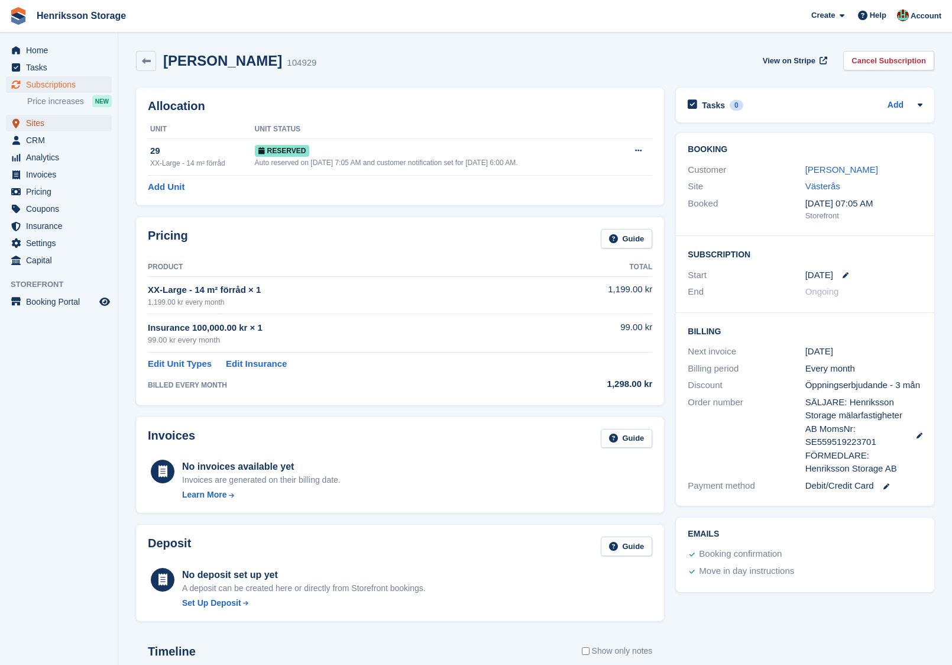
click at [65, 124] on span "Sites" at bounding box center [61, 123] width 71 height 17
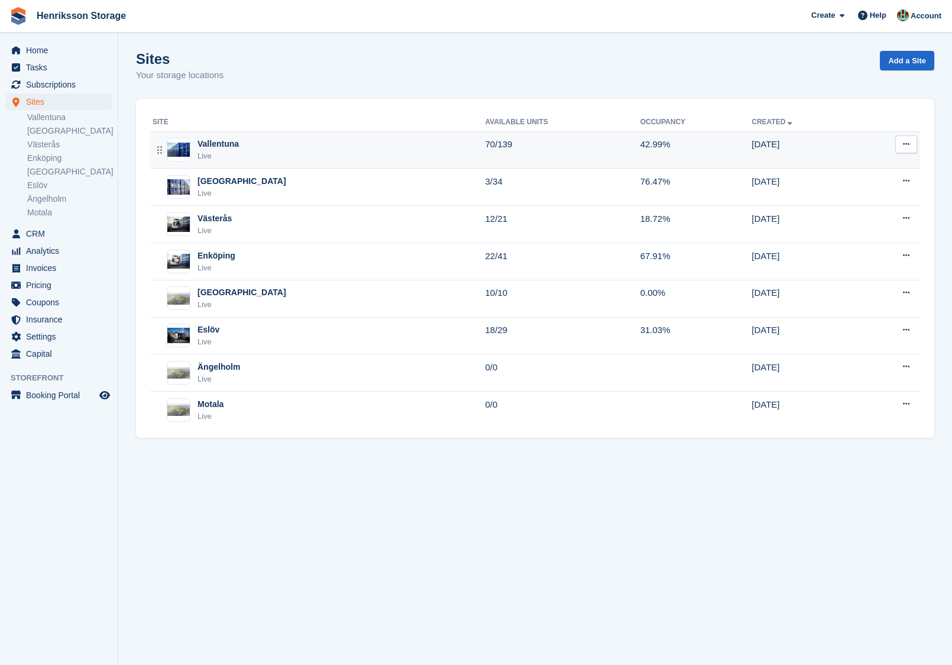
click at [277, 147] on div "Vallentuna Live" at bounding box center [319, 150] width 333 height 24
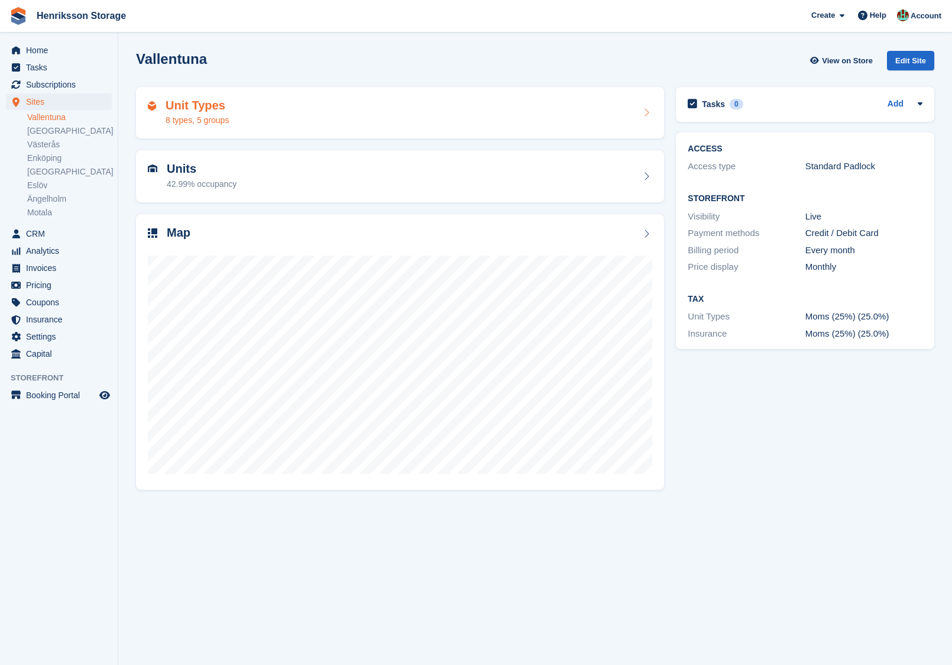
click at [344, 104] on div "Unit Types 8 types, 5 groups" at bounding box center [400, 113] width 504 height 28
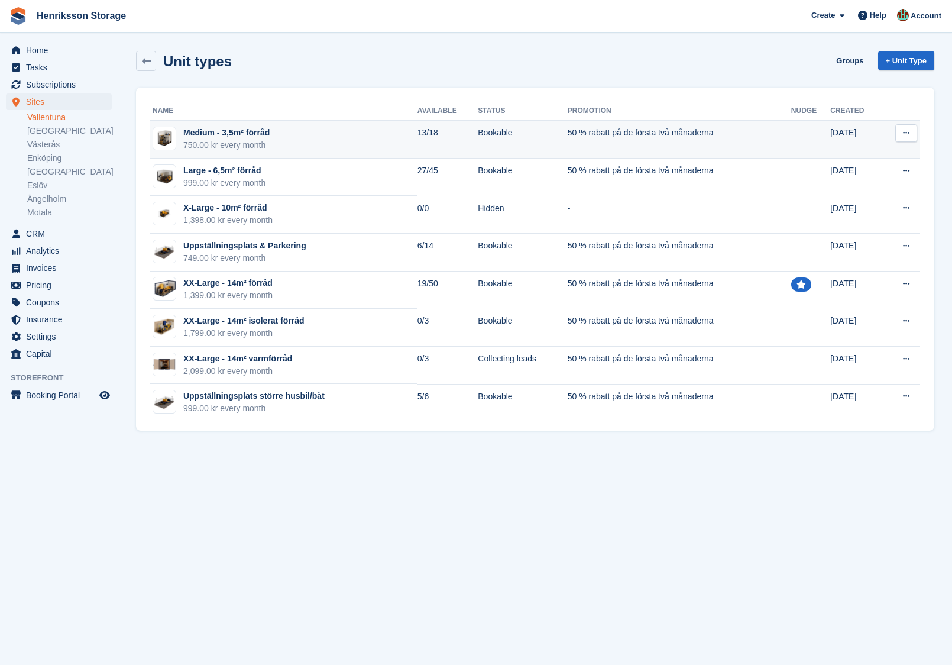
click at [331, 133] on td "Medium - 3,5m² förråd 750.00 kr every month" at bounding box center [283, 140] width 267 height 38
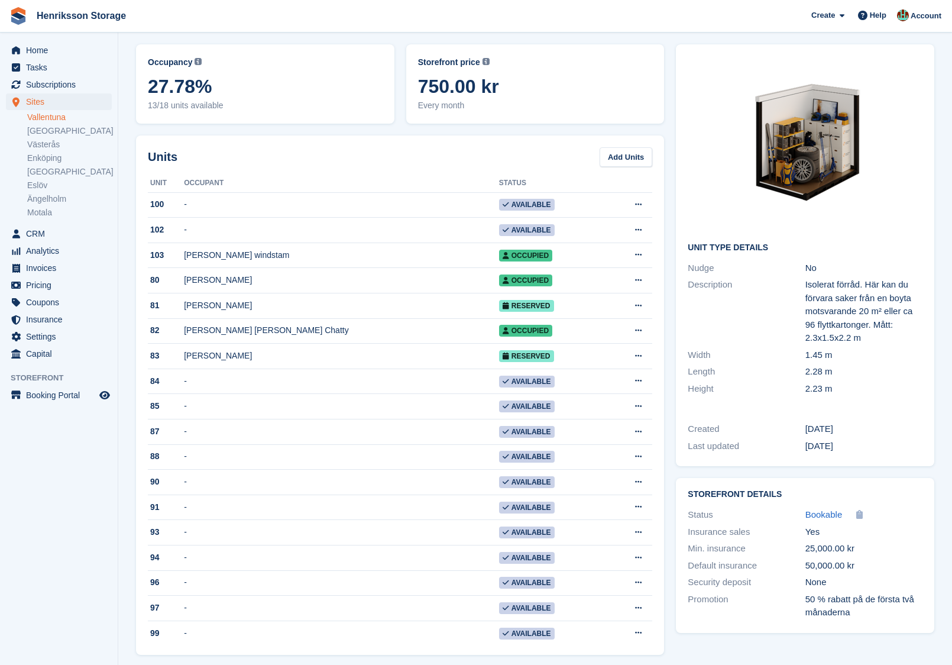
scroll to position [48, 0]
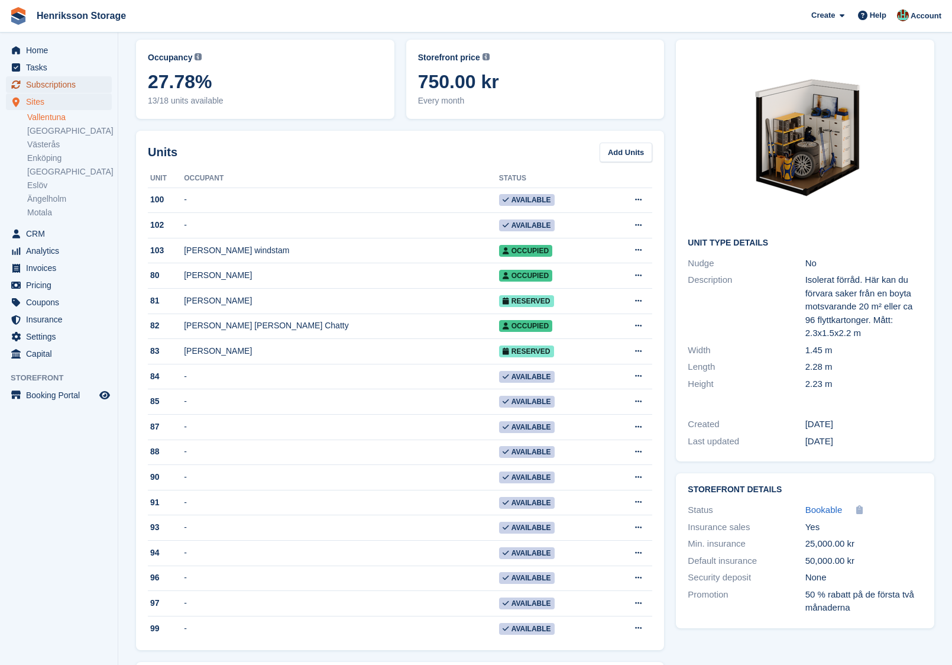
click at [76, 88] on span "Subscriptions" at bounding box center [61, 84] width 71 height 17
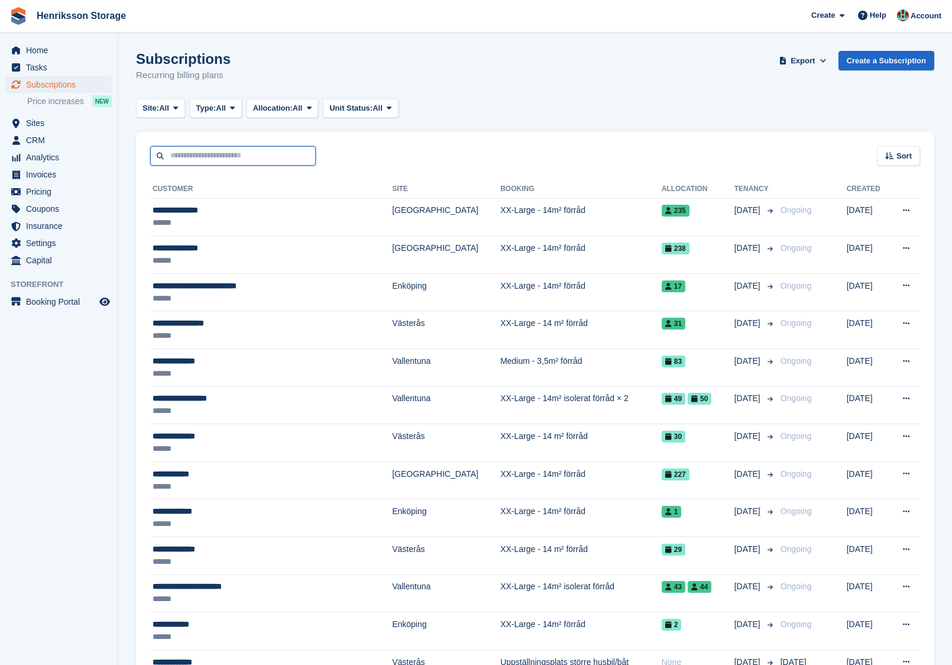
click at [295, 160] on input "text" at bounding box center [233, 156] width 166 height 20
click at [467, 110] on div "Site: All All Vallentuna Halmstad Västerås Enköping Kristianstad Eslöv Ängelhol…" at bounding box center [535, 109] width 798 height 20
click at [307, 160] on input "text" at bounding box center [233, 156] width 166 height 20
click at [465, 111] on div "Site: All All Vallentuna Halmstad Västerås Enköping Kristianstad Eslöv Ängelhol…" at bounding box center [535, 109] width 798 height 20
click at [268, 164] on input "text" at bounding box center [233, 156] width 166 height 20
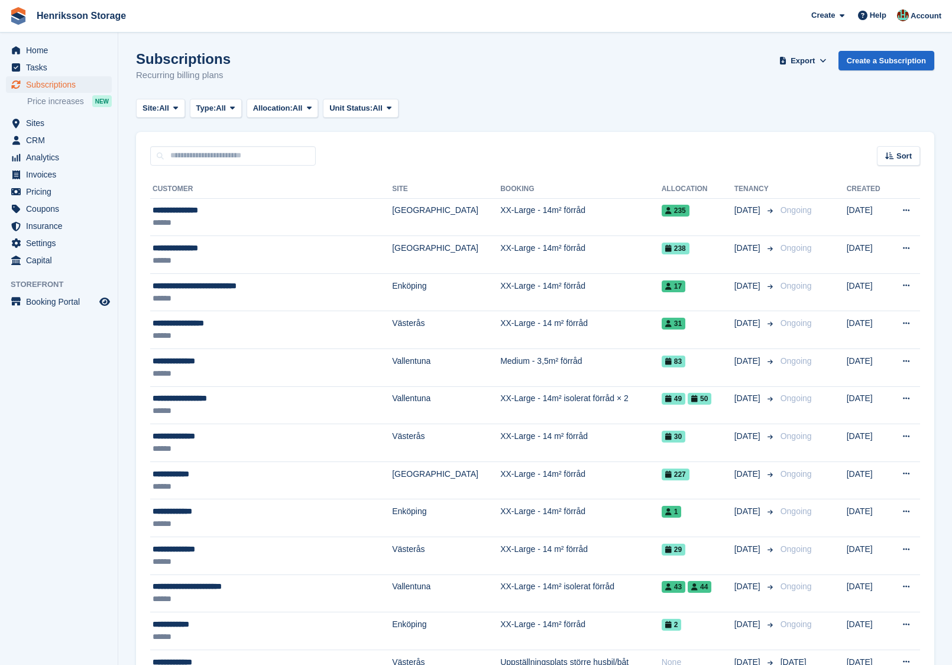
click at [445, 110] on div "Site: All All Vallentuna Halmstad Västerås Enköping Kristianstad Eslöv Ängelhol…" at bounding box center [535, 109] width 798 height 20
click at [266, 158] on input "text" at bounding box center [233, 156] width 166 height 20
click at [454, 113] on div "Site: All All Vallentuna Halmstad Västerås Enköping Kristianstad Eslöv Ängelhol…" at bounding box center [535, 109] width 798 height 20
click at [228, 157] on input "text" at bounding box center [233, 156] width 166 height 20
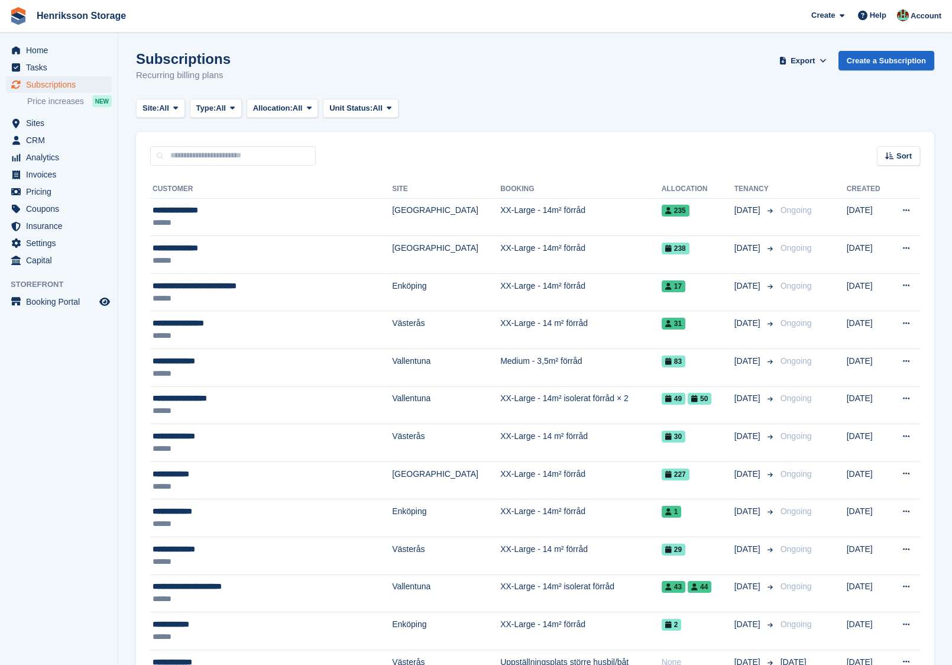
click at [481, 136] on div "Sort Sort by Customer name Date created Move in date Move out date Created (old…" at bounding box center [535, 149] width 798 height 34
click at [240, 147] on input "text" at bounding box center [233, 156] width 166 height 20
click at [277, 144] on div "Sort Sort by Customer name Date created Move in date Move out date Created (old…" at bounding box center [535, 149] width 798 height 34
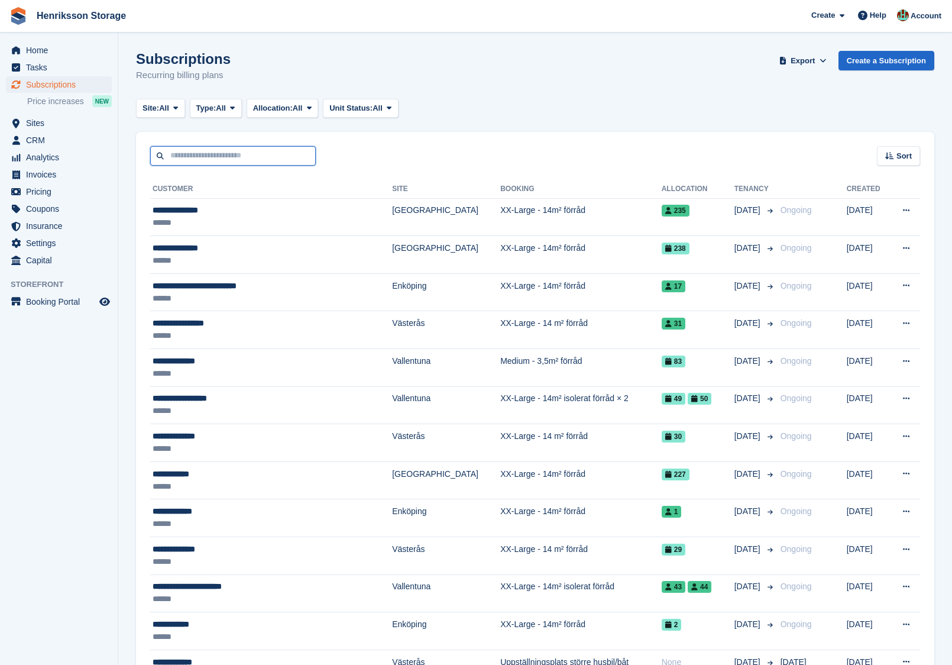
drag, startPoint x: 281, startPoint y: 163, endPoint x: 459, endPoint y: 144, distance: 179.1
click at [284, 163] on input "text" at bounding box center [233, 156] width 166 height 20
drag, startPoint x: 471, startPoint y: 140, endPoint x: 273, endPoint y: 150, distance: 197.8
click at [469, 140] on div "Sort Sort by Customer name Date created Move in date Move out date Created (old…" at bounding box center [535, 149] width 798 height 34
click at [239, 151] on input "text" at bounding box center [233, 156] width 166 height 20
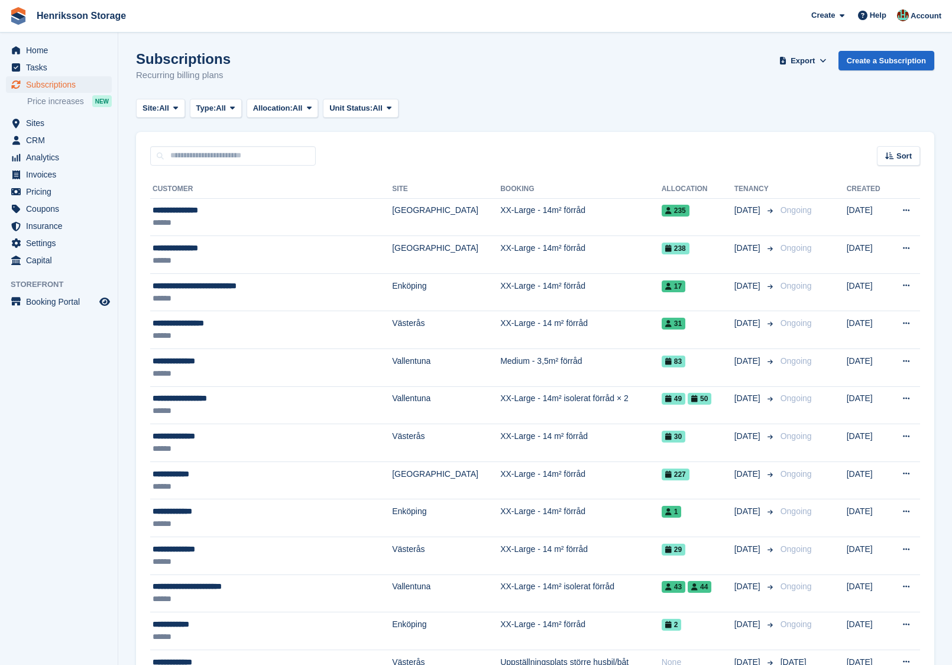
click at [444, 108] on div "Site: All All Vallentuna Halmstad Västerås Enköping Kristianstad Eslöv Ängelhol…" at bounding box center [535, 109] width 798 height 20
click at [286, 156] on input "text" at bounding box center [233, 156] width 166 height 20
drag, startPoint x: 530, startPoint y: 109, endPoint x: 326, endPoint y: 138, distance: 206.2
click at [528, 109] on div "Site: All All Vallentuna Halmstad Västerås Enköping Kristianstad Eslöv Ängelhol…" at bounding box center [535, 109] width 798 height 20
click at [307, 148] on input "text" at bounding box center [233, 156] width 166 height 20
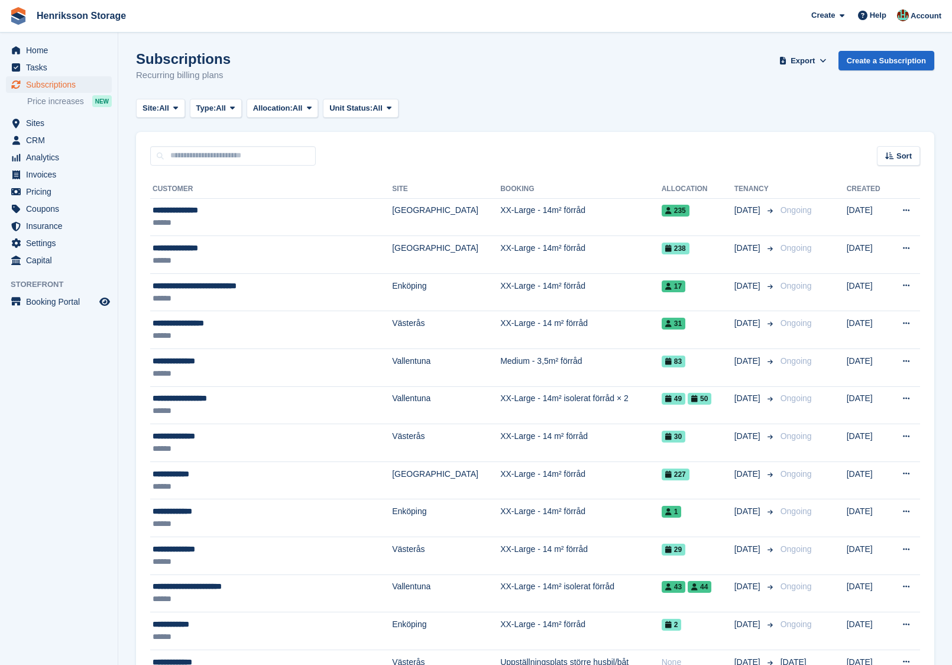
click at [525, 112] on div "Site: All All Vallentuna Halmstad Västerås Enköping Kristianstad Eslöv Ängelhol…" at bounding box center [535, 109] width 798 height 20
click at [312, 145] on div "Sort Sort by Customer name Date created Move in date Move out date Created (old…" at bounding box center [535, 149] width 798 height 34
click at [312, 150] on input "text" at bounding box center [233, 156] width 166 height 20
click at [469, 93] on div "Subscriptions Recurring billing plans Export Export Subscriptions Export a CSV …" at bounding box center [535, 74] width 798 height 46
click at [283, 148] on input "text" at bounding box center [233, 156] width 166 height 20
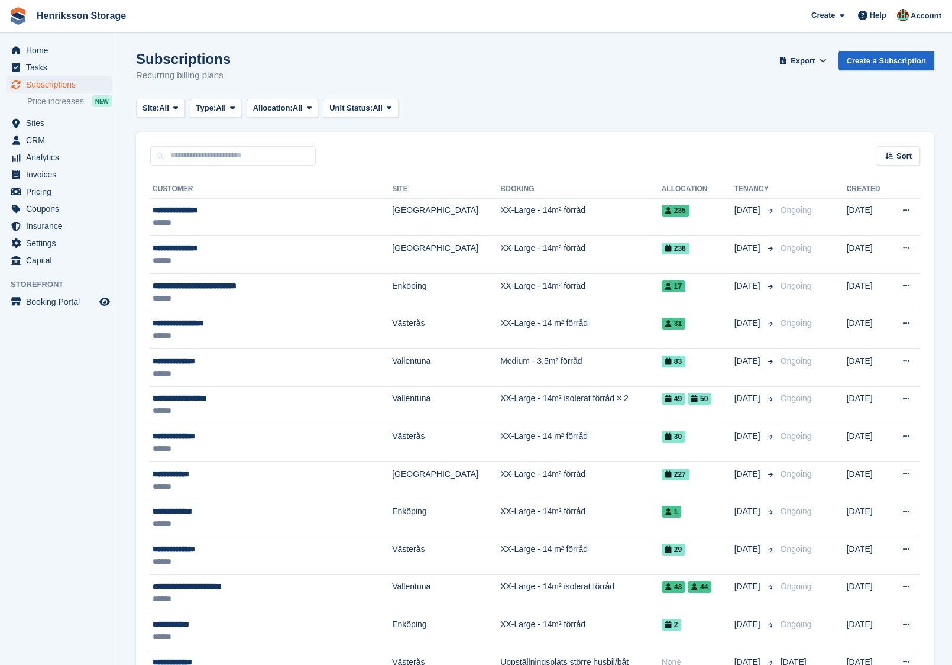
click at [470, 103] on div "Site: All All Vallentuna Halmstad Västerås Enköping Kristianstad Eslöv Ängelhol…" at bounding box center [535, 109] width 798 height 20
click at [248, 155] on input "text" at bounding box center [233, 156] width 166 height 20
click at [530, 115] on div "Site: All All Vallentuna Halmstad Västerås Enköping Kristianstad Eslöv Ängelhol…" at bounding box center [535, 109] width 798 height 20
click at [286, 158] on input "text" at bounding box center [233, 156] width 166 height 20
click at [504, 110] on div "Site: All All Vallentuna [GEOGRAPHIC_DATA] Västerås [GEOGRAPHIC_DATA] [GEOGRAPH…" at bounding box center [535, 109] width 798 height 20
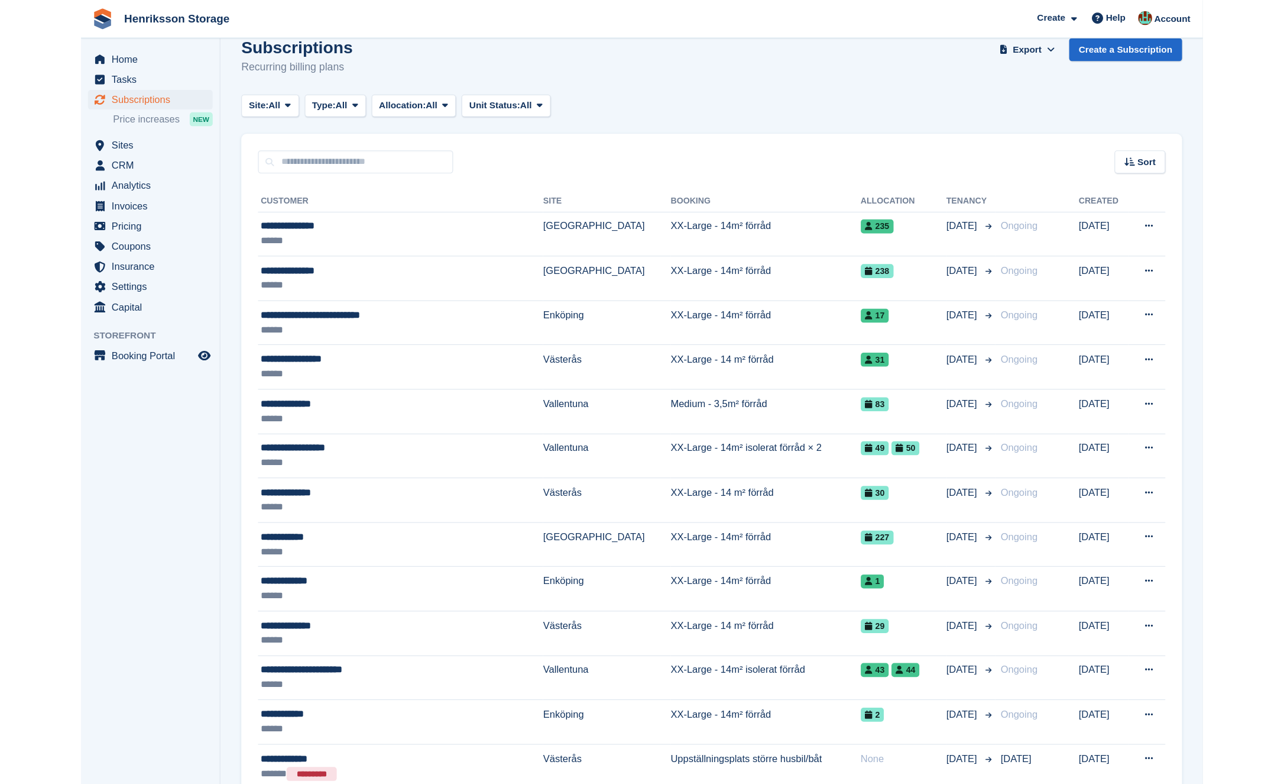
scroll to position [22, 0]
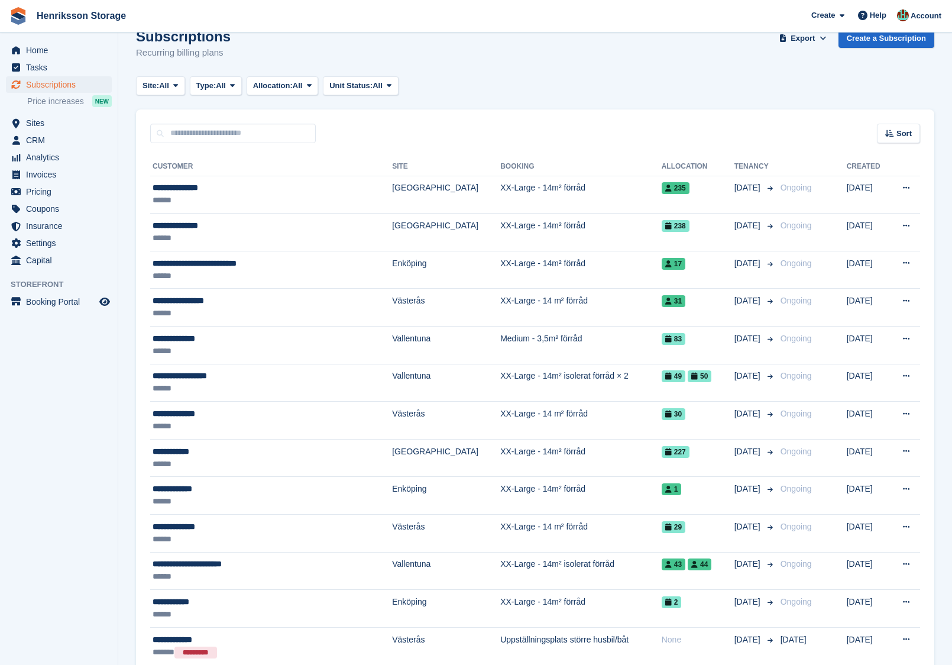
drag, startPoint x: 461, startPoint y: 71, endPoint x: 374, endPoint y: 106, distance: 94.2
click at [461, 71] on div "Subscriptions Recurring billing plans Export Export Subscriptions Export a CSV …" at bounding box center [535, 51] width 798 height 46
click at [293, 129] on input "text" at bounding box center [233, 134] width 166 height 20
click at [554, 88] on div "Site: All All Vallentuna Halmstad Västerås Enköping Kristianstad Eslöv Ängelhol…" at bounding box center [535, 86] width 798 height 20
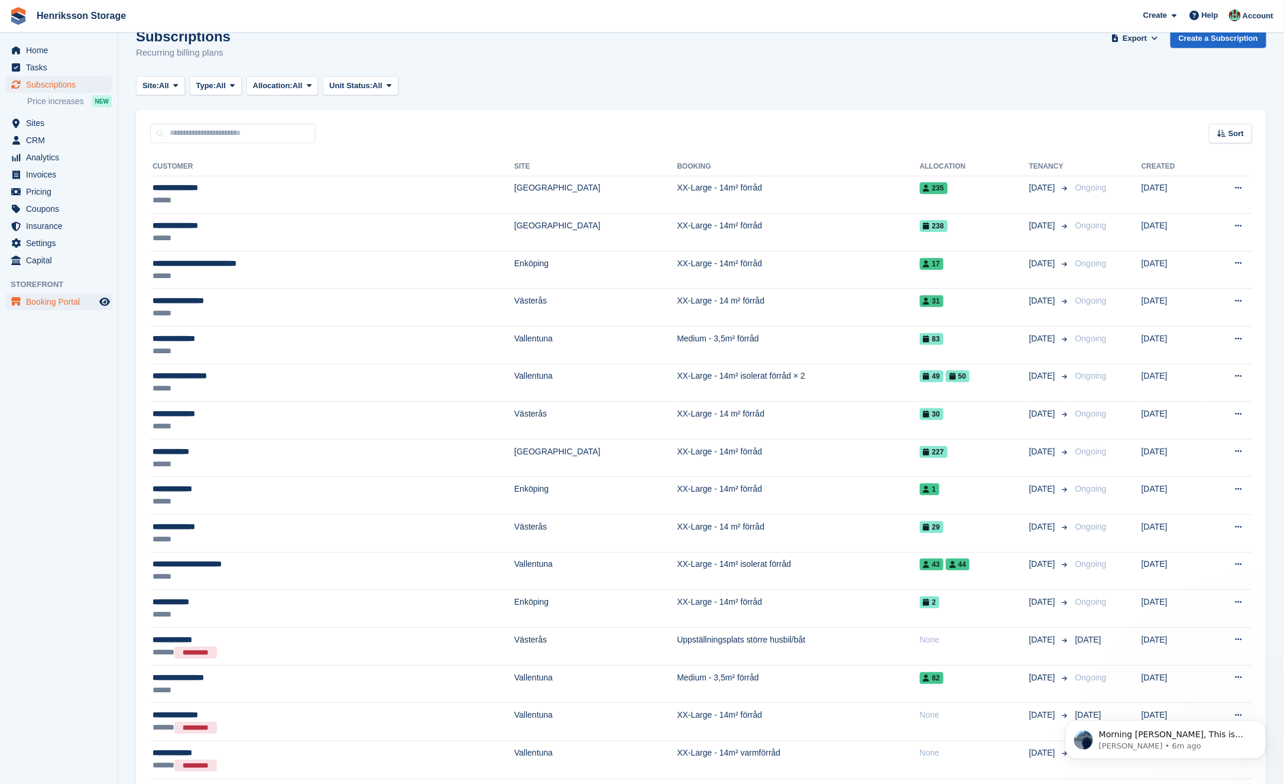
scroll to position [0, 0]
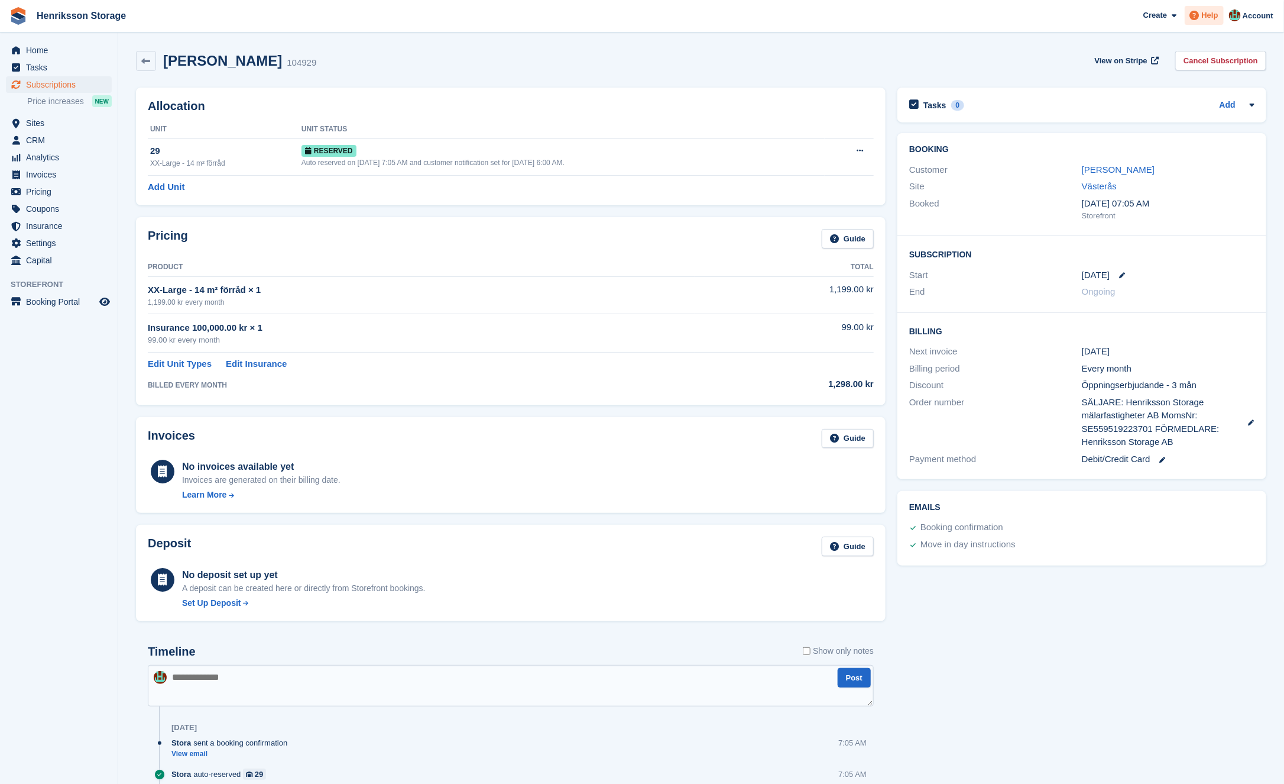
click at [1205, 15] on span "Help" at bounding box center [1210, 15] width 17 height 12
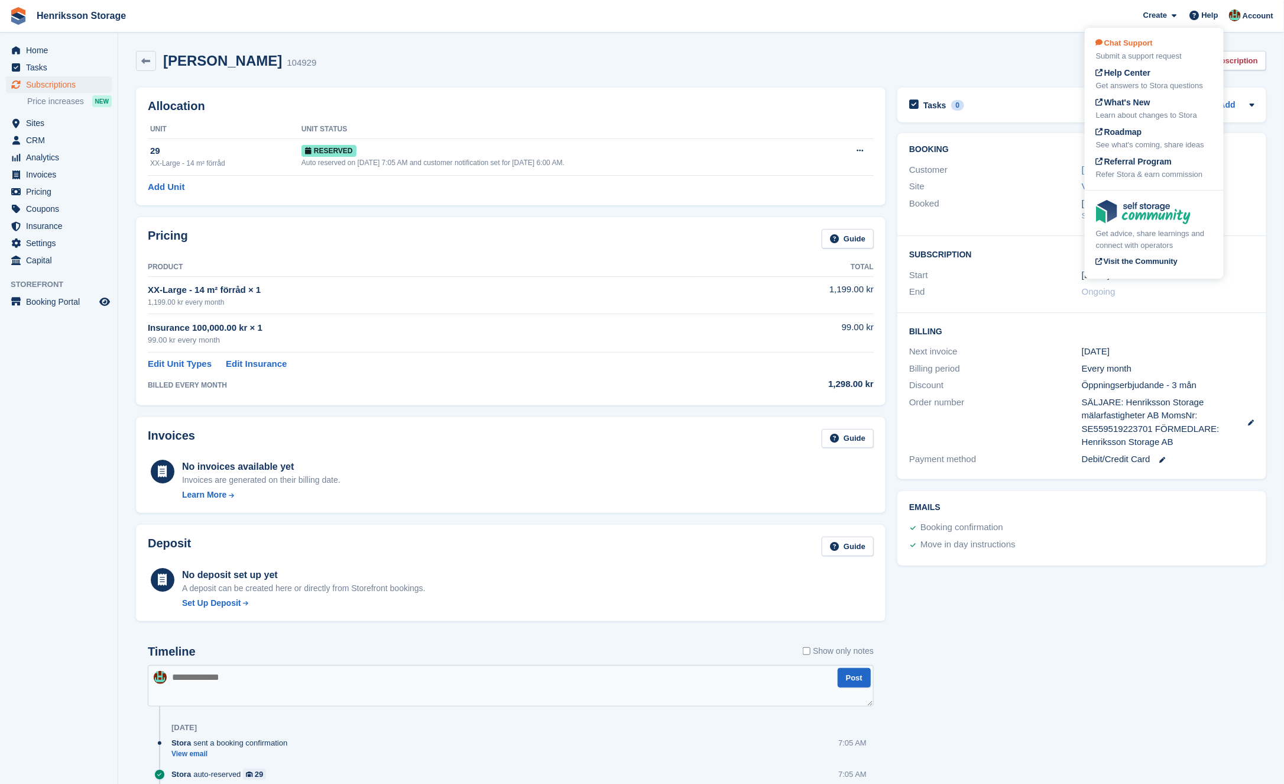
click at [1166, 54] on div "Submit a support request" at bounding box center [1154, 56] width 116 height 12
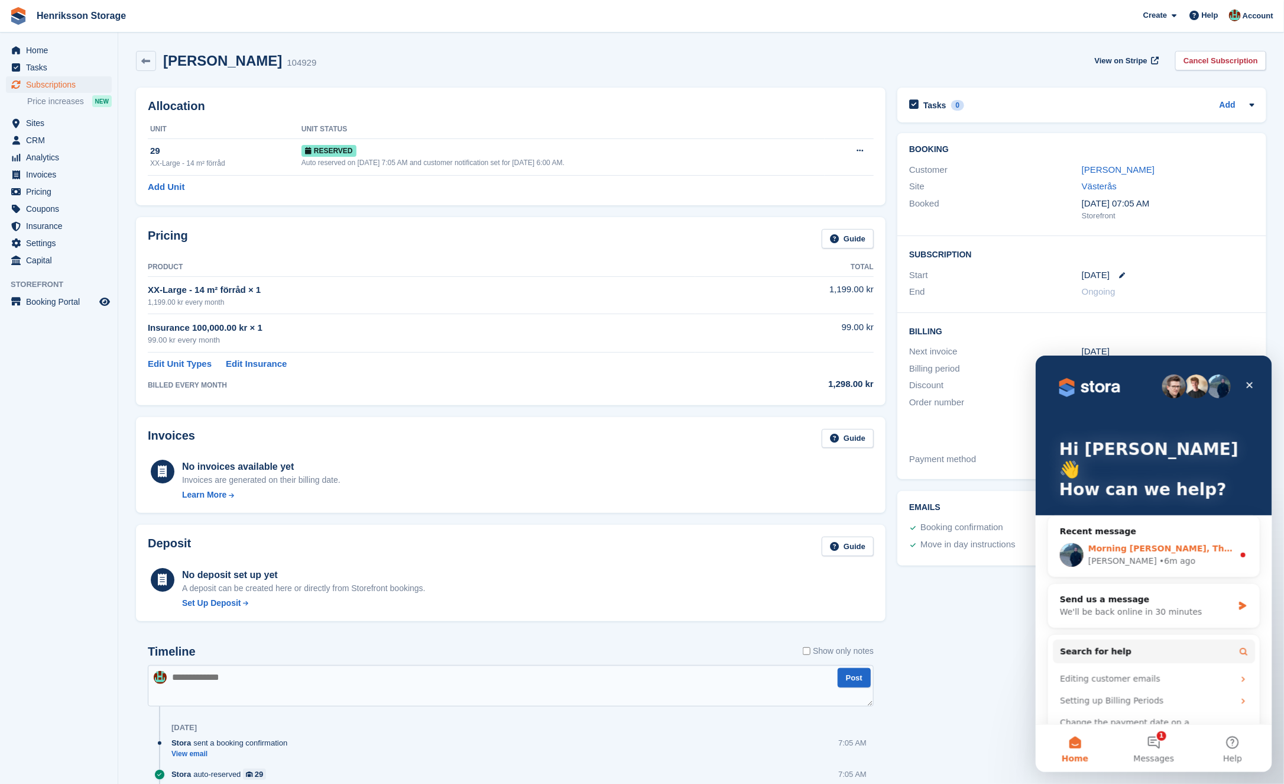
click at [1198, 554] on div "[PERSON_NAME] • 6m ago" at bounding box center [1160, 560] width 145 height 12
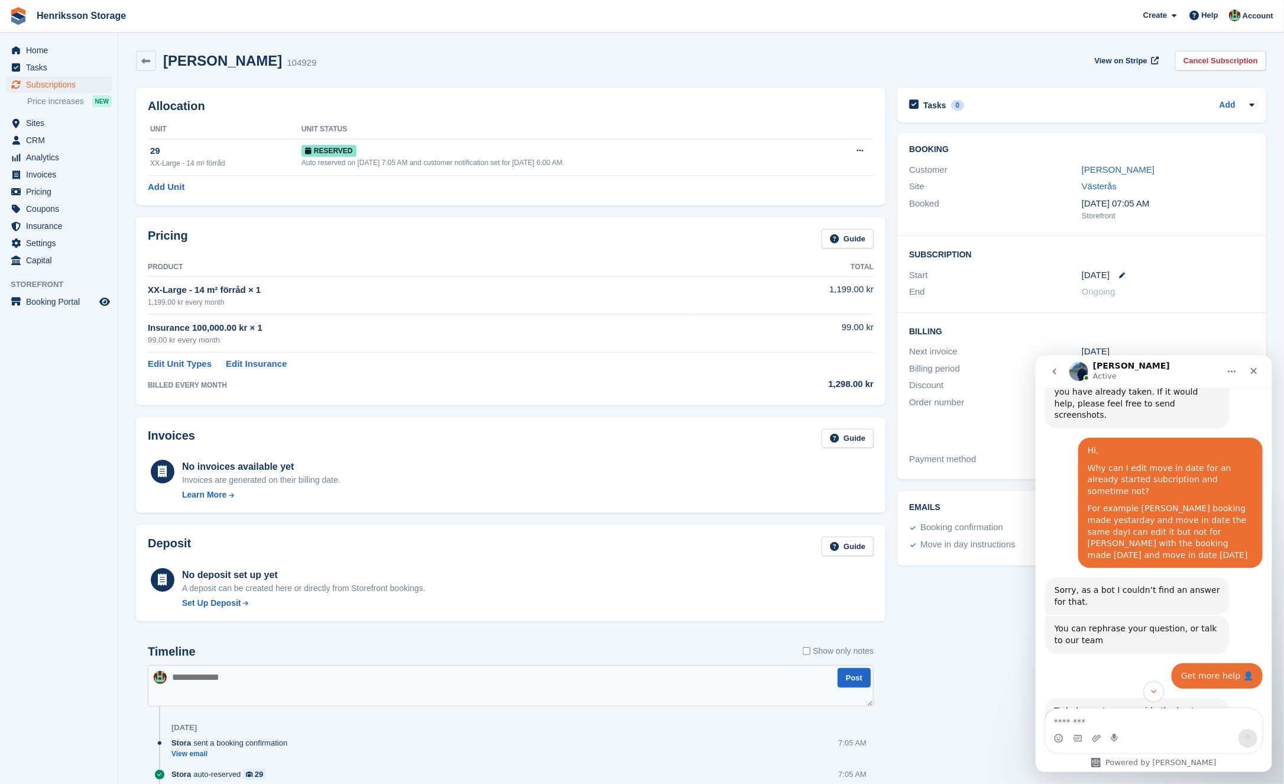
scroll to position [438, 0]
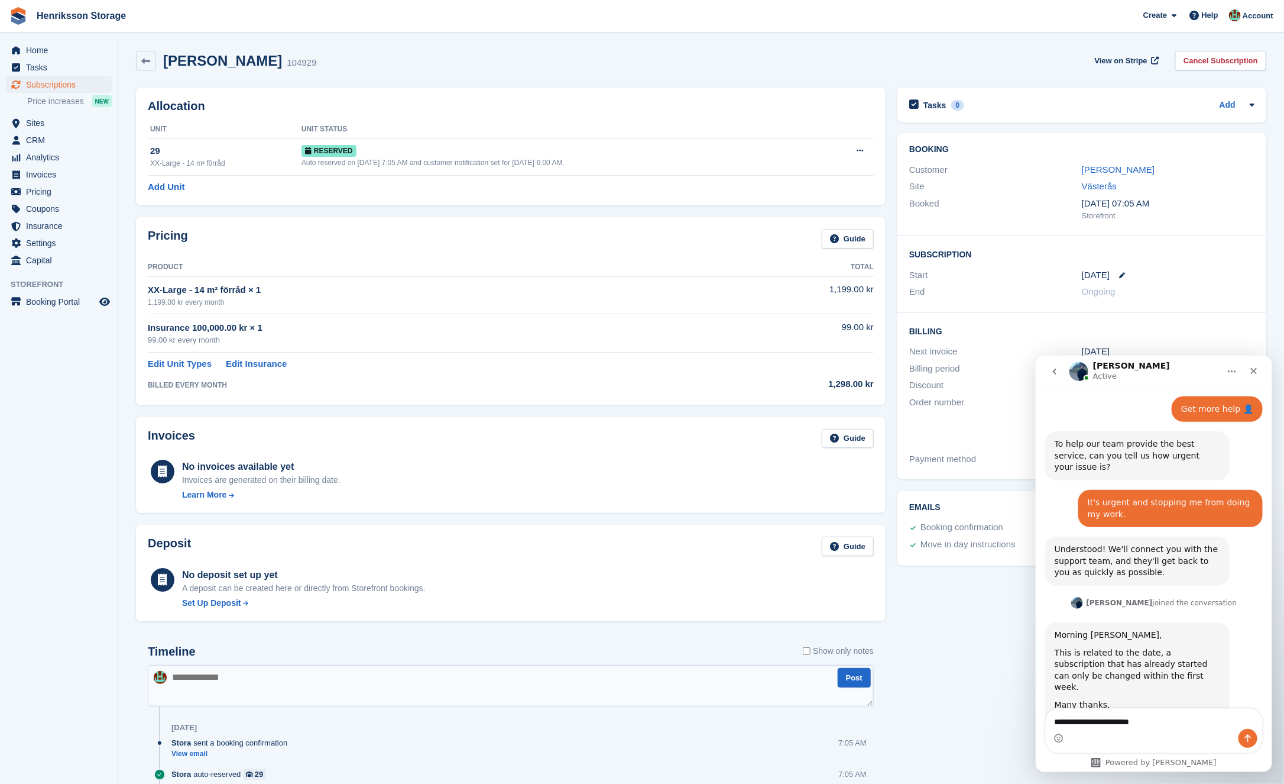
click at [493, 412] on div "Invoices Guide No invoices available yet Invoices are generated on their billin…" at bounding box center [511, 465] width 762 height 108
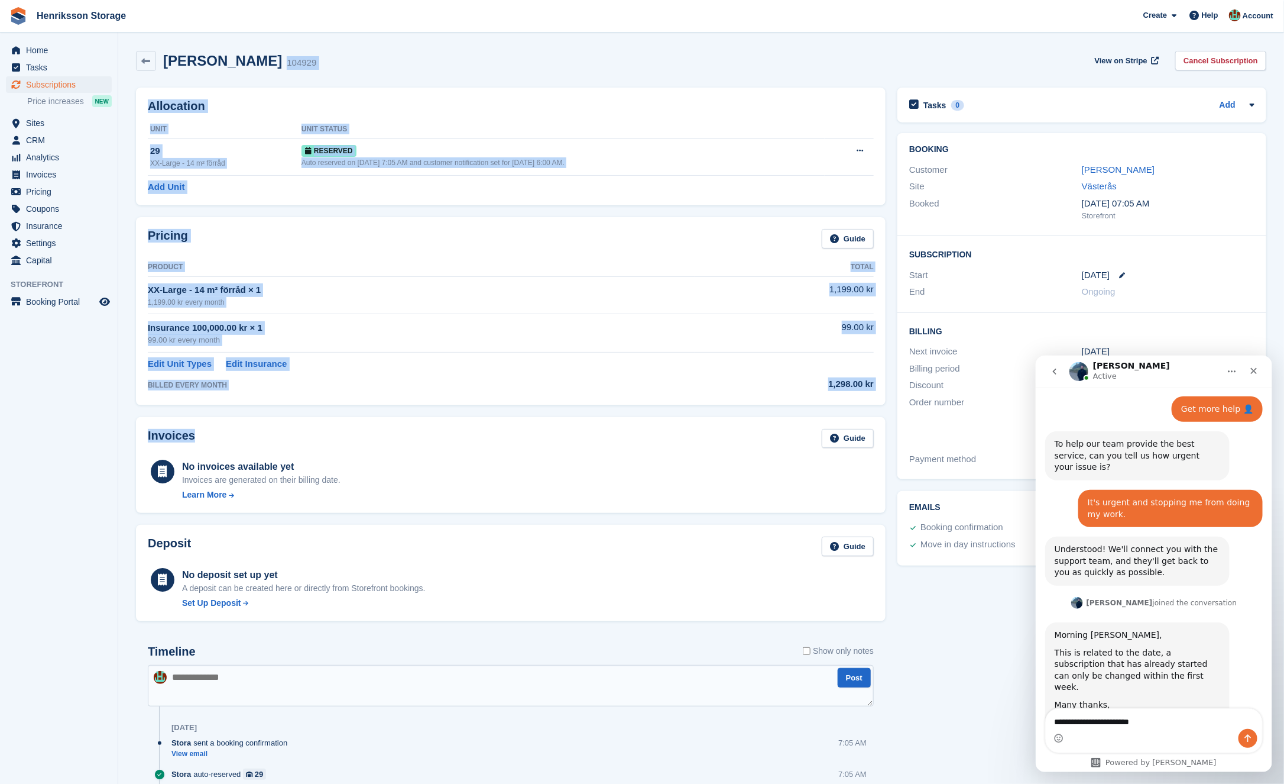
drag, startPoint x: 493, startPoint y: 413, endPoint x: 566, endPoint y: -8, distance: 426.8
click at [566, 0] on html "Henriksson Storage Create Subscription Invoice Contact Deal Discount Page Help …" at bounding box center [642, 392] width 1284 height 784
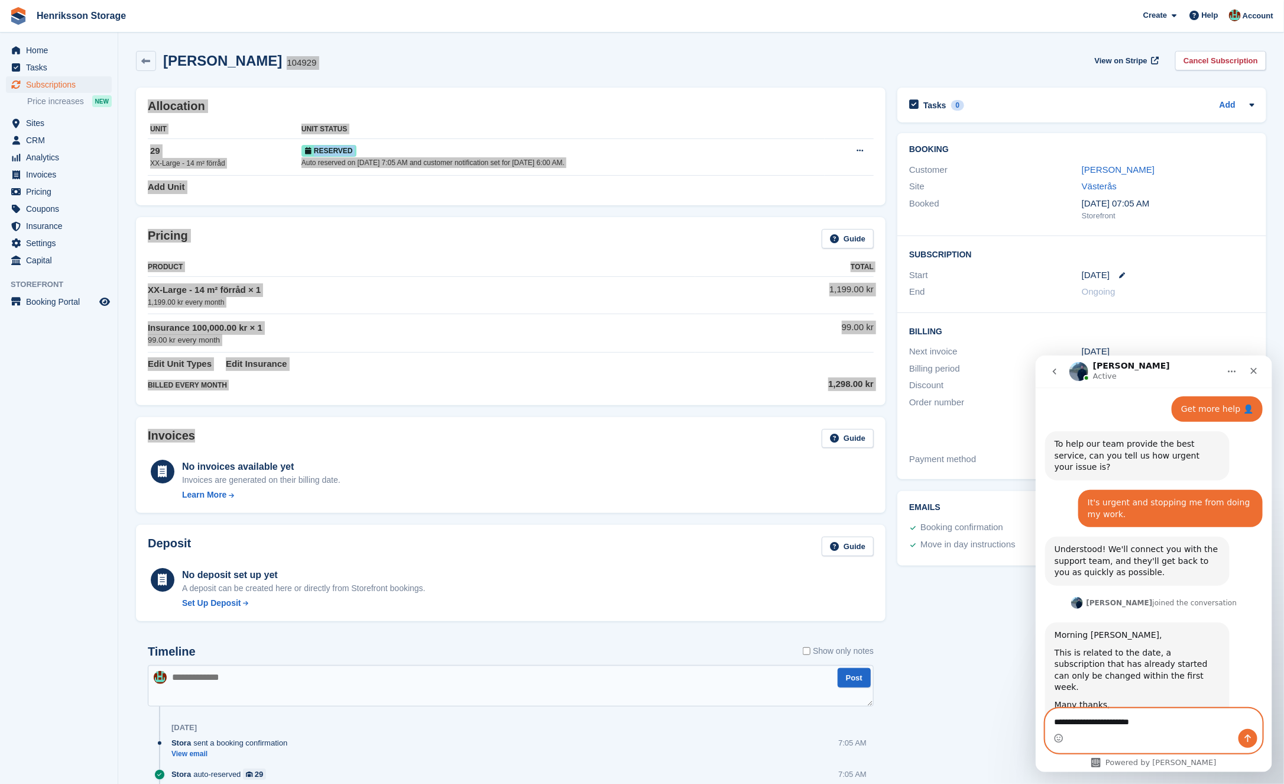
drag, startPoint x: 1148, startPoint y: 723, endPoint x: 1118, endPoint y: 723, distance: 30.2
click at [1118, 723] on textarea "**********" at bounding box center [1154, 718] width 217 height 20
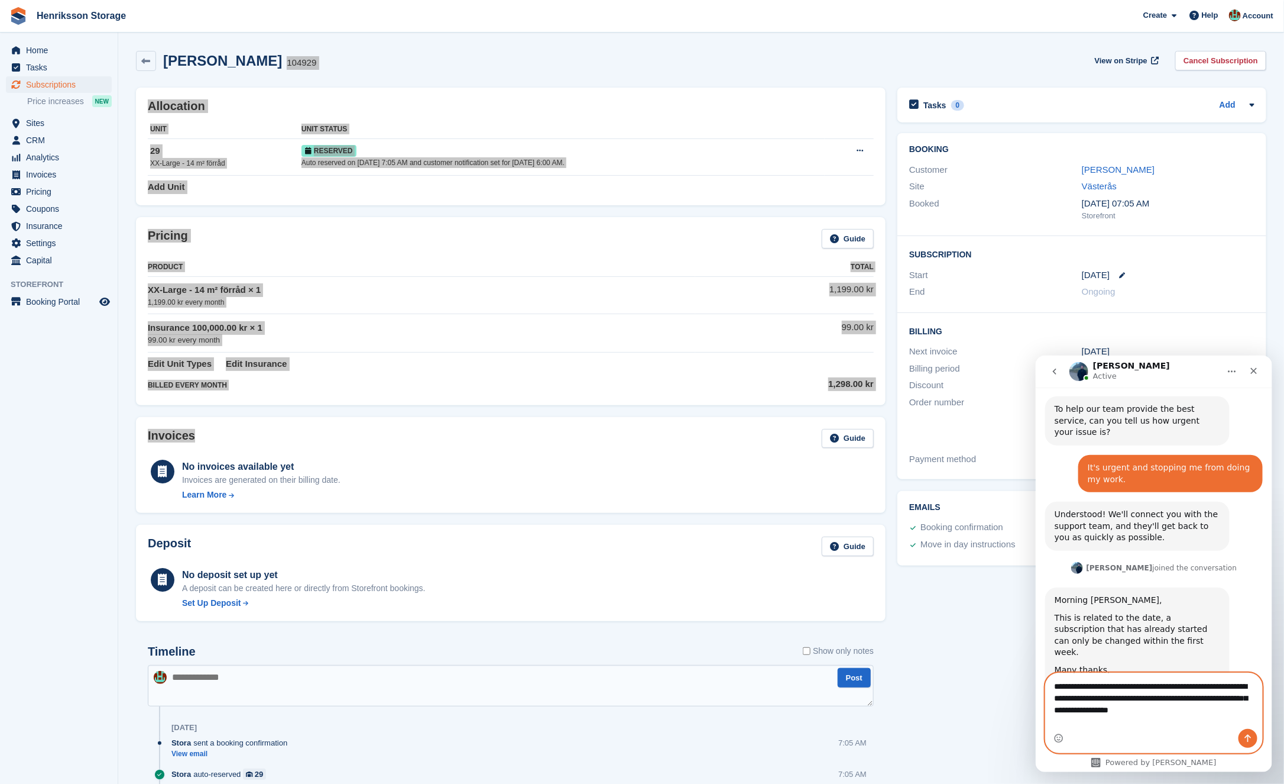
scroll to position [474, 0]
type textarea "**********"
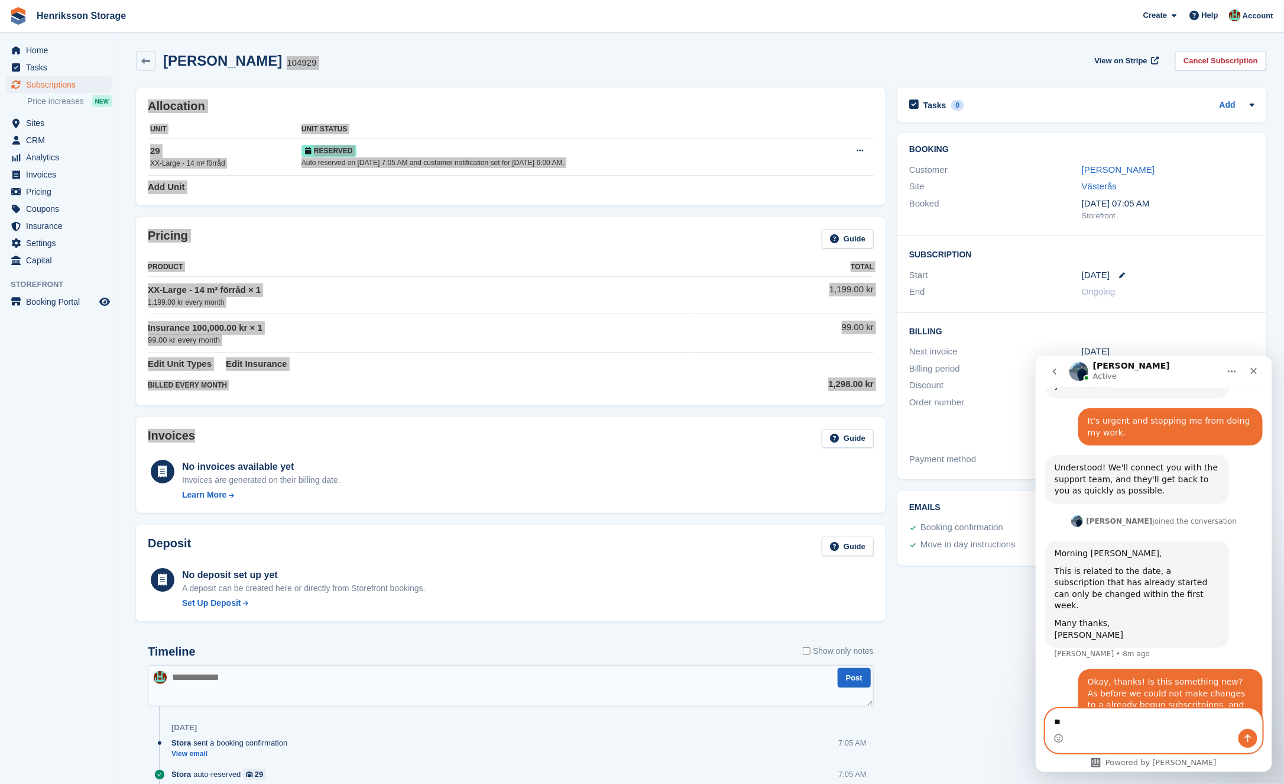
type textarea "*"
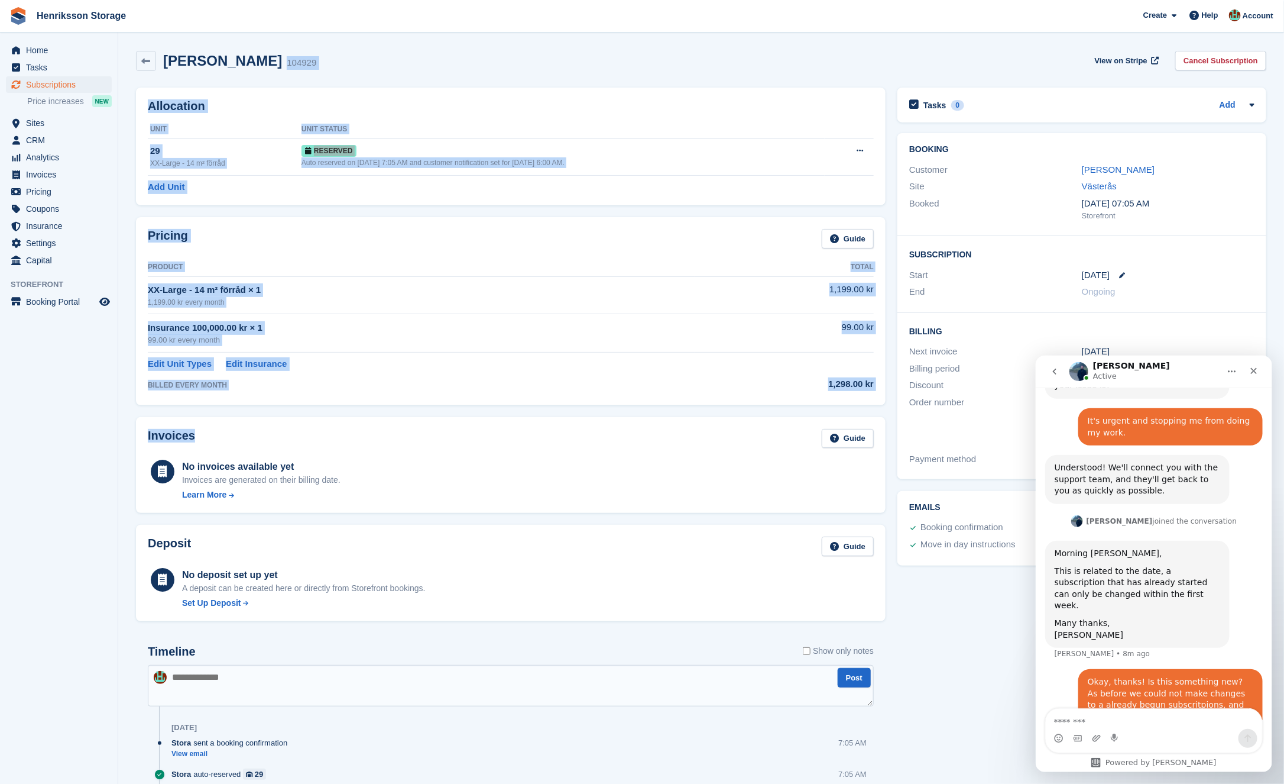
click at [522, 92] on div "Allocation Unit Unit Status 29 XX-Large - 14 m² förråd Reserved Auto reserved o…" at bounding box center [511, 147] width 750 height 118
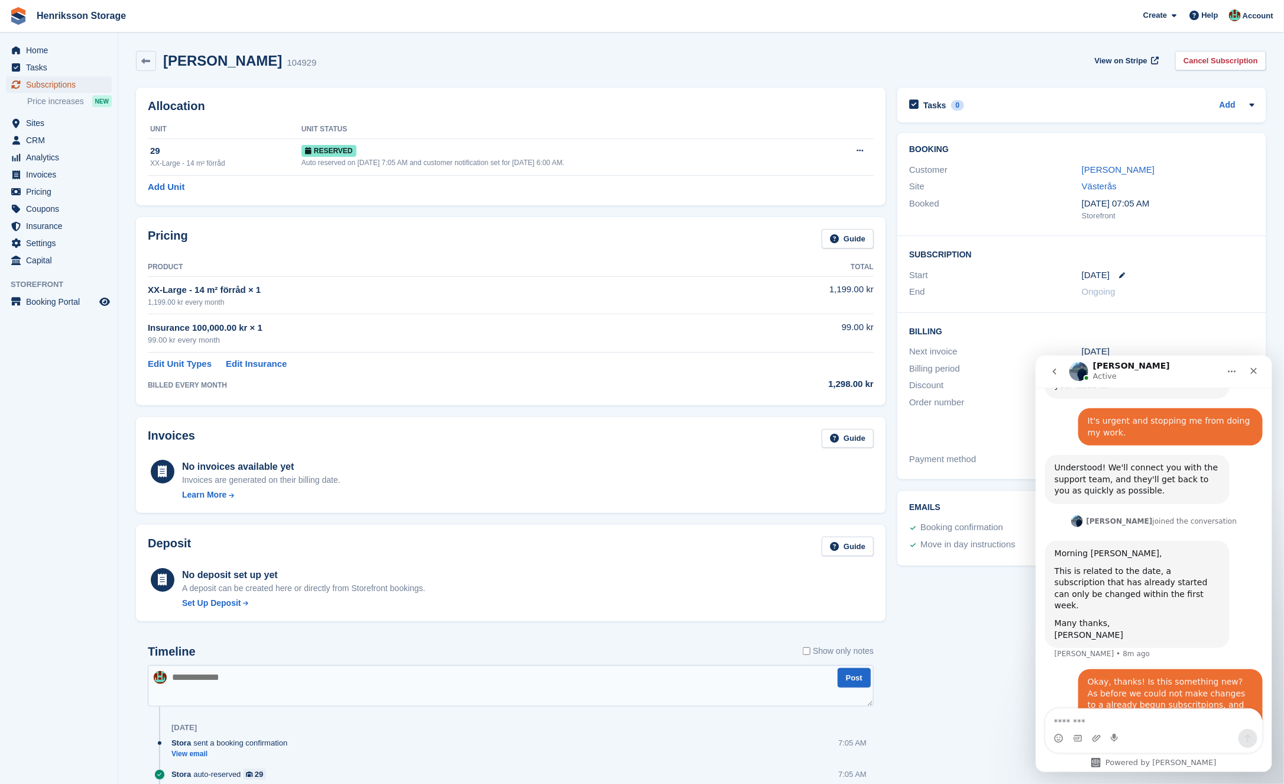
click at [62, 85] on span "Subscriptions" at bounding box center [61, 84] width 71 height 17
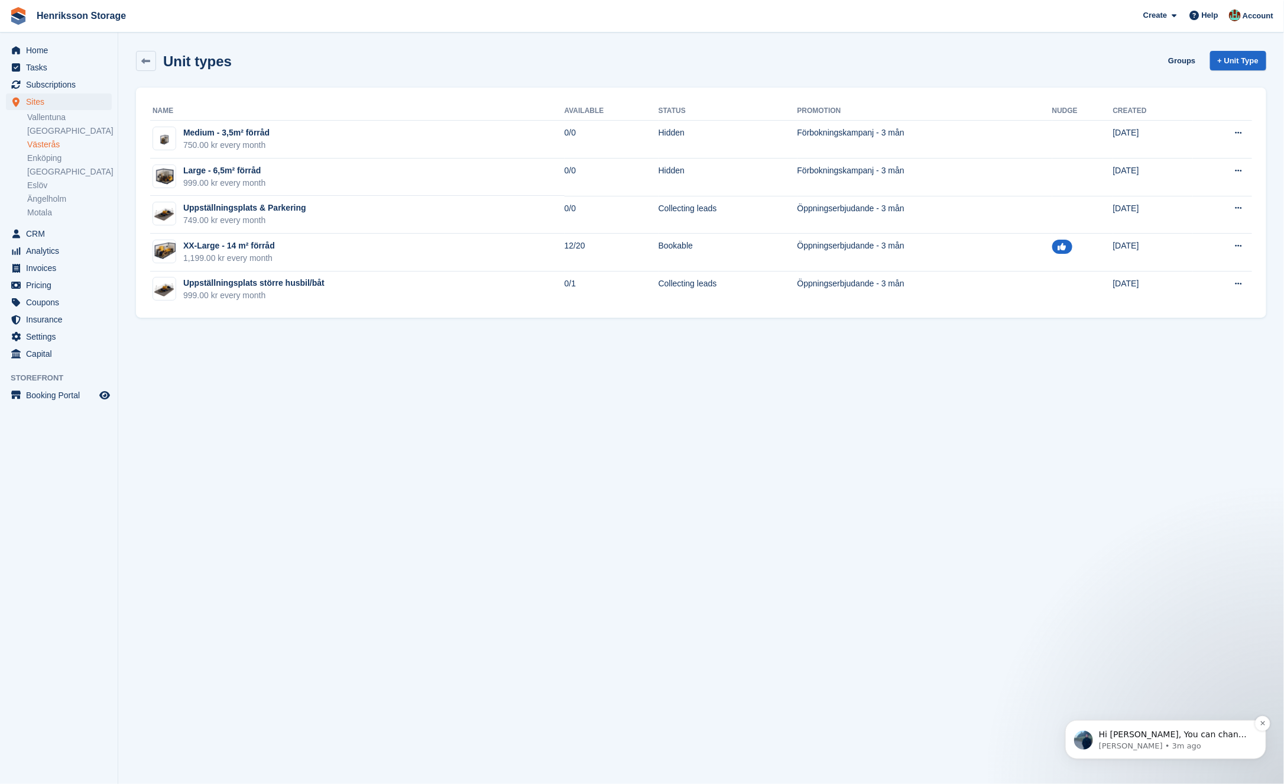
click at [1143, 740] on p "[PERSON_NAME] • 3m ago" at bounding box center [1175, 745] width 153 height 11
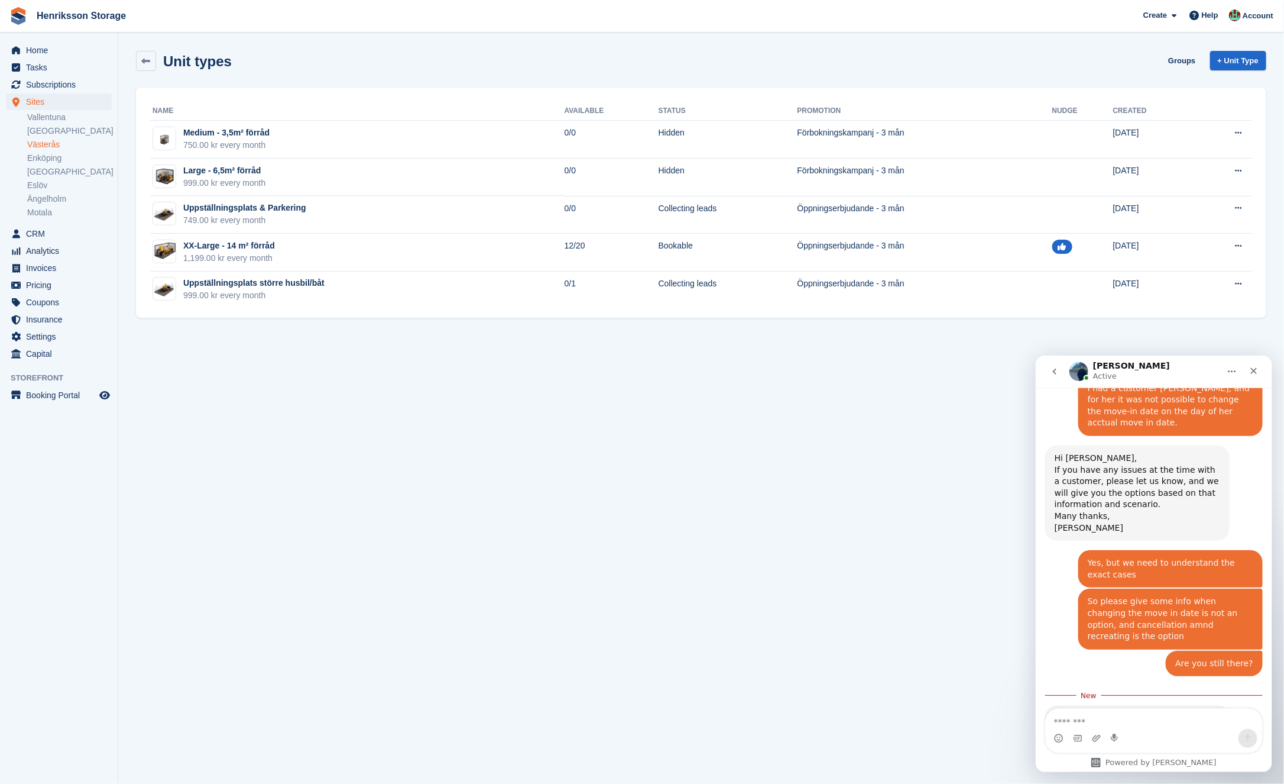
scroll to position [1100, 0]
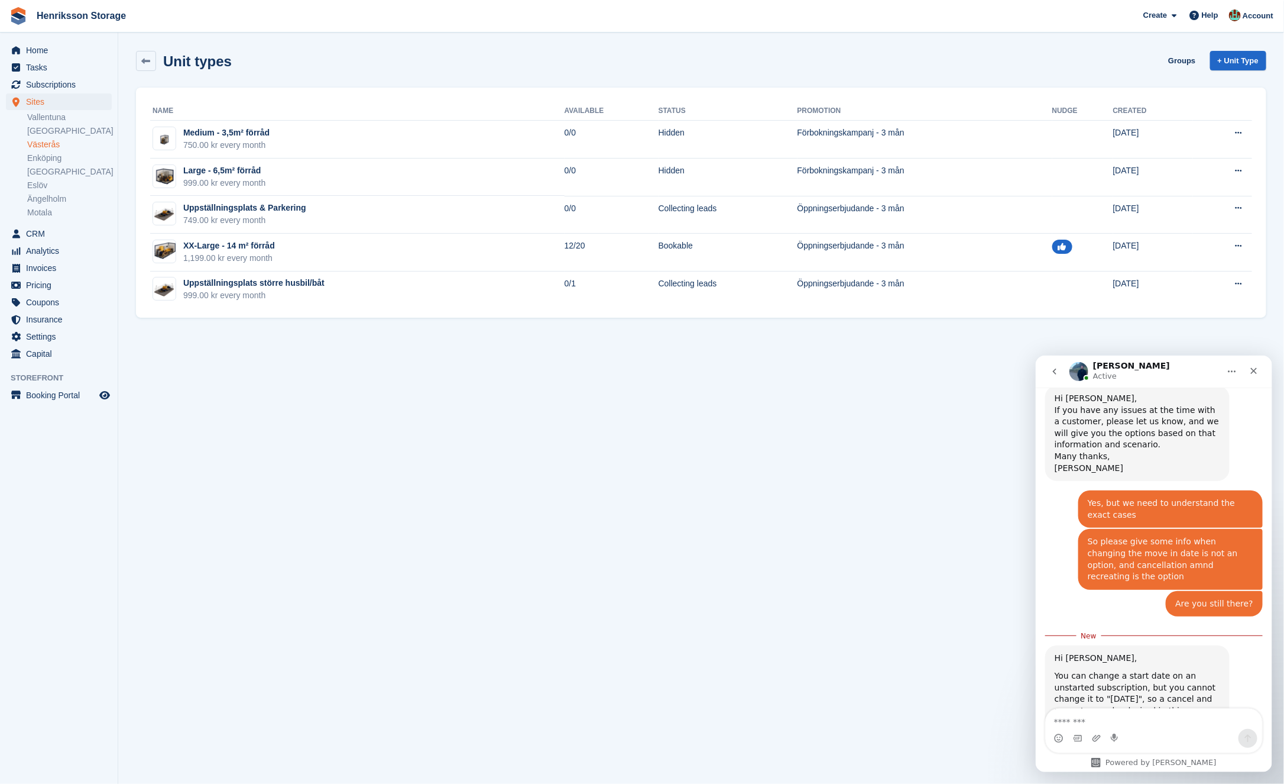
click at [1105, 669] on div "You can change a start date on an unstarted subscription, but you cannot change…" at bounding box center [1137, 698] width 166 height 58
copy div "You can change a start date on an unstarted subscription, but you cannot change…"
click at [1148, 727] on div "You can alter a started subscription date within the first 7 days." at bounding box center [1137, 738] width 166 height 23
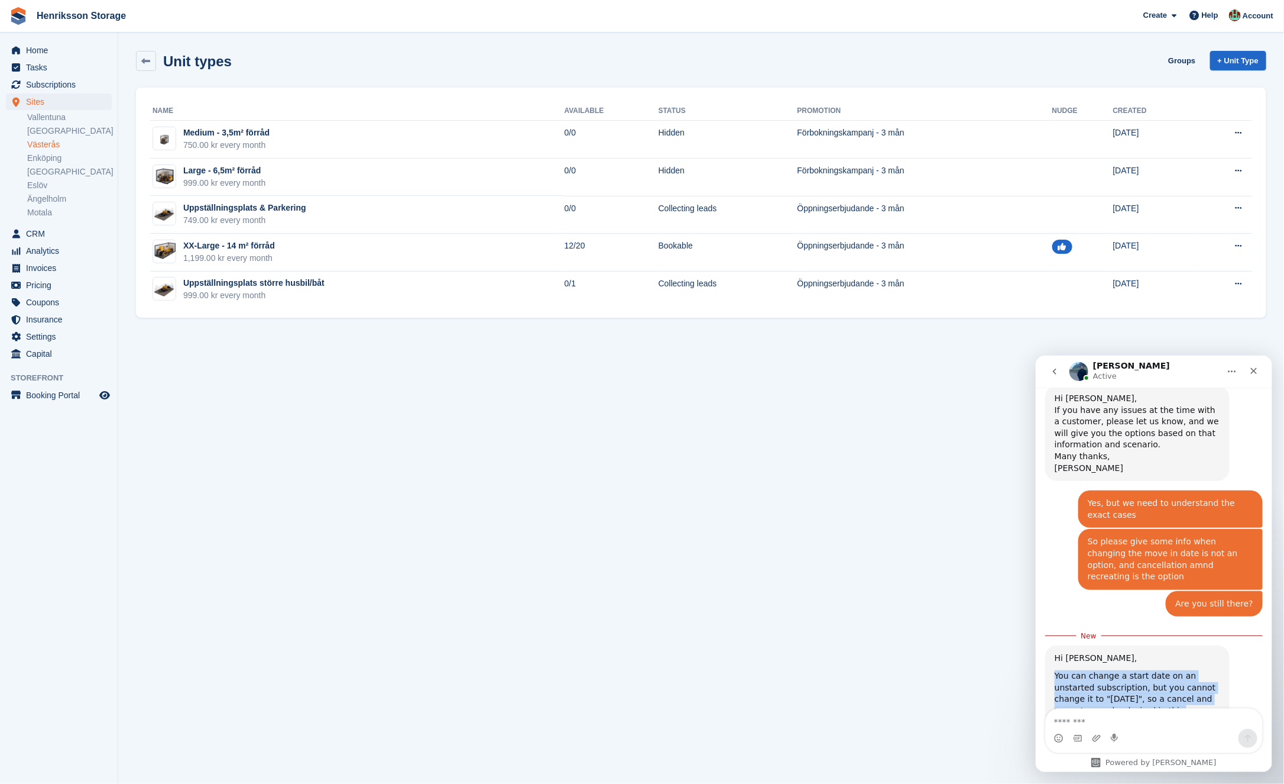
copy div "You can change a start date on an unstarted subscription, but you cannot change…"
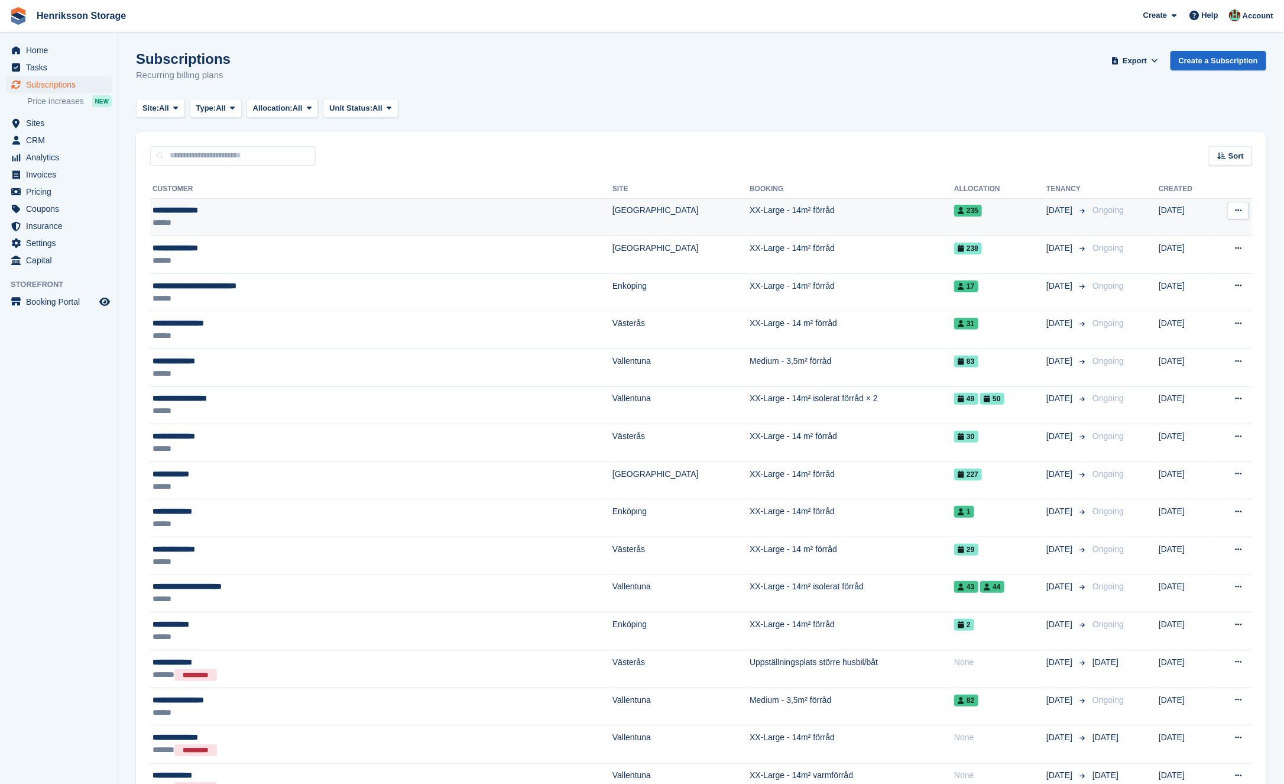
click at [823, 213] on td "XX-Large - 14m² förråd" at bounding box center [852, 217] width 205 height 38
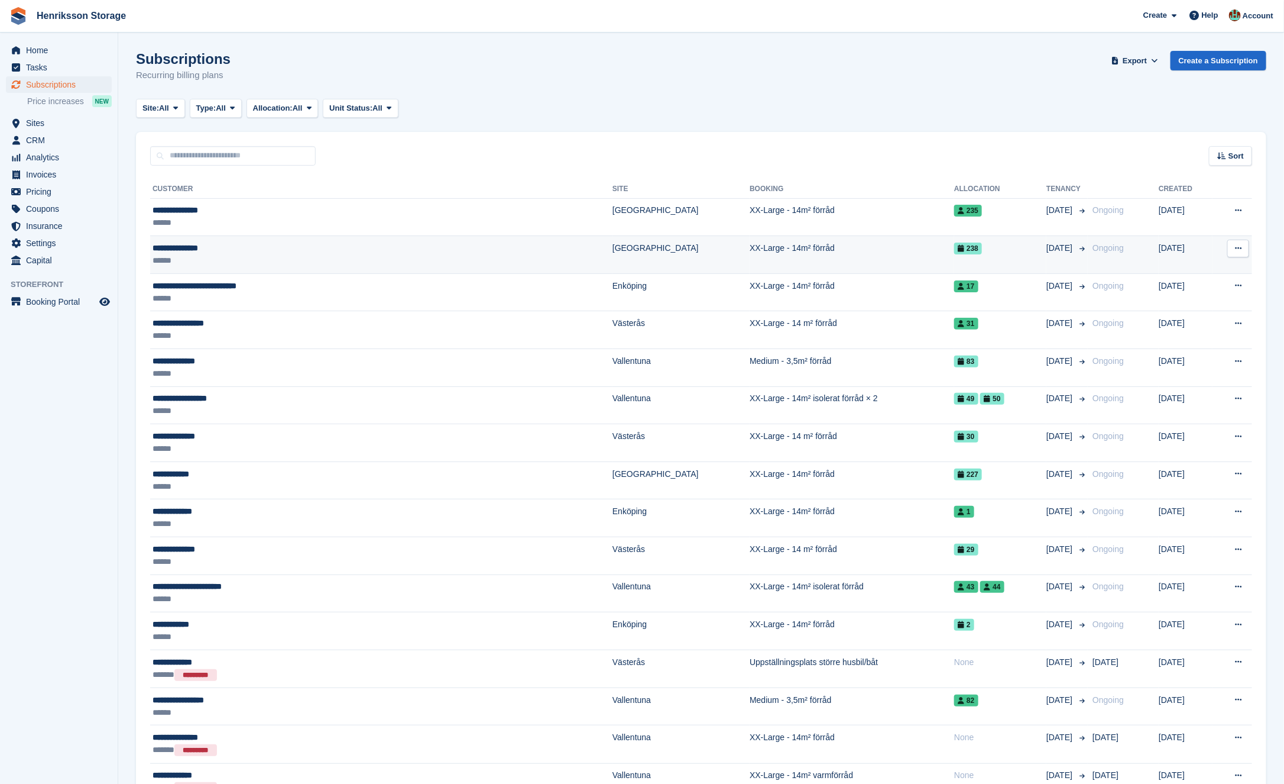
click at [328, 253] on div "**********" at bounding box center [297, 248] width 288 height 12
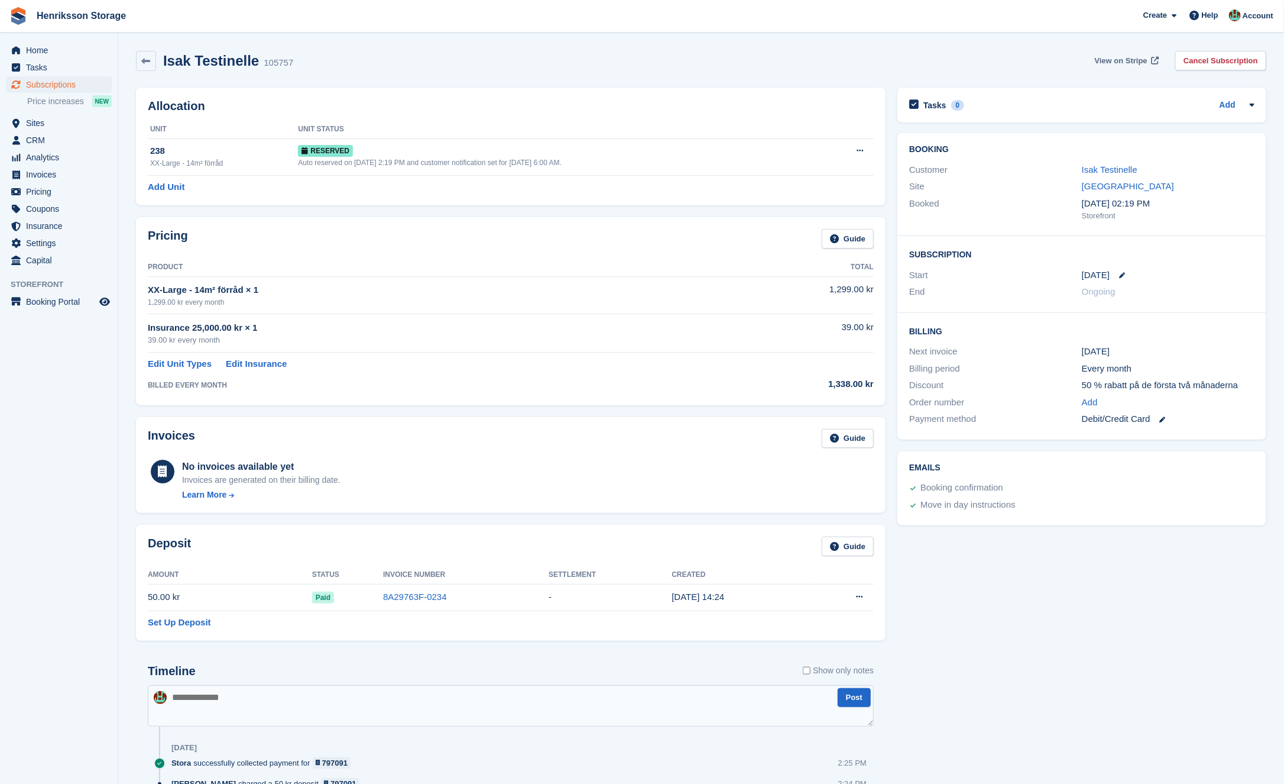
click at [1125, 58] on span "View on Stripe" at bounding box center [1121, 61] width 53 height 12
click at [82, 82] on span "Subscriptions" at bounding box center [61, 84] width 71 height 17
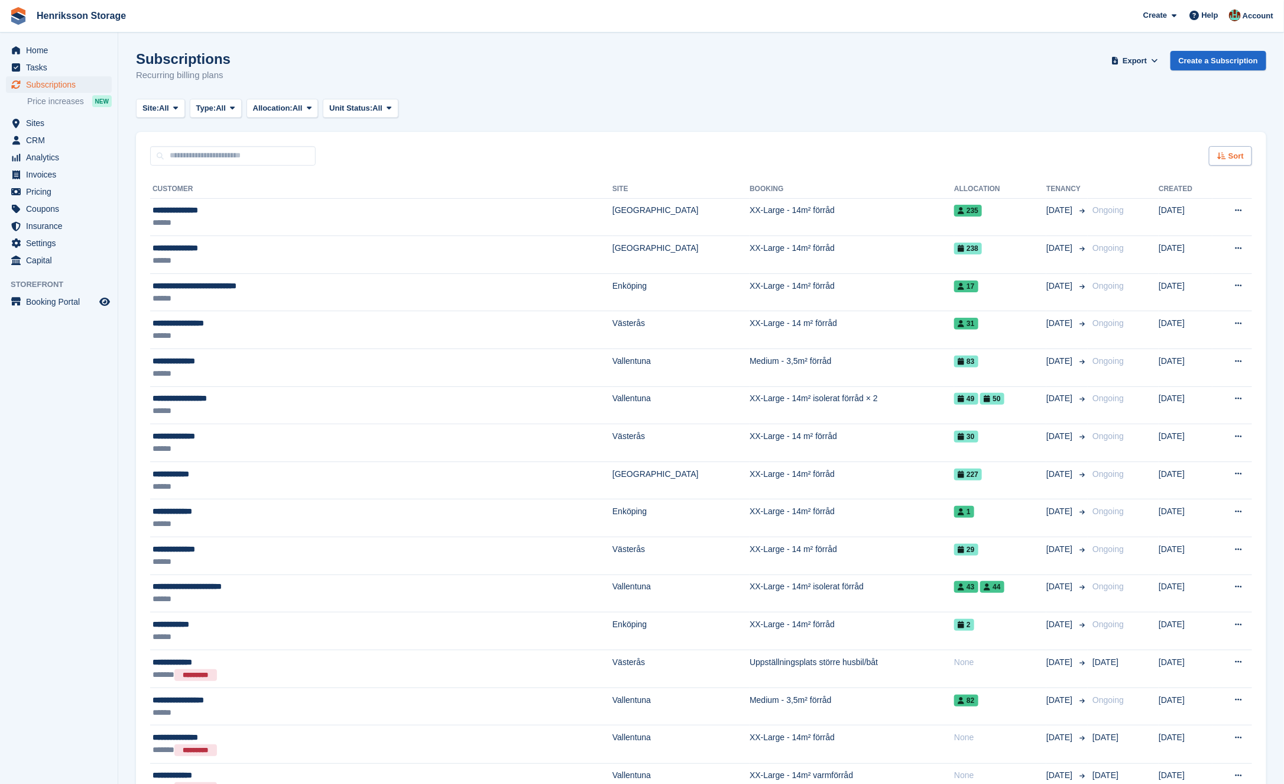
click at [1219, 149] on div "Sort" at bounding box center [1230, 156] width 43 height 20
click at [1044, 106] on div "Site: All All Vallentuna Halmstad Västerås Enköping Kristianstad Eslöv Ängelhol…" at bounding box center [701, 109] width 1131 height 20
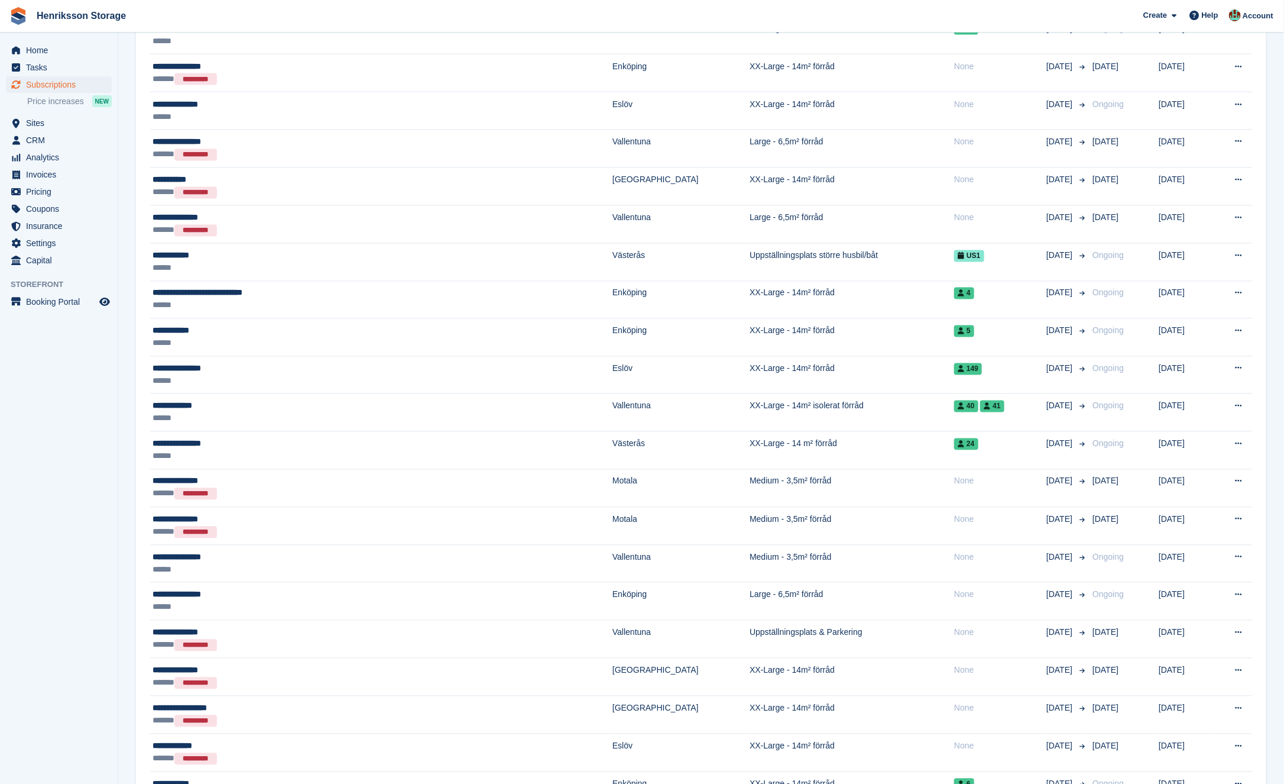
scroll to position [1347, 0]
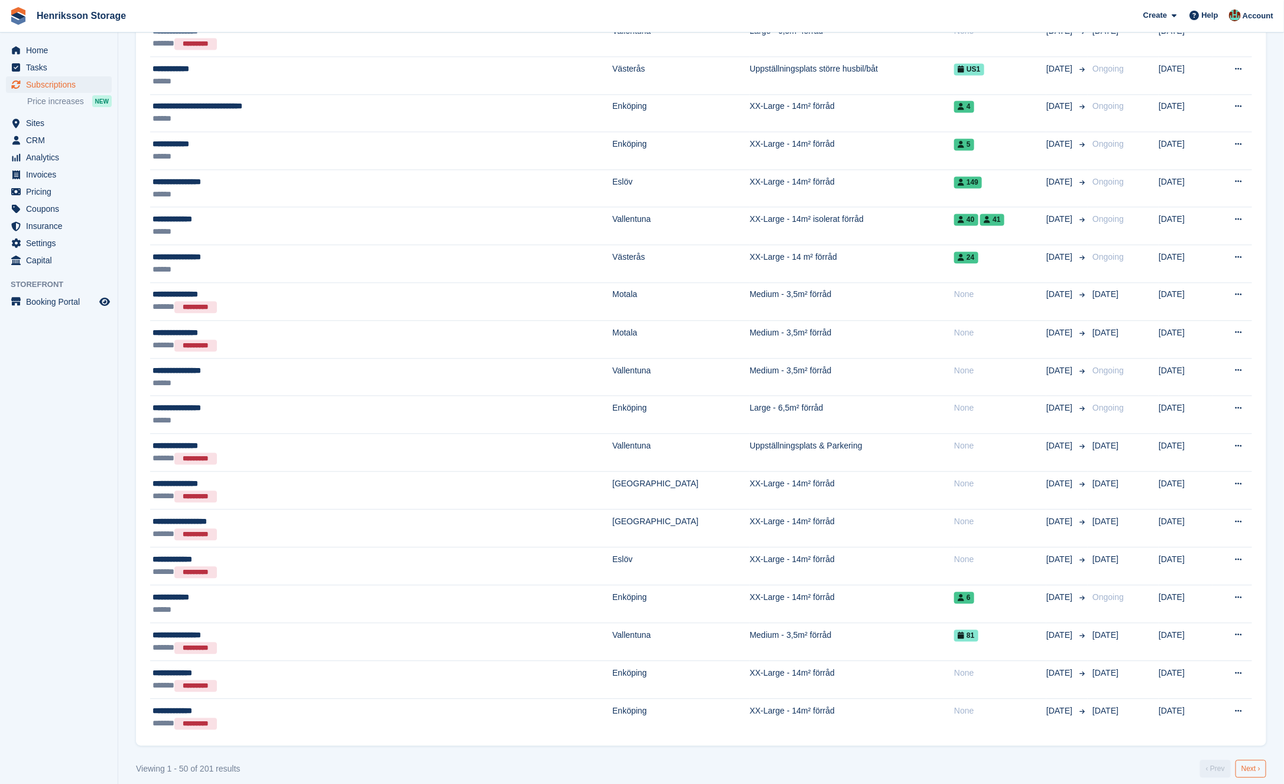
click at [1250, 759] on link "Next ›" at bounding box center [1251, 768] width 31 height 18
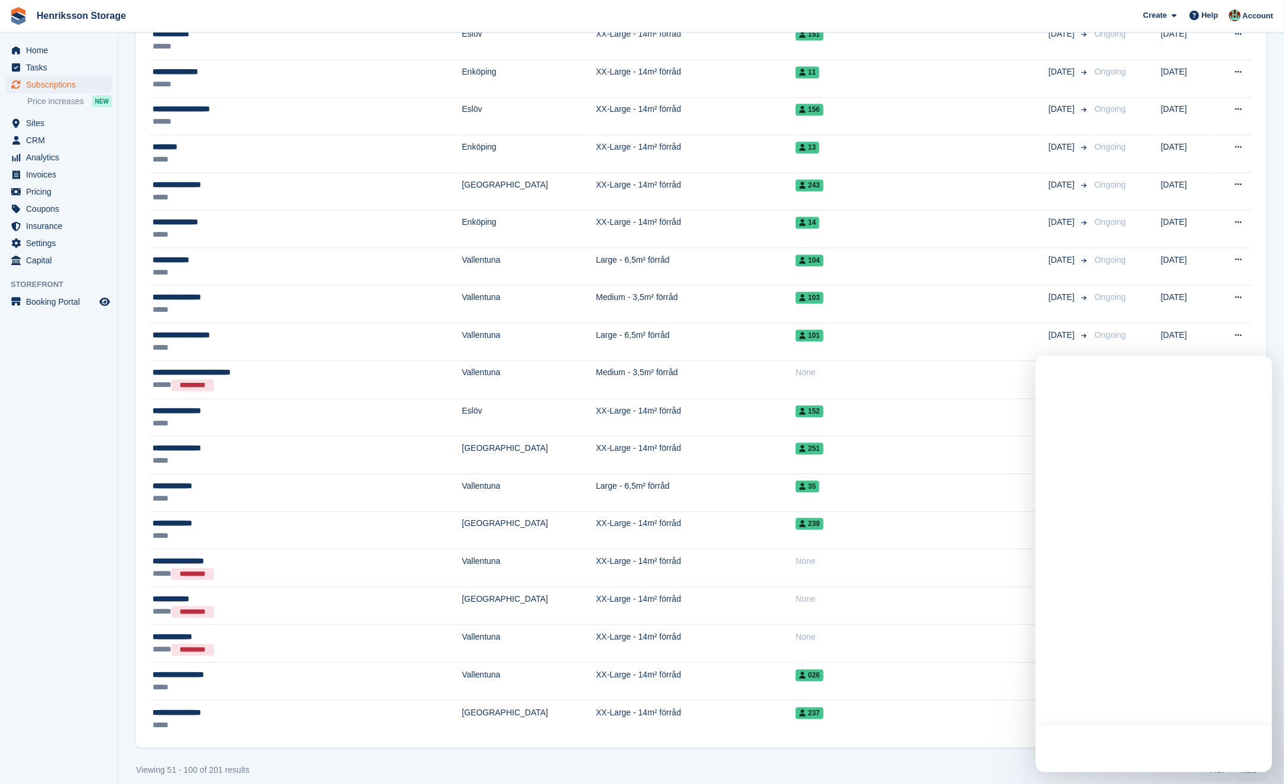
click at [1250, 757] on div at bounding box center [1154, 747] width 237 height 47
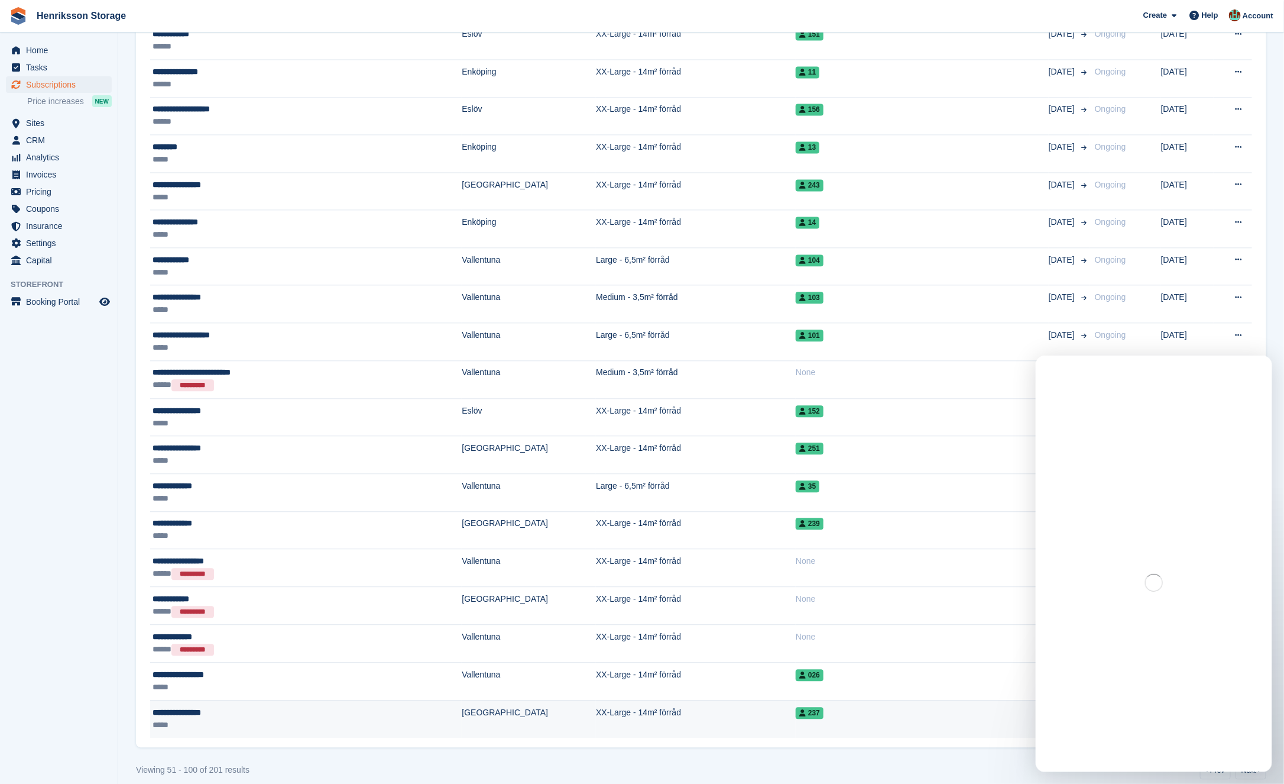
click at [993, 722] on td "237" at bounding box center [922, 718] width 253 height 37
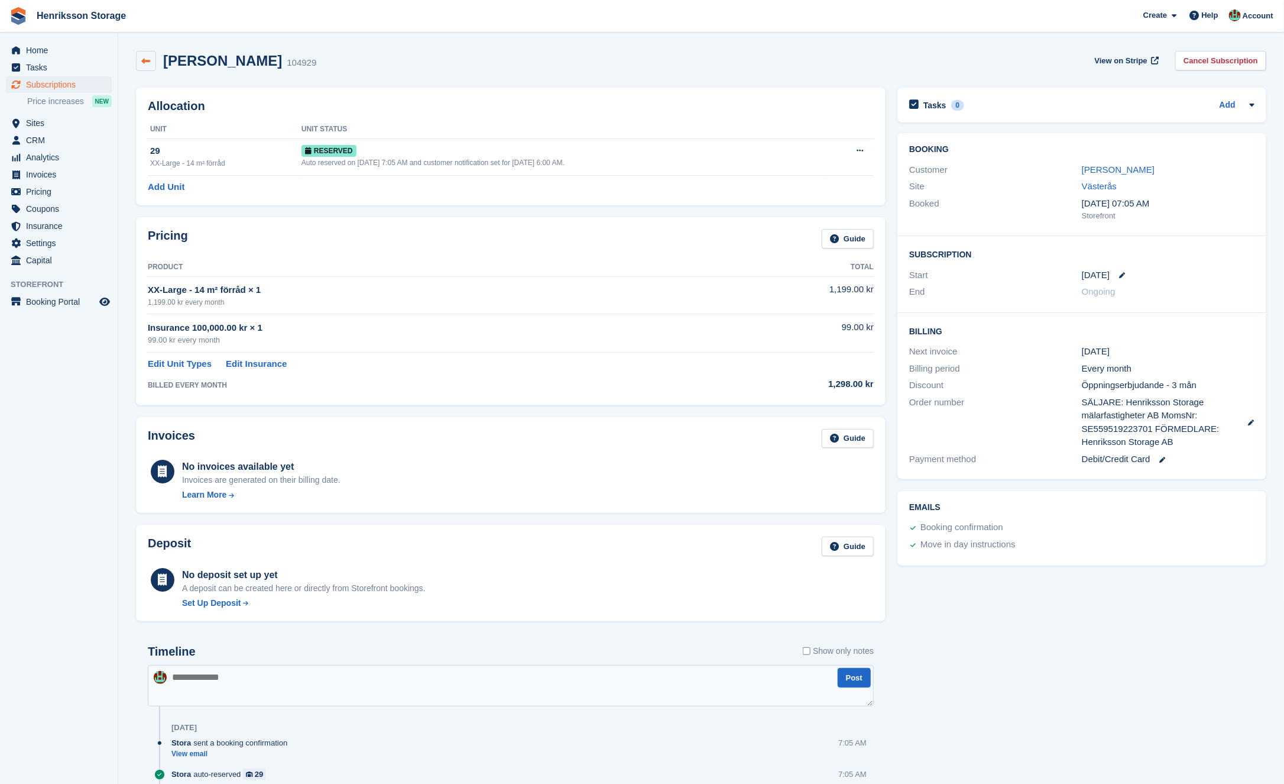
click at [140, 59] on link at bounding box center [146, 61] width 20 height 20
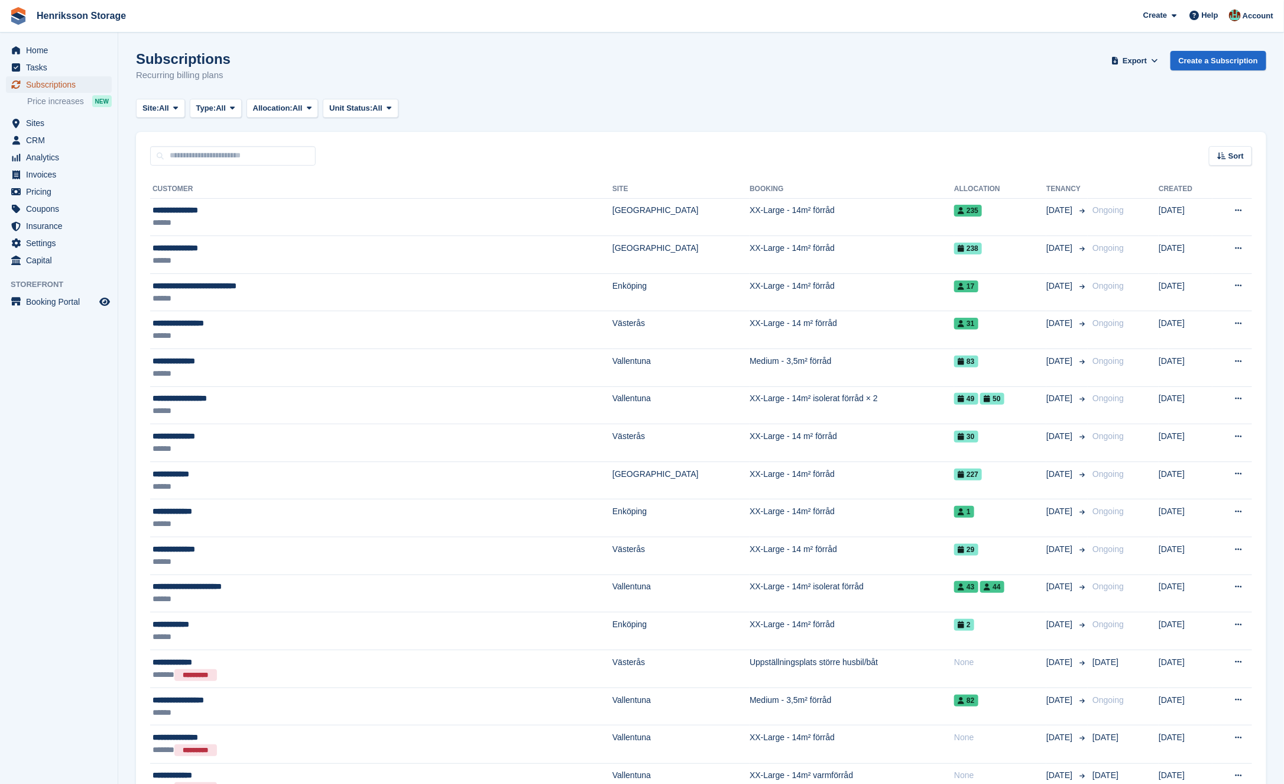
click at [59, 83] on span "Subscriptions" at bounding box center [61, 84] width 71 height 17
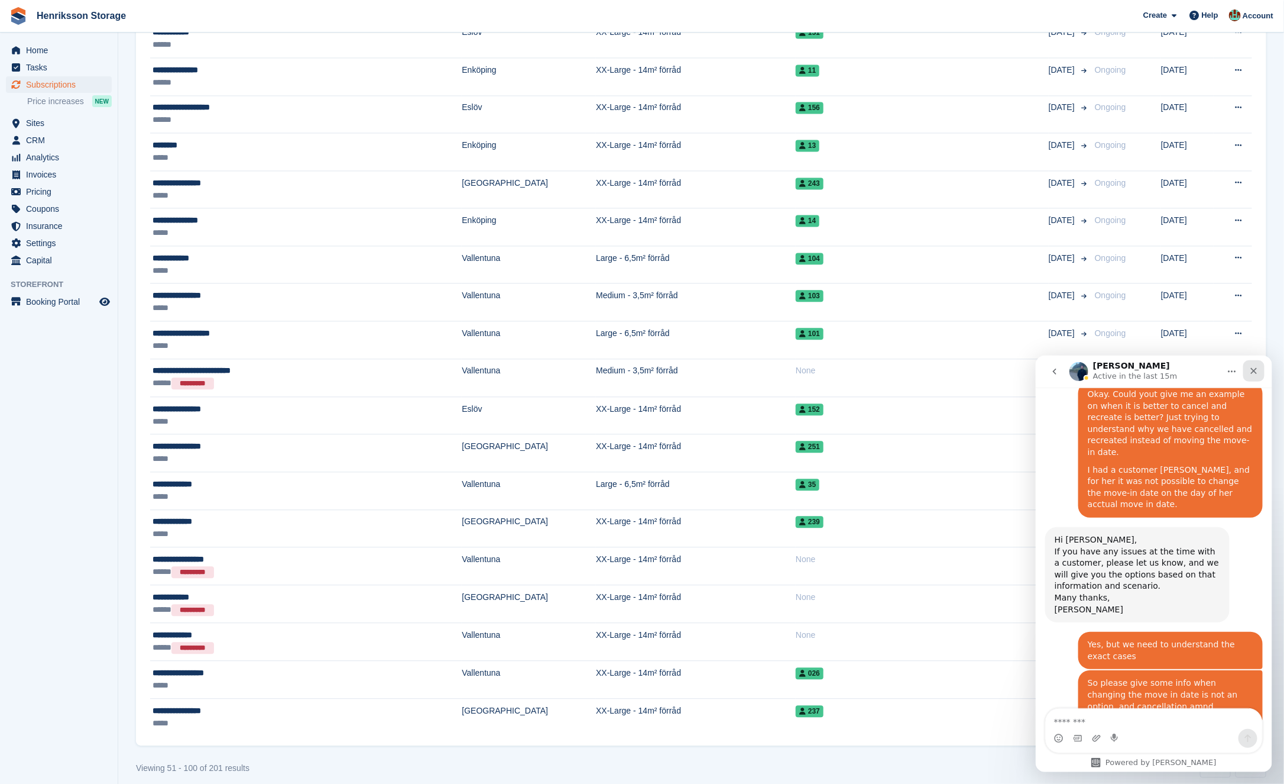
scroll to position [1053, 0]
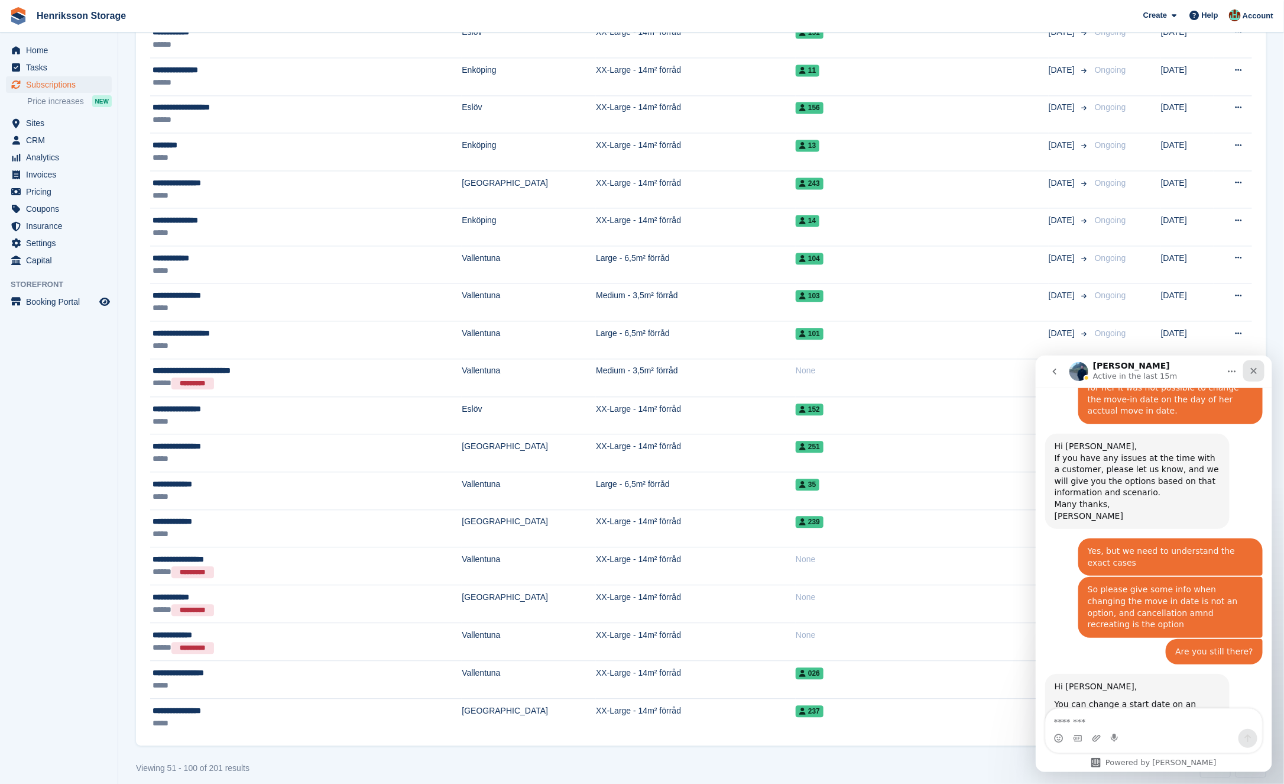
click at [1260, 364] on div "Close" at bounding box center [1253, 370] width 21 height 21
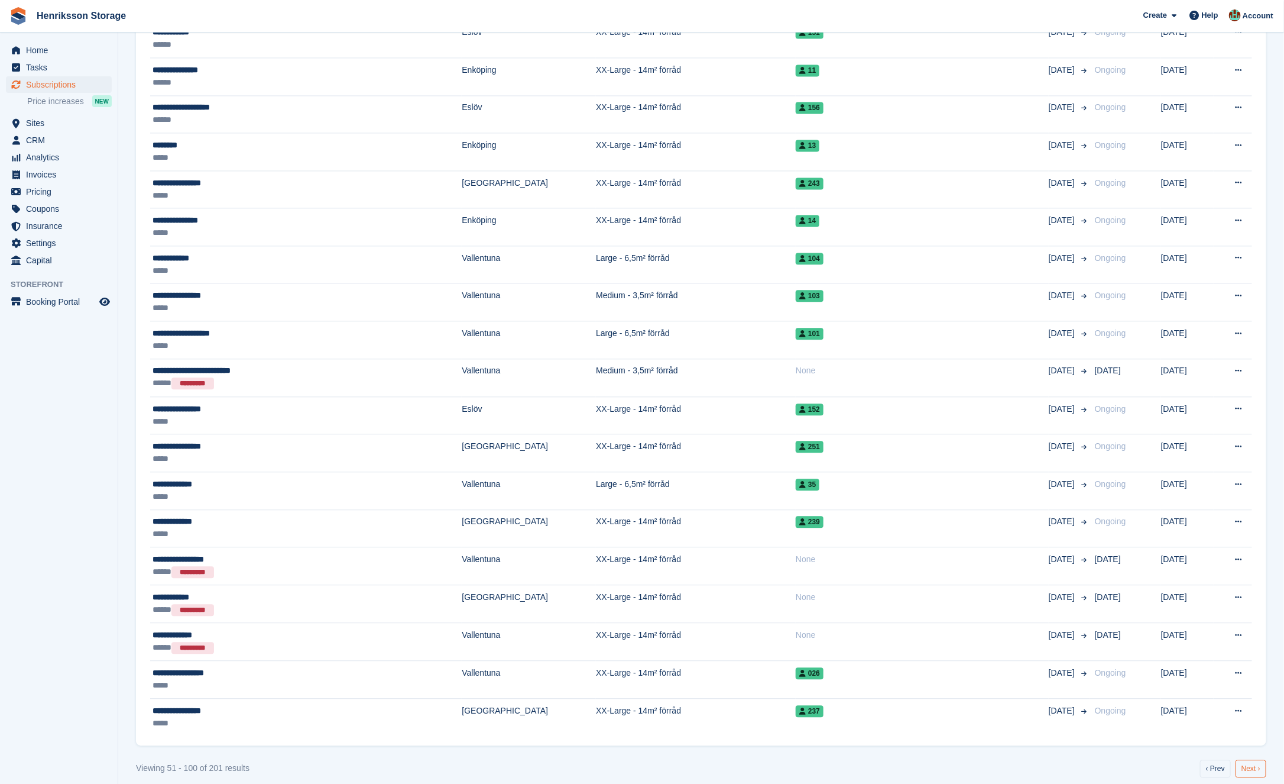
scroll to position [1080, 0]
click at [1248, 759] on link "Next ›" at bounding box center [1251, 768] width 31 height 18
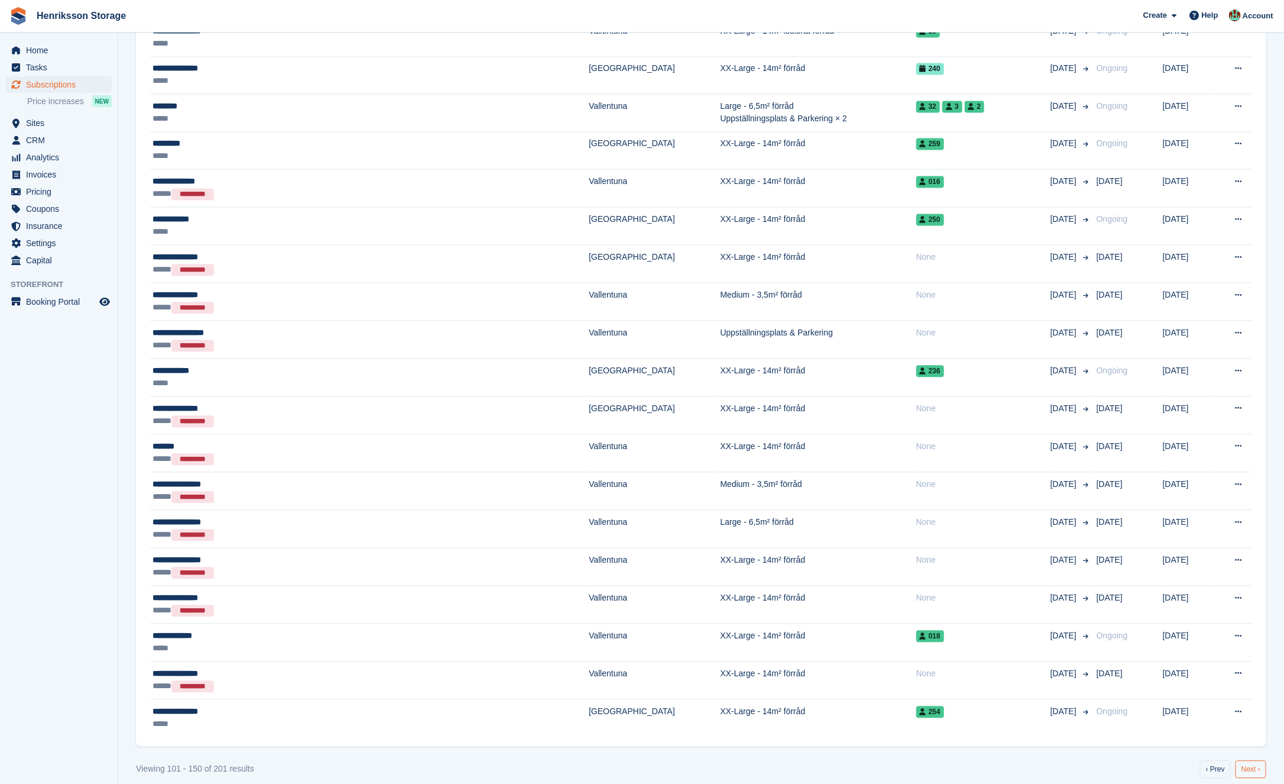
click at [1257, 760] on link "Next ›" at bounding box center [1251, 769] width 31 height 18
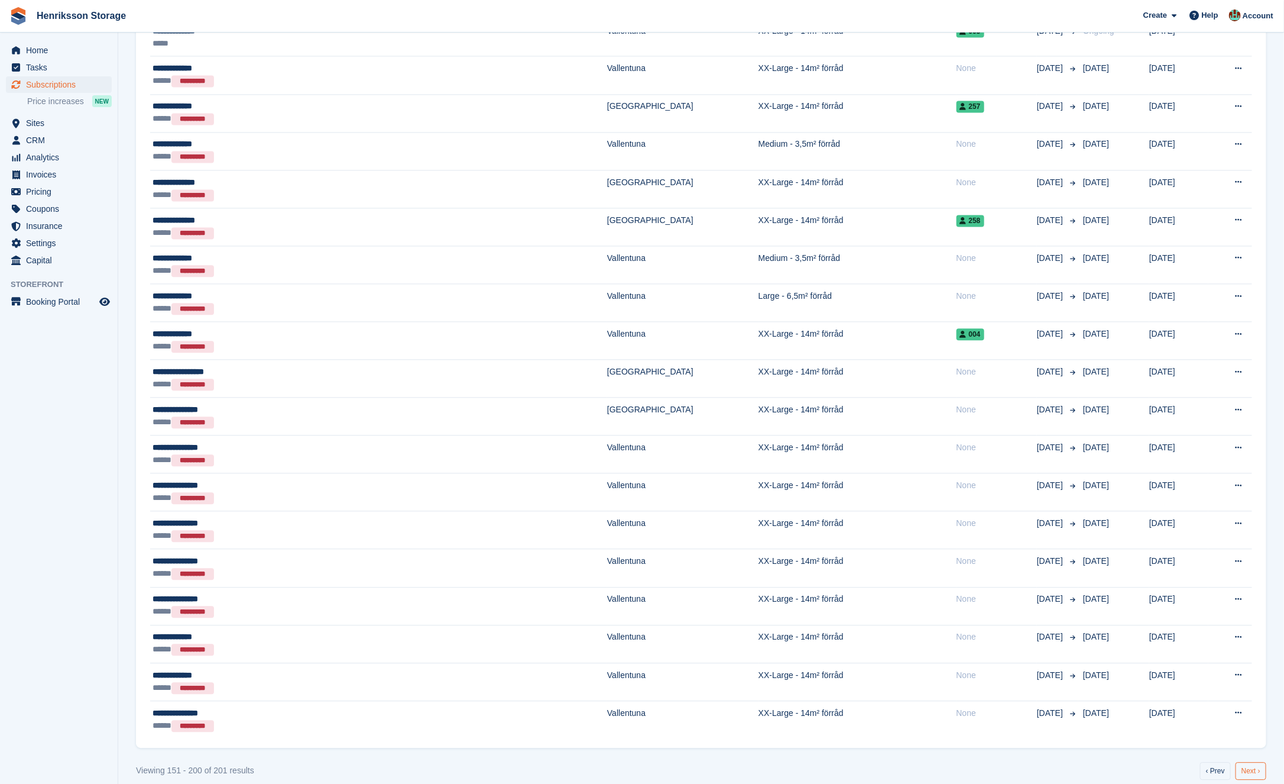
click at [1253, 762] on link "Next ›" at bounding box center [1251, 771] width 31 height 18
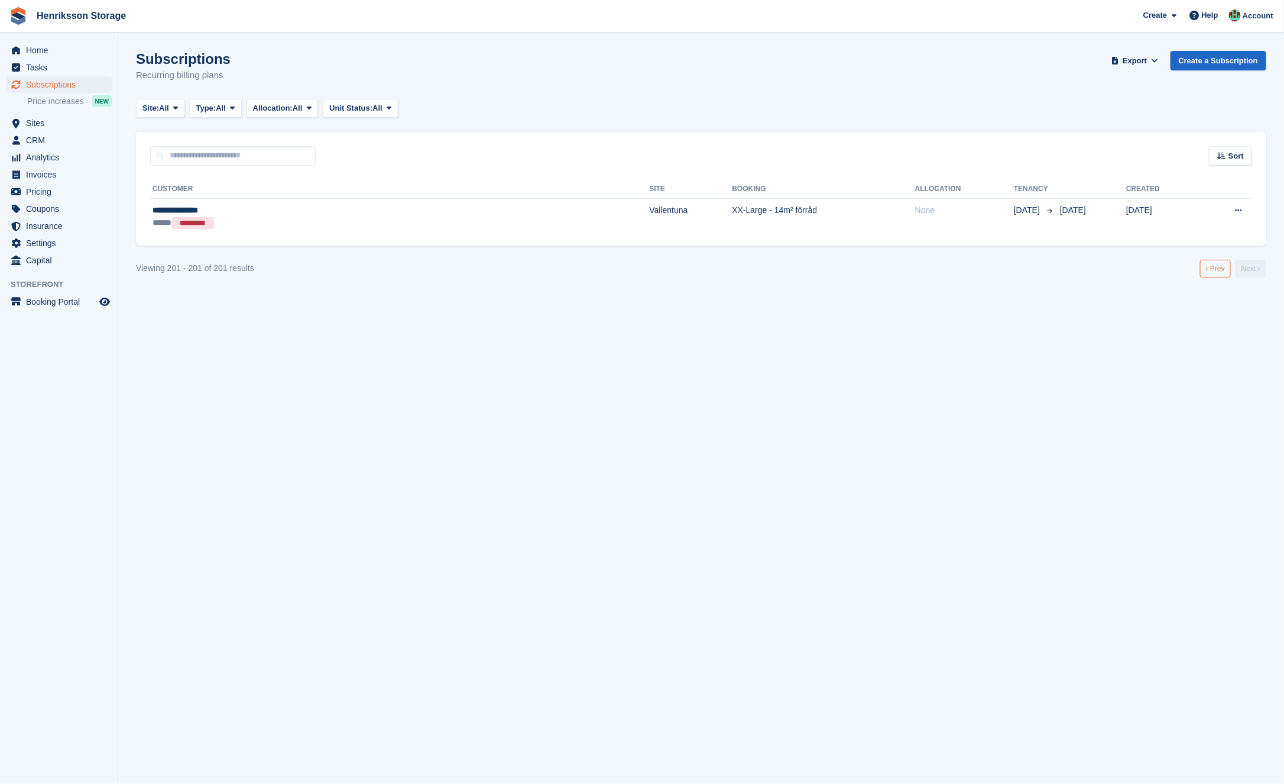
click at [1221, 270] on link "‹ Prev" at bounding box center [1215, 269] width 31 height 18
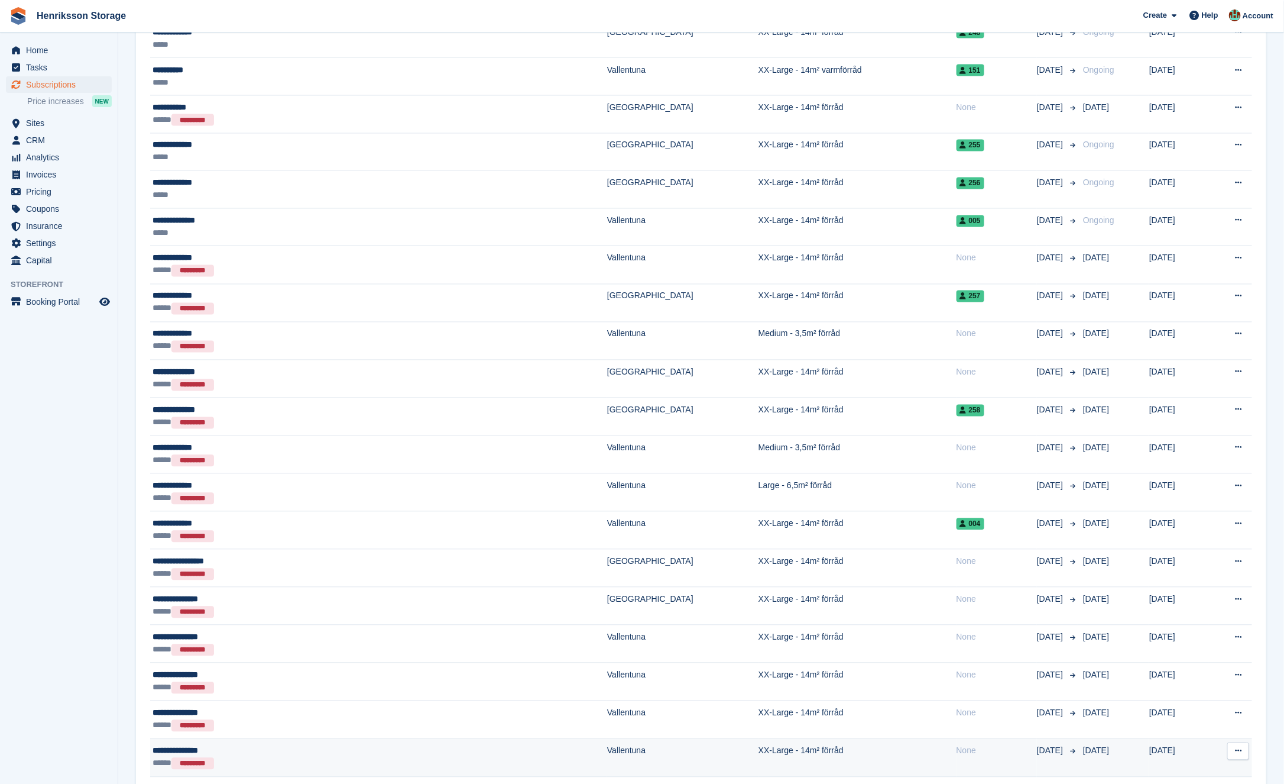
scroll to position [1352, 0]
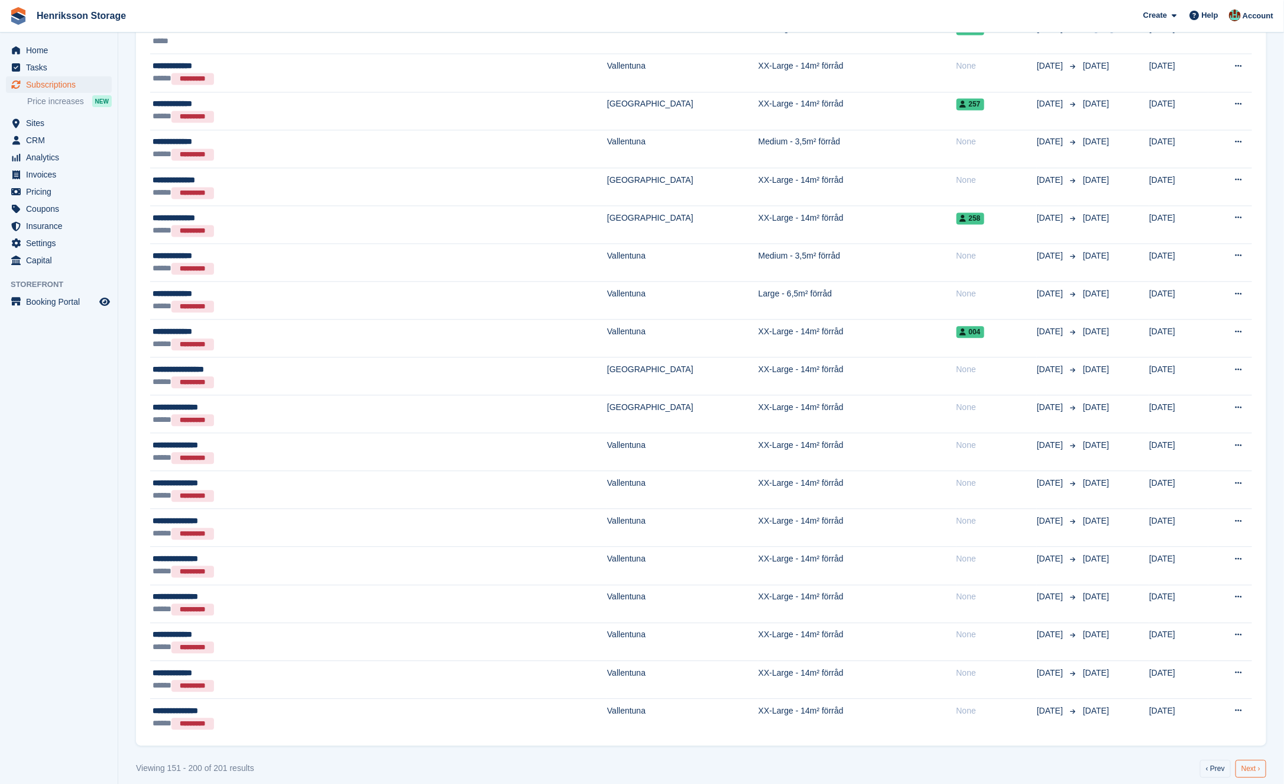
click at [1249, 759] on link "Next ›" at bounding box center [1251, 768] width 31 height 18
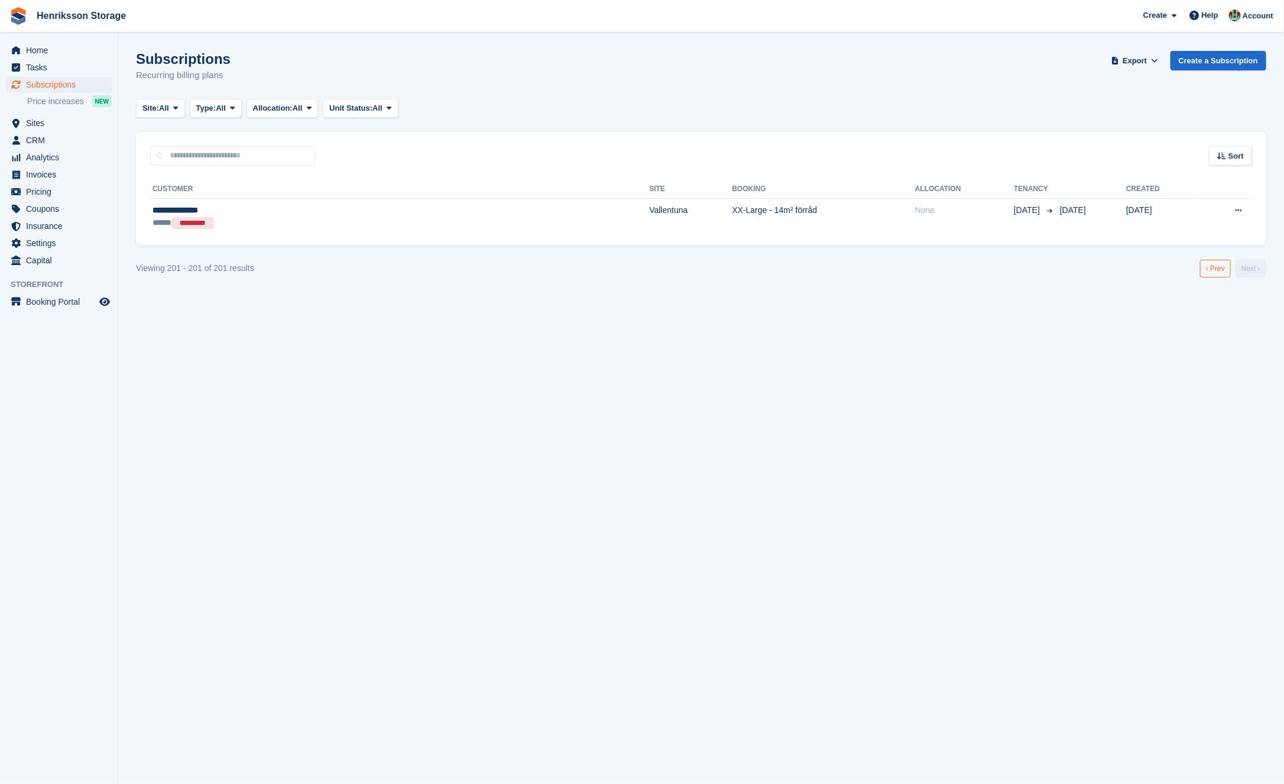
click at [1215, 266] on link "‹ Prev" at bounding box center [1215, 269] width 31 height 18
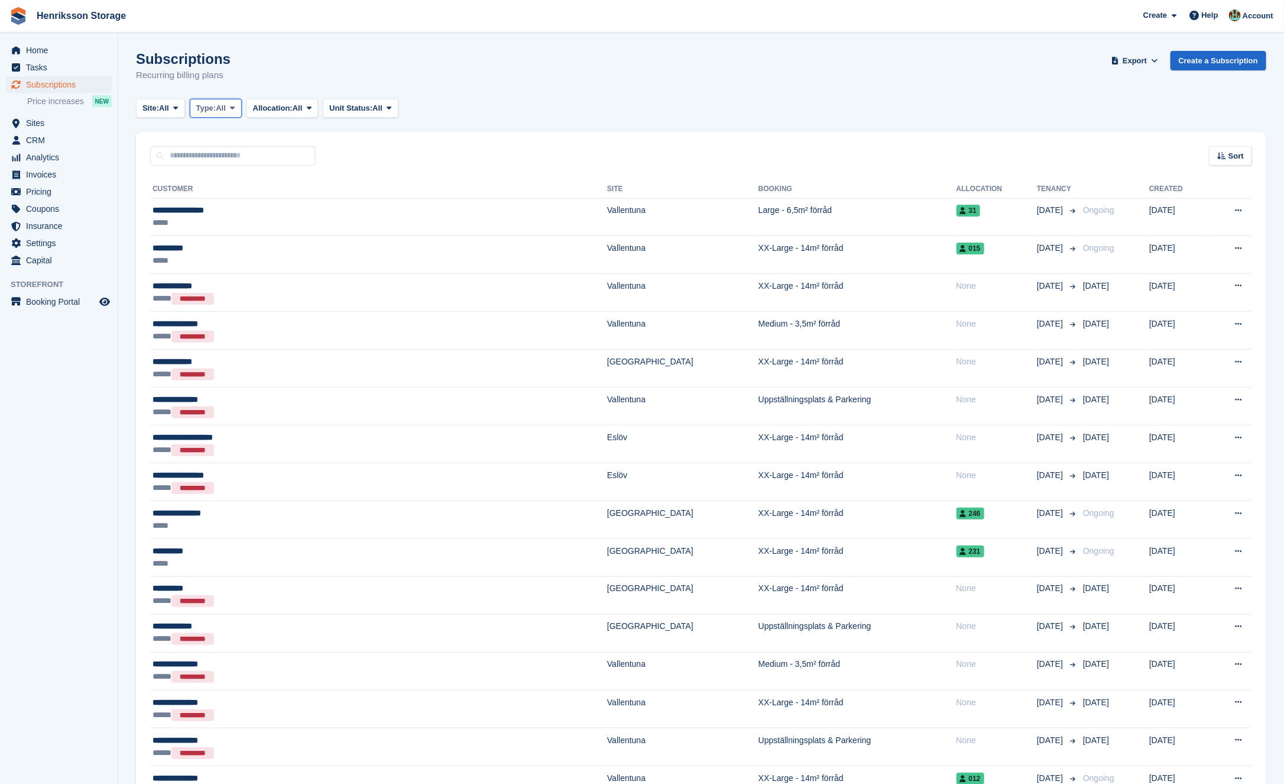
click at [235, 108] on icon at bounding box center [232, 108] width 5 height 8
click at [505, 94] on div "Subscriptions Recurring billing plans Export Export Subscriptions Export a CSV …" at bounding box center [701, 74] width 1131 height 46
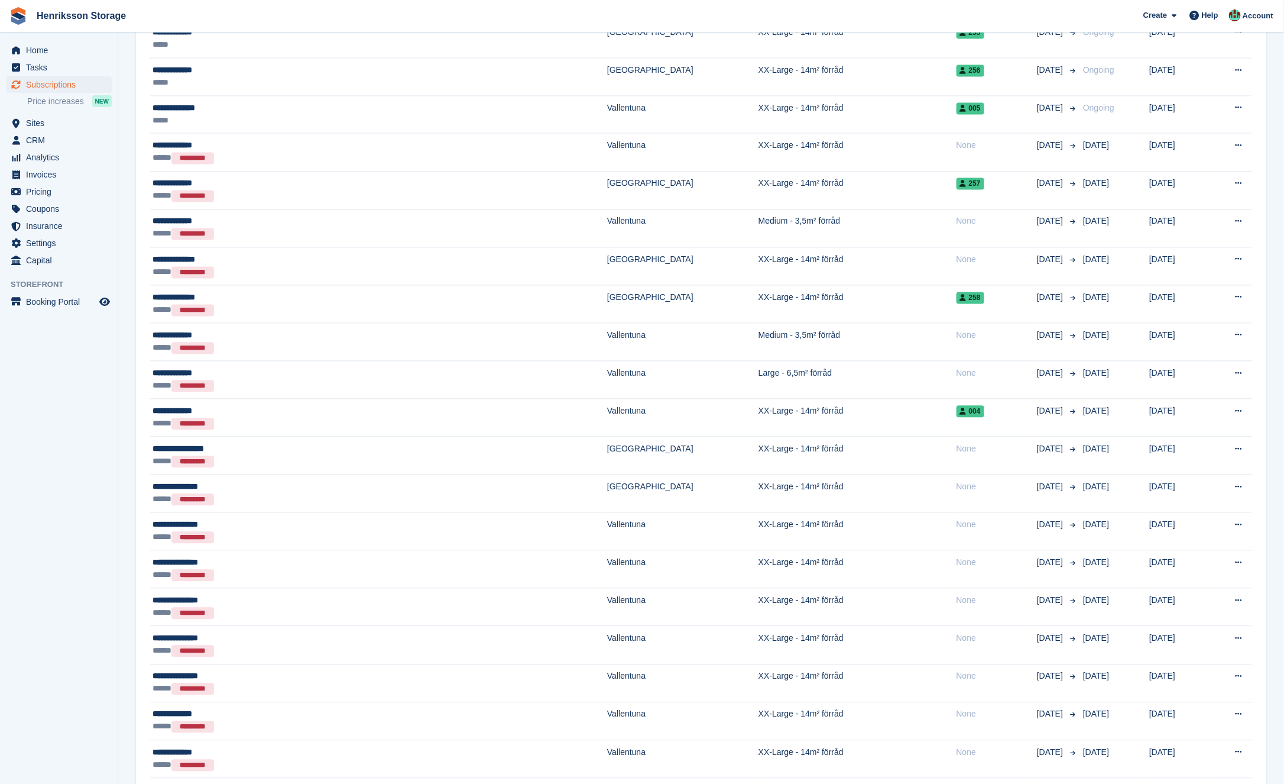
scroll to position [1352, 0]
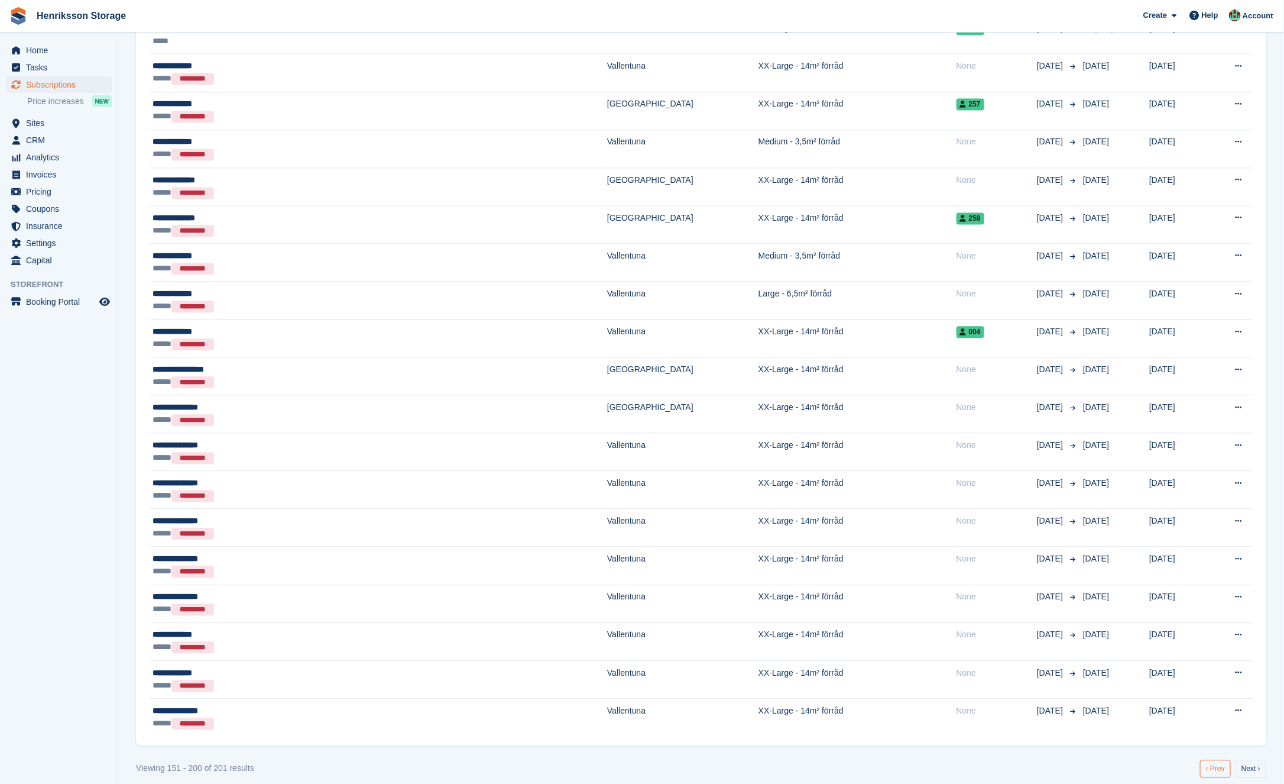
click at [1208, 759] on link "‹ Prev" at bounding box center [1215, 768] width 31 height 18
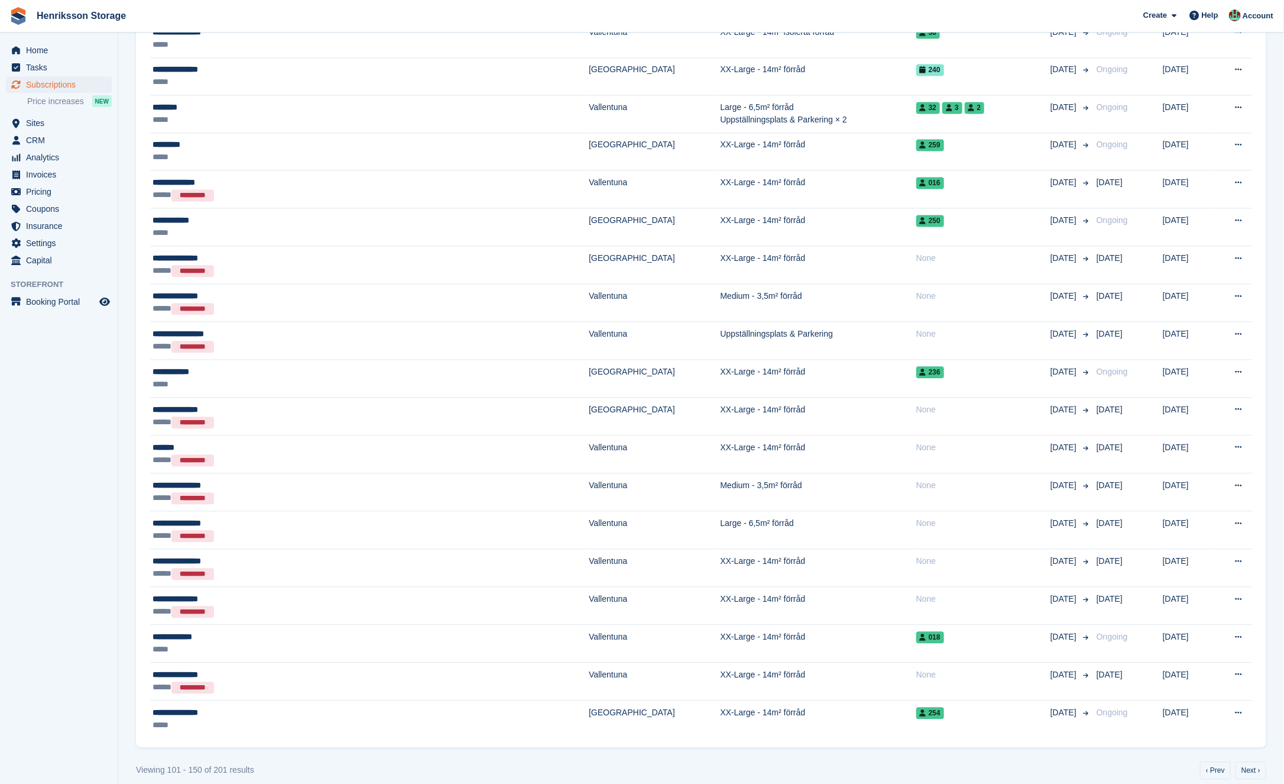
scroll to position [1349, 0]
click at [1212, 760] on link "‹ Prev" at bounding box center [1215, 769] width 31 height 18
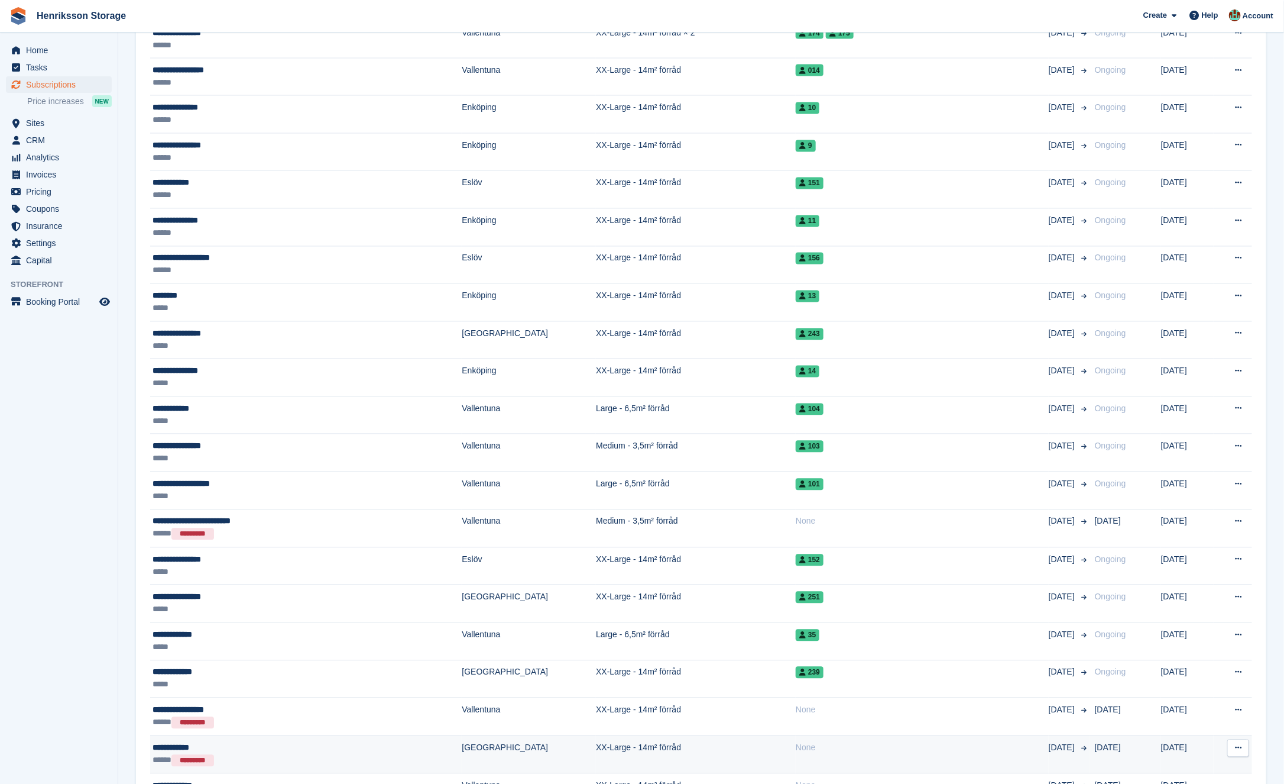
scroll to position [1349, 0]
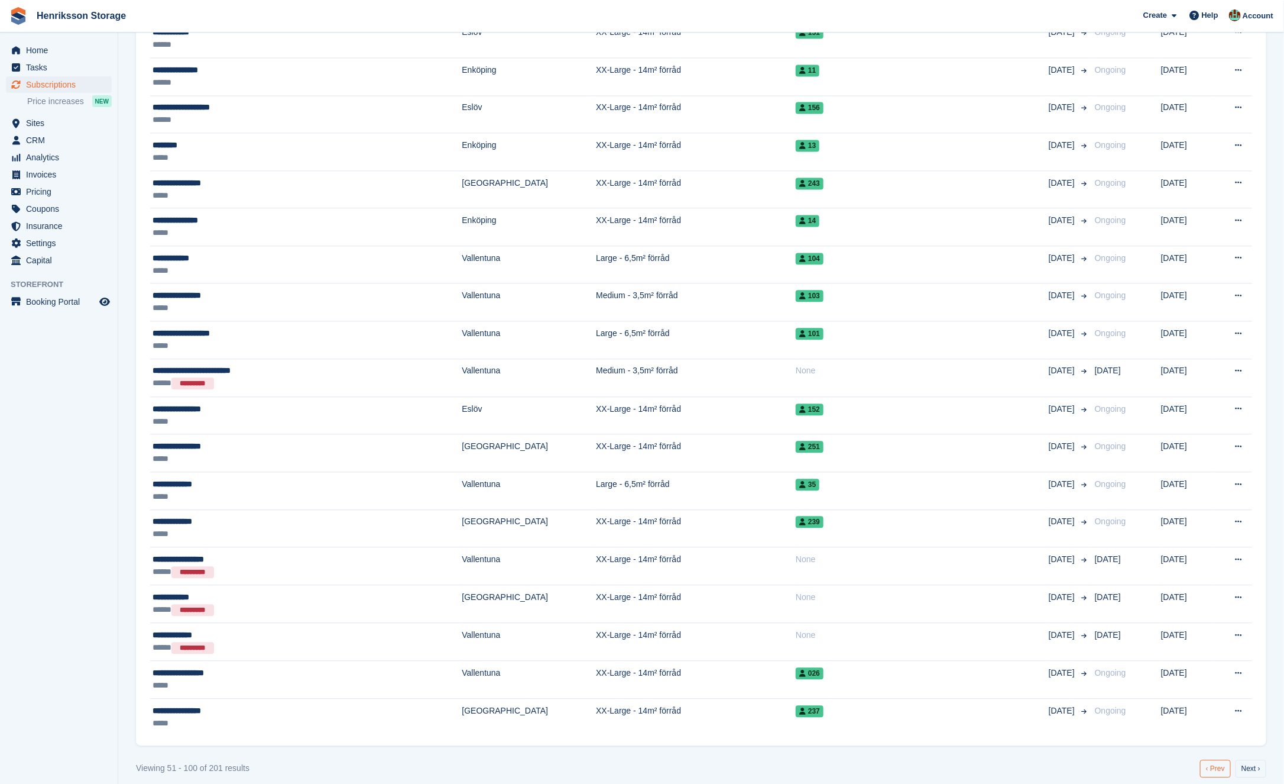
click at [1213, 759] on link "‹ Prev" at bounding box center [1215, 768] width 31 height 18
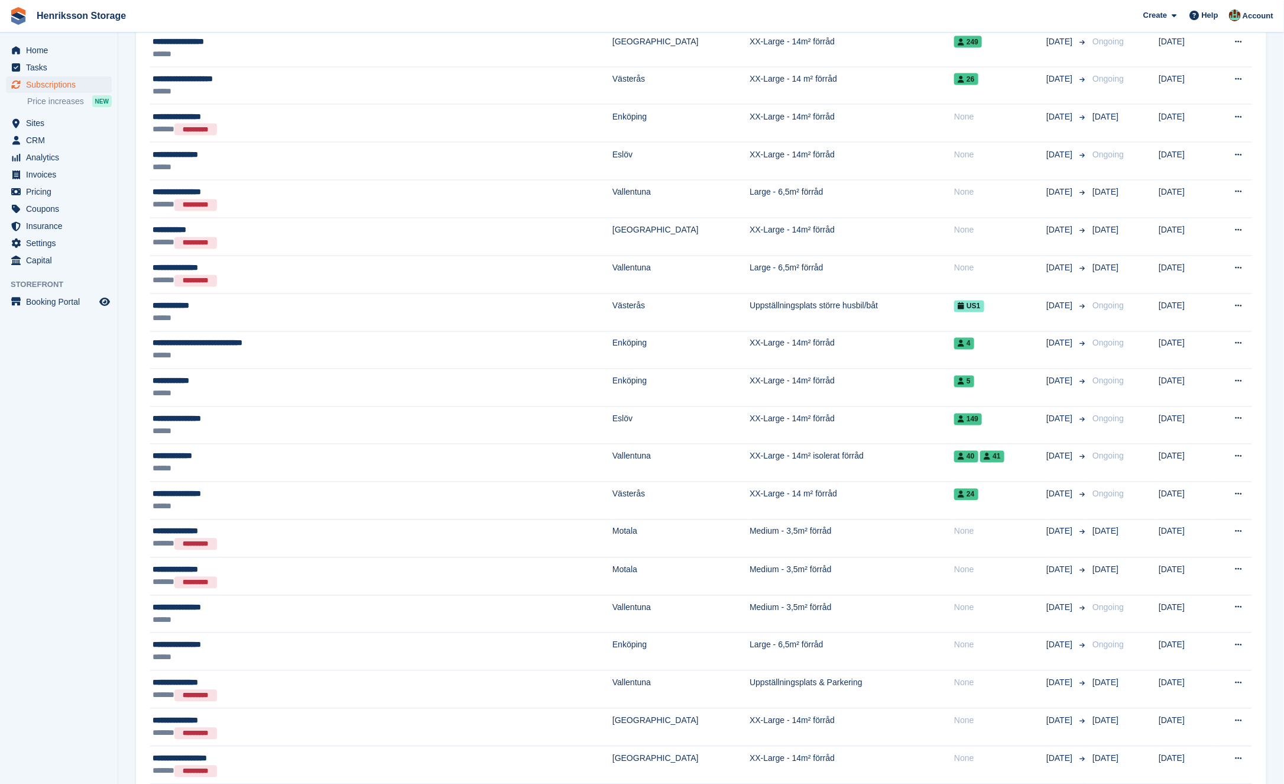
scroll to position [1347, 0]
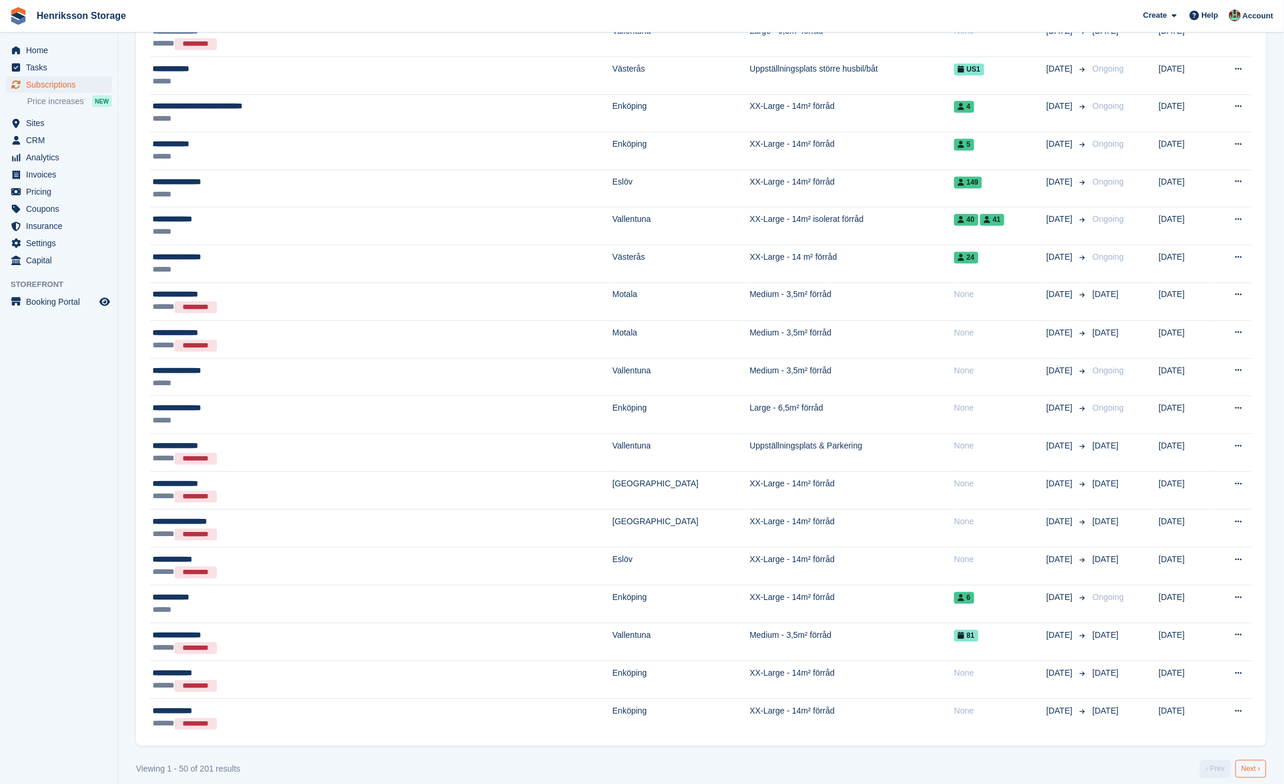
click at [1239, 762] on link "Next ›" at bounding box center [1251, 768] width 31 height 18
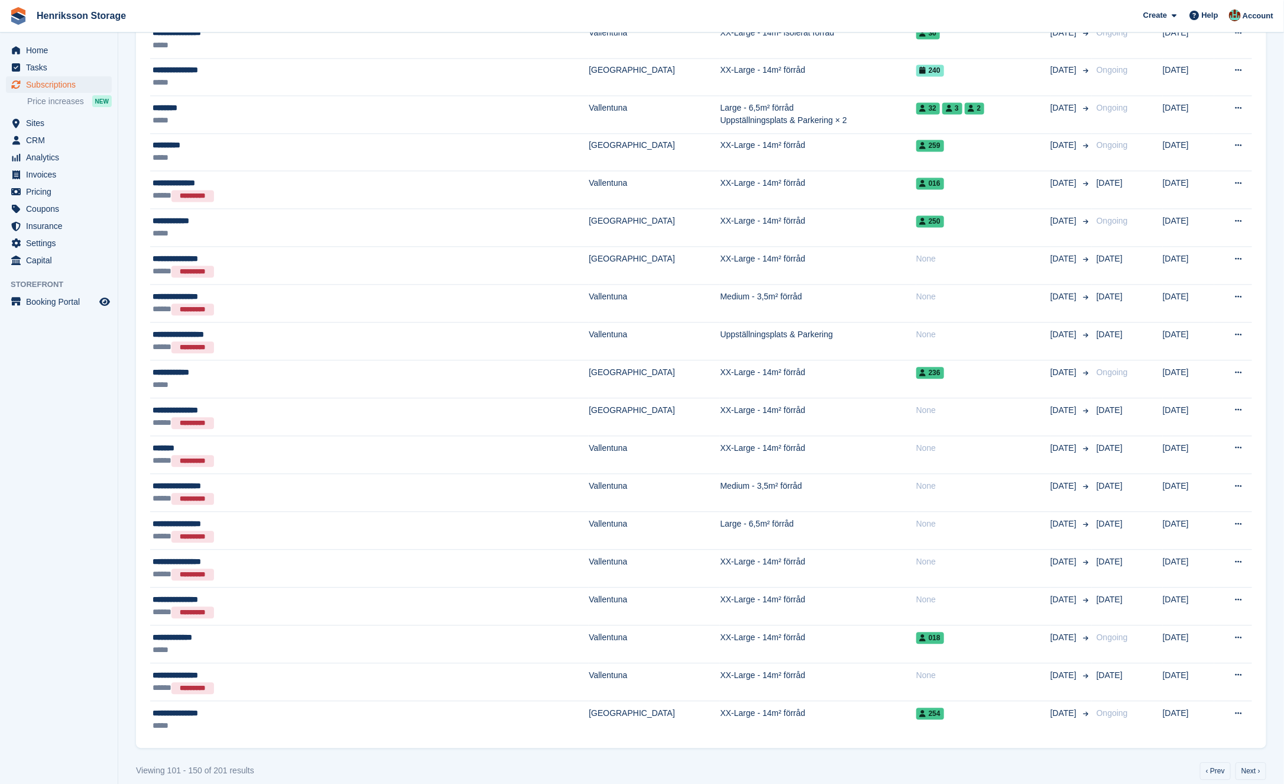
click at [1244, 762] on link "Next ›" at bounding box center [1251, 771] width 31 height 18
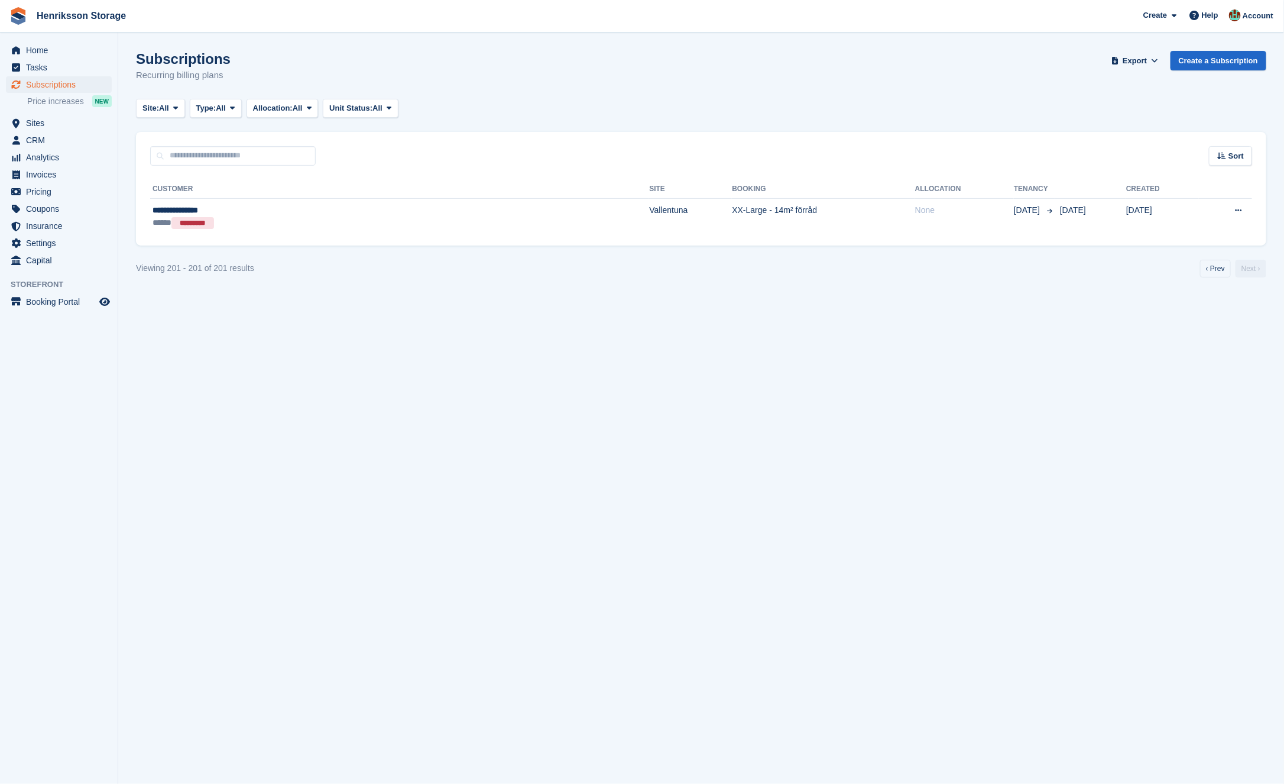
click at [1244, 758] on section "Subscriptions Recurring billing plans Export Export Subscriptions Export a CSV …" at bounding box center [701, 392] width 1166 height 784
click at [1209, 266] on link "‹ Prev" at bounding box center [1215, 269] width 31 height 18
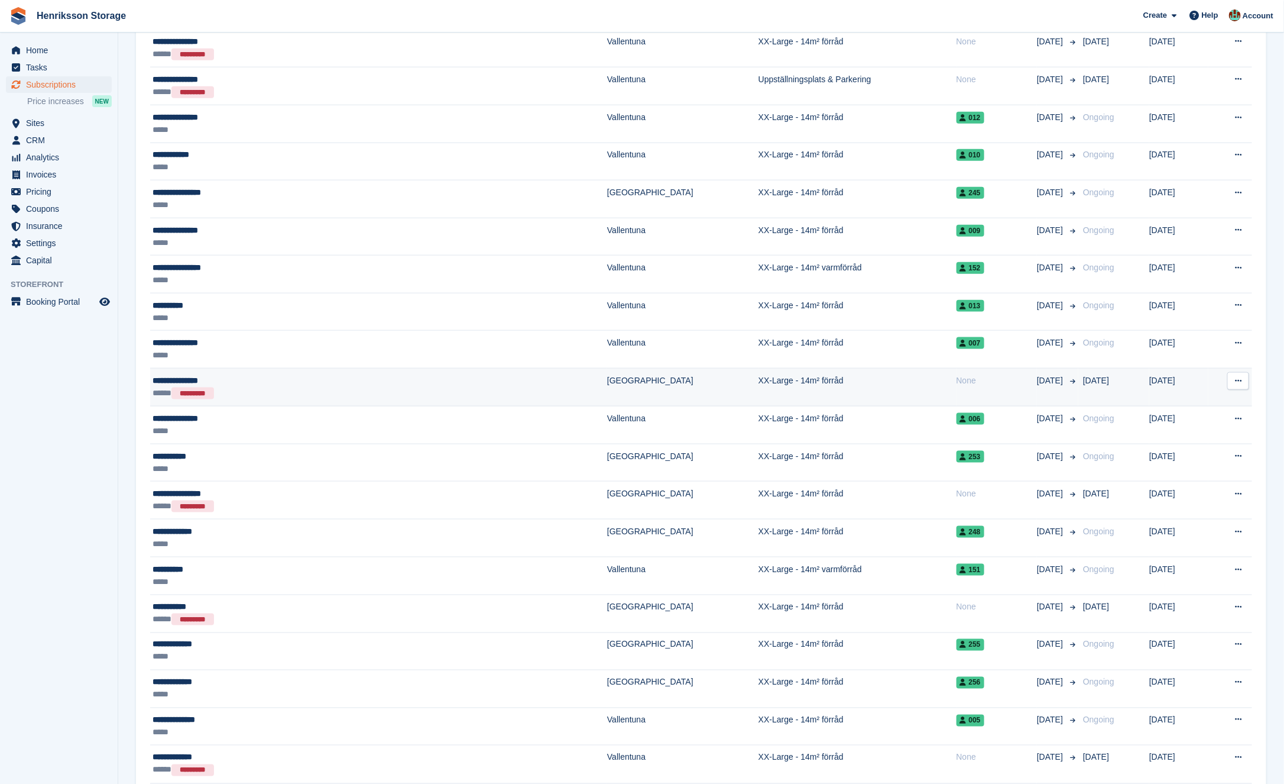
scroll to position [1352, 0]
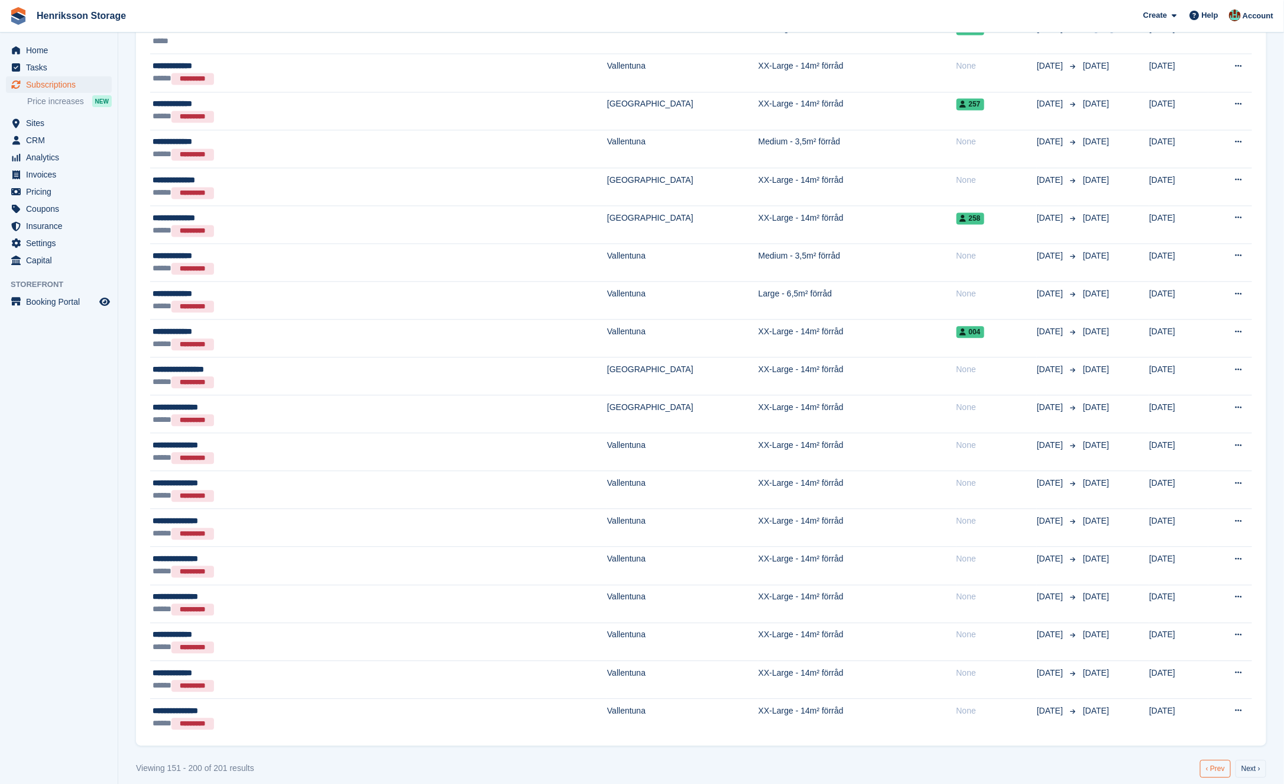
click at [1216, 760] on link "‹ Prev" at bounding box center [1215, 768] width 31 height 18
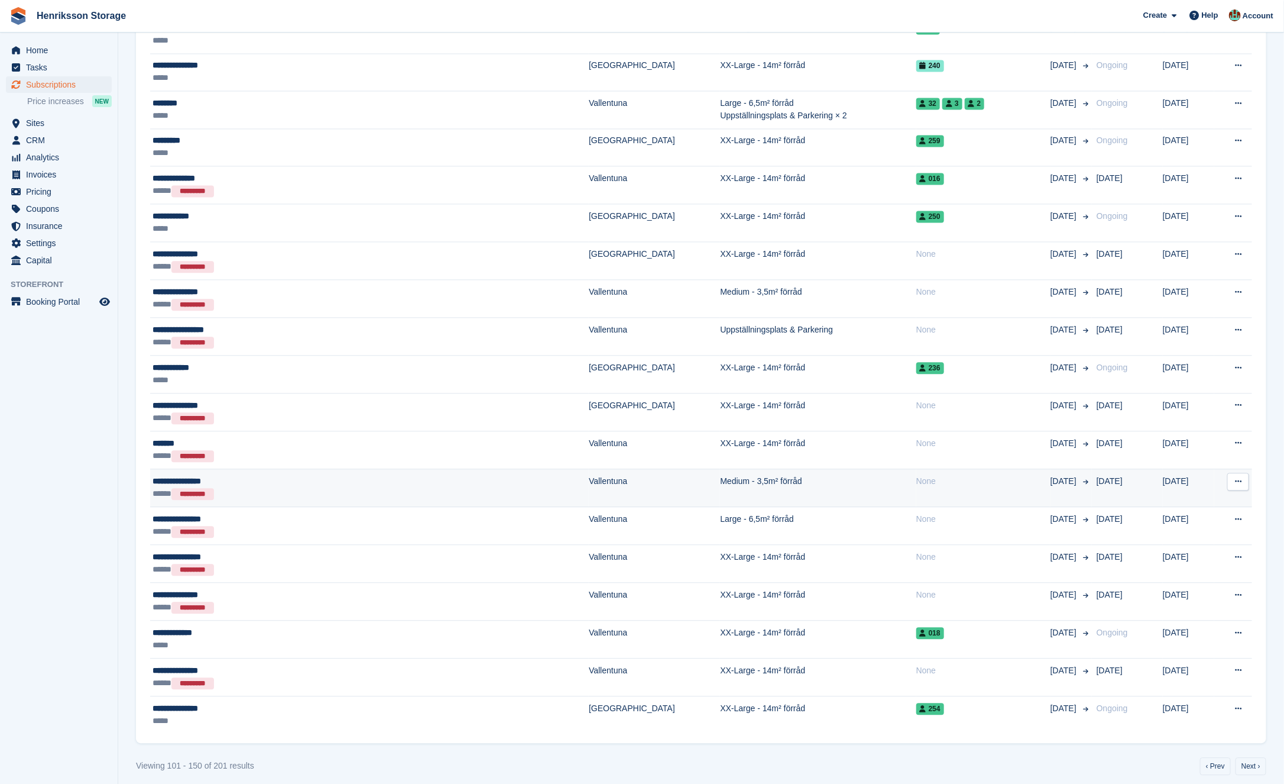
scroll to position [1349, 0]
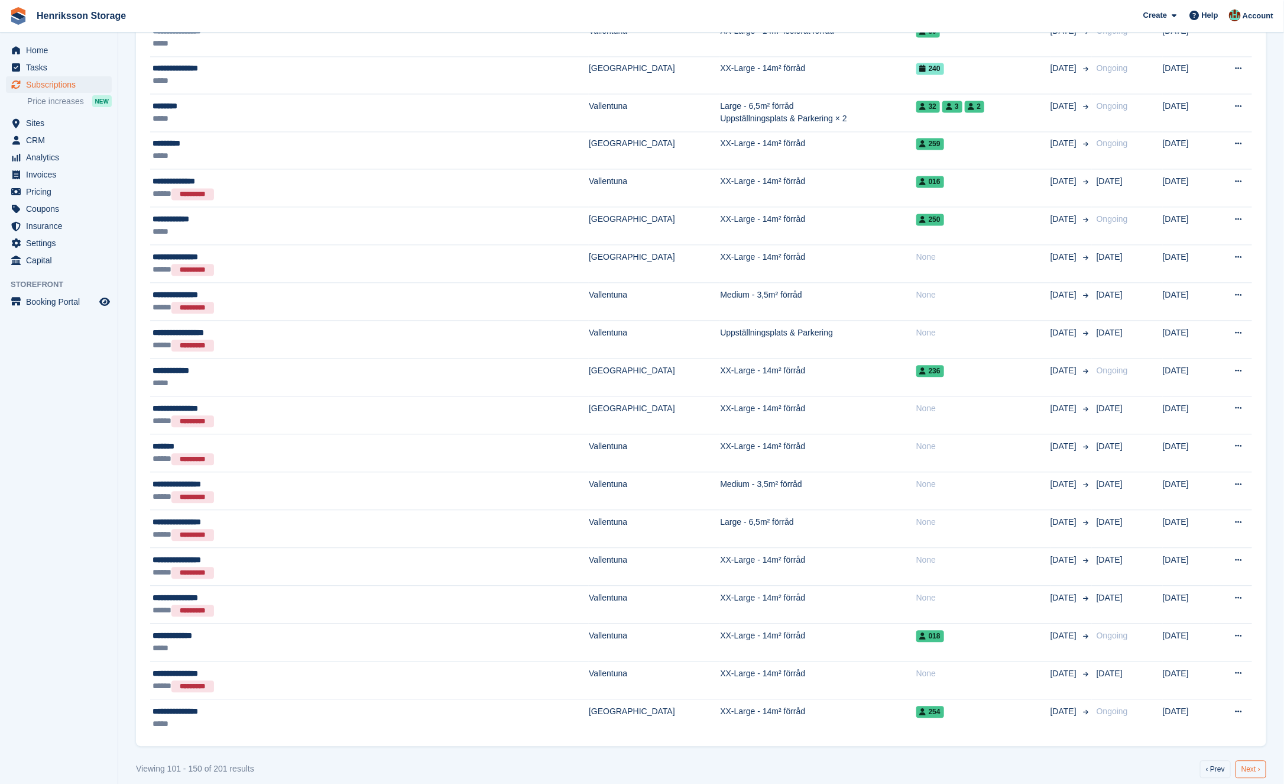
click at [1249, 760] on link "Next ›" at bounding box center [1251, 769] width 31 height 18
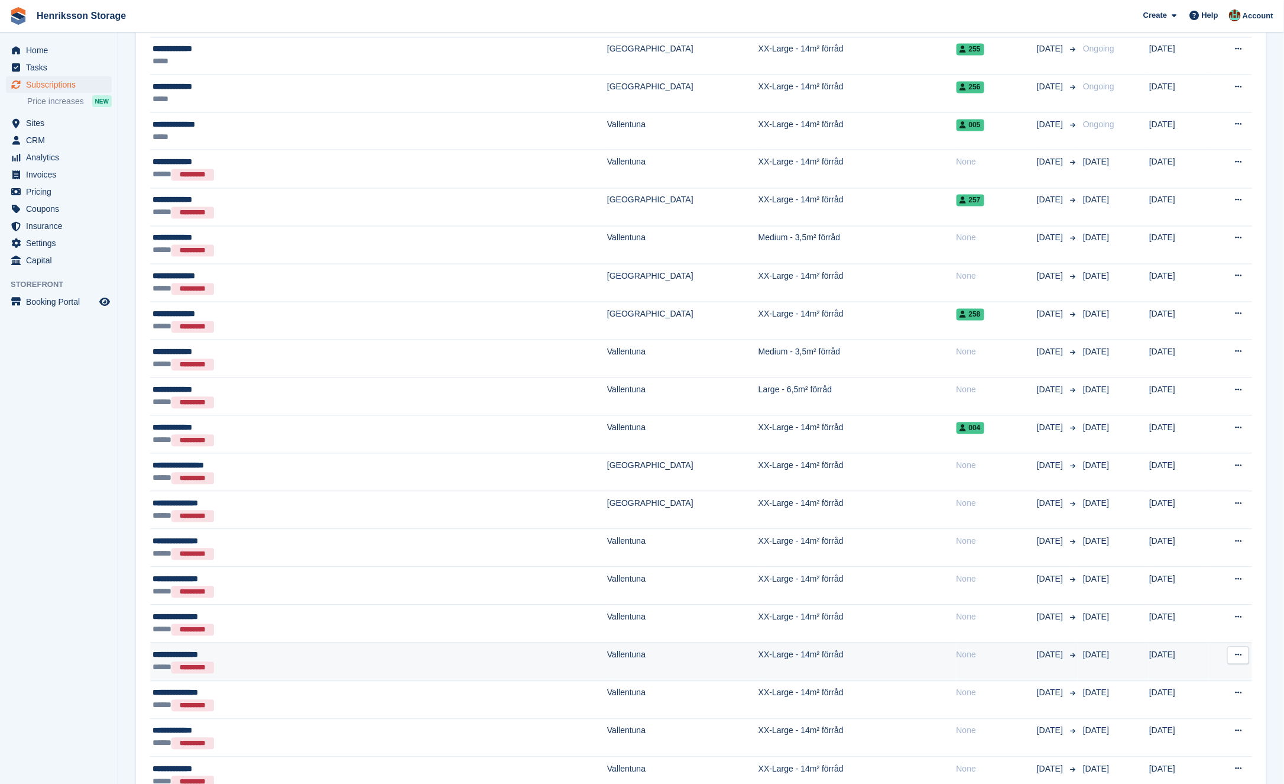
scroll to position [1352, 0]
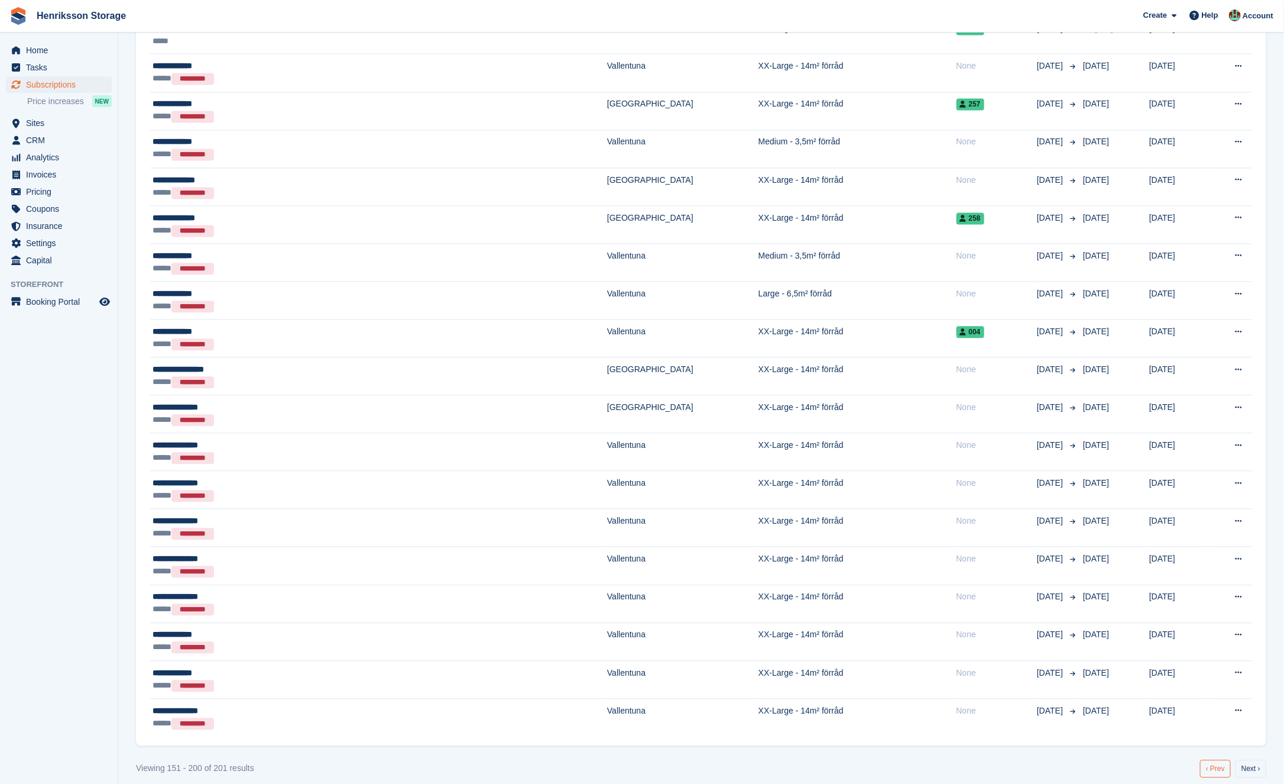
click at [1213, 759] on link "‹ Prev" at bounding box center [1215, 768] width 31 height 18
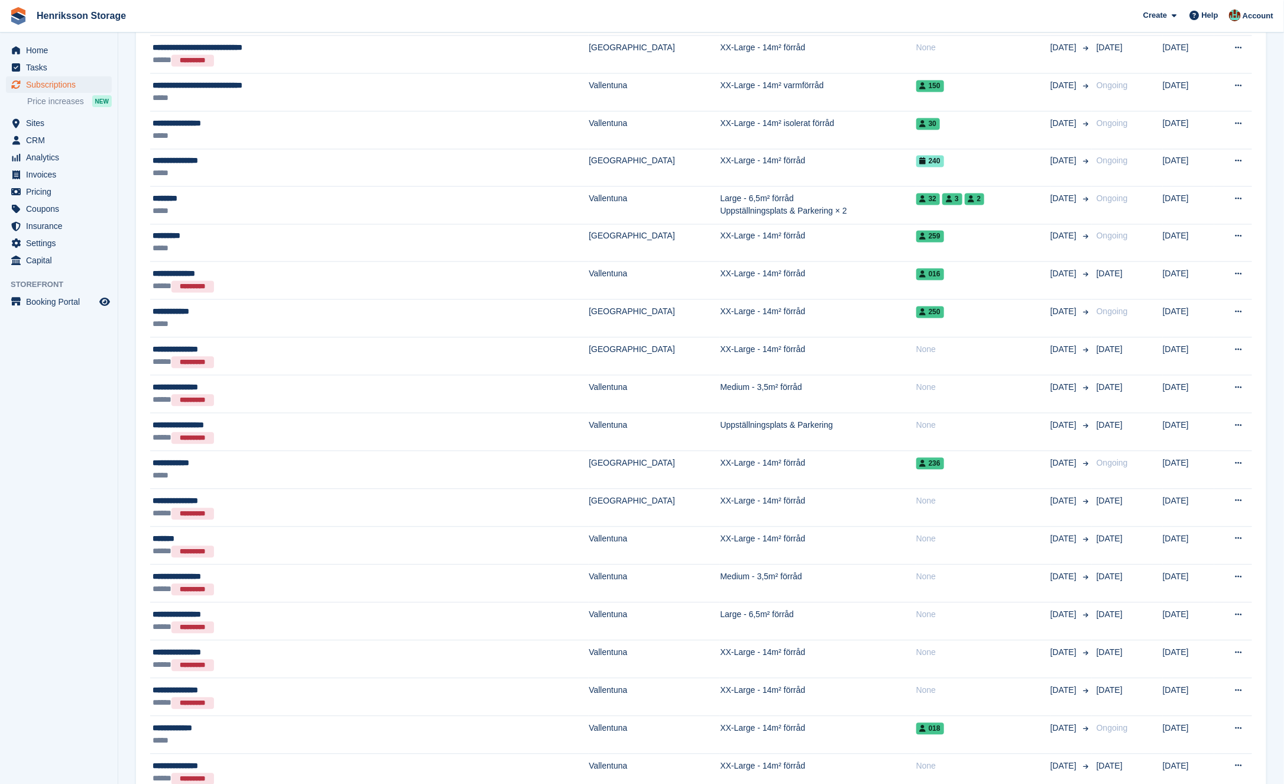
scroll to position [1349, 0]
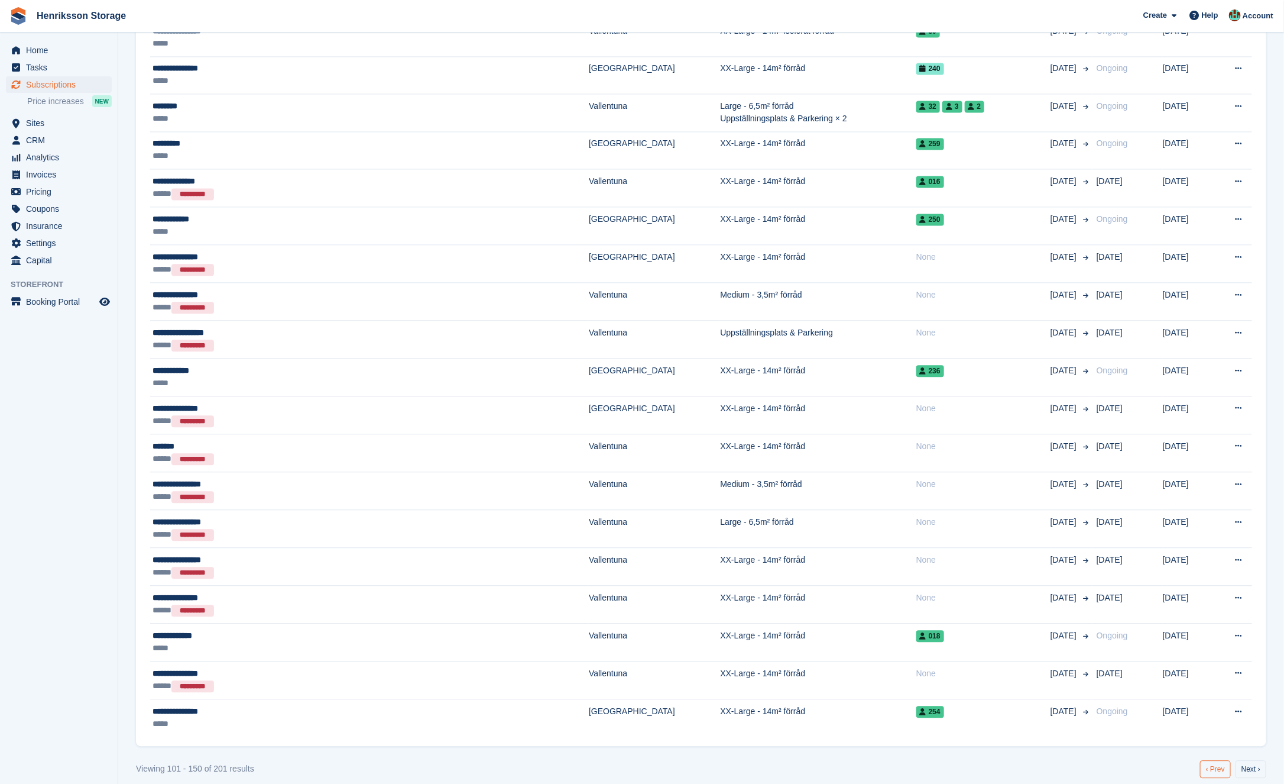
click at [1213, 760] on link "‹ Prev" at bounding box center [1215, 769] width 31 height 18
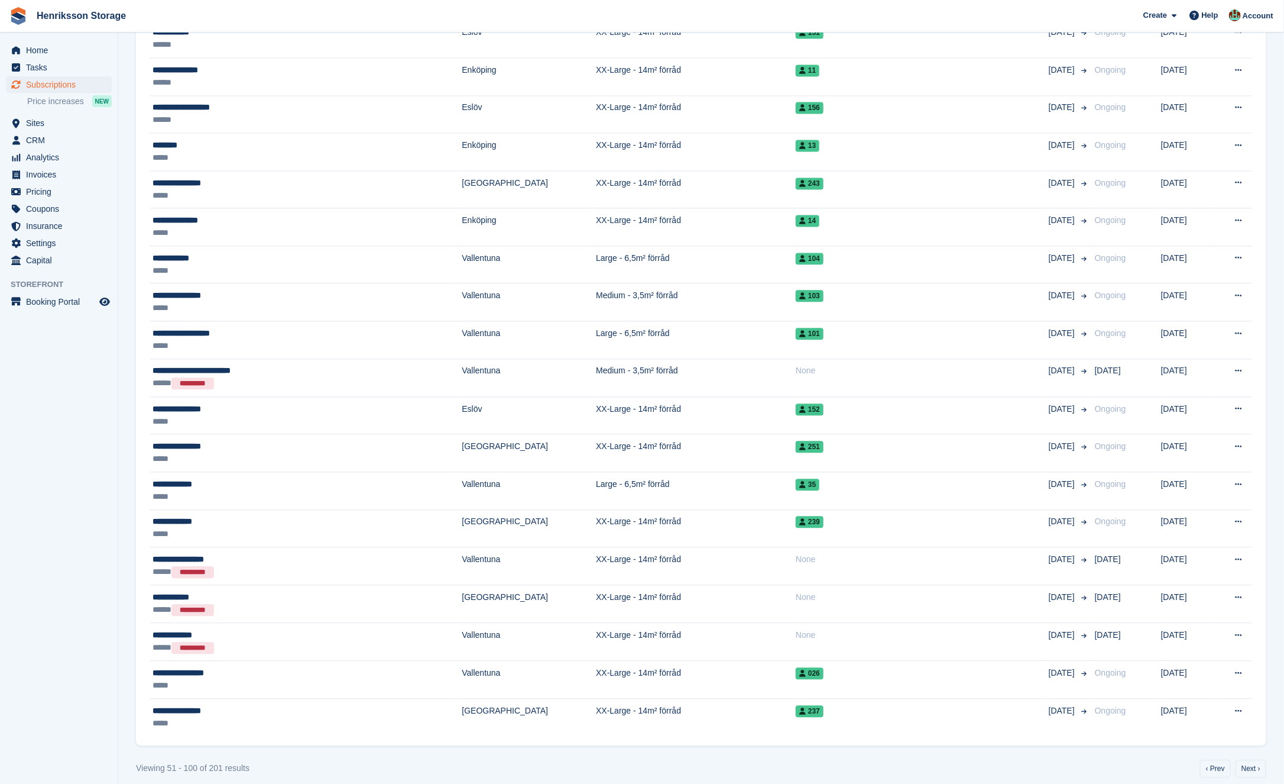
scroll to position [1349, 0]
click at [1255, 759] on link "Next ›" at bounding box center [1251, 768] width 31 height 18
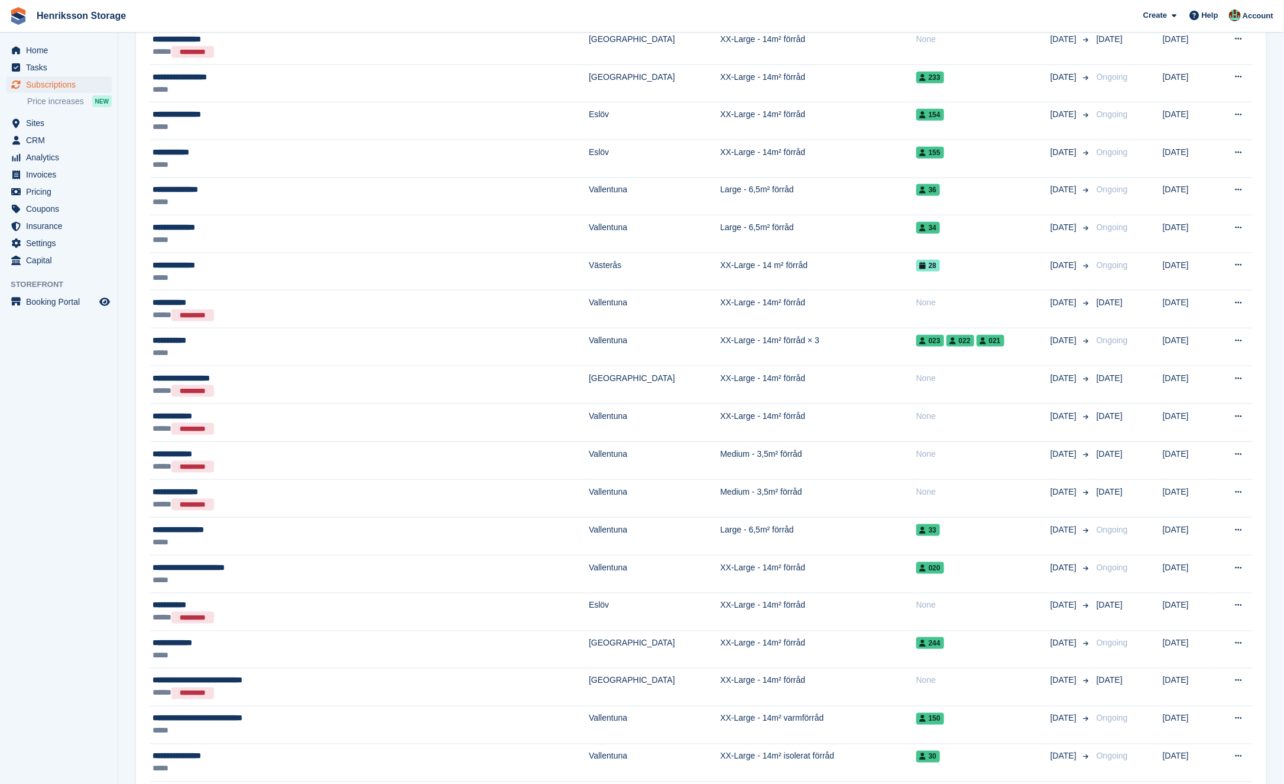
scroll to position [1349, 0]
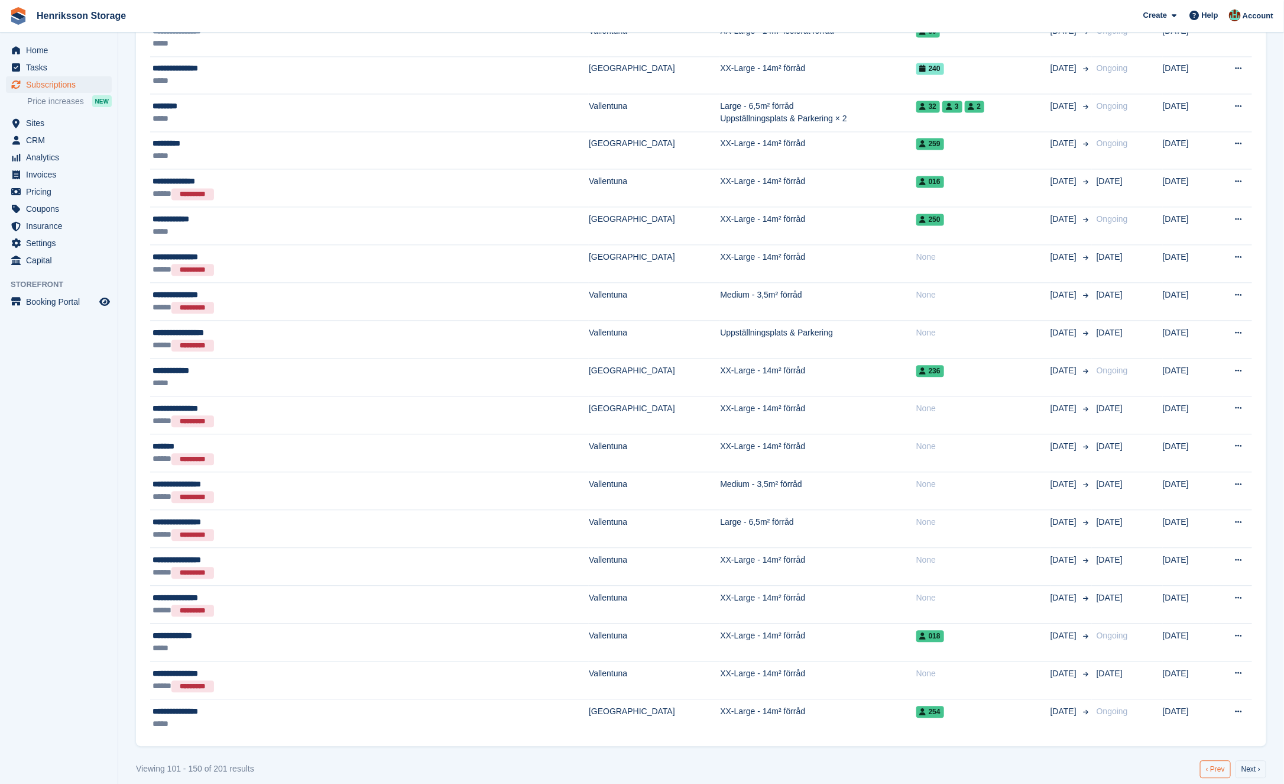
click at [1209, 760] on link "‹ Prev" at bounding box center [1215, 769] width 31 height 18
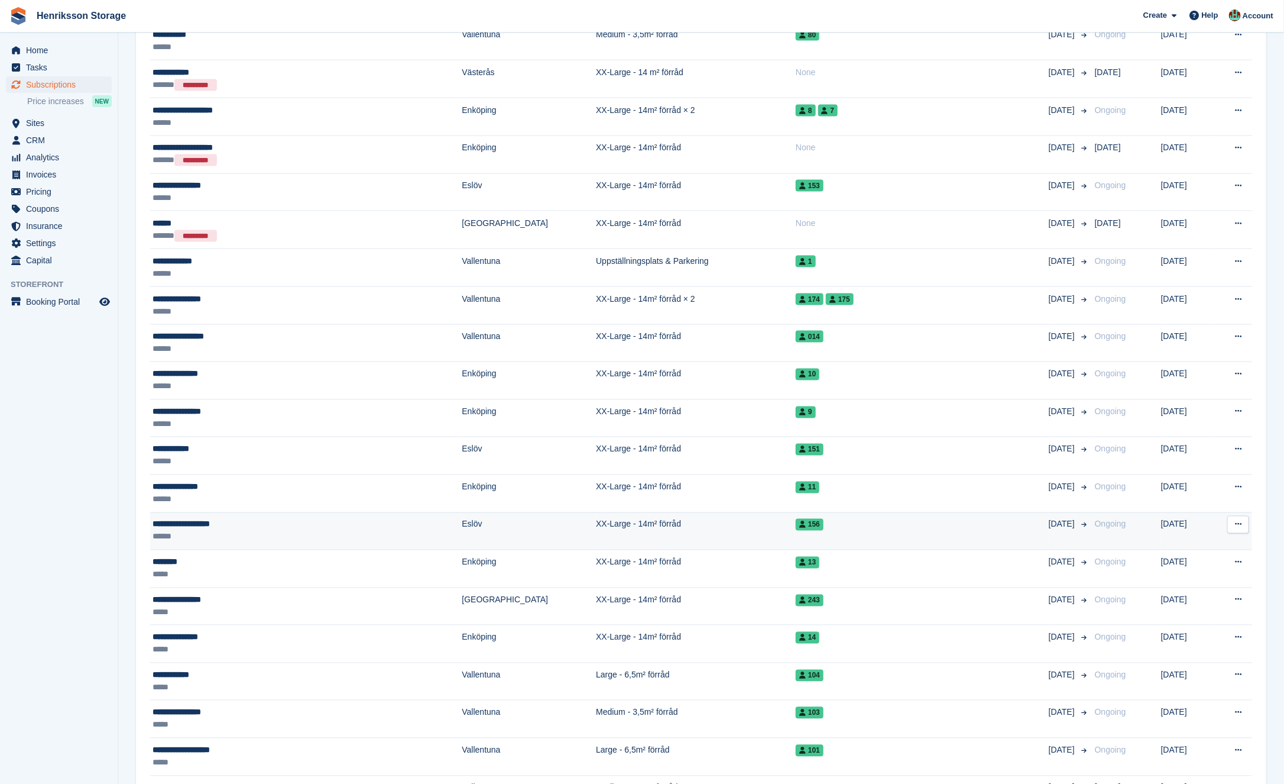
scroll to position [1349, 0]
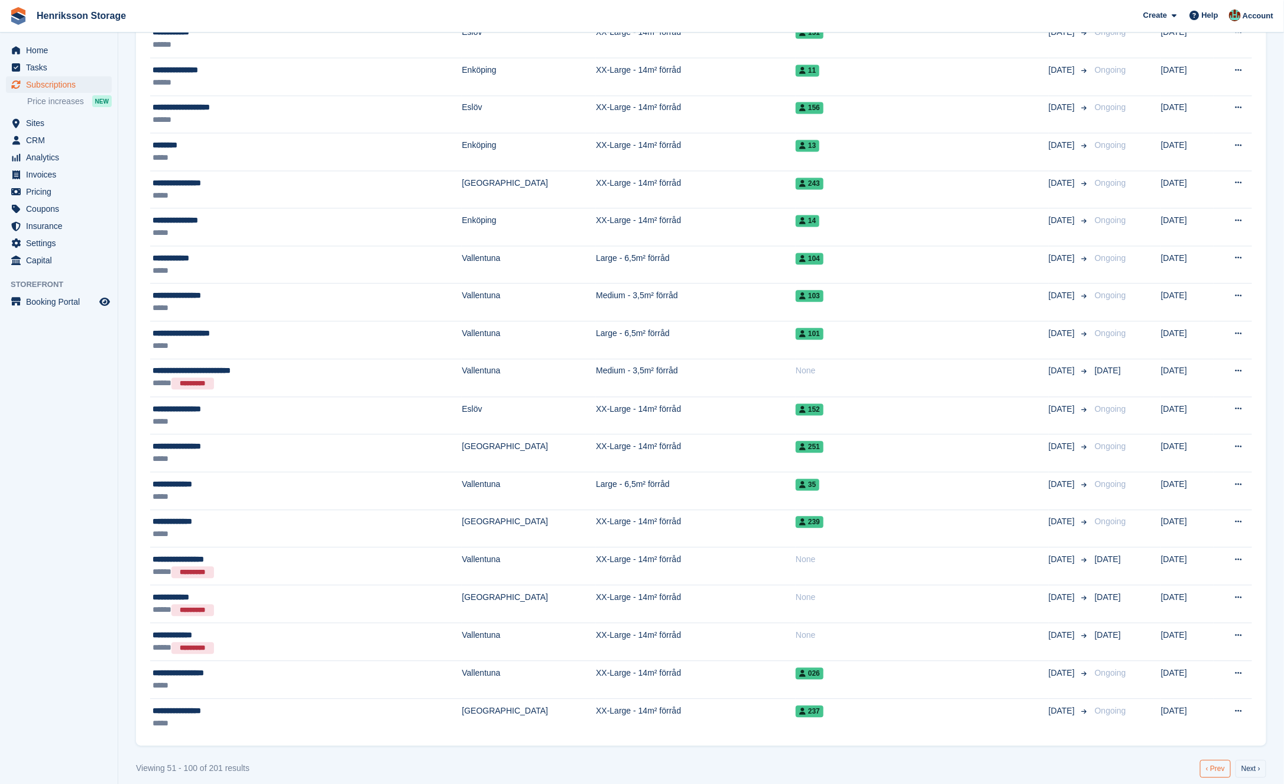
click at [1223, 763] on link "‹ Prev" at bounding box center [1215, 768] width 31 height 18
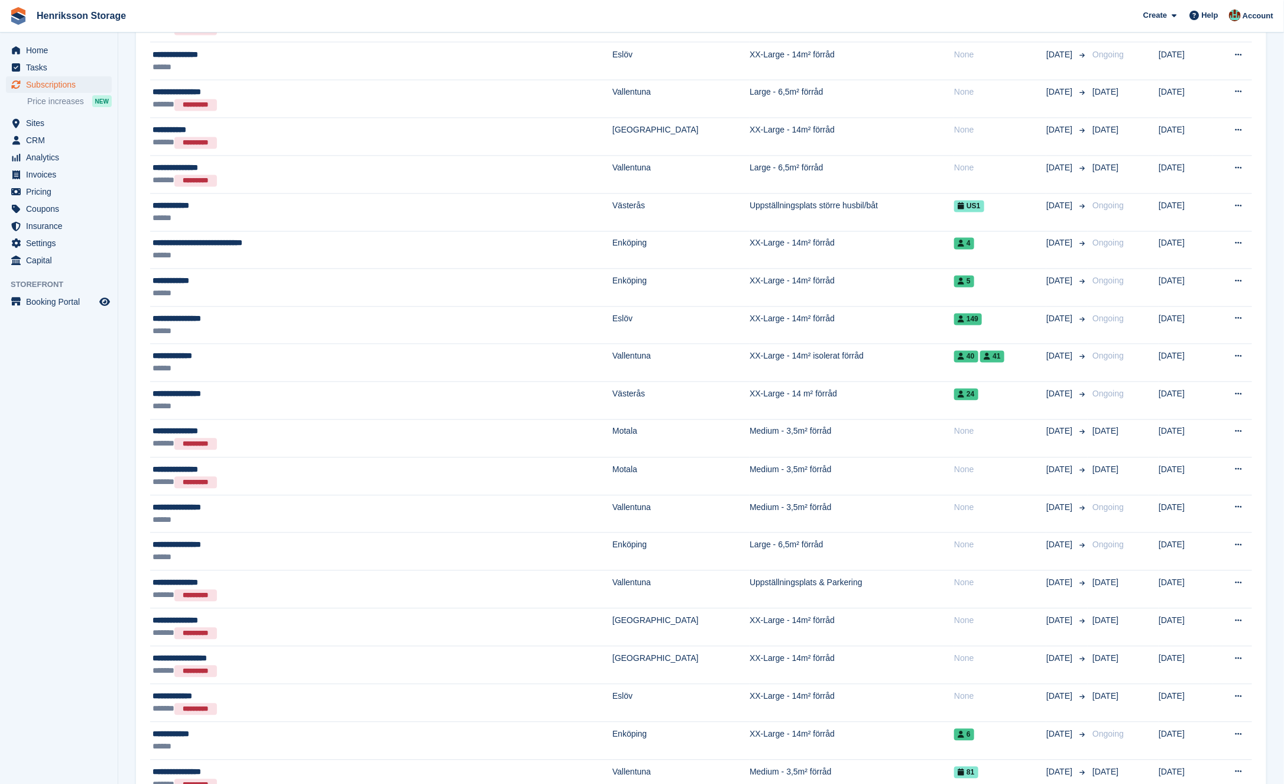
scroll to position [1206, 0]
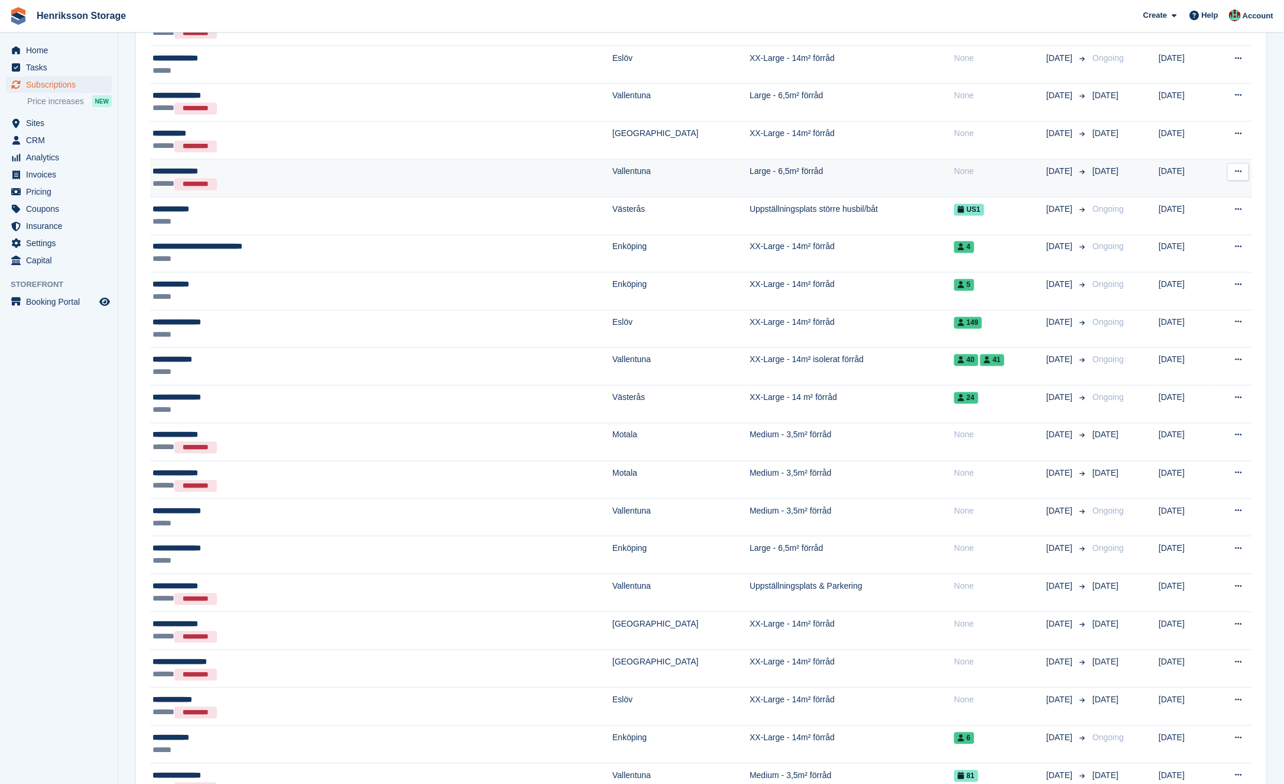
click at [1239, 168] on icon at bounding box center [1238, 172] width 7 height 8
click at [1165, 187] on p "View customer" at bounding box center [1192, 194] width 103 height 15
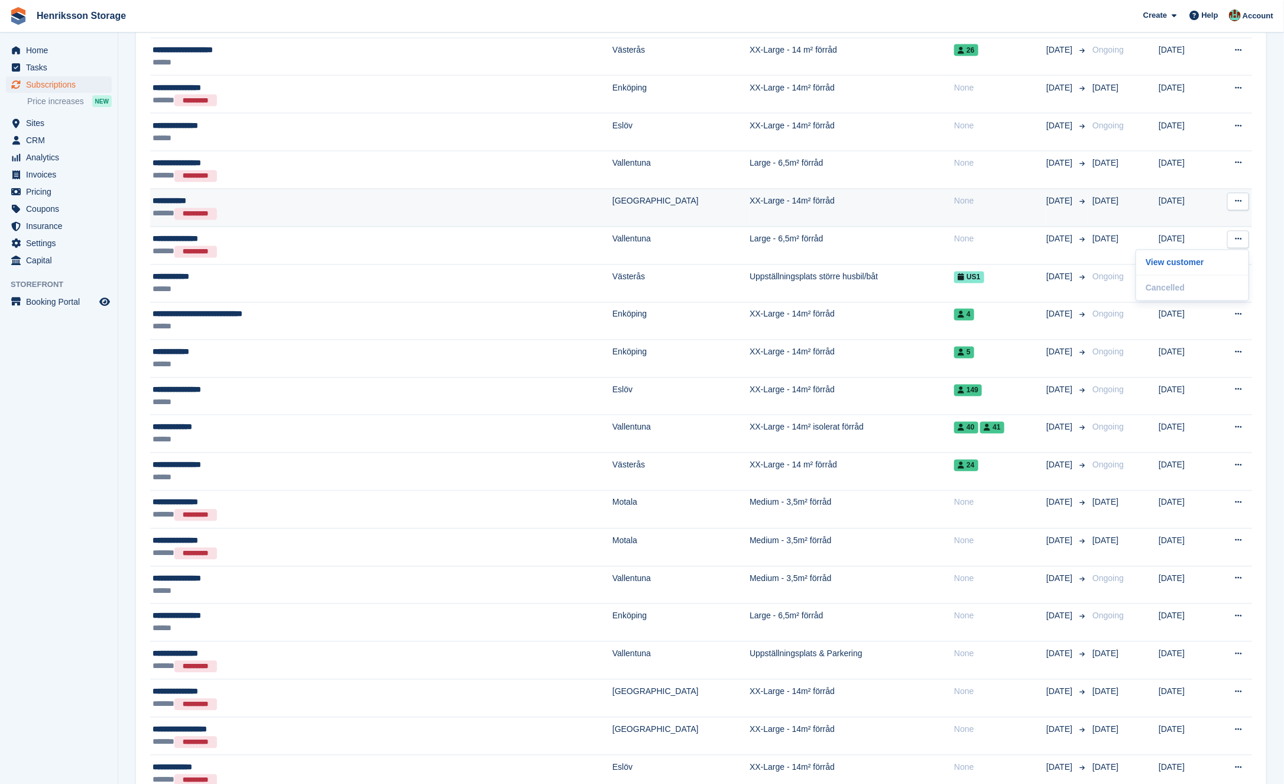
scroll to position [1138, 0]
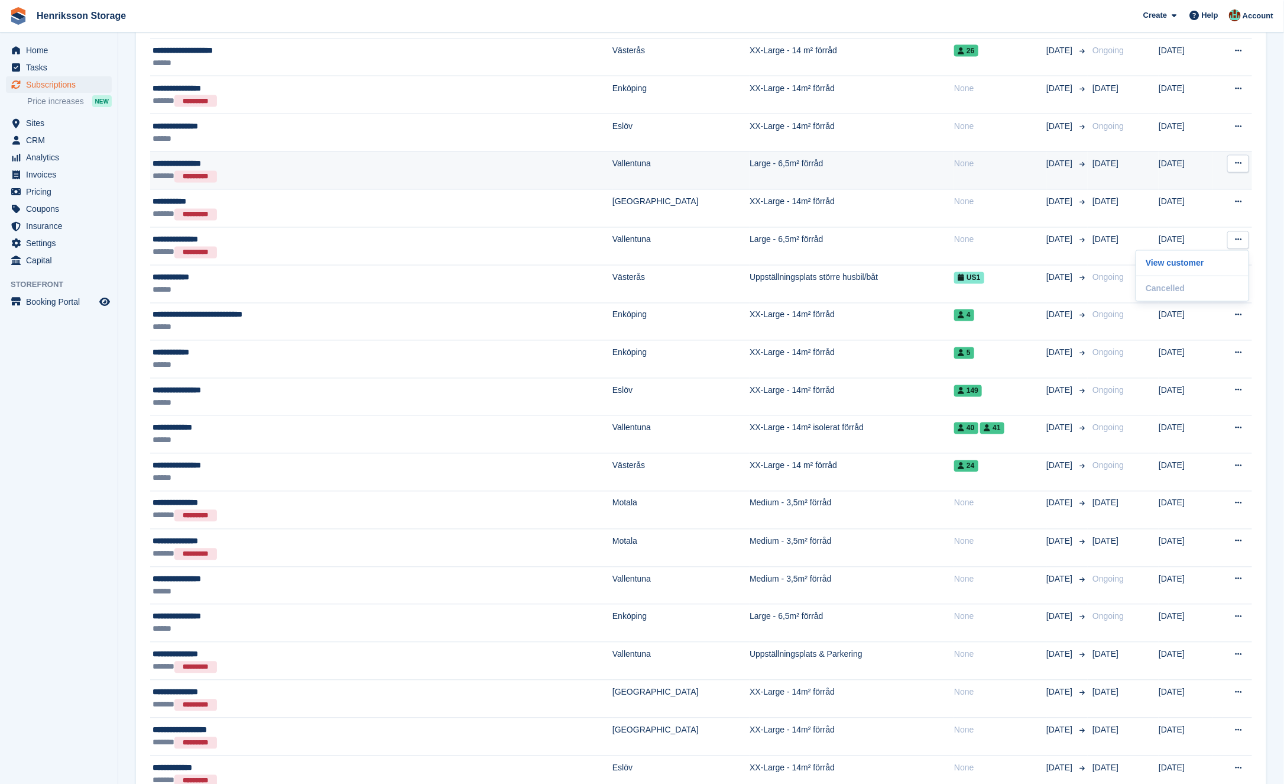
click at [1238, 160] on icon at bounding box center [1238, 164] width 7 height 8
click at [1179, 180] on p "View customer" at bounding box center [1192, 186] width 103 height 15
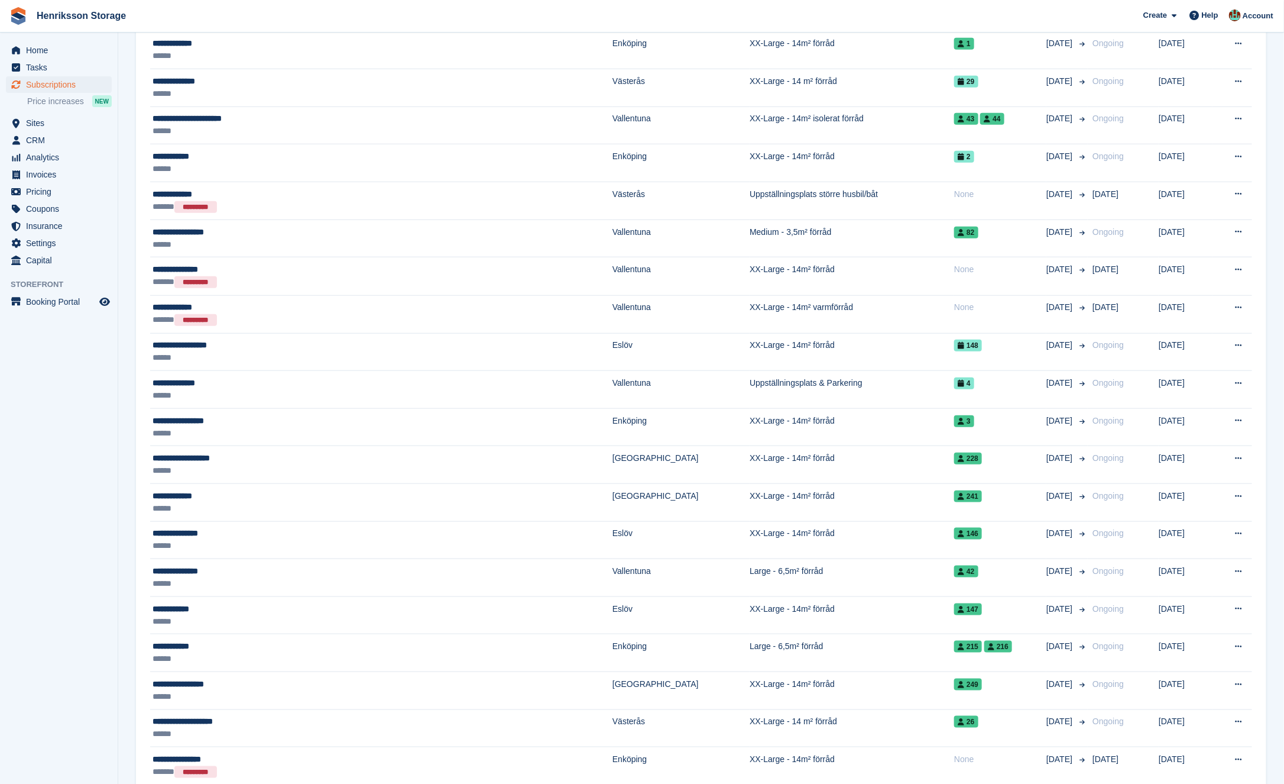
scroll to position [466, 0]
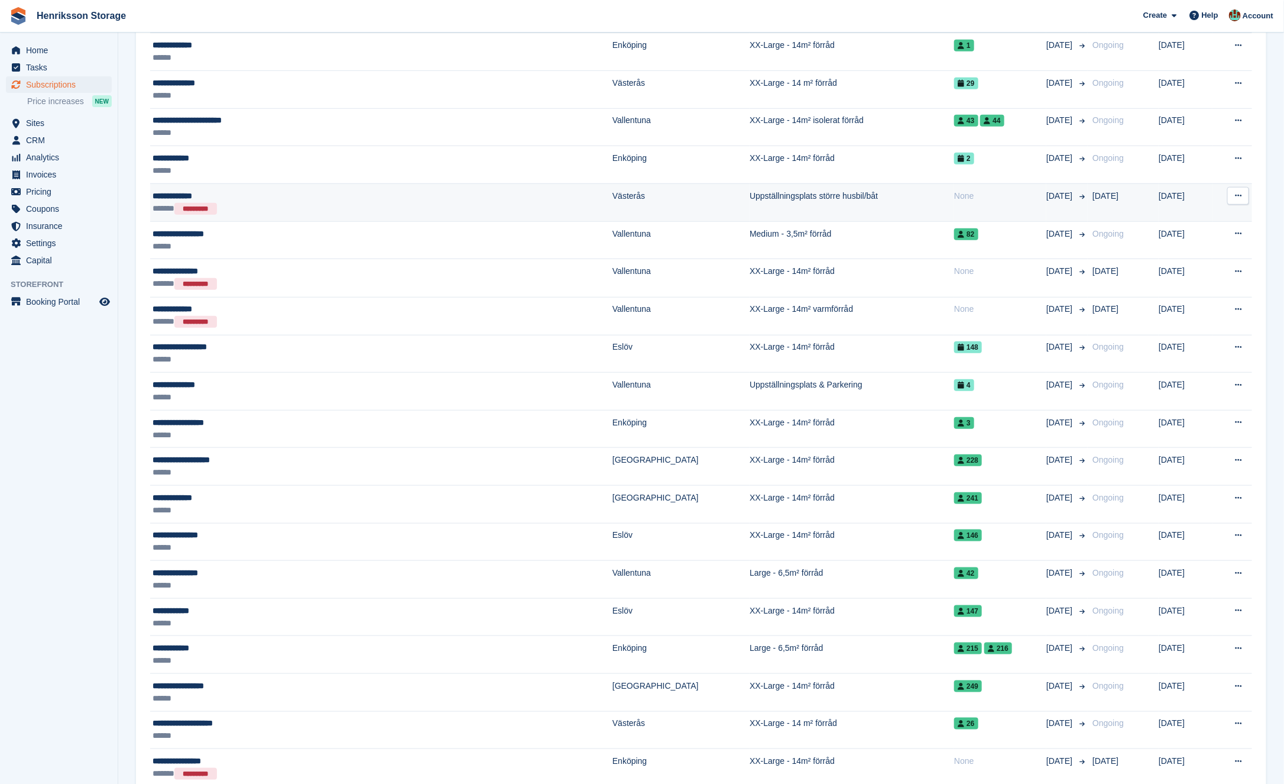
click at [1244, 193] on button at bounding box center [1239, 196] width 22 height 18
click at [1200, 211] on p "View customer" at bounding box center [1192, 218] width 103 height 15
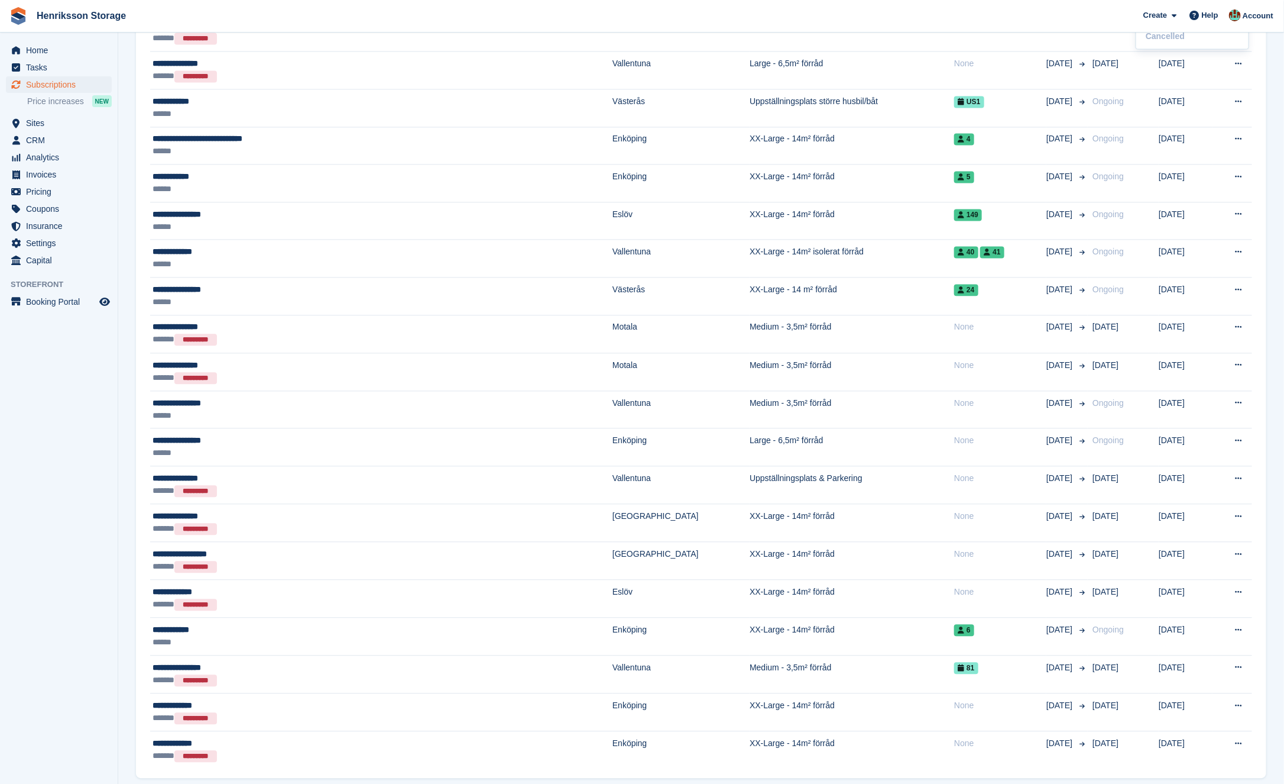
scroll to position [1347, 0]
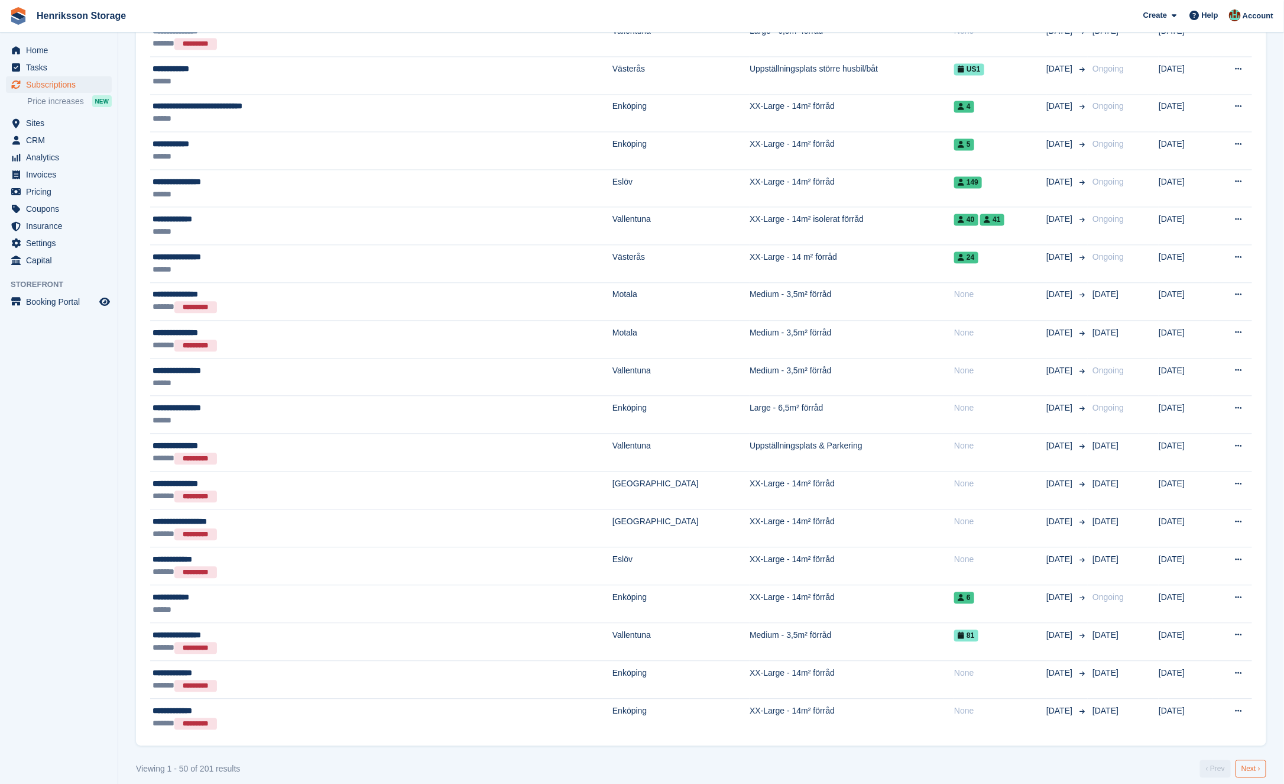
click at [1243, 759] on link "Next ›" at bounding box center [1251, 768] width 31 height 18
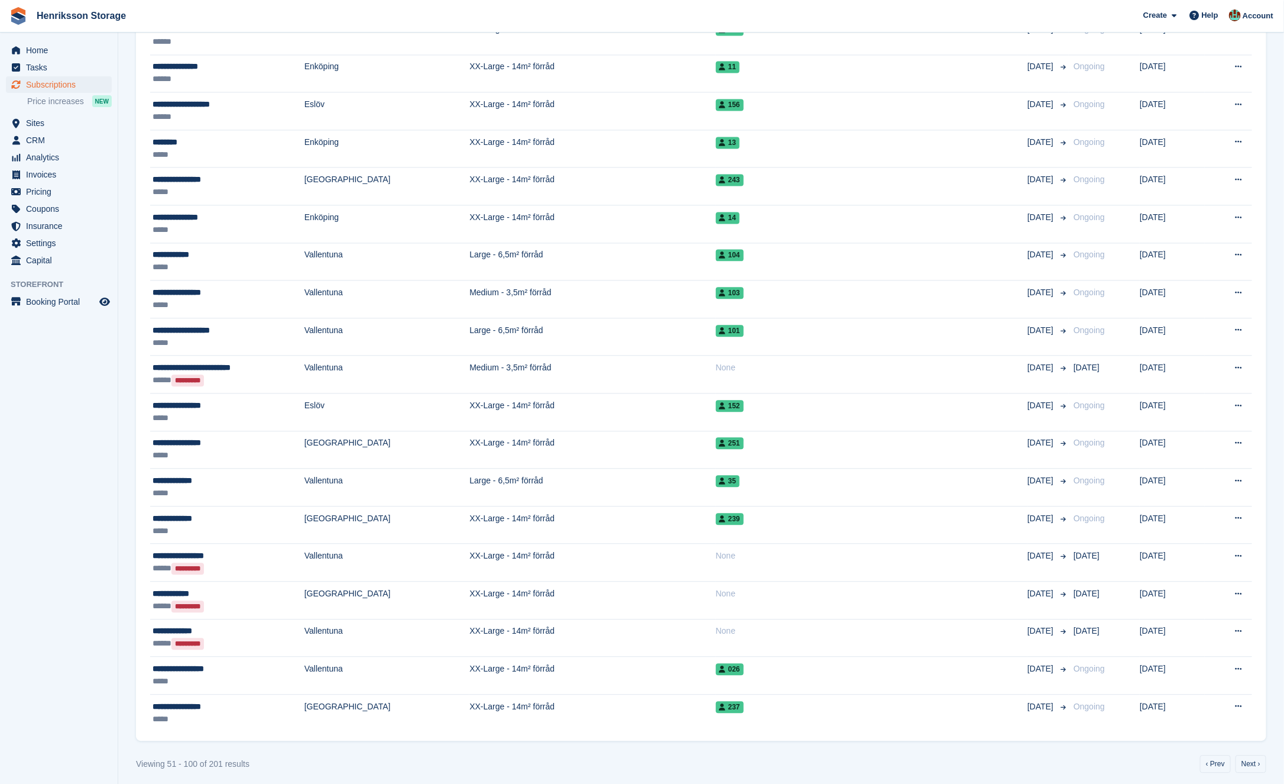
click at [1243, 755] on link "Next ›" at bounding box center [1251, 764] width 31 height 18
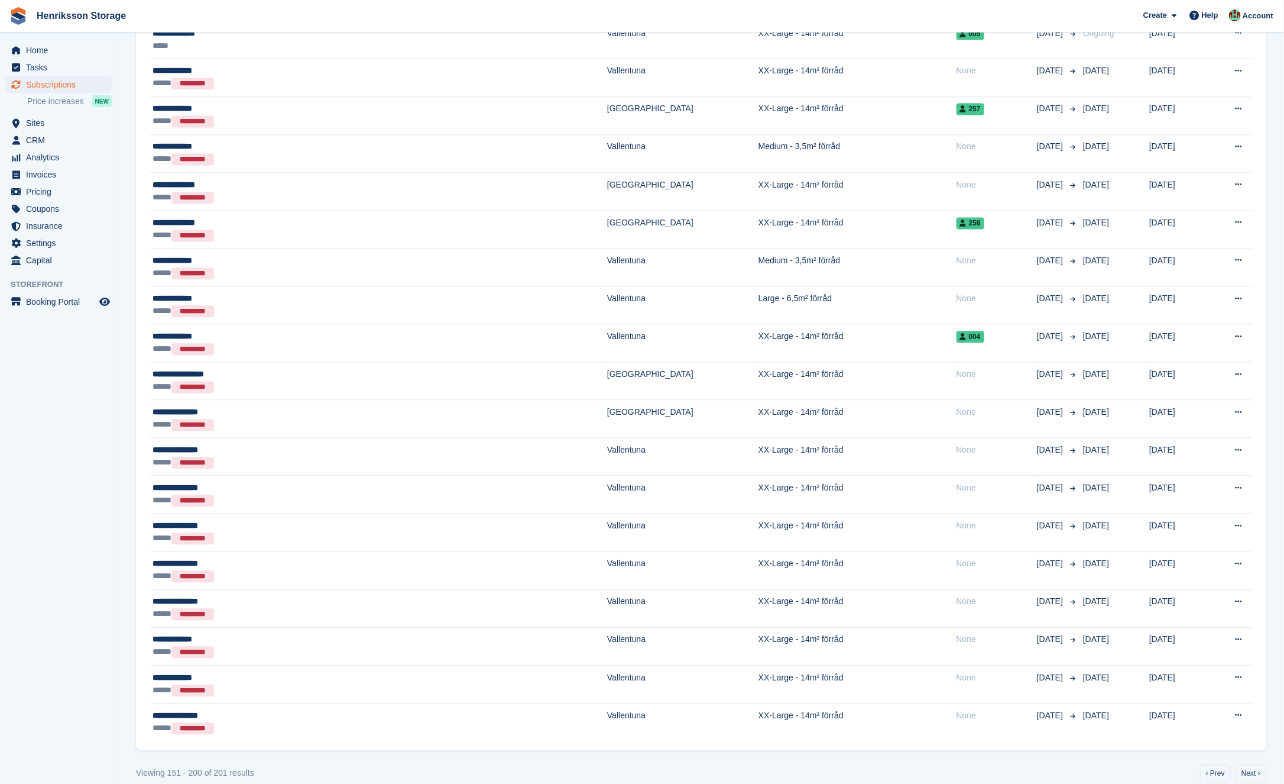
click at [1243, 764] on link "Next ›" at bounding box center [1251, 773] width 31 height 18
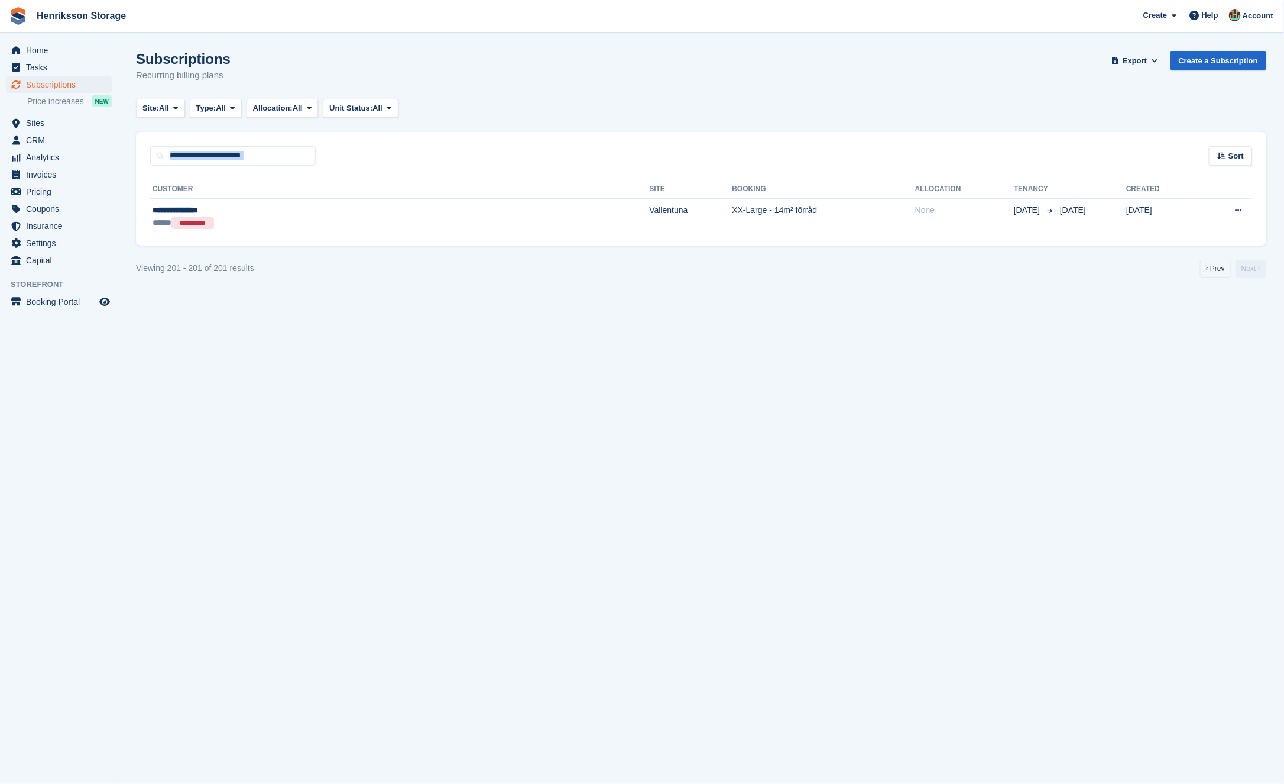
click at [1243, 755] on section "Subscriptions Recurring billing plans Export Export Subscriptions Export a CSV …" at bounding box center [701, 392] width 1166 height 784
click at [1208, 261] on link "‹ Prev" at bounding box center [1215, 269] width 31 height 18
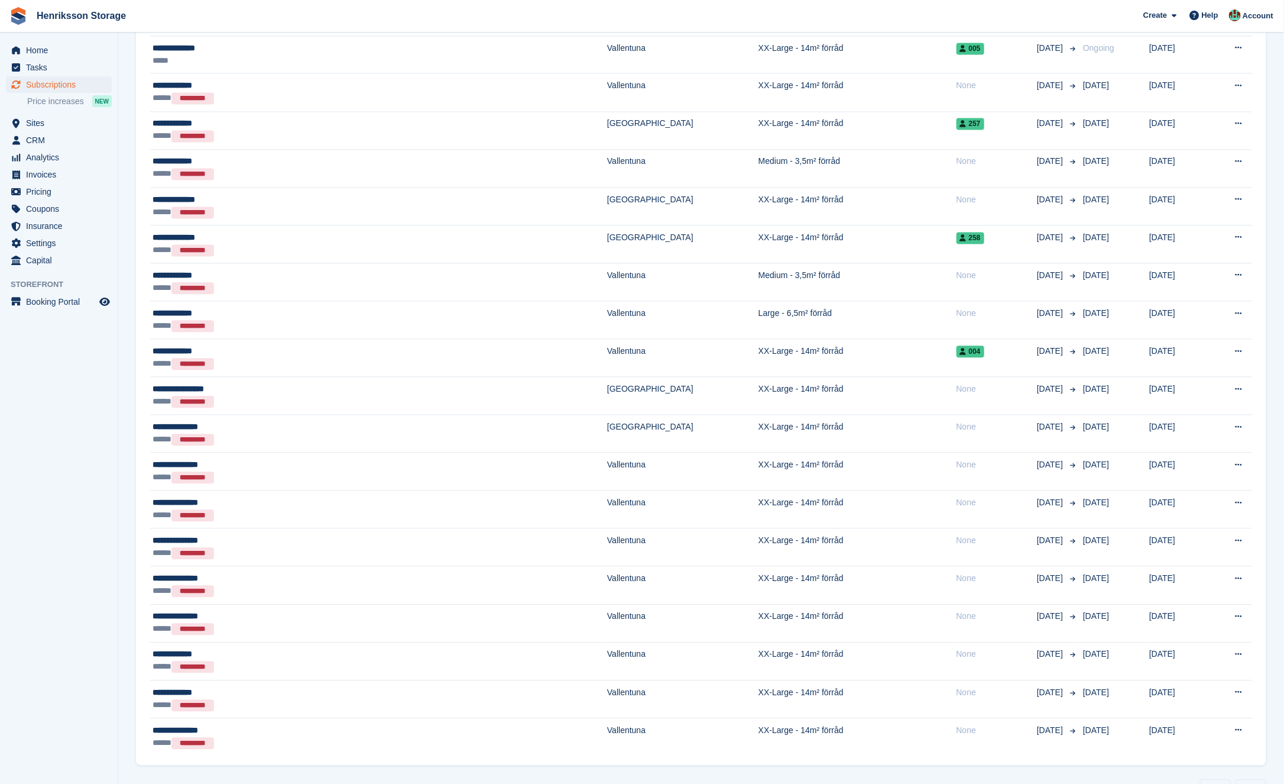
scroll to position [1352, 0]
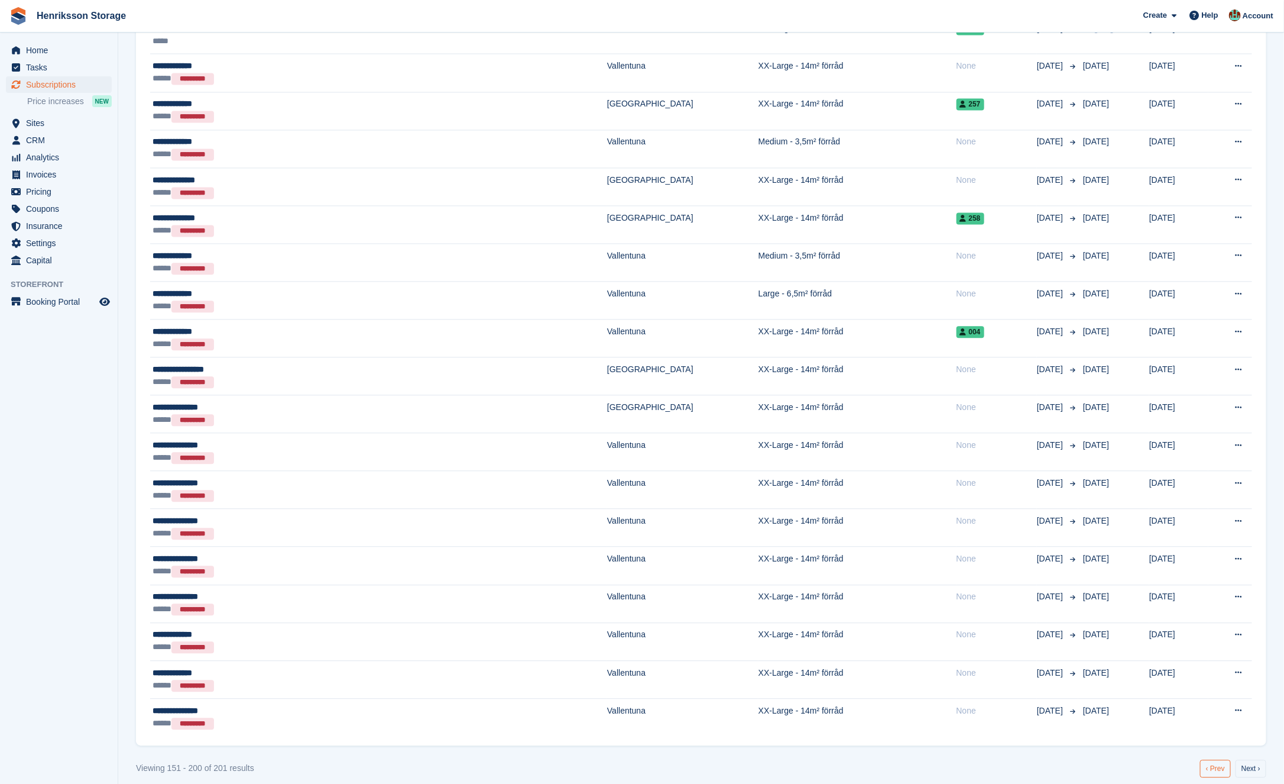
click at [1208, 759] on link "‹ Prev" at bounding box center [1215, 768] width 31 height 18
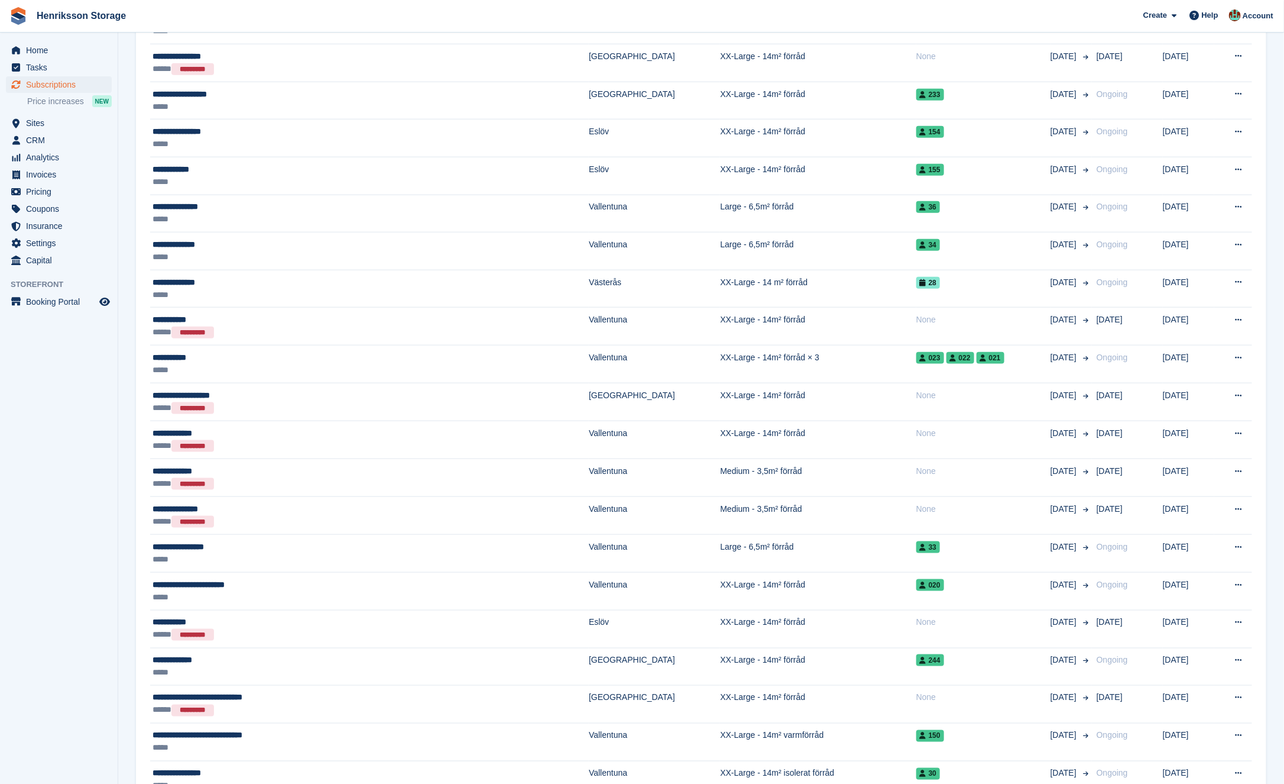
scroll to position [1349, 0]
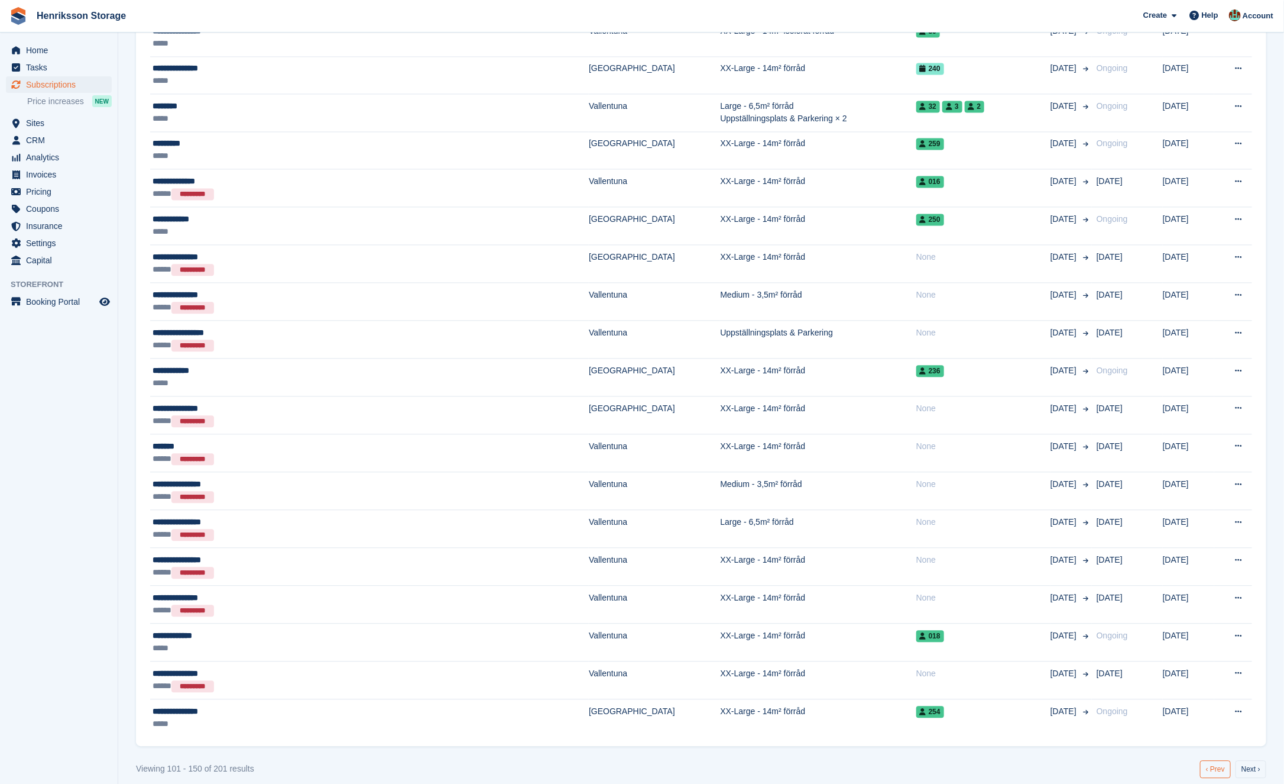
click at [1208, 760] on link "‹ Prev" at bounding box center [1215, 769] width 31 height 18
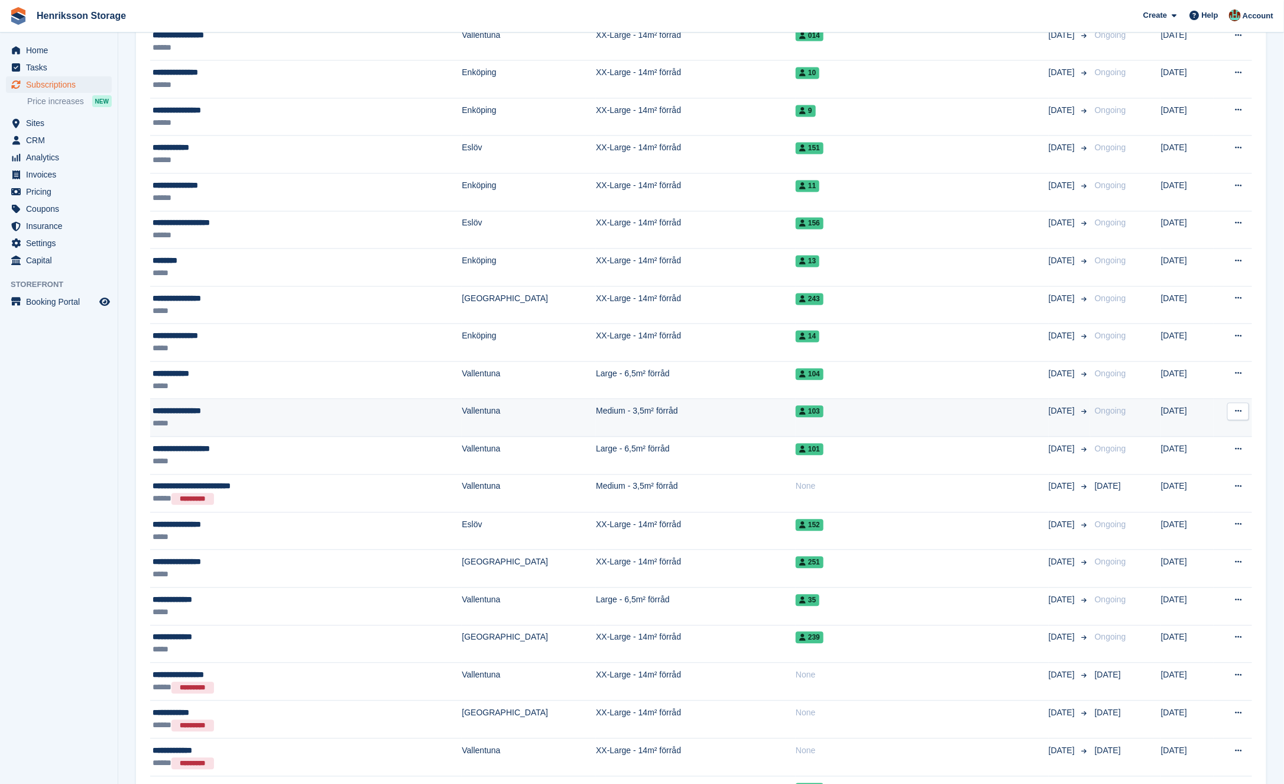
scroll to position [1349, 0]
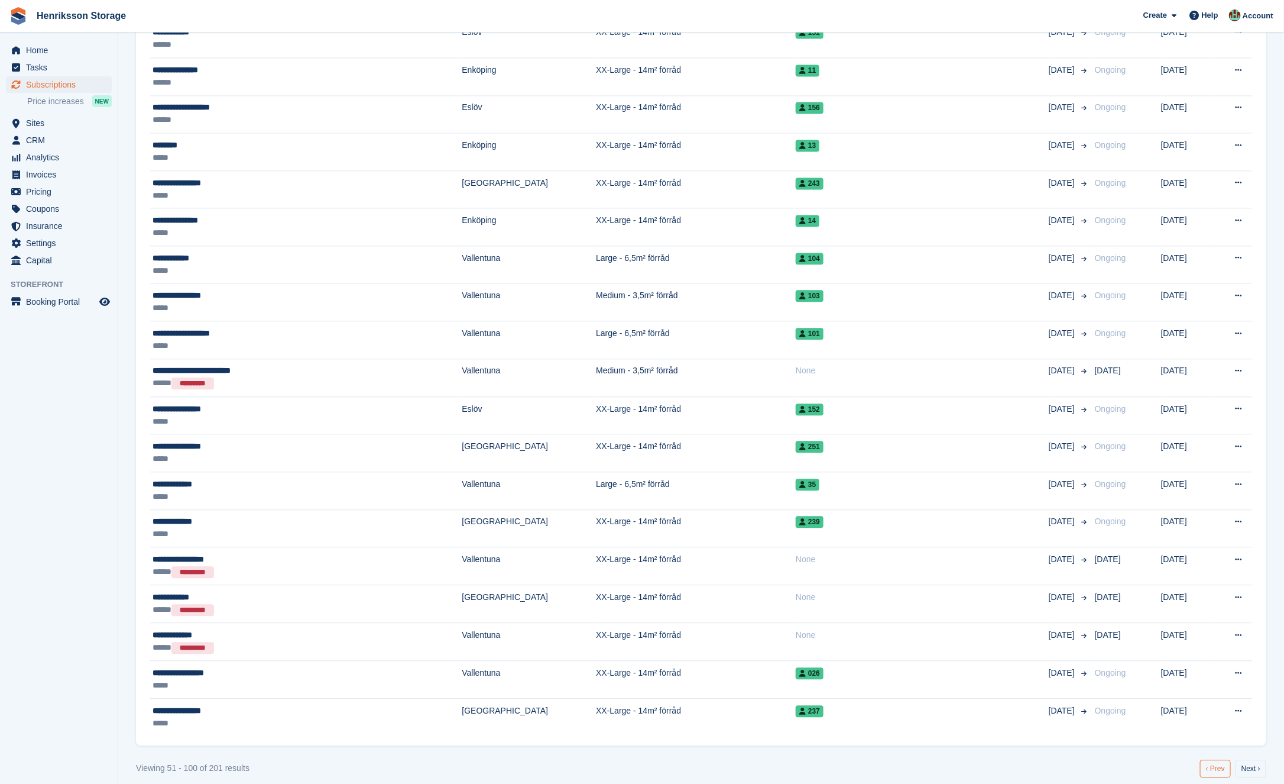
click at [1216, 759] on link "‹ Prev" at bounding box center [1215, 768] width 31 height 18
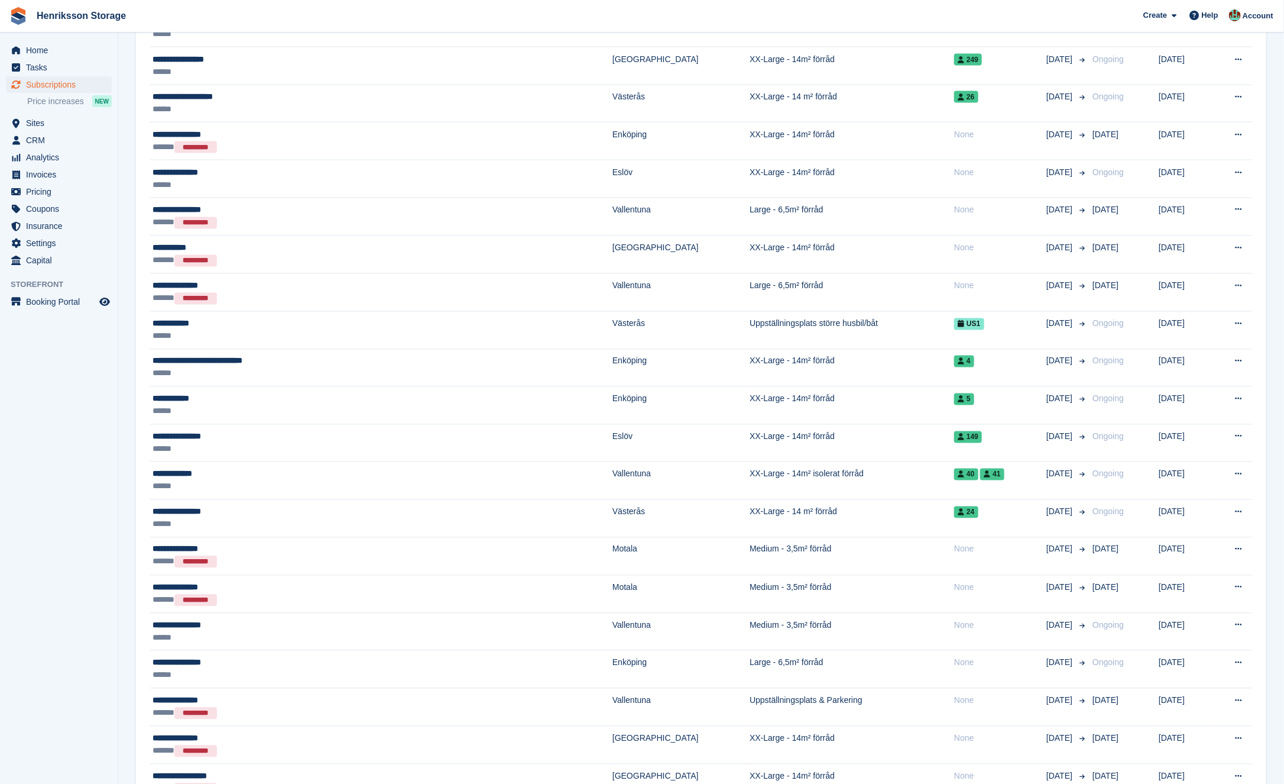
scroll to position [1083, 0]
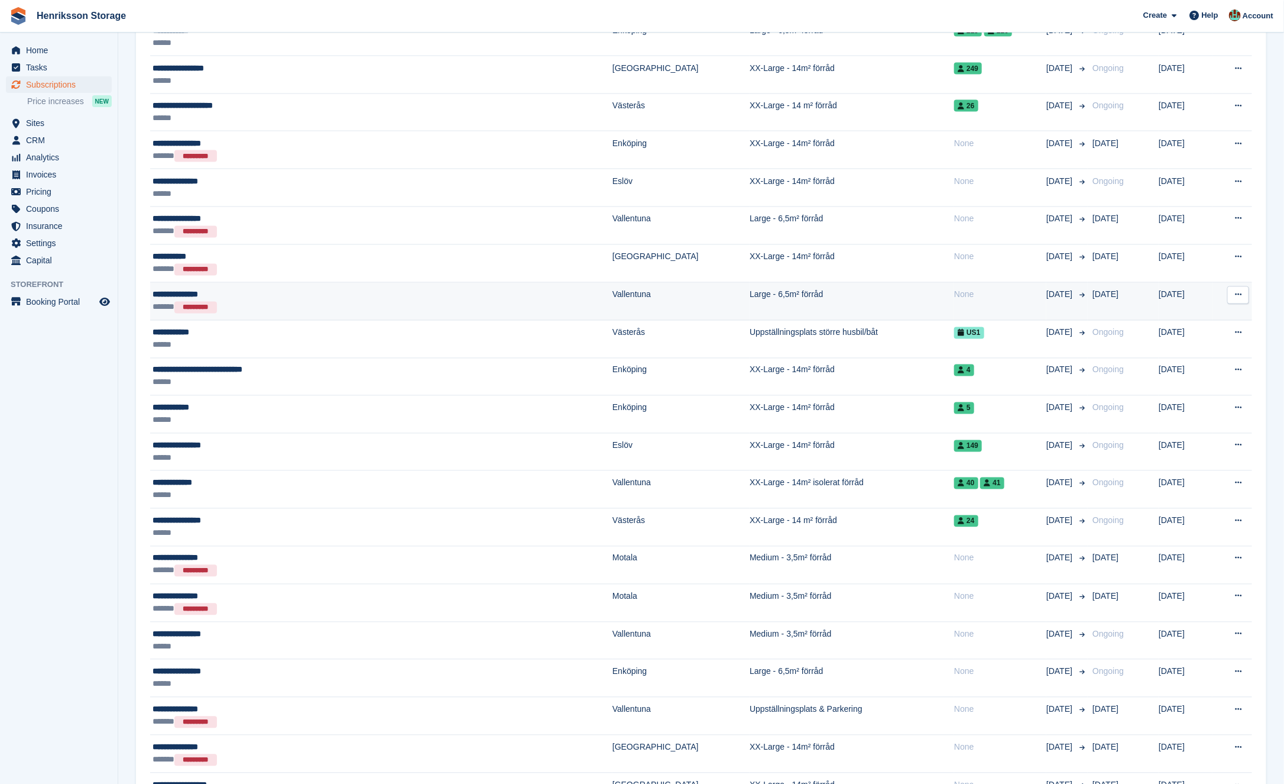
click at [1242, 291] on icon at bounding box center [1238, 295] width 7 height 8
click at [1187, 310] on p "View customer" at bounding box center [1192, 317] width 103 height 15
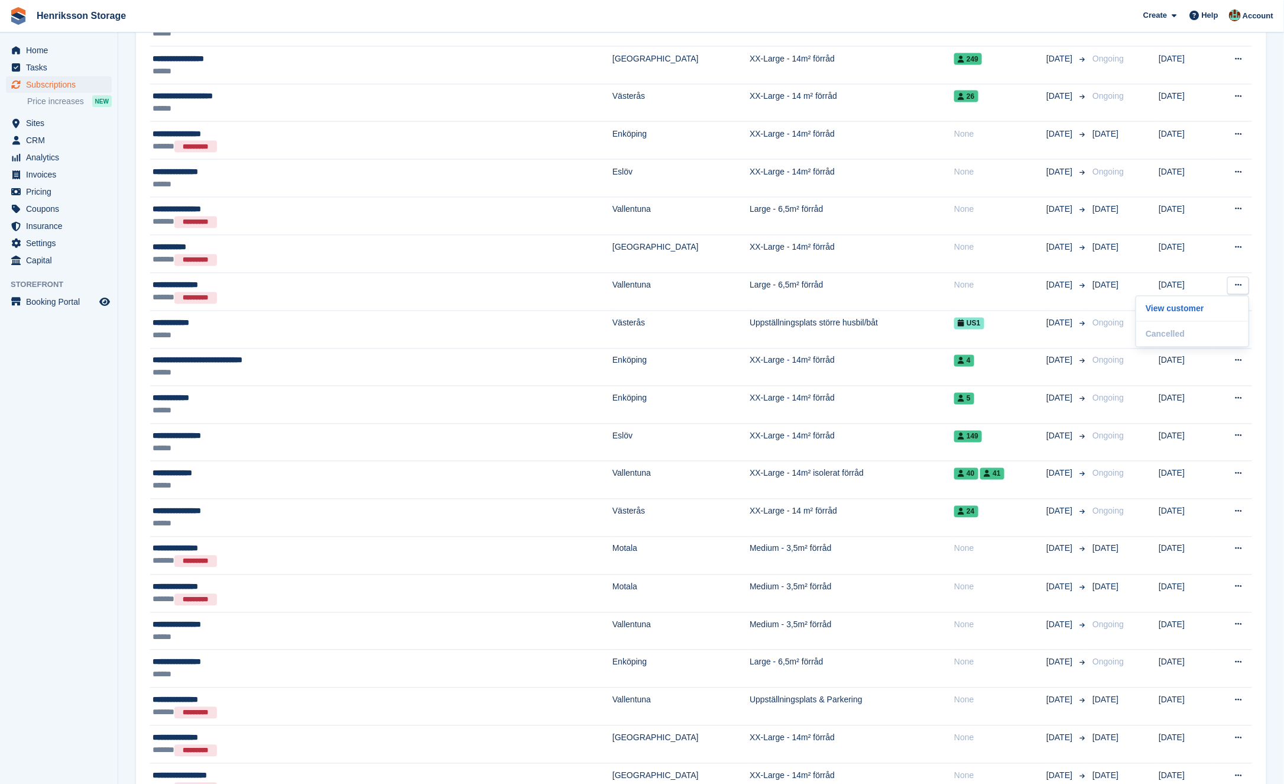
scroll to position [1087, 0]
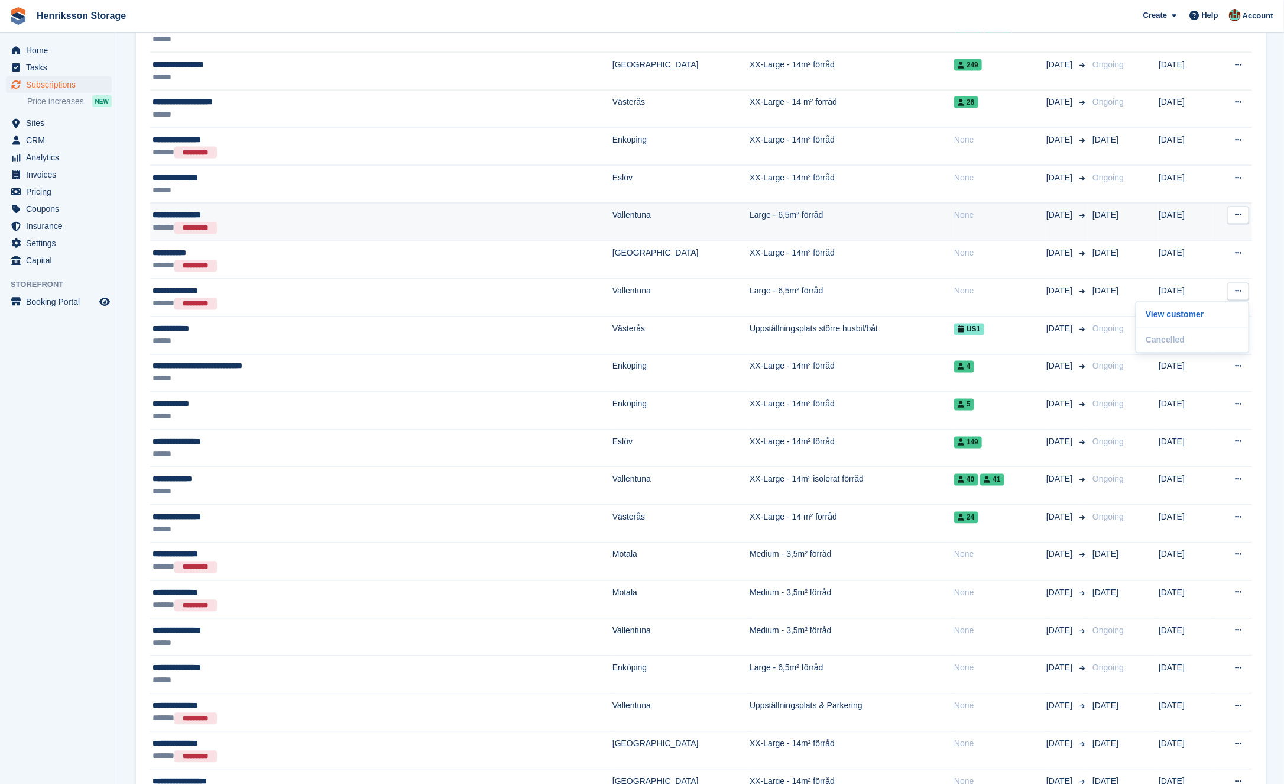
click at [1239, 211] on icon at bounding box center [1238, 215] width 7 height 8
click at [1183, 231] on p "View customer" at bounding box center [1192, 238] width 103 height 15
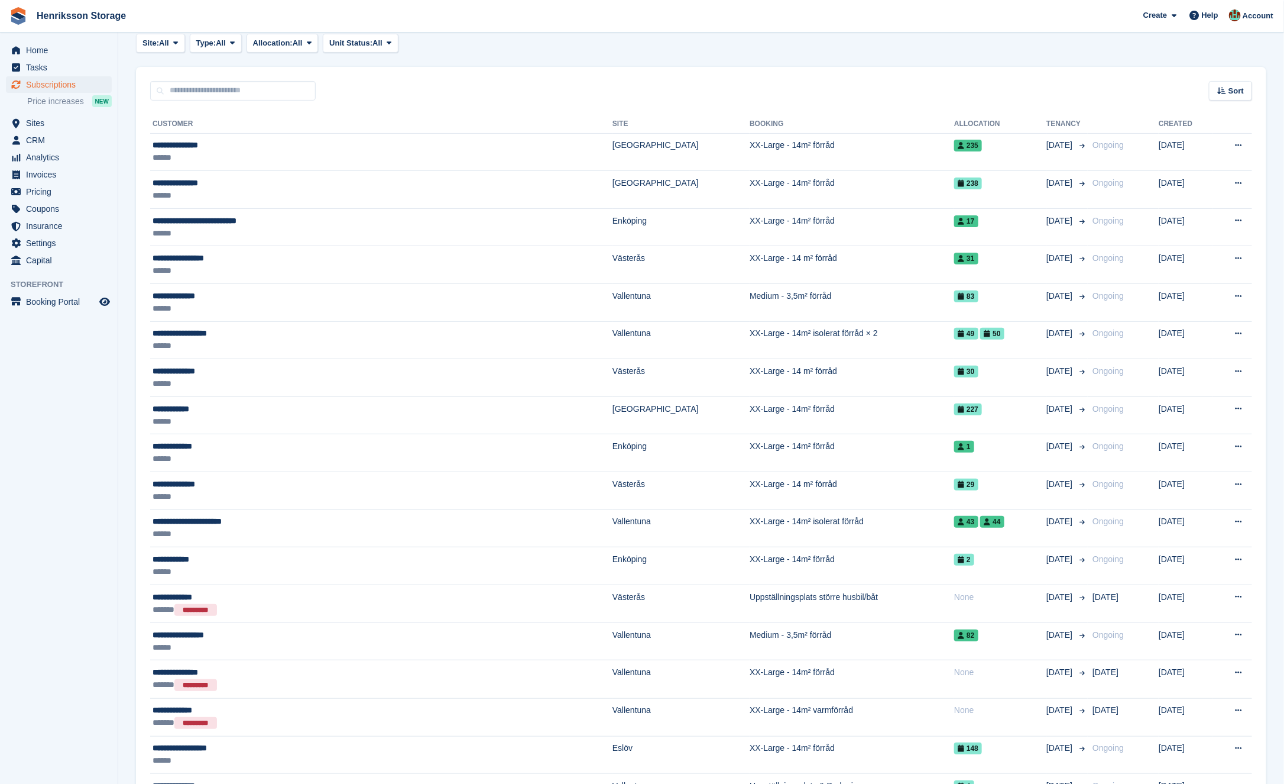
scroll to position [85, 0]
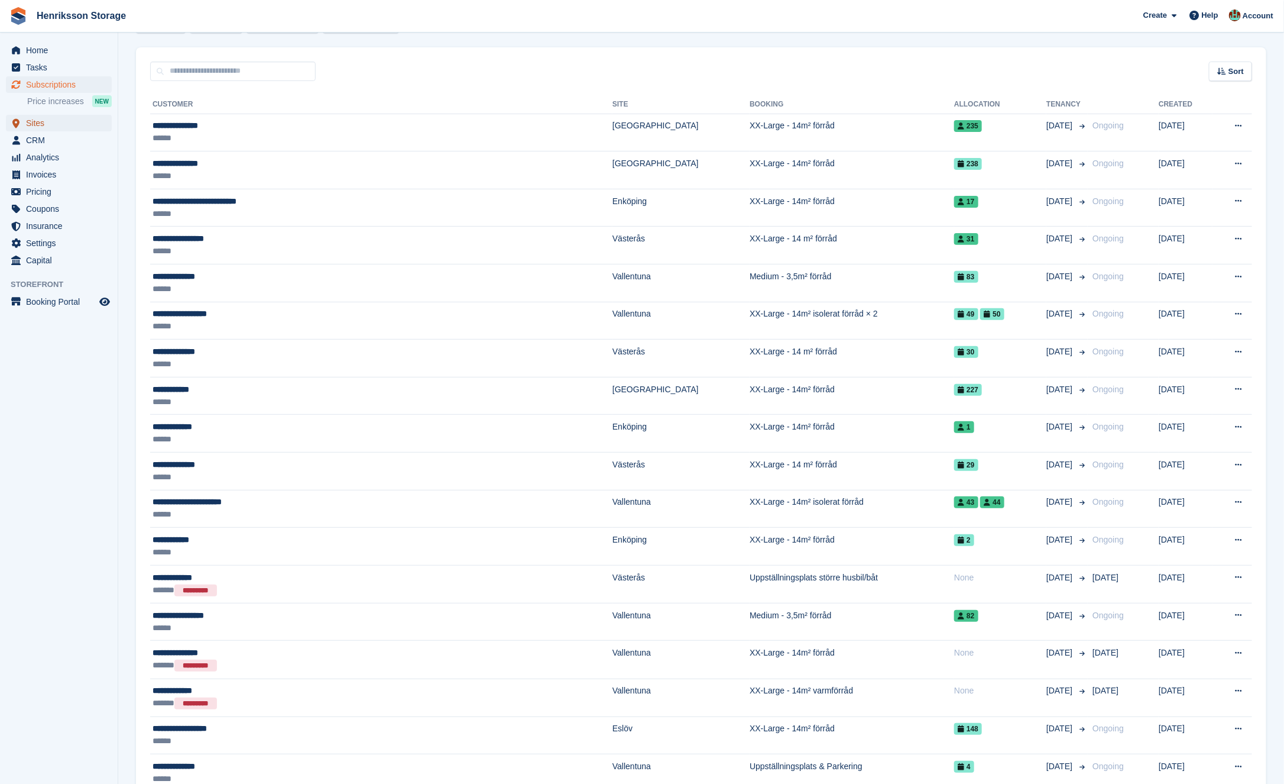
click at [54, 120] on span "Sites" at bounding box center [61, 123] width 71 height 17
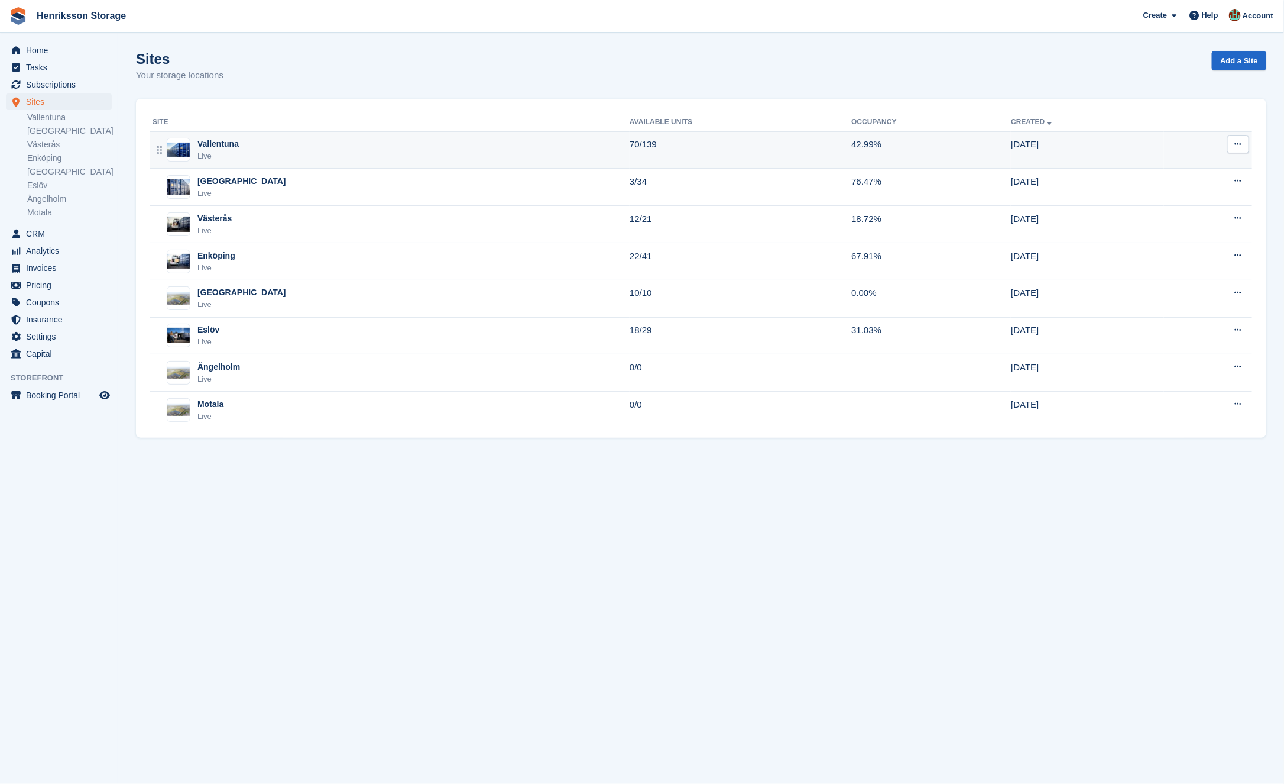
click at [248, 145] on div "Vallentuna Live" at bounding box center [391, 150] width 477 height 24
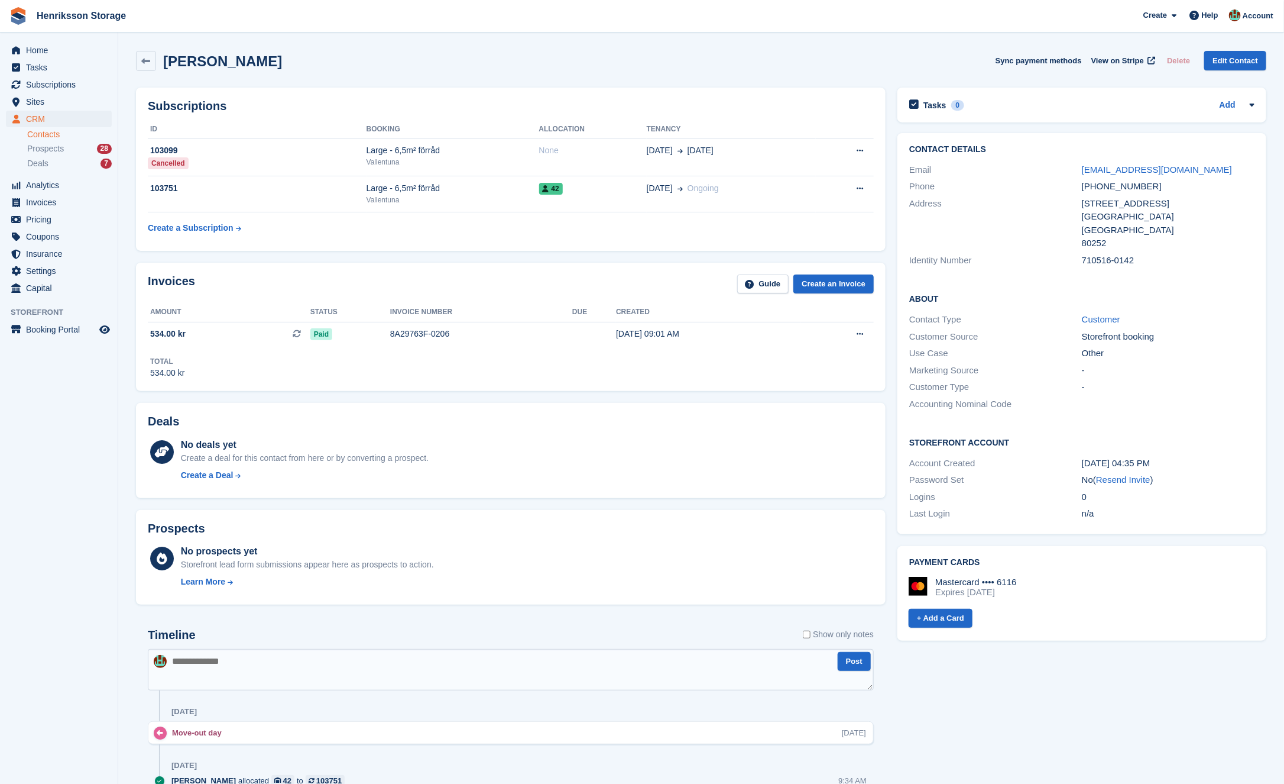
click at [290, 45] on div "[PERSON_NAME] Sync payment methods View on Stripe Delete Edit Contact" at bounding box center [701, 63] width 1143 height 37
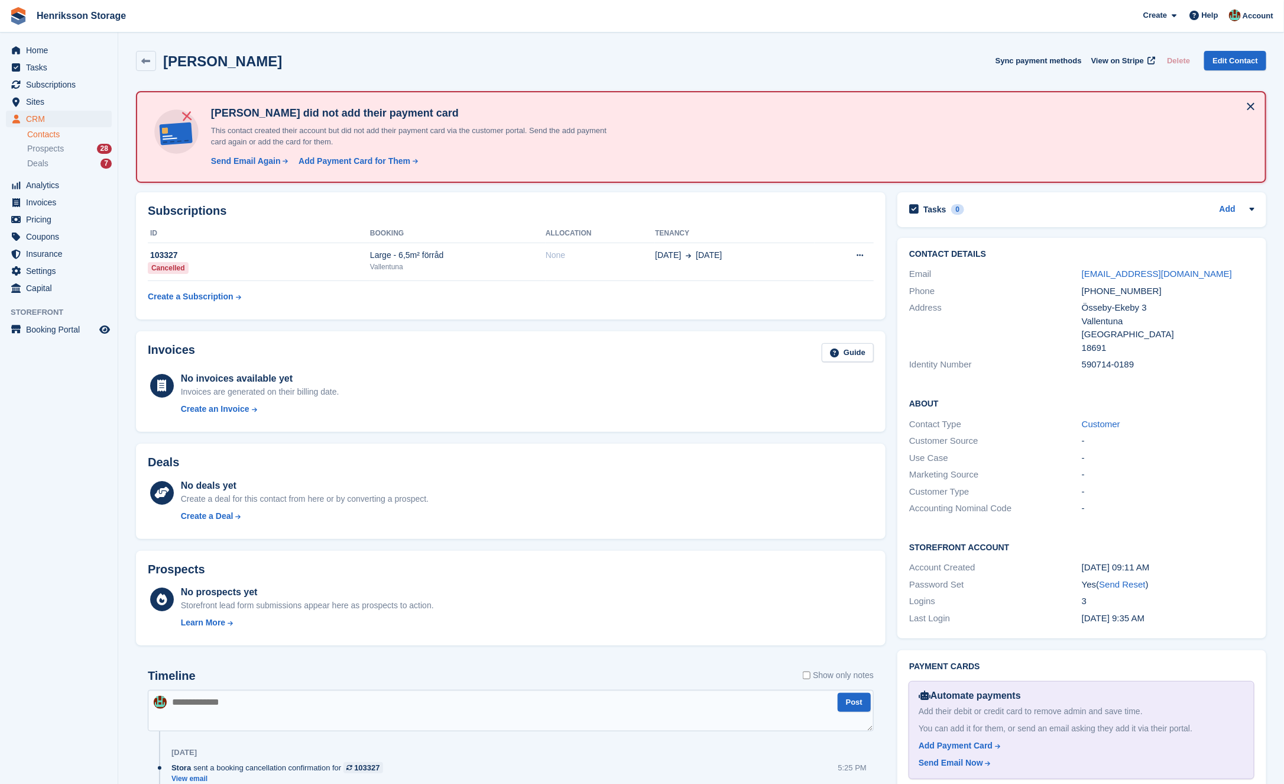
scroll to position [195, 0]
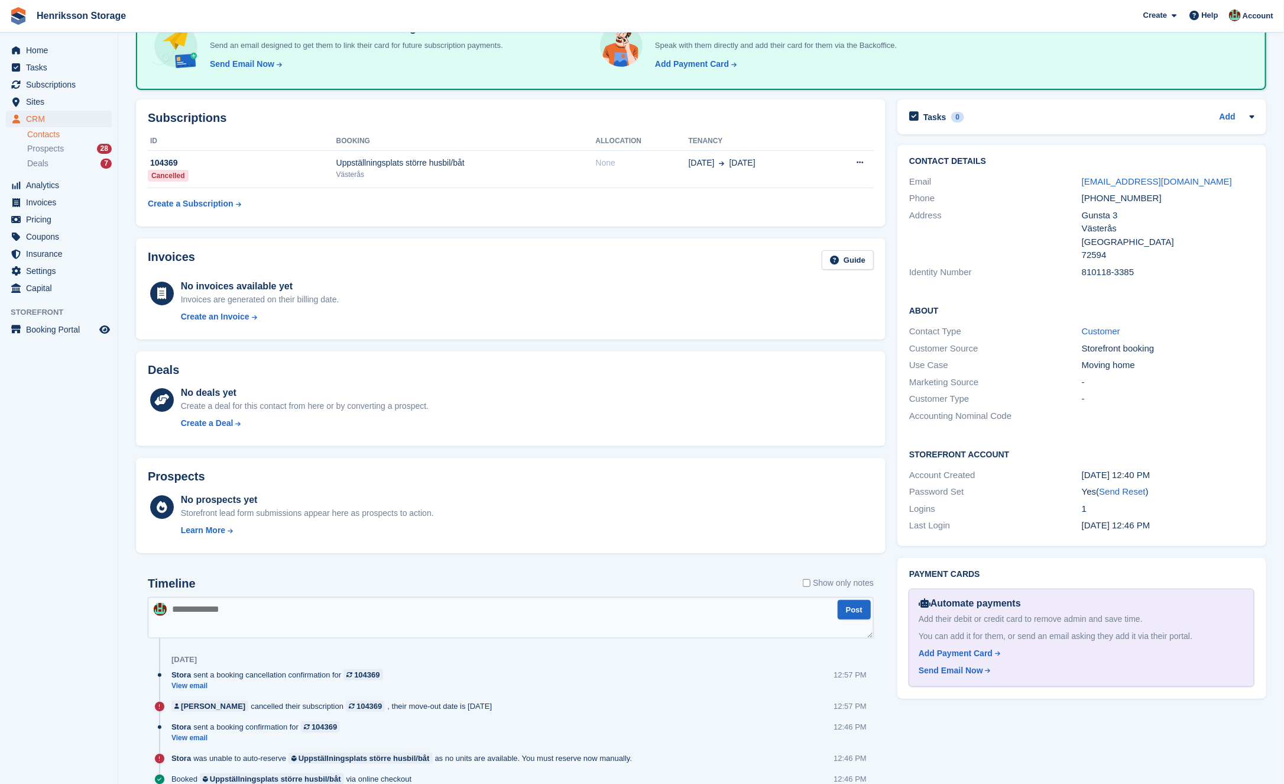
scroll to position [176, 0]
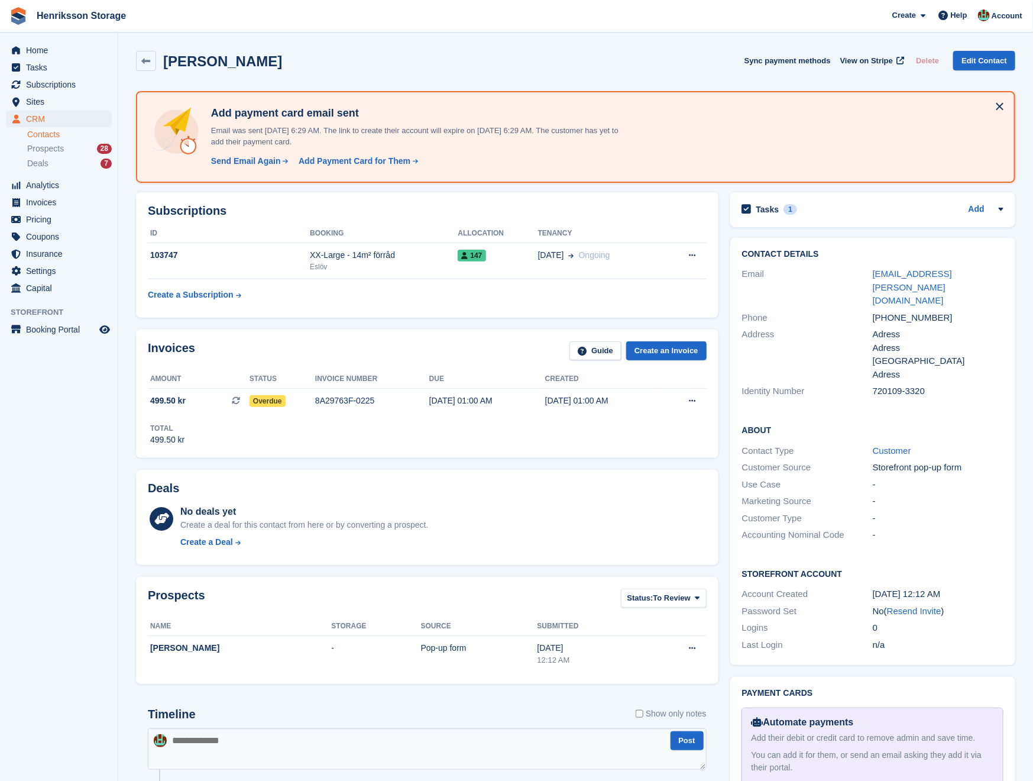
click at [886, 311] on div "[PHONE_NUMBER]" at bounding box center [938, 318] width 131 height 14
copy div "[PHONE_NUMBER]"
click at [150, 70] on link at bounding box center [146, 61] width 20 height 20
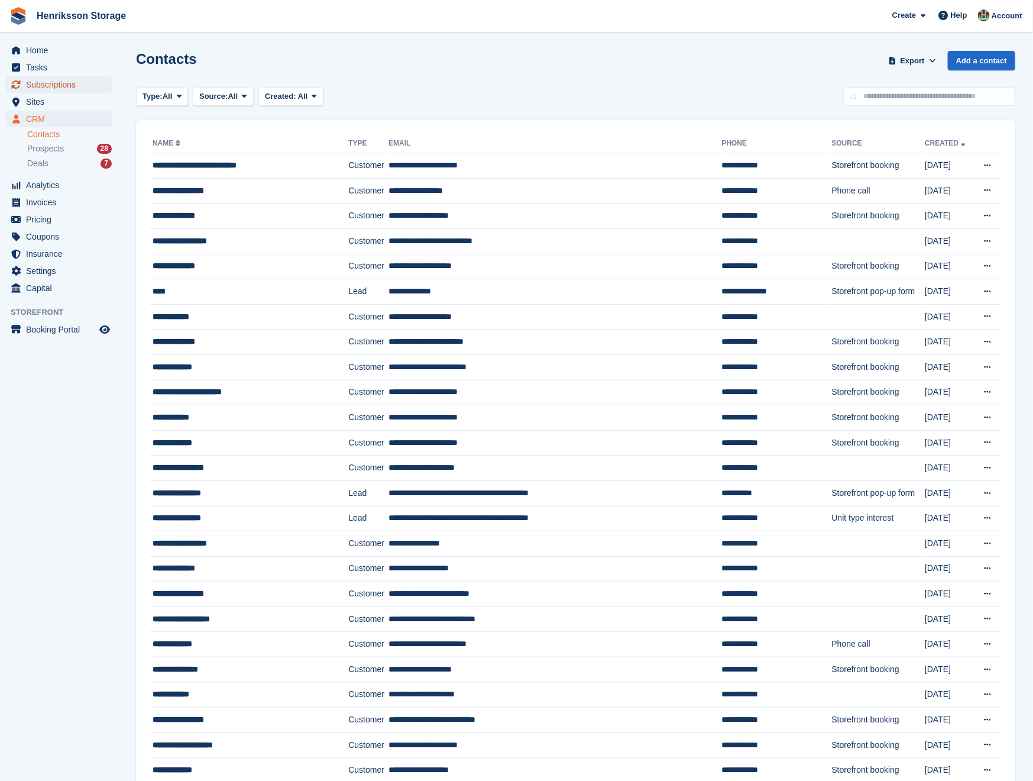
click at [70, 80] on span "Subscriptions" at bounding box center [61, 84] width 71 height 17
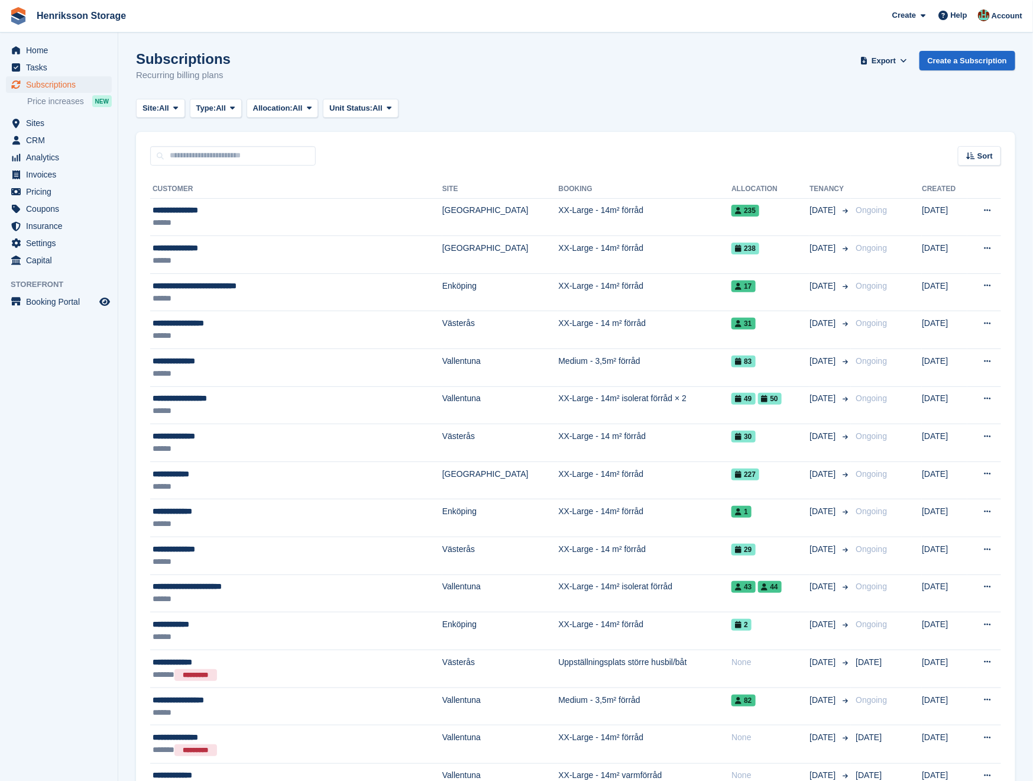
click at [257, 151] on input "text" at bounding box center [233, 156] width 166 height 20
type input "*****"
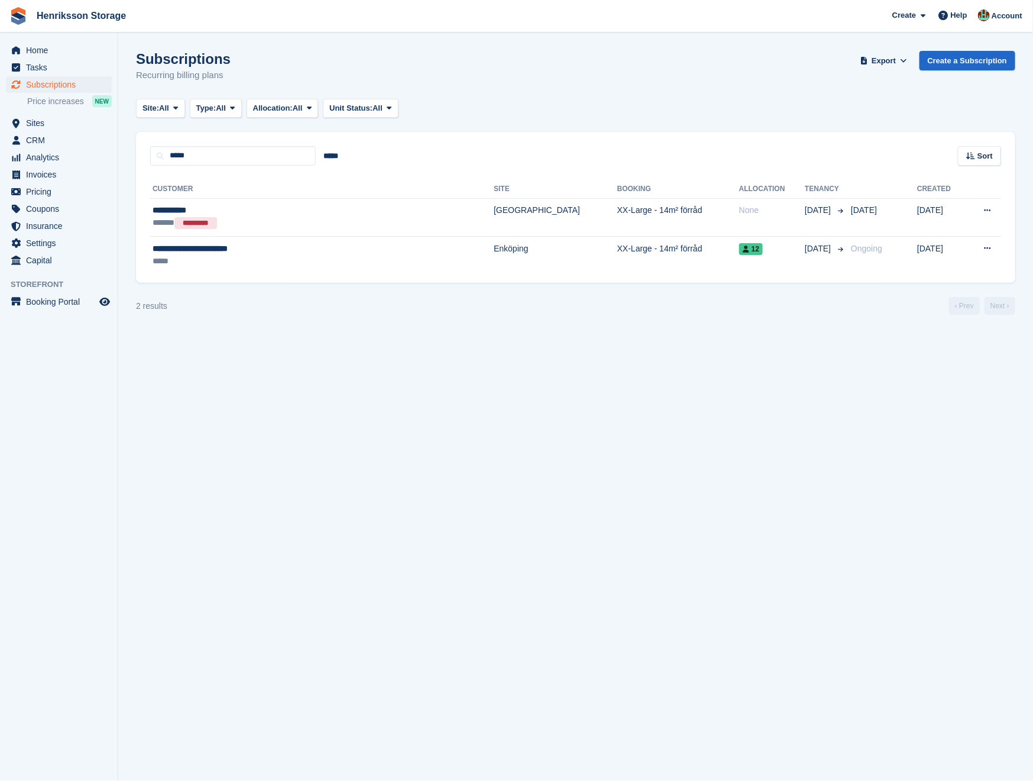
click at [297, 286] on turbo-frame "Subscriptions Recurring billing plans Export Export Subscriptions Export a CSV …" at bounding box center [575, 183] width 879 height 264
click at [1, 501] on aside "Home Tasks Subscriptions Subscriptions Subscriptions Price increases NEW Price …" at bounding box center [59, 393] width 118 height 721
